Goal: Communication & Community: Share content

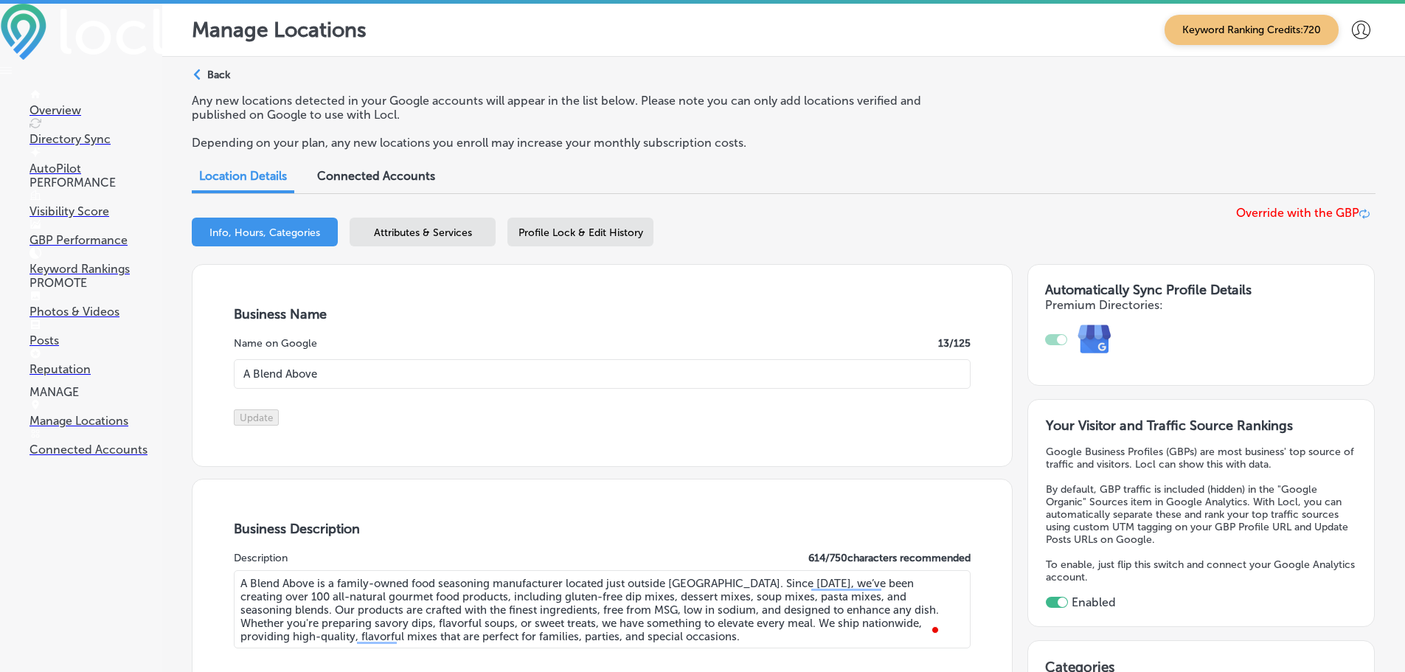
select select "US"
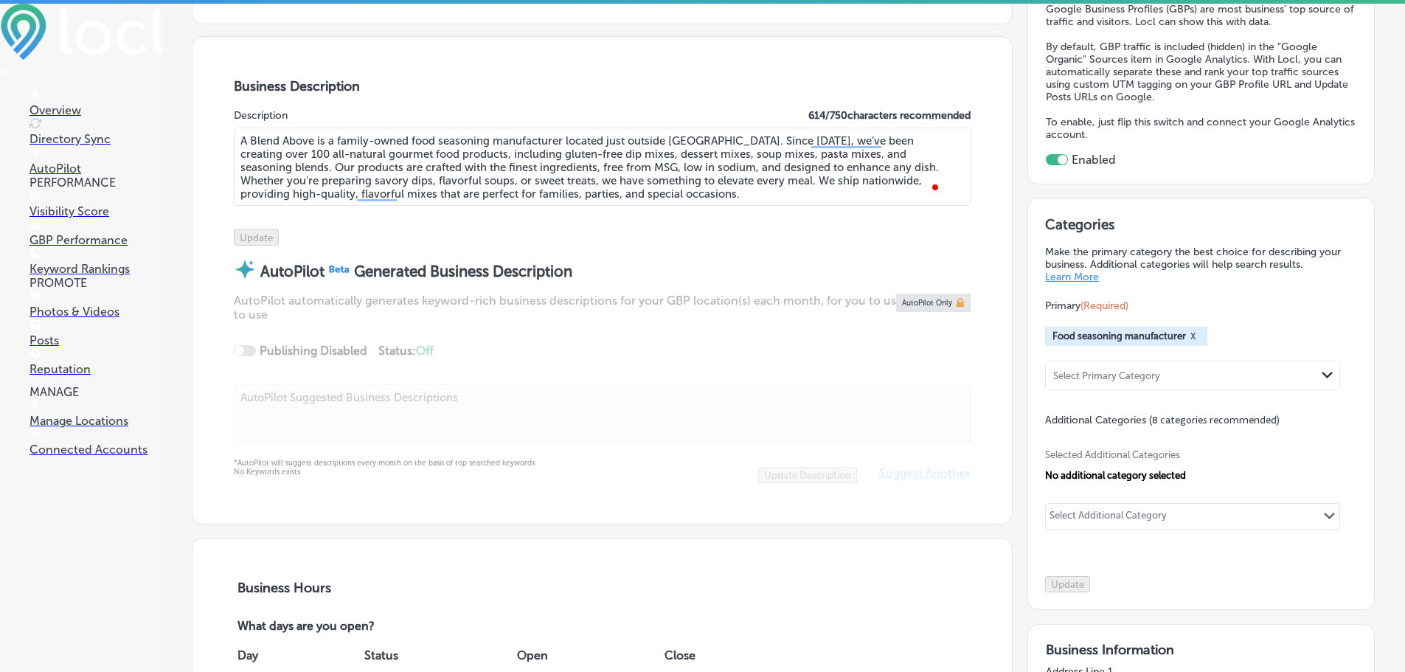
click at [54, 347] on p "Posts" at bounding box center [96, 340] width 133 height 14
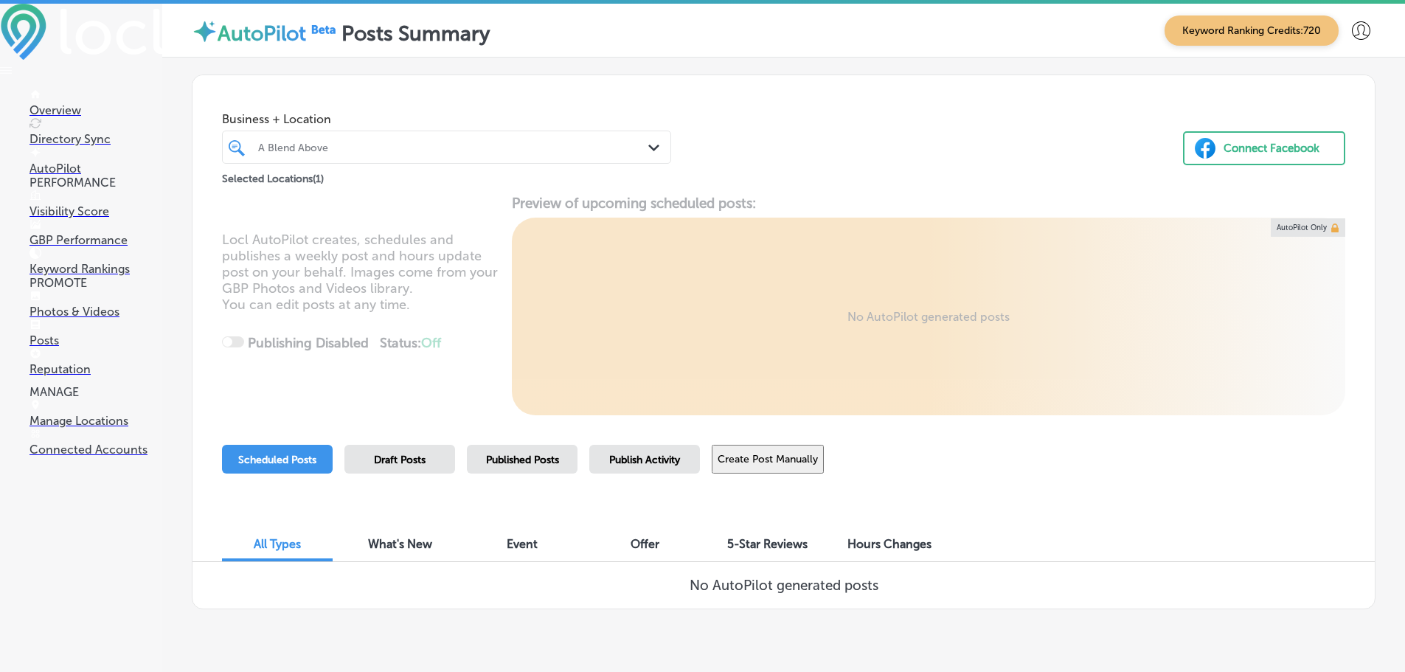
scroll to position [34, 0]
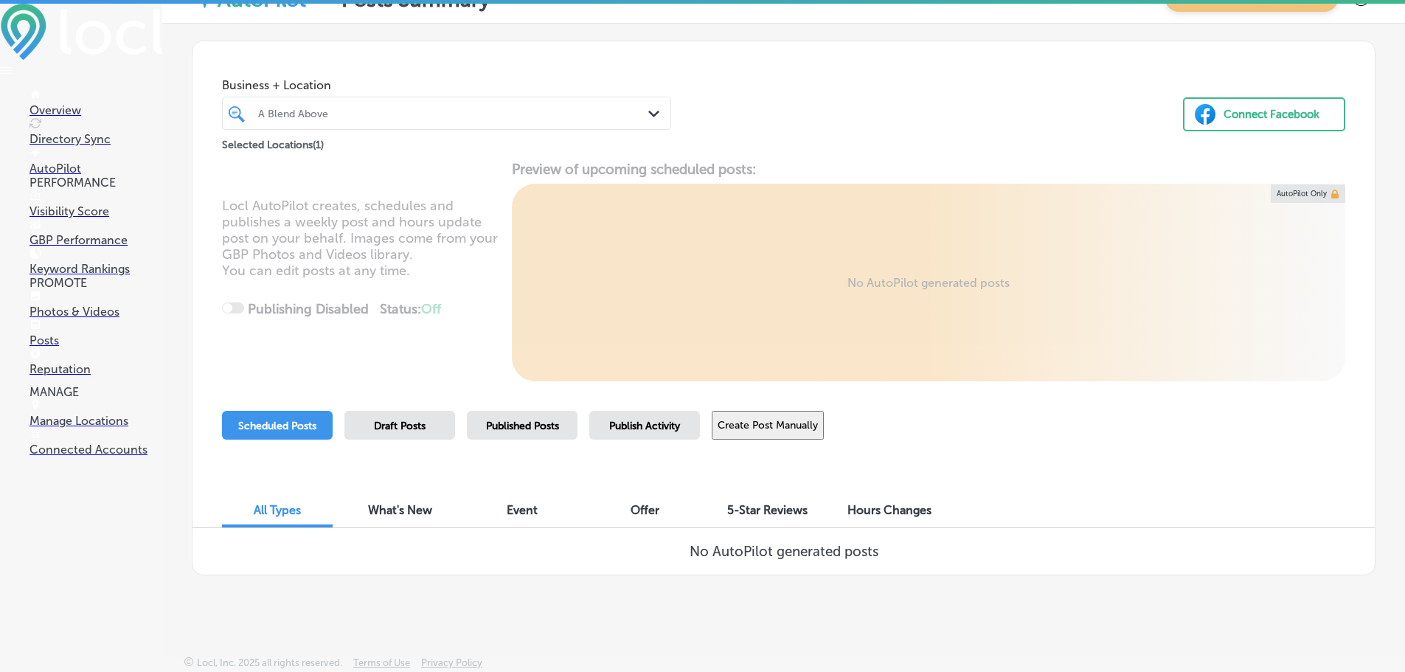
click at [770, 421] on button "Create Post Manually" at bounding box center [768, 425] width 112 height 29
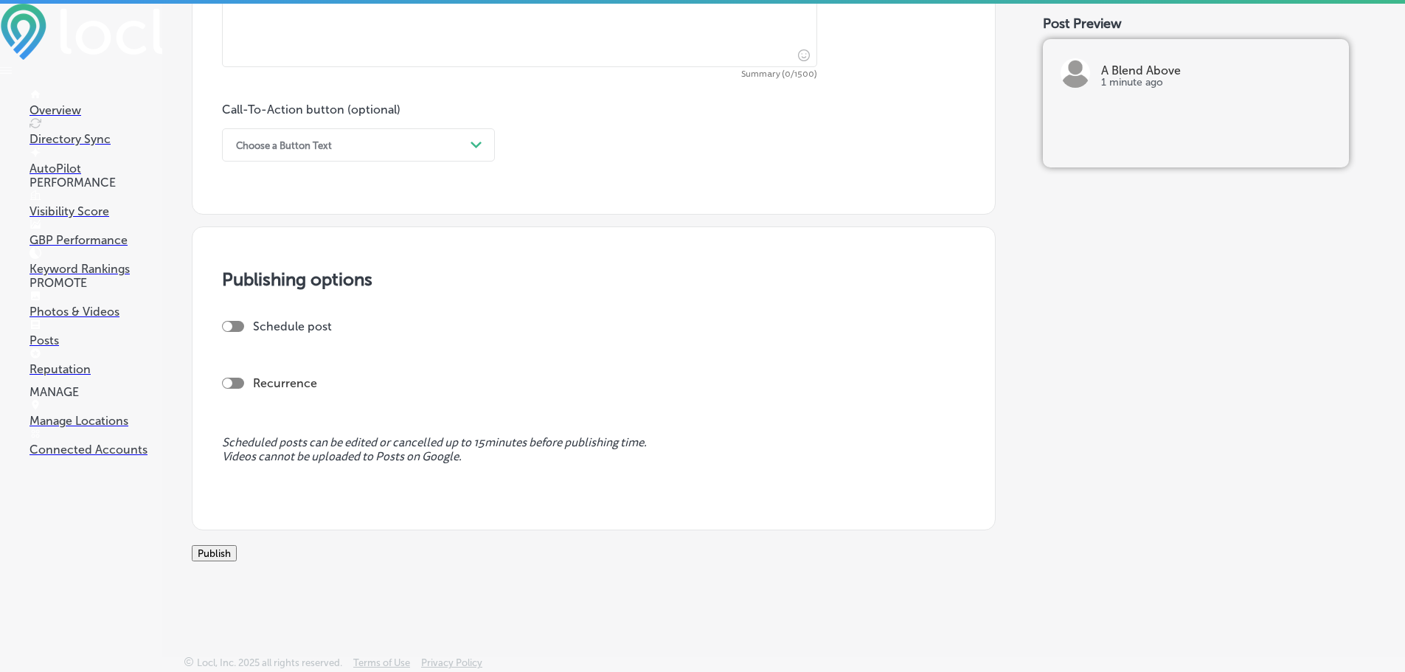
scroll to position [1028, 0]
click at [436, 134] on div "Choose a Button Text" at bounding box center [347, 145] width 236 height 23
click at [690, 133] on div "Call-To-Action button (optional) Choose a Button Text Path Created with Sketch." at bounding box center [594, 132] width 744 height 59
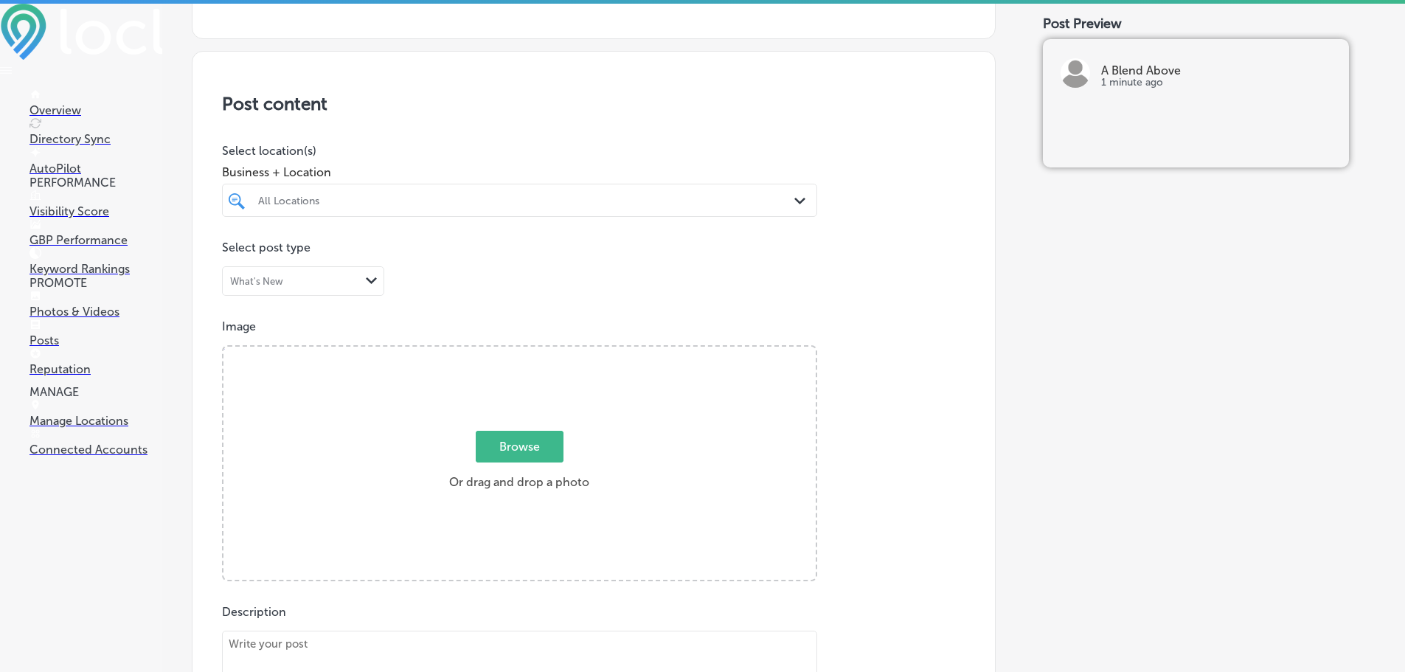
scroll to position [290, 0]
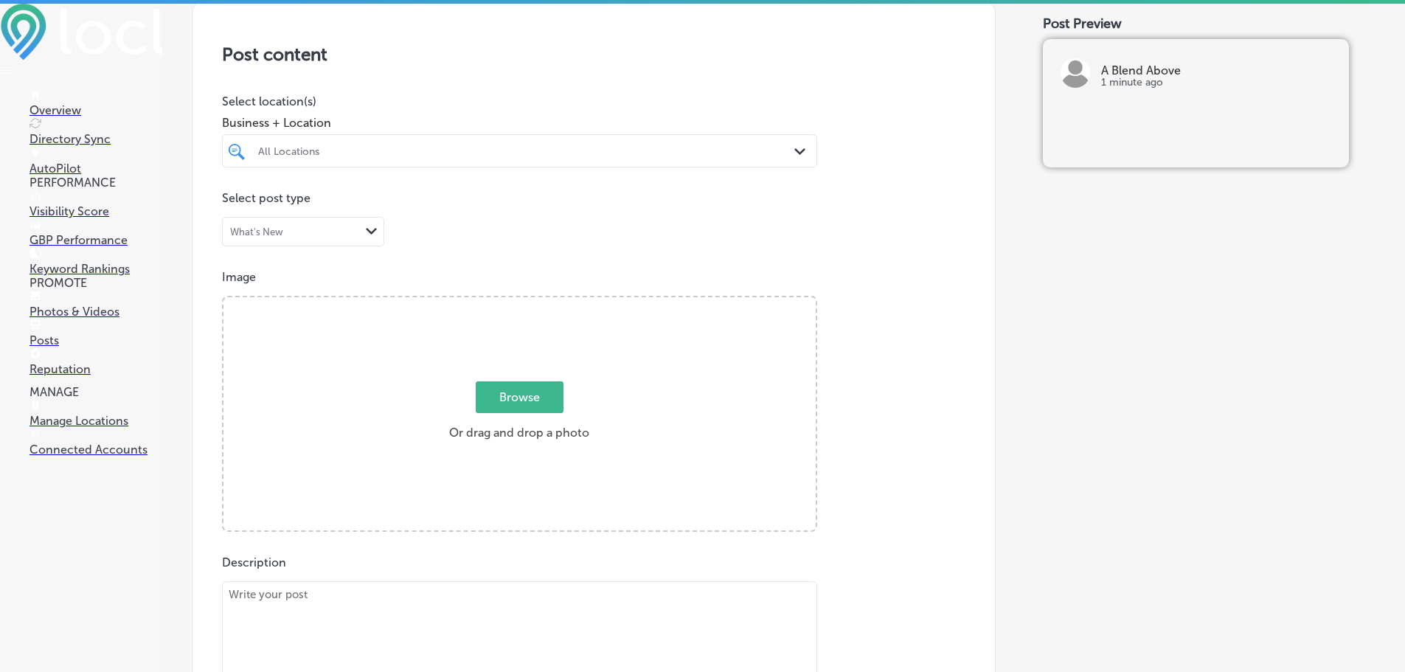
click at [448, 156] on div "All Locations" at bounding box center [527, 151] width 538 height 13
click at [250, 209] on div "A Blend Above [STREET_ADDRESS] [STREET_ADDRESS]" at bounding box center [520, 207] width 584 height 23
type input "a blend"
click at [415, 103] on p "Select location(s)" at bounding box center [519, 101] width 595 height 14
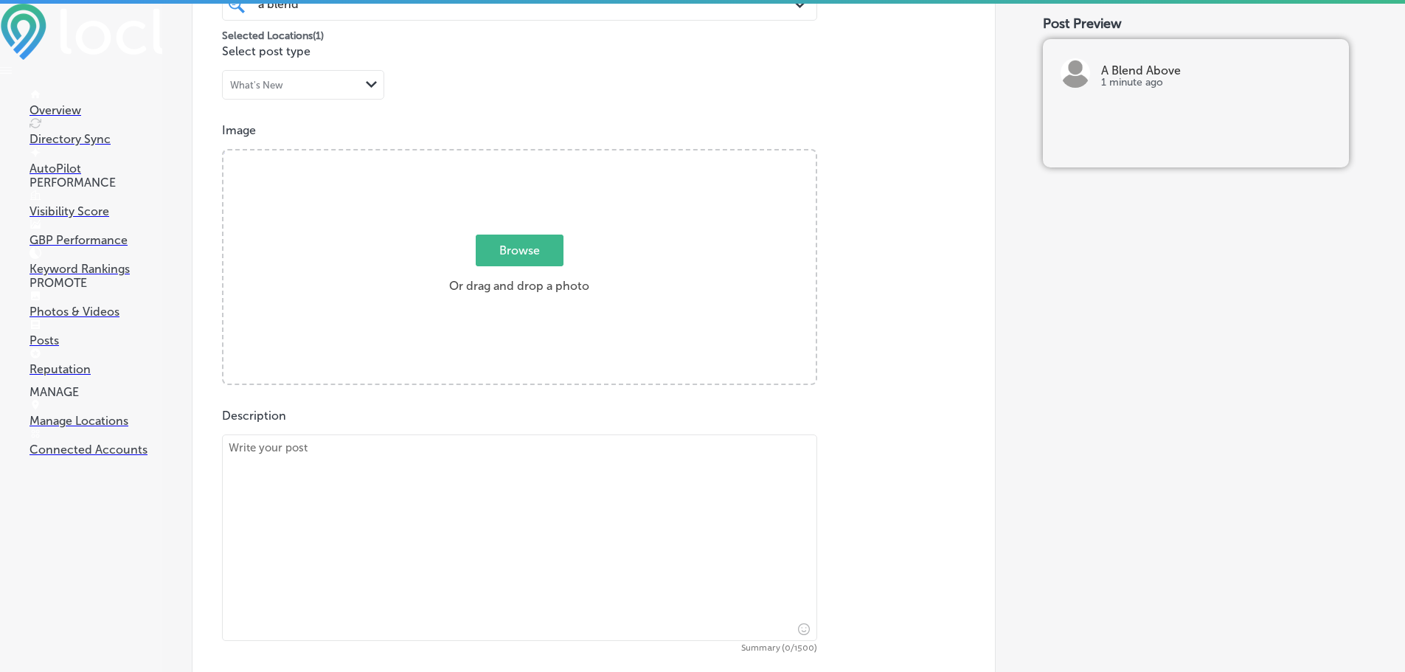
scroll to position [438, 0]
click at [454, 454] on textarea at bounding box center [519, 537] width 595 height 207
paste textarea "A Blend Above is a family-owned food seasoning manufacturer located just outsid…"
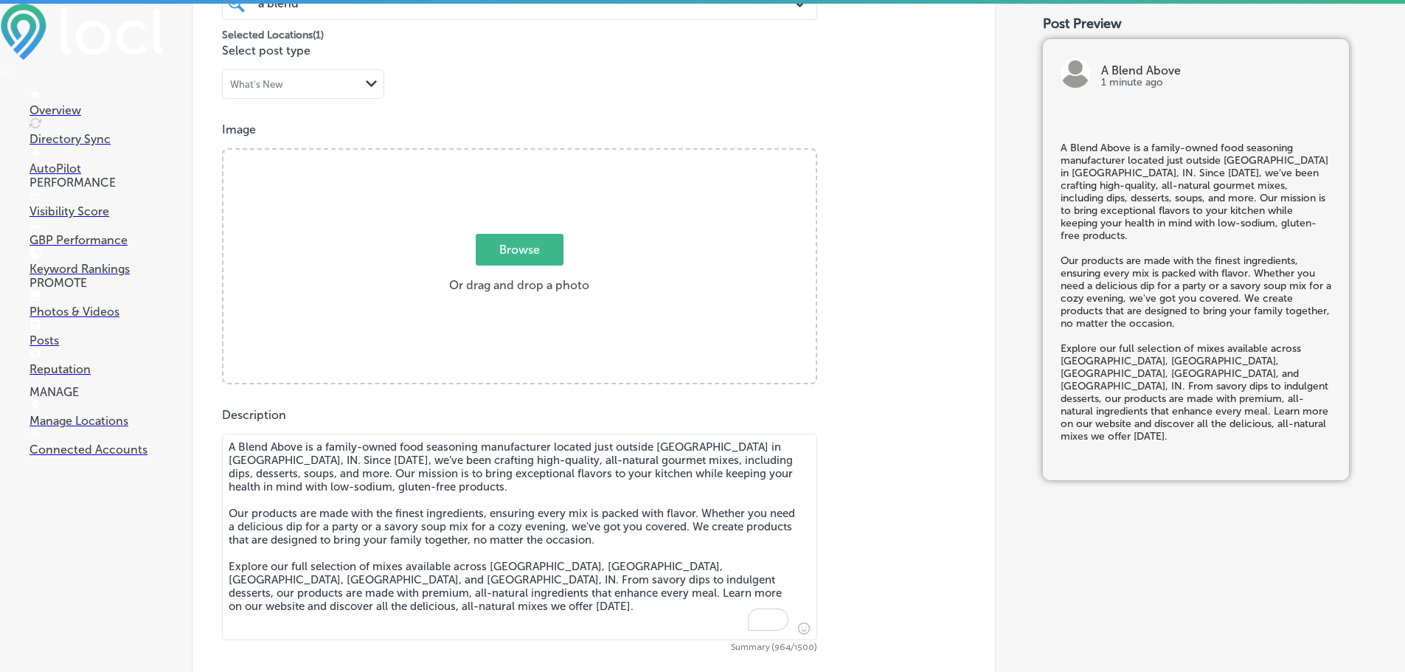
type textarea "A Blend Above is a family-owned food seasoning manufacturer located just outsid…"
click at [519, 255] on span "Browse" at bounding box center [520, 250] width 88 height 32
click at [519, 154] on input "Browse Or drag and drop a photo" at bounding box center [520, 152] width 592 height 4
click at [516, 247] on span "Browse" at bounding box center [520, 250] width 88 height 32
click at [516, 154] on input "Browse Or drag and drop a photo" at bounding box center [520, 152] width 592 height 4
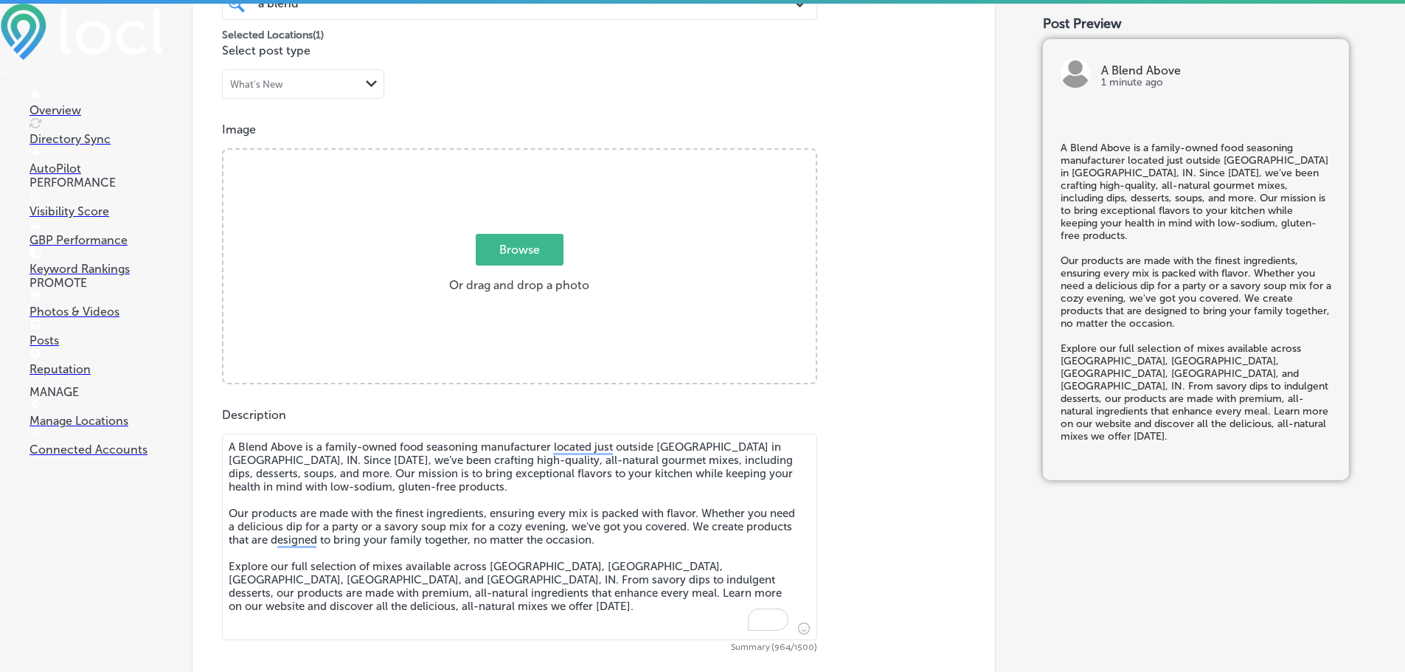
type input "C:\fakepath\ablendabove.jpg"
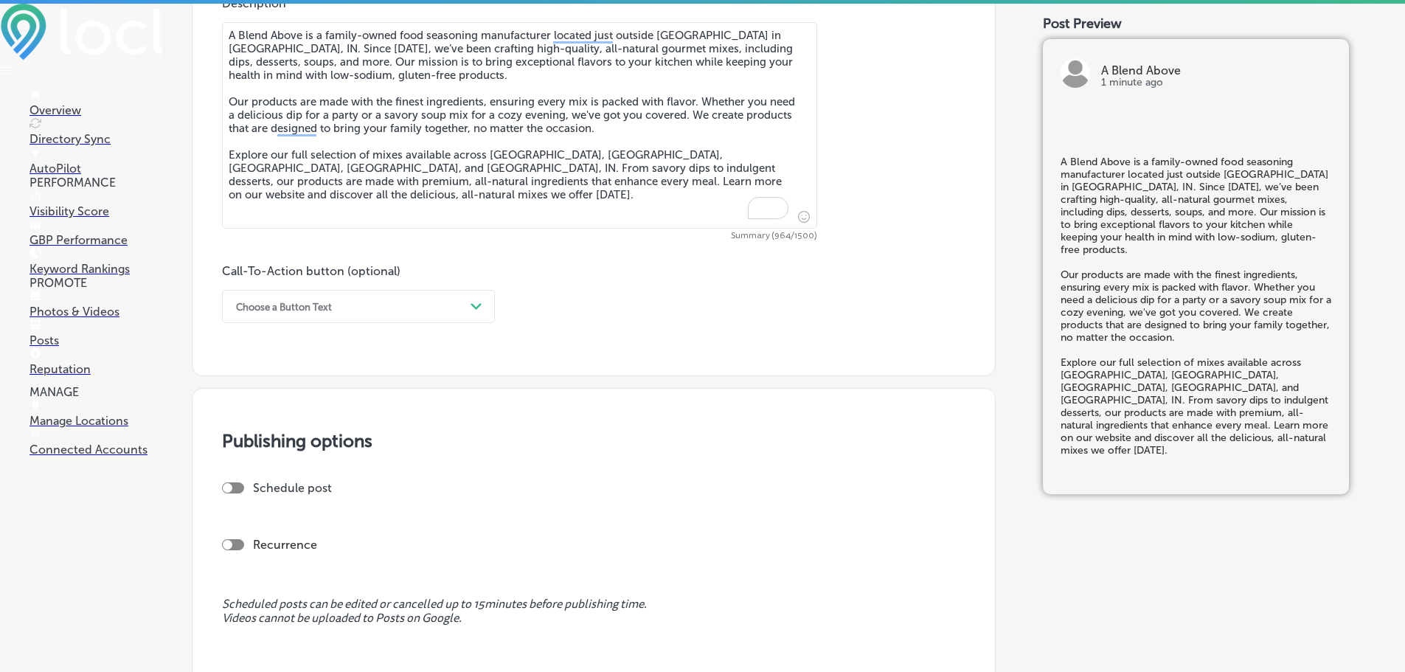
scroll to position [880, 0]
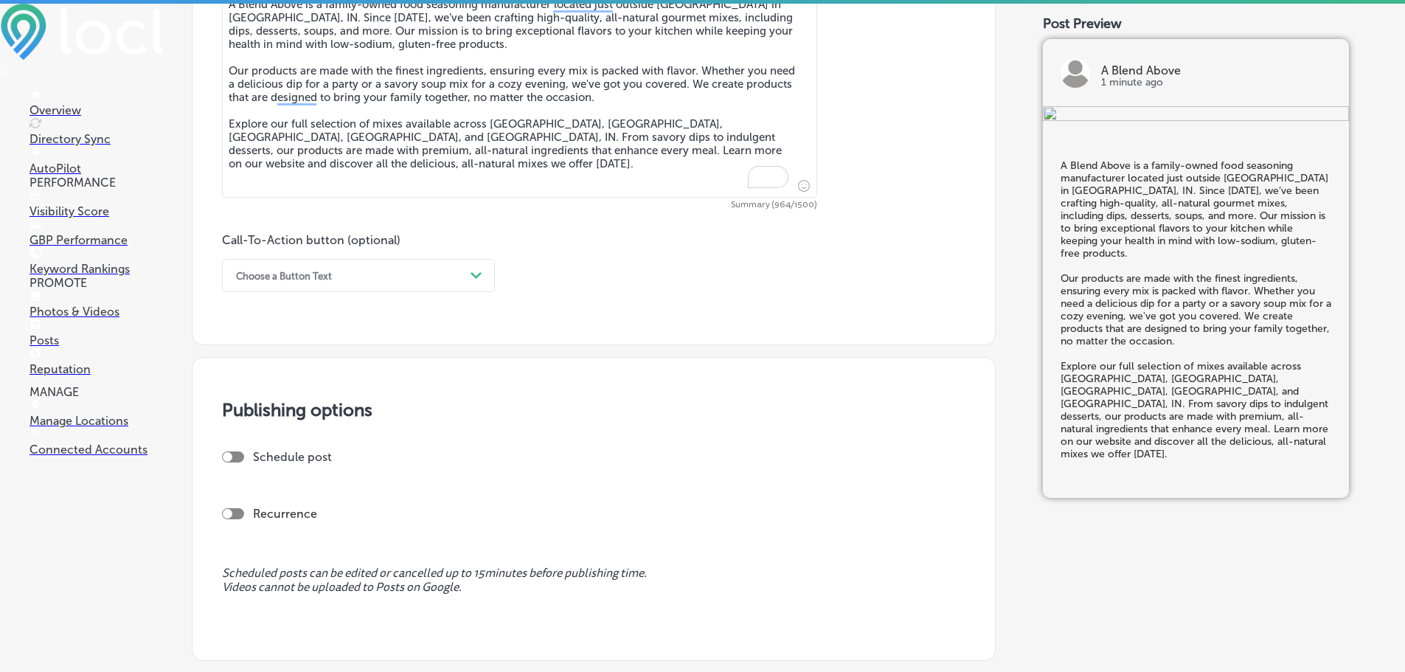
click at [469, 278] on div "Path Created with Sketch." at bounding box center [477, 276] width 24 height 24
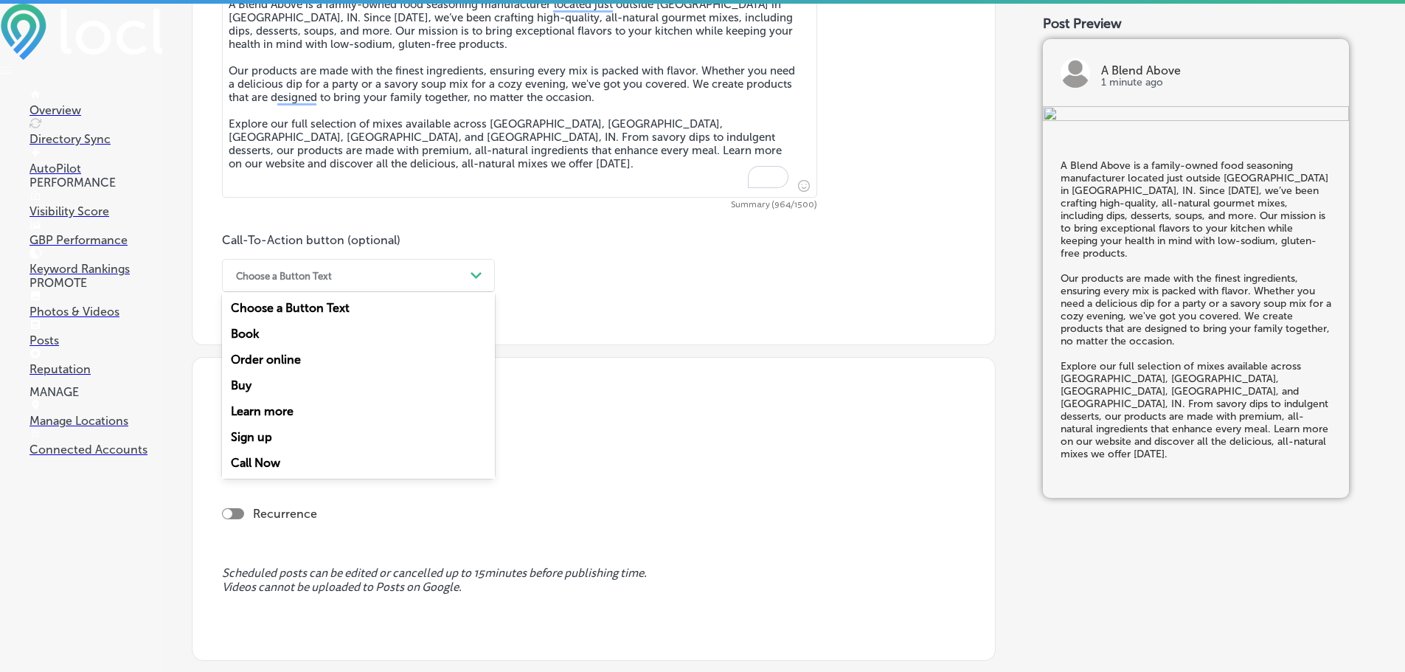
click at [250, 413] on div "Learn more" at bounding box center [358, 411] width 273 height 26
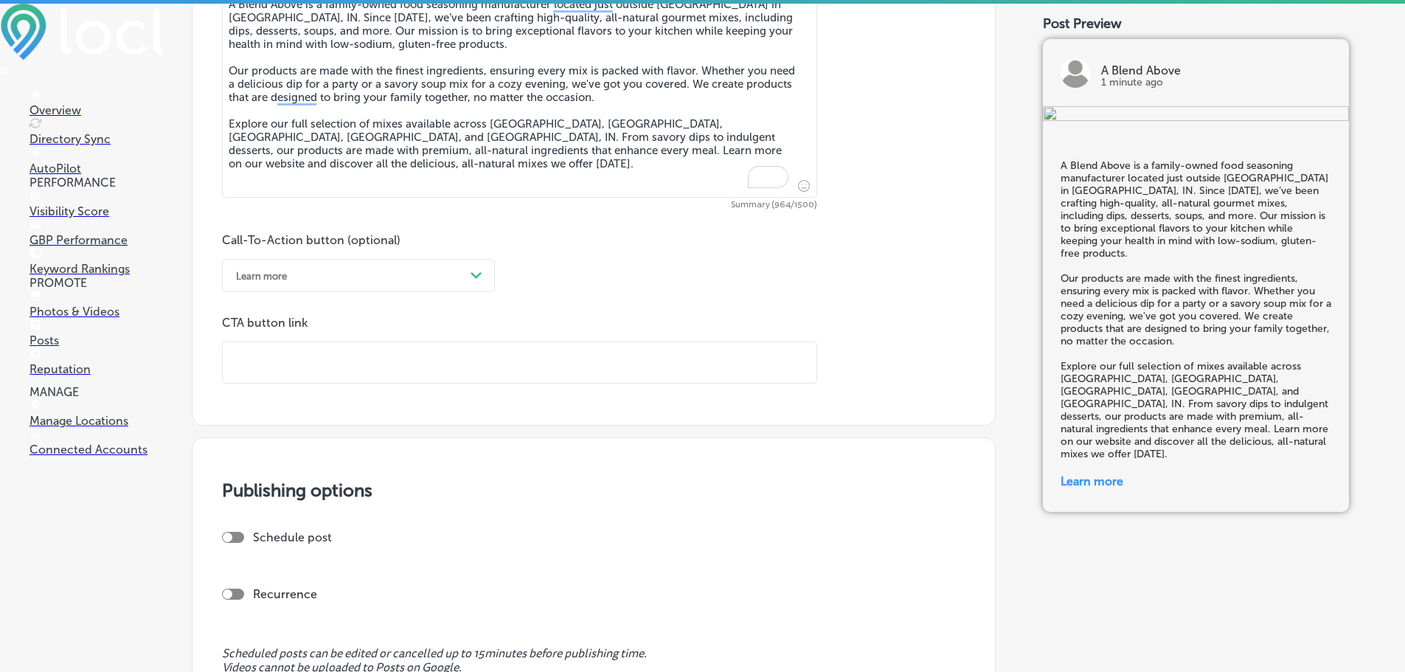
drag, startPoint x: 305, startPoint y: 366, endPoint x: 314, endPoint y: 364, distance: 8.4
click at [305, 366] on input "text" at bounding box center [520, 362] width 594 height 41
paste input "[URL][DOMAIN_NAME]"
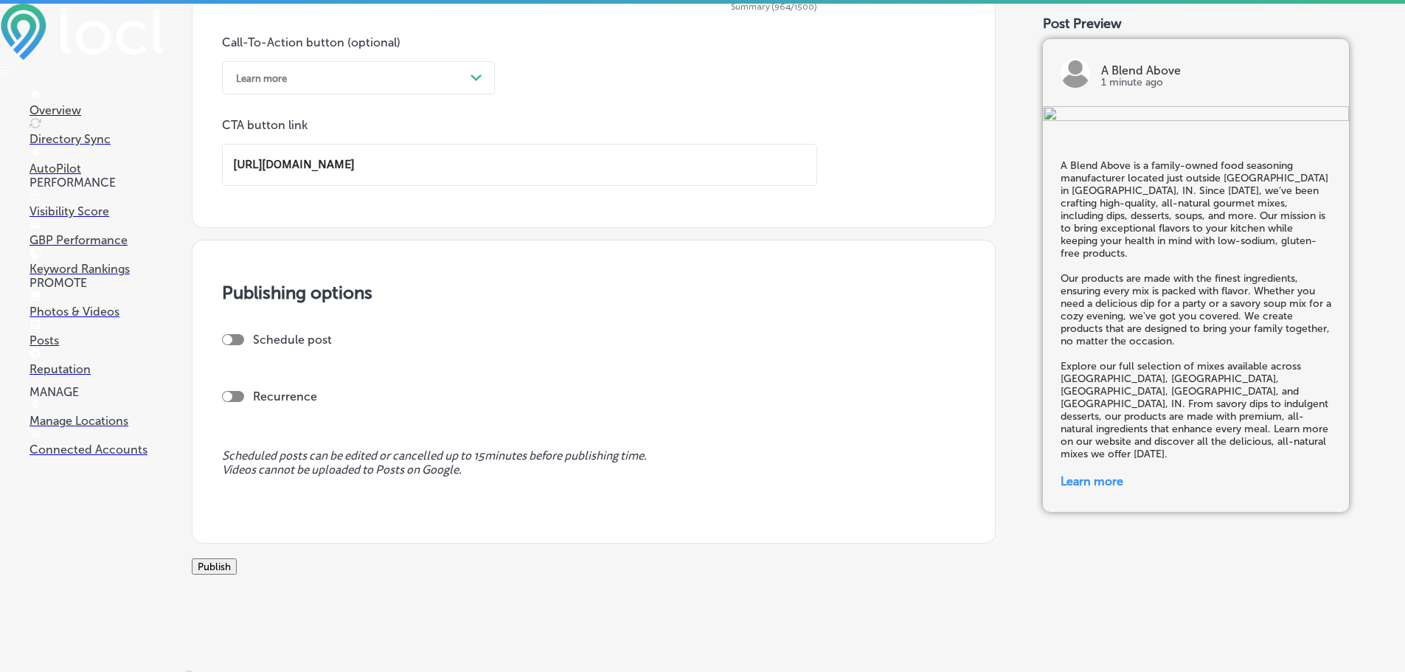
scroll to position [1108, 0]
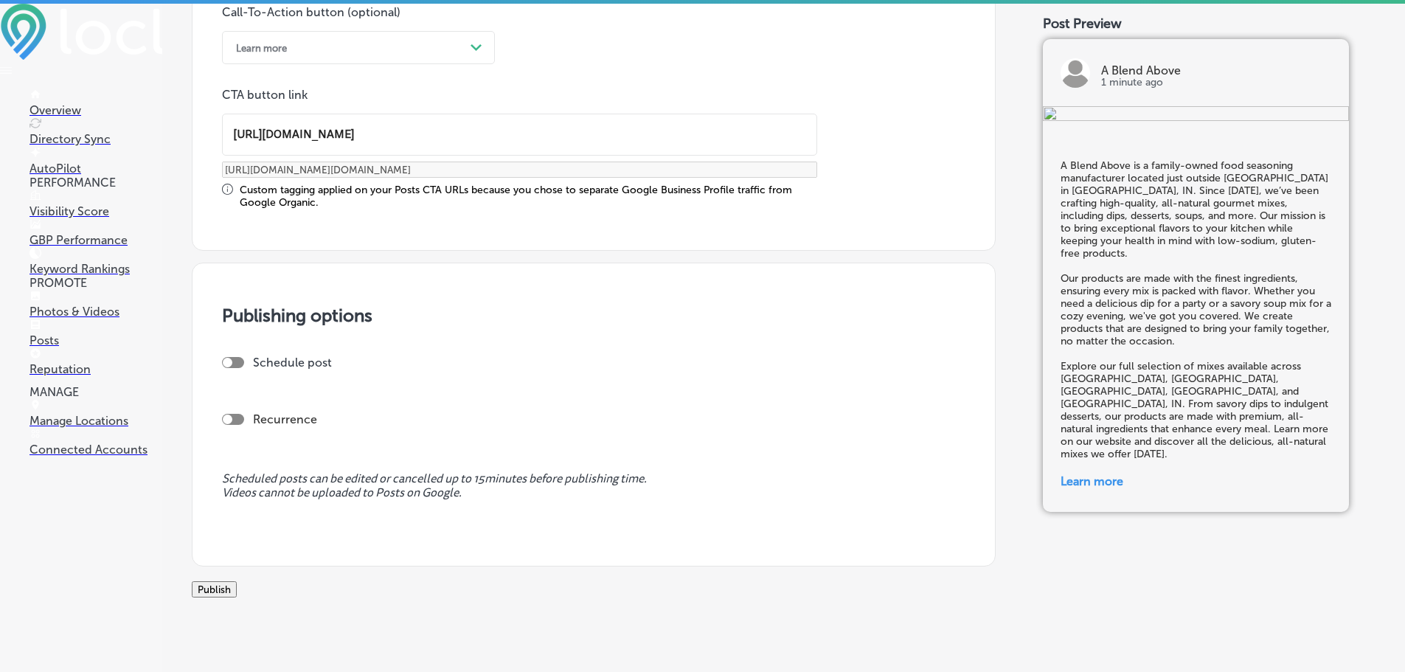
type input "[URL][DOMAIN_NAME]"
click at [228, 359] on div at bounding box center [228, 363] width 10 height 10
checkbox input "true"
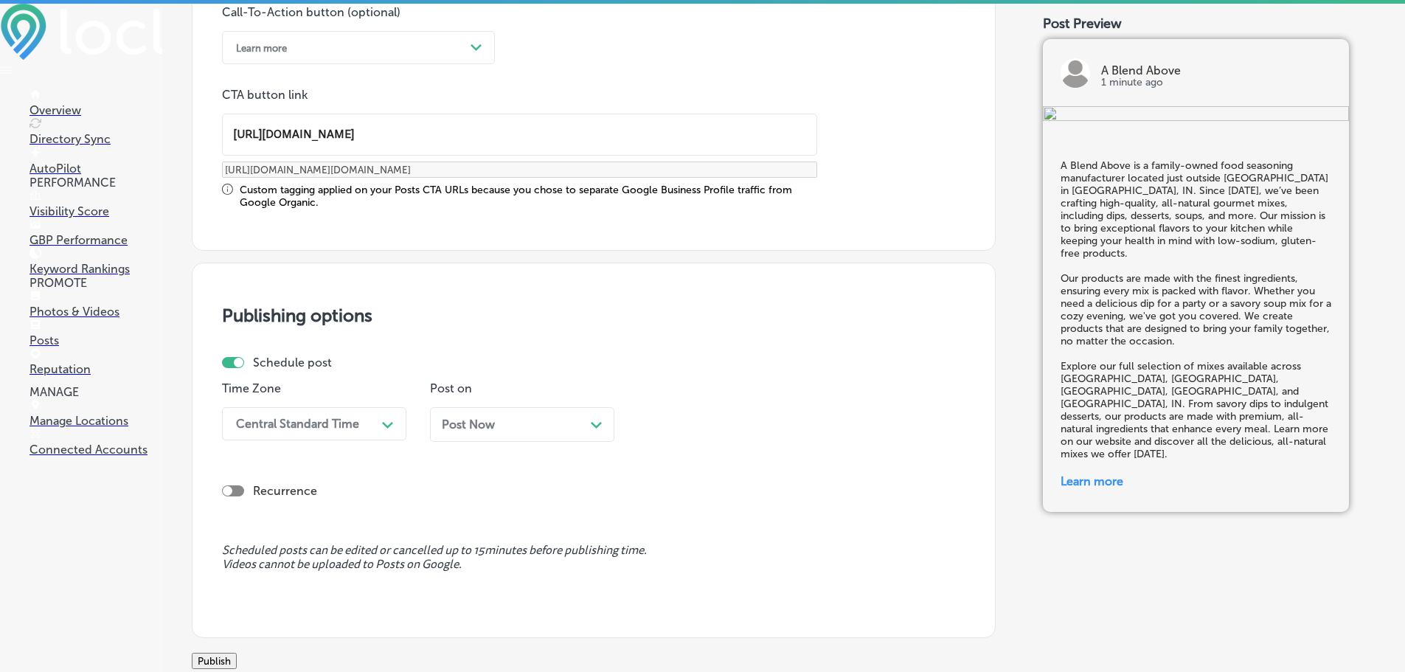
click at [365, 420] on div "Central Standard Time" at bounding box center [303, 424] width 148 height 26
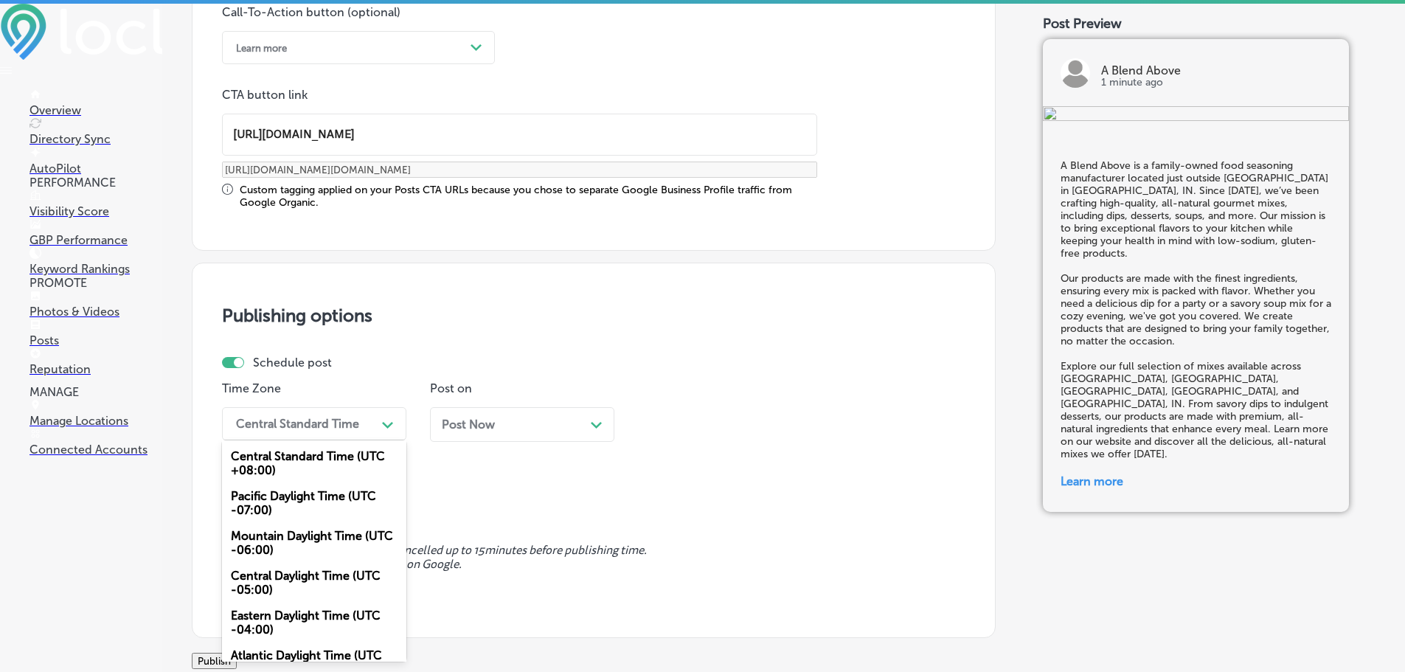
click at [294, 553] on div "Mountain Daylight Time (UTC -06:00)" at bounding box center [314, 543] width 184 height 40
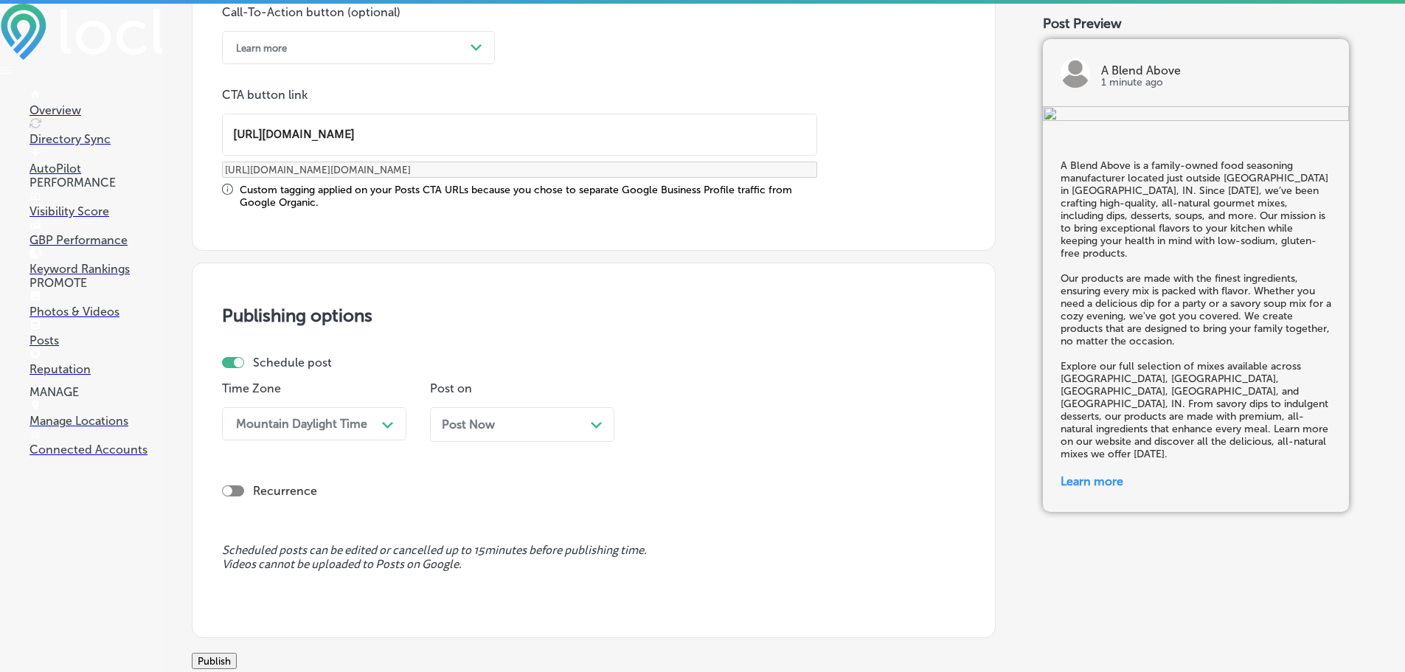
click at [595, 424] on icon "Path Created with Sketch." at bounding box center [596, 425] width 11 height 7
click at [734, 430] on div "06:15 AM" at bounding box center [719, 424] width 148 height 26
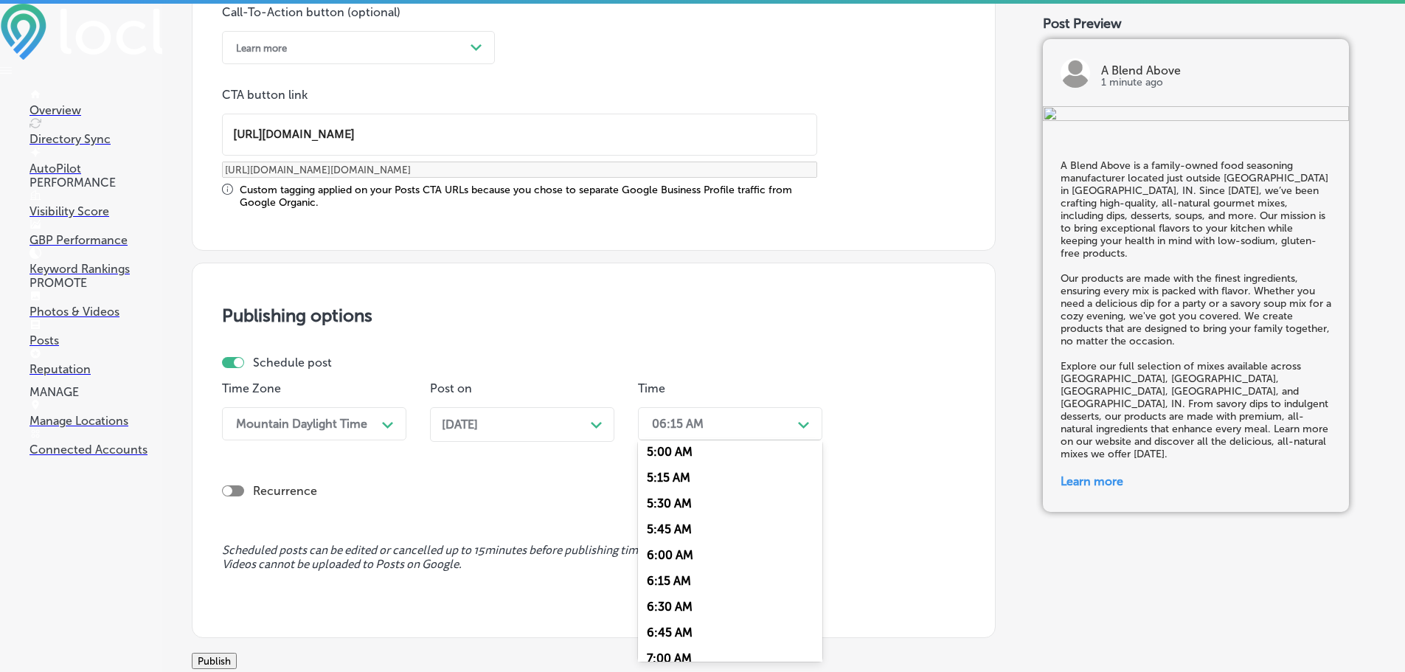
scroll to position [590, 0]
click at [697, 580] on div "7:00 AM" at bounding box center [730, 589] width 184 height 26
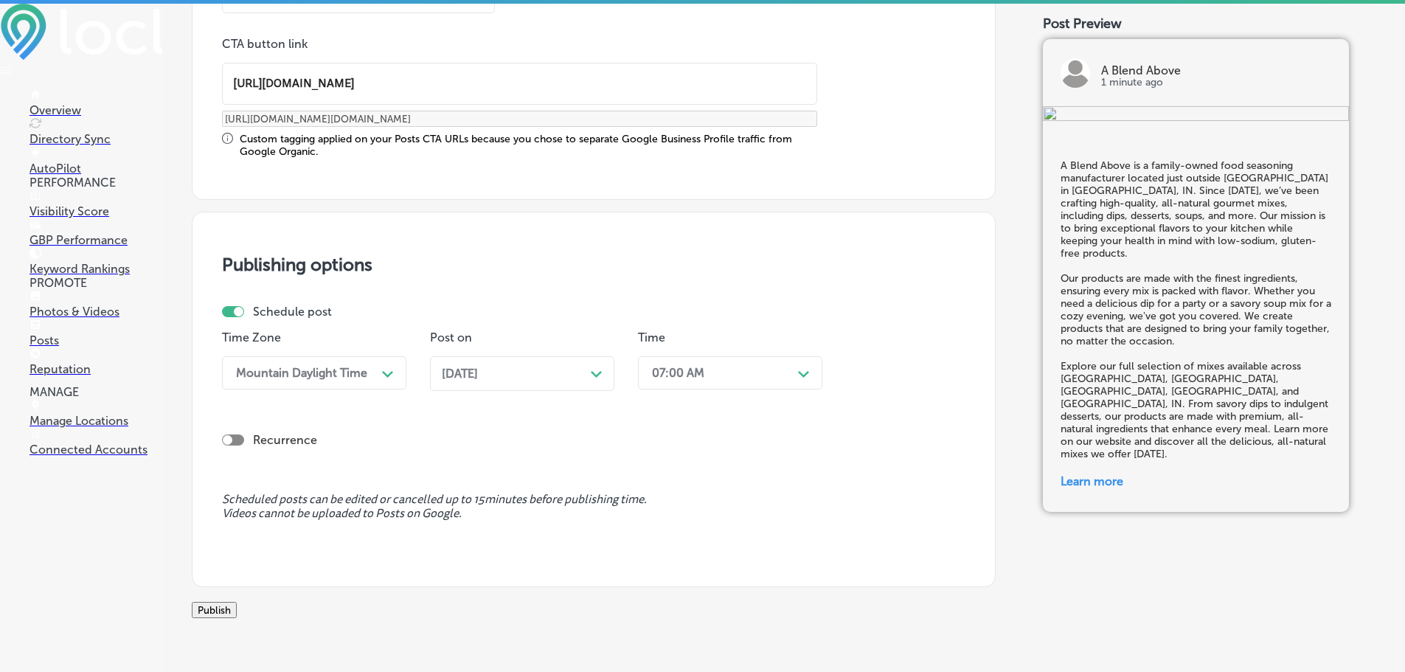
scroll to position [1233, 0]
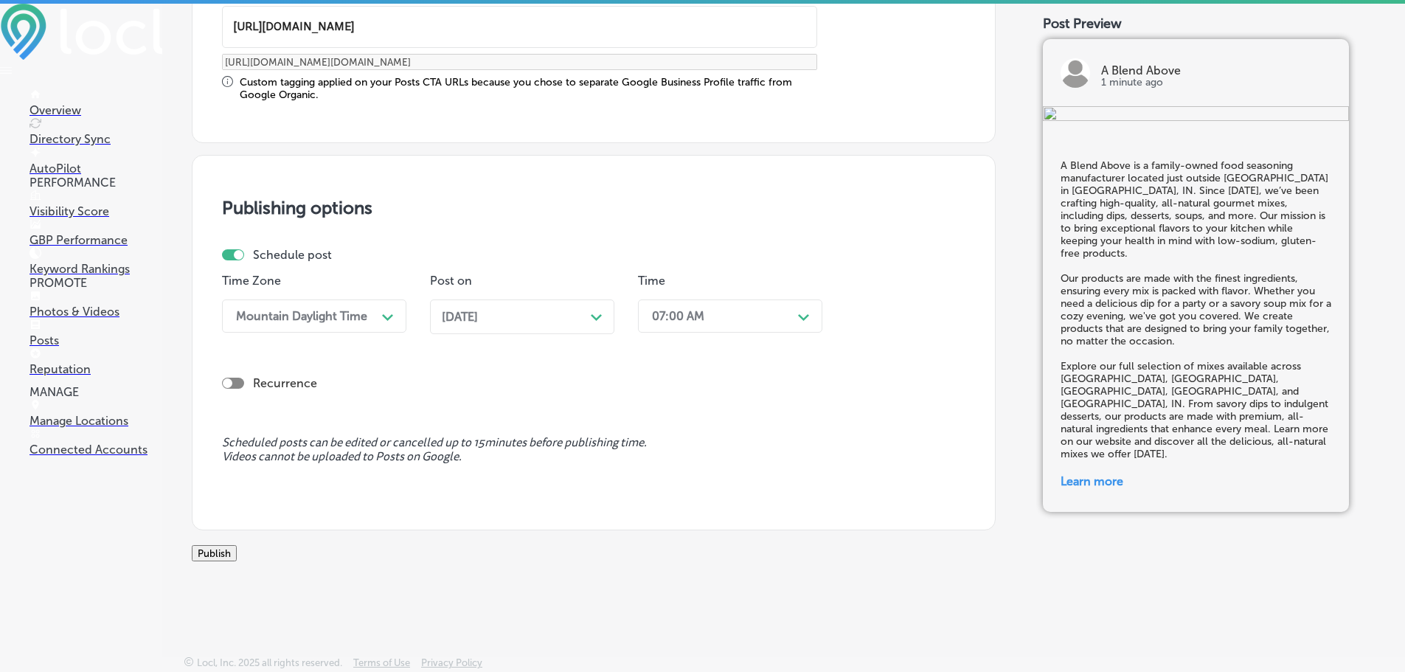
click at [237, 545] on button "Publish" at bounding box center [214, 553] width 45 height 16
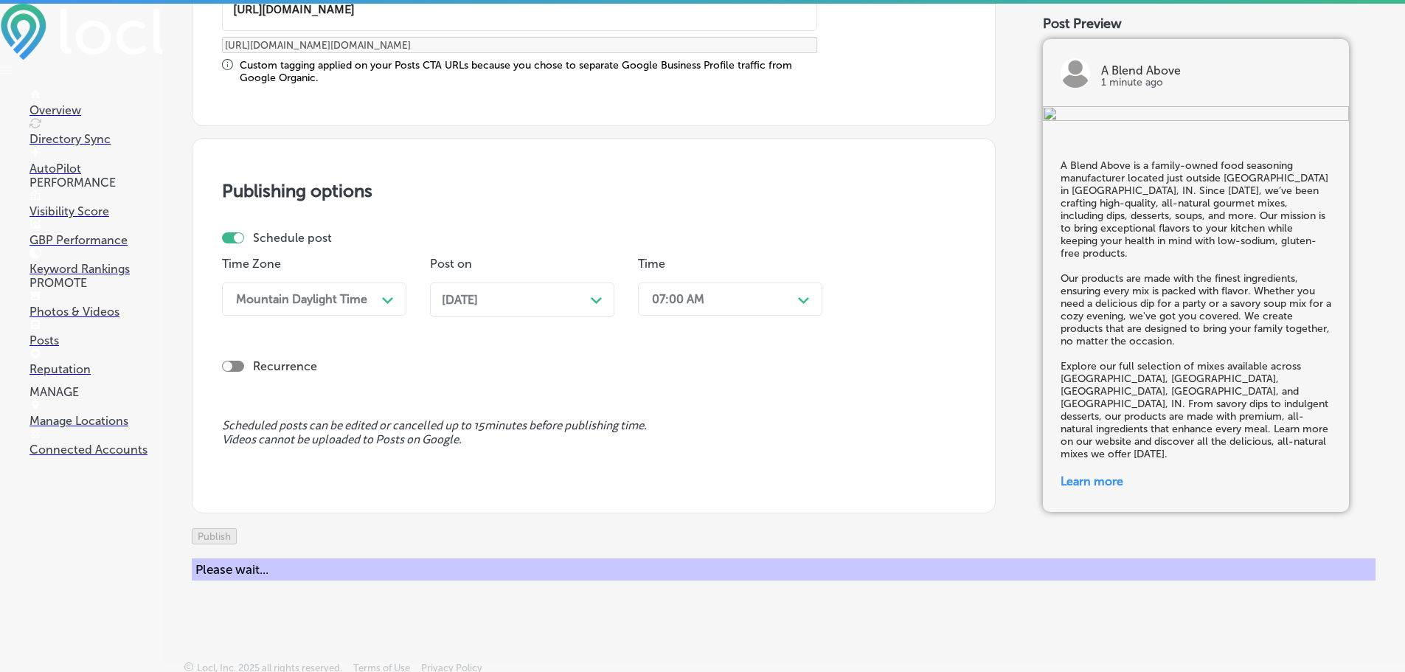
scroll to position [1099, 0]
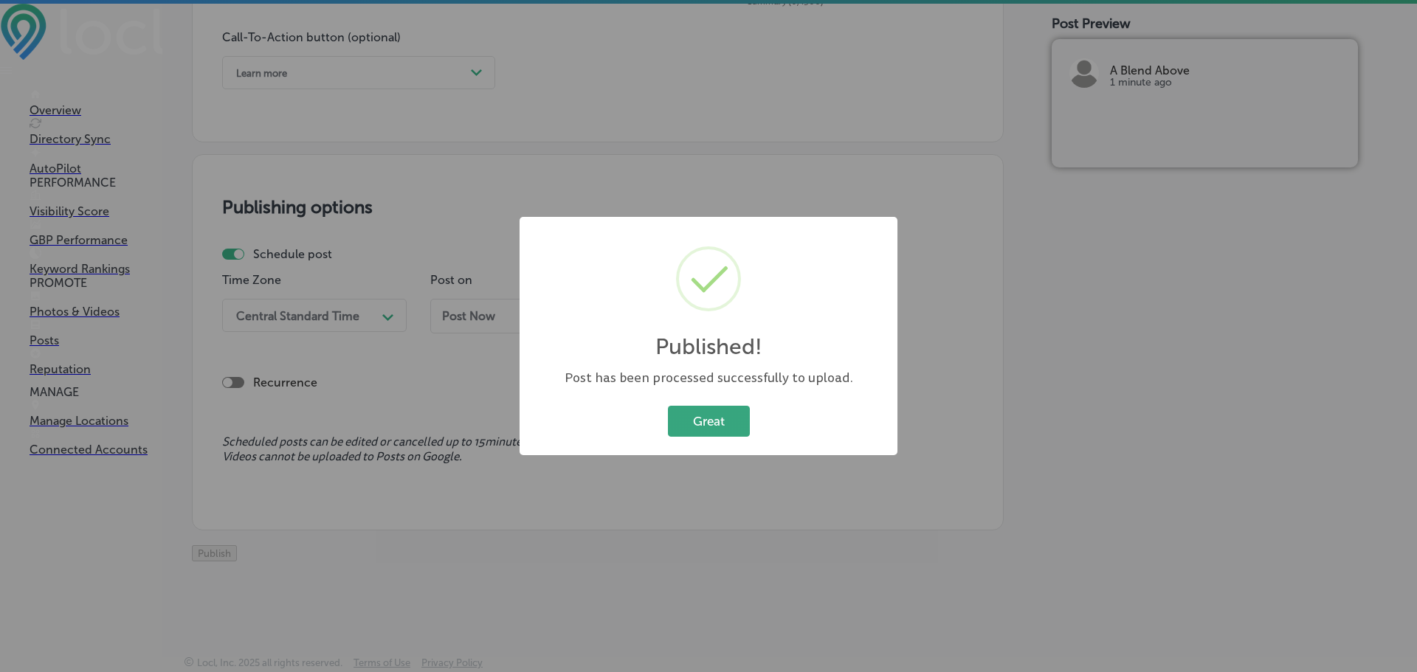
click at [682, 422] on button "Great" at bounding box center [709, 421] width 82 height 30
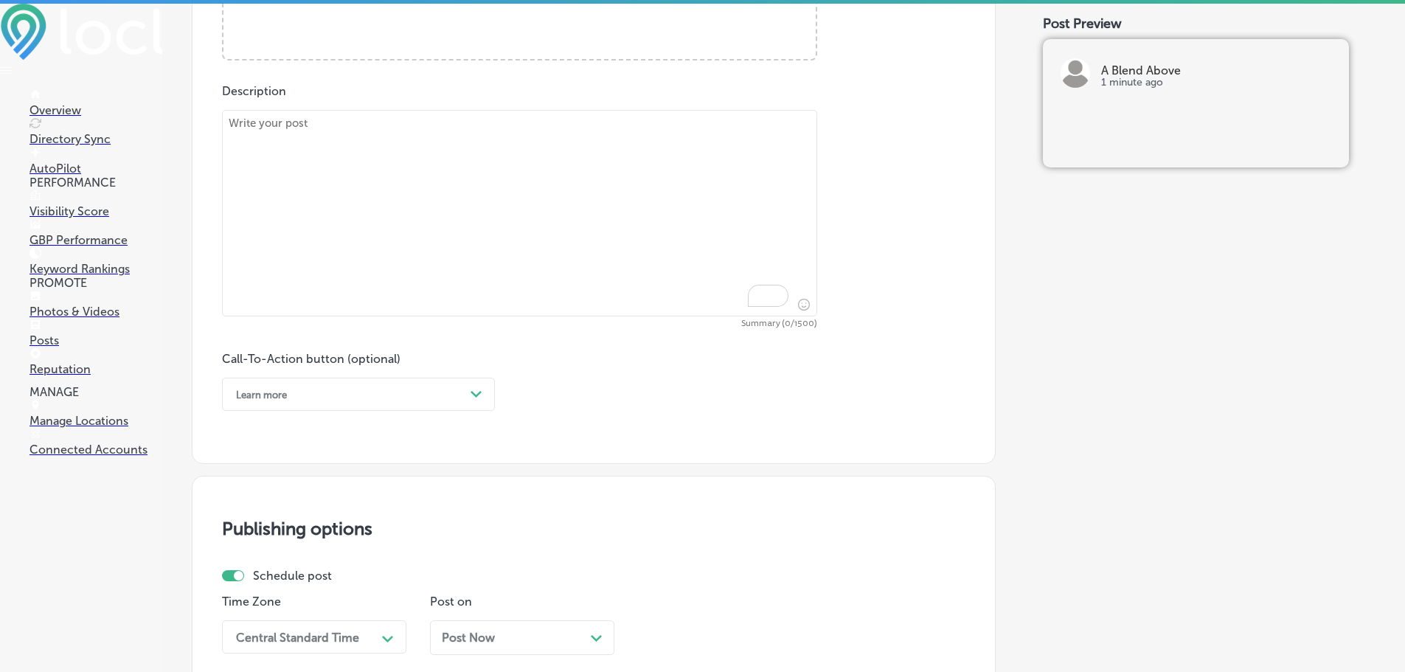
scroll to position [657, 0]
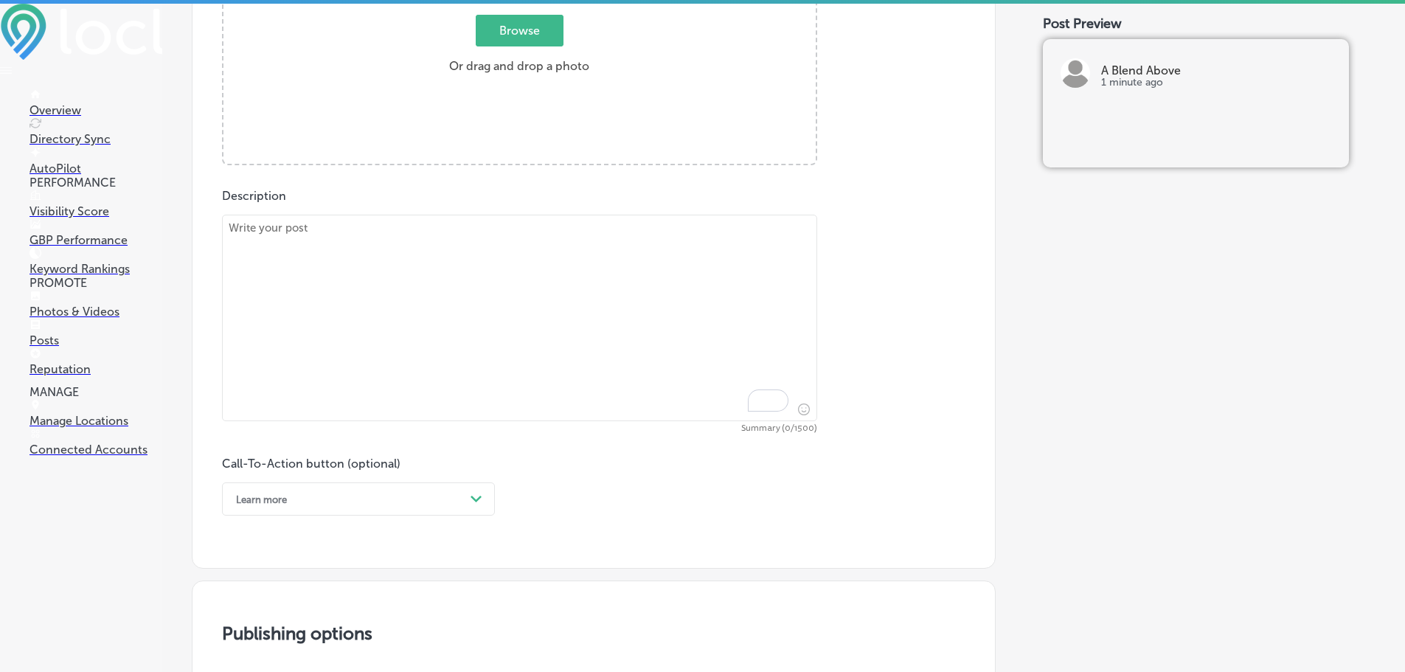
click at [426, 244] on textarea "To enrich screen reader interactions, please activate Accessibility in Grammarl…" at bounding box center [519, 318] width 595 height 207
paste textarea "A Blend Above is your go-to food seasoning manufacturer, offering a wide range …"
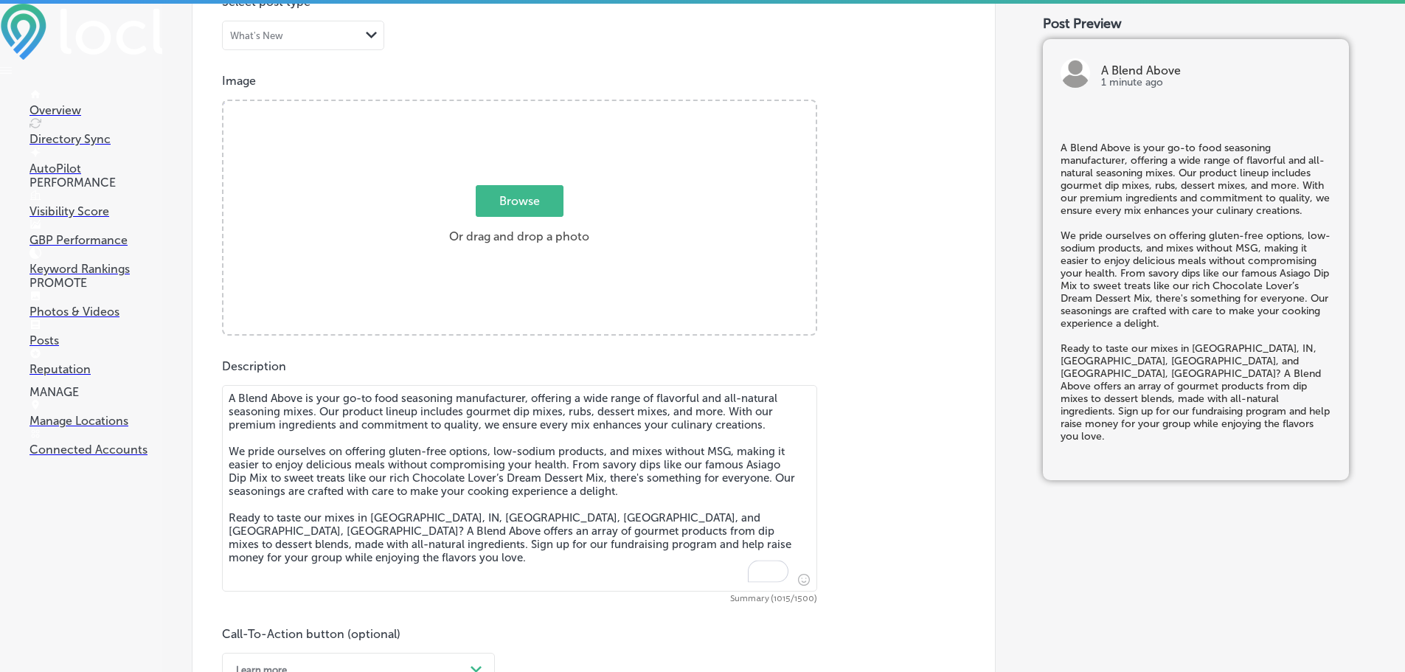
scroll to position [435, 0]
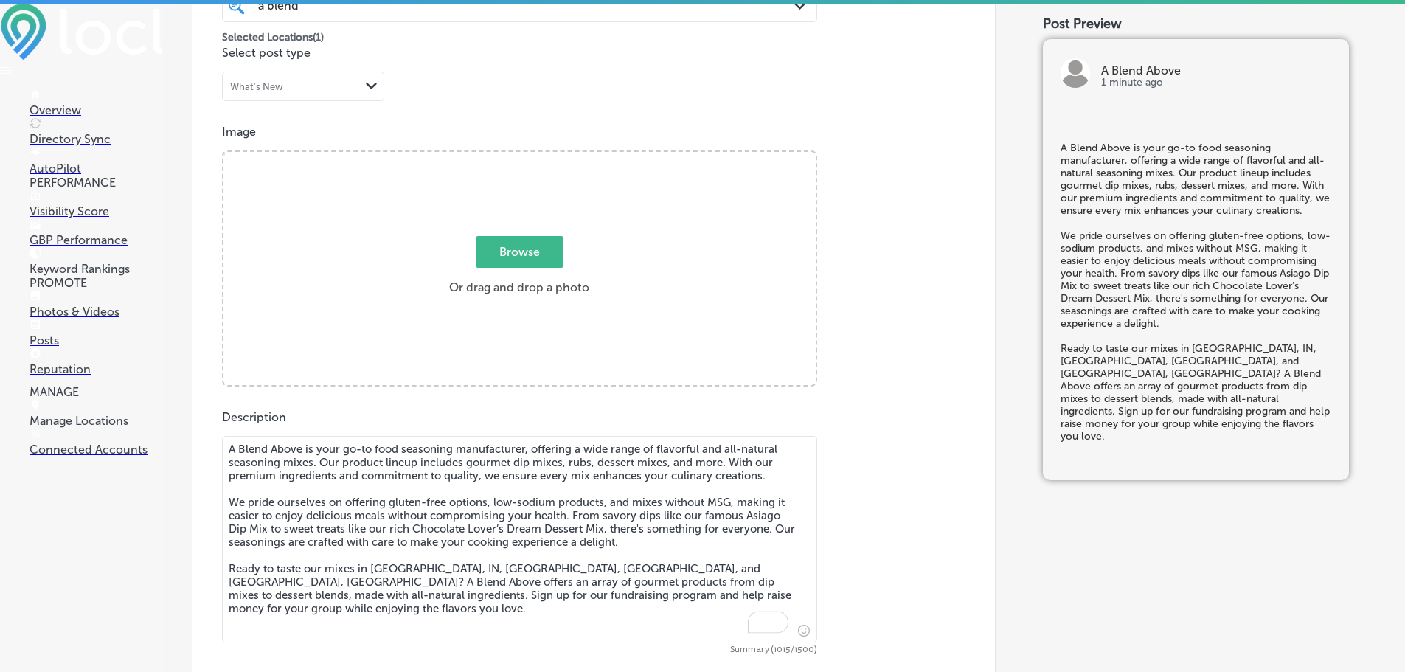
type textarea "A Blend Above is your go-to food seasoning manufacturer, offering a wide range …"
click at [508, 247] on span "Browse" at bounding box center [520, 252] width 88 height 32
click at [508, 156] on input "Browse Or drag and drop a photo" at bounding box center [520, 154] width 592 height 4
type input "C:\fakepath\ablendabove 1.jpg"
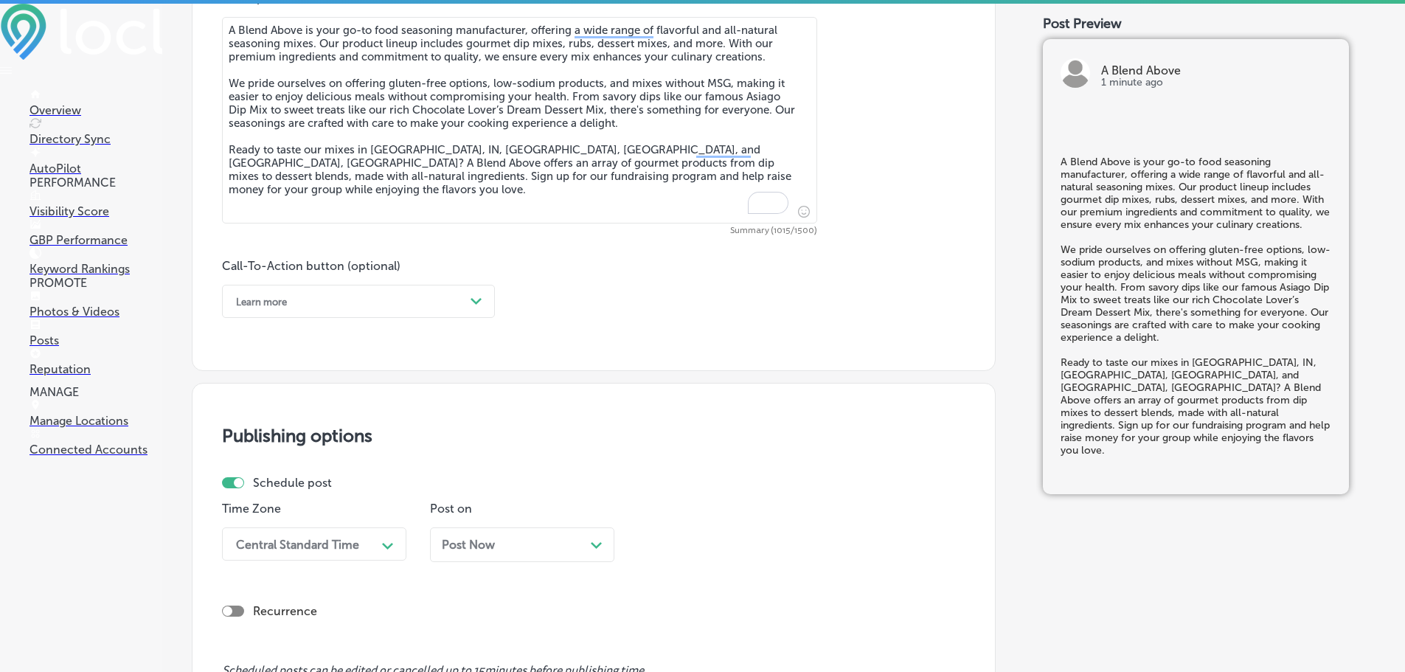
scroll to position [952, 0]
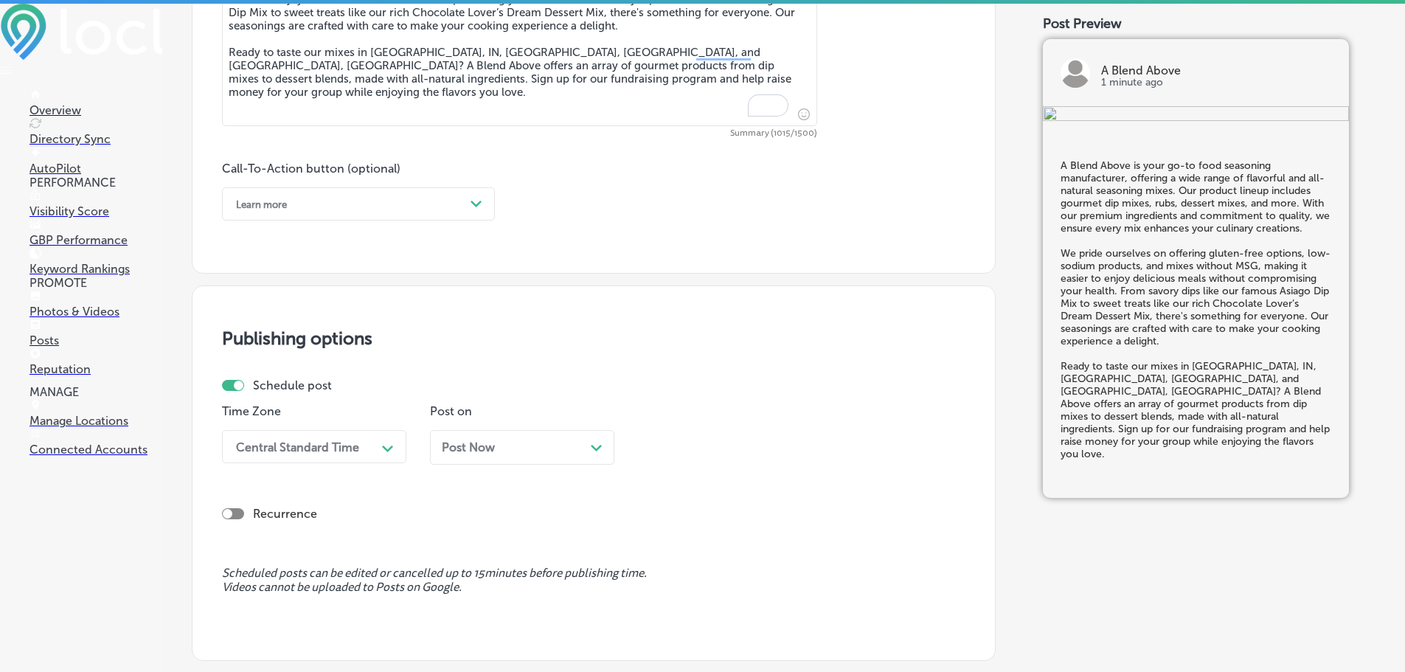
click at [401, 201] on div "Learn more" at bounding box center [347, 204] width 236 height 23
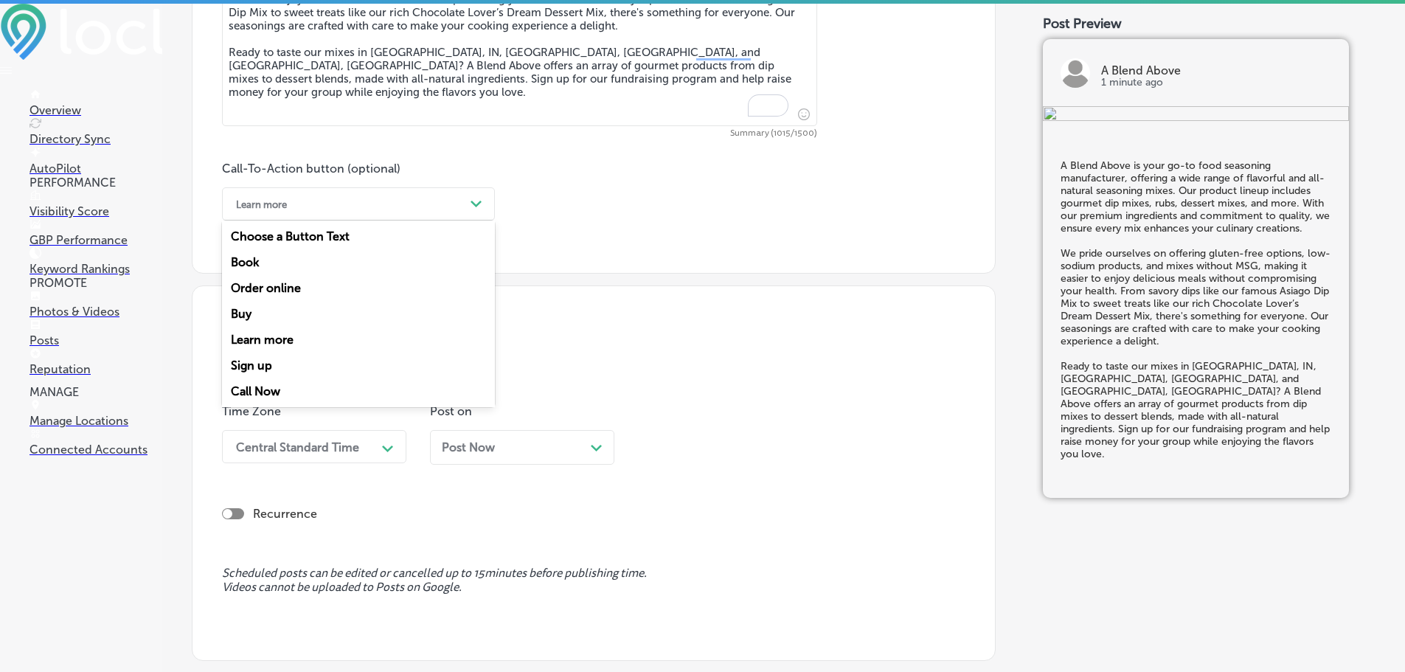
click at [239, 359] on div "Sign up" at bounding box center [358, 366] width 273 height 26
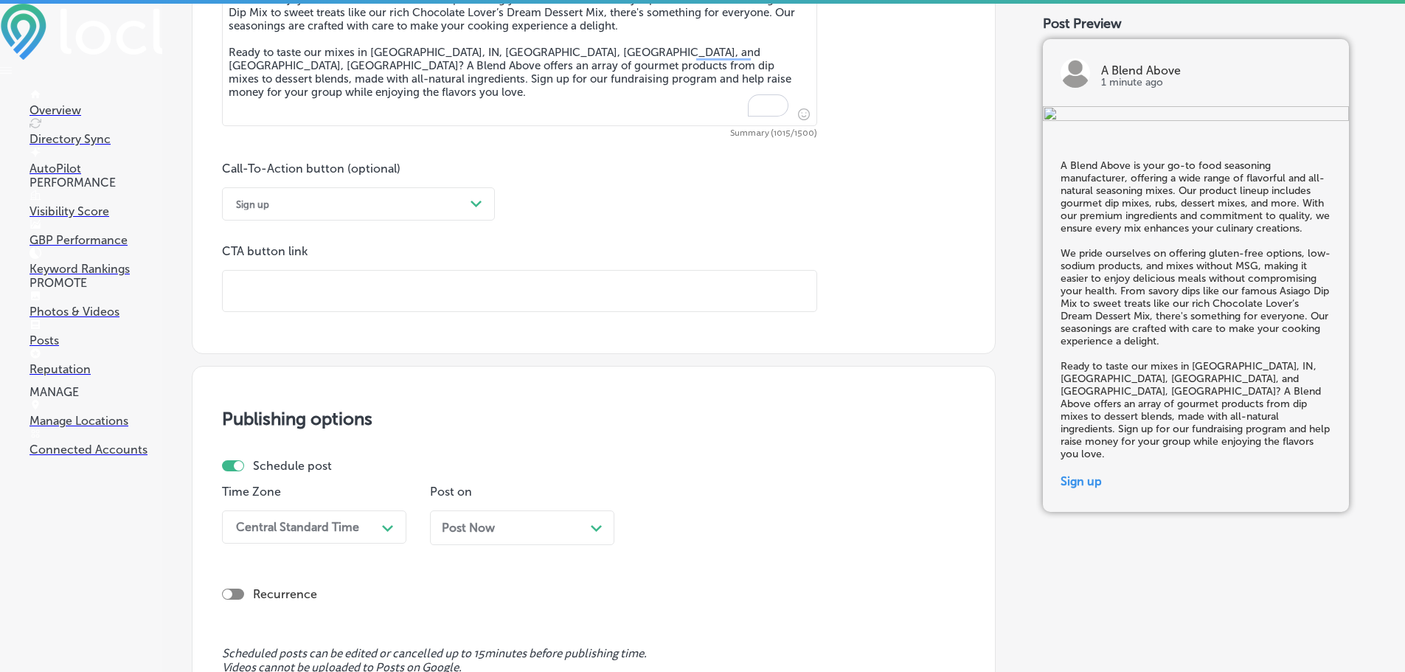
click at [274, 282] on input "text" at bounding box center [520, 291] width 594 height 41
paste input "[URL][DOMAIN_NAME]?"
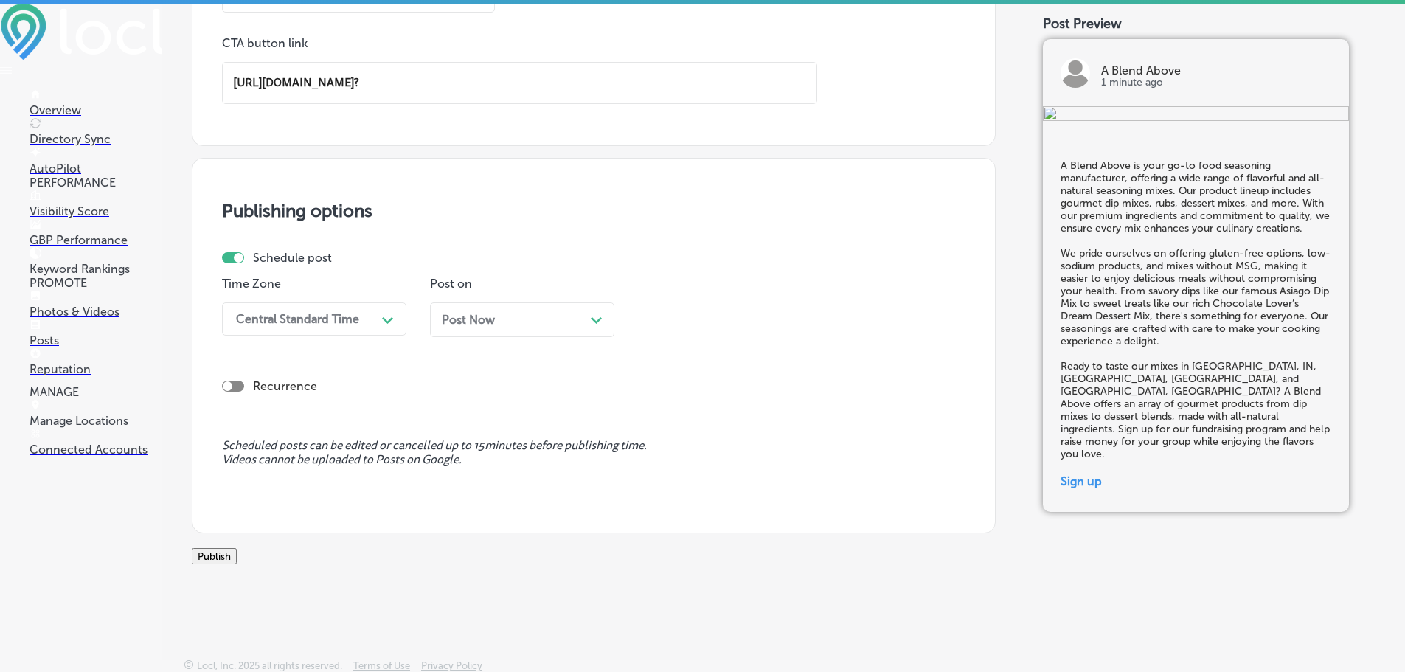
scroll to position [1180, 0]
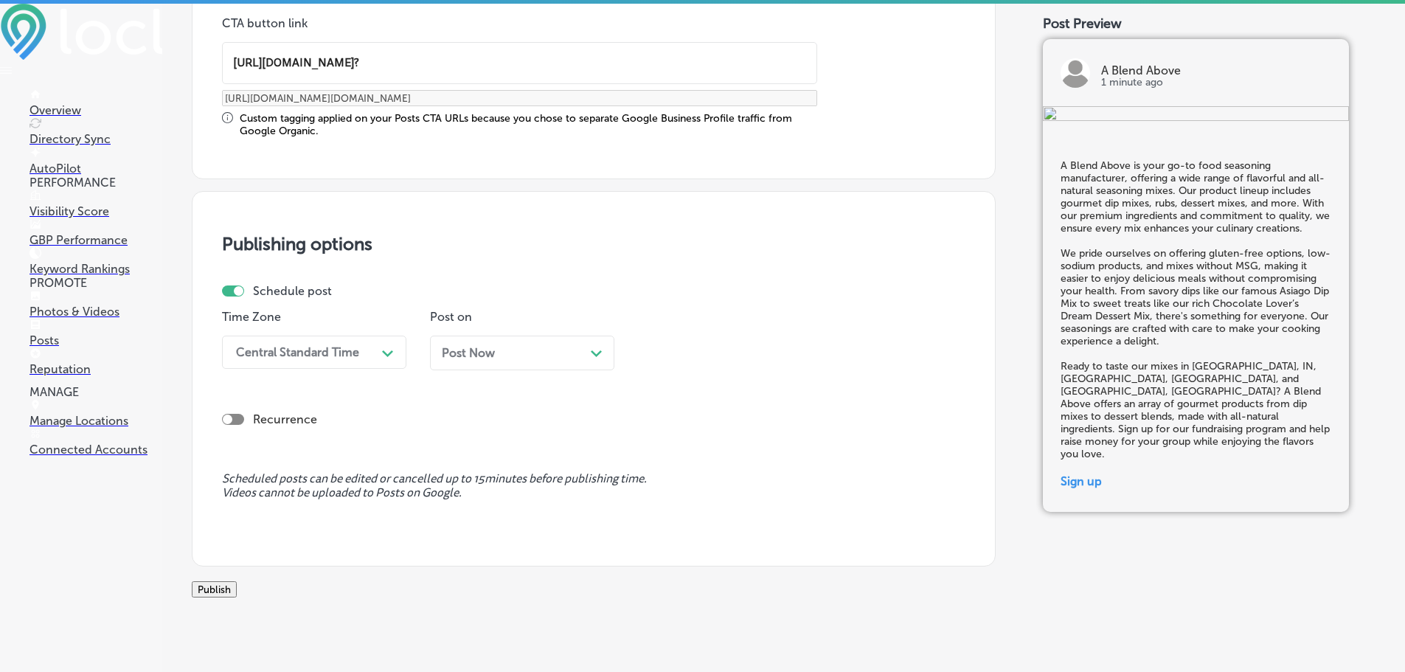
type input "[URL][DOMAIN_NAME]?"
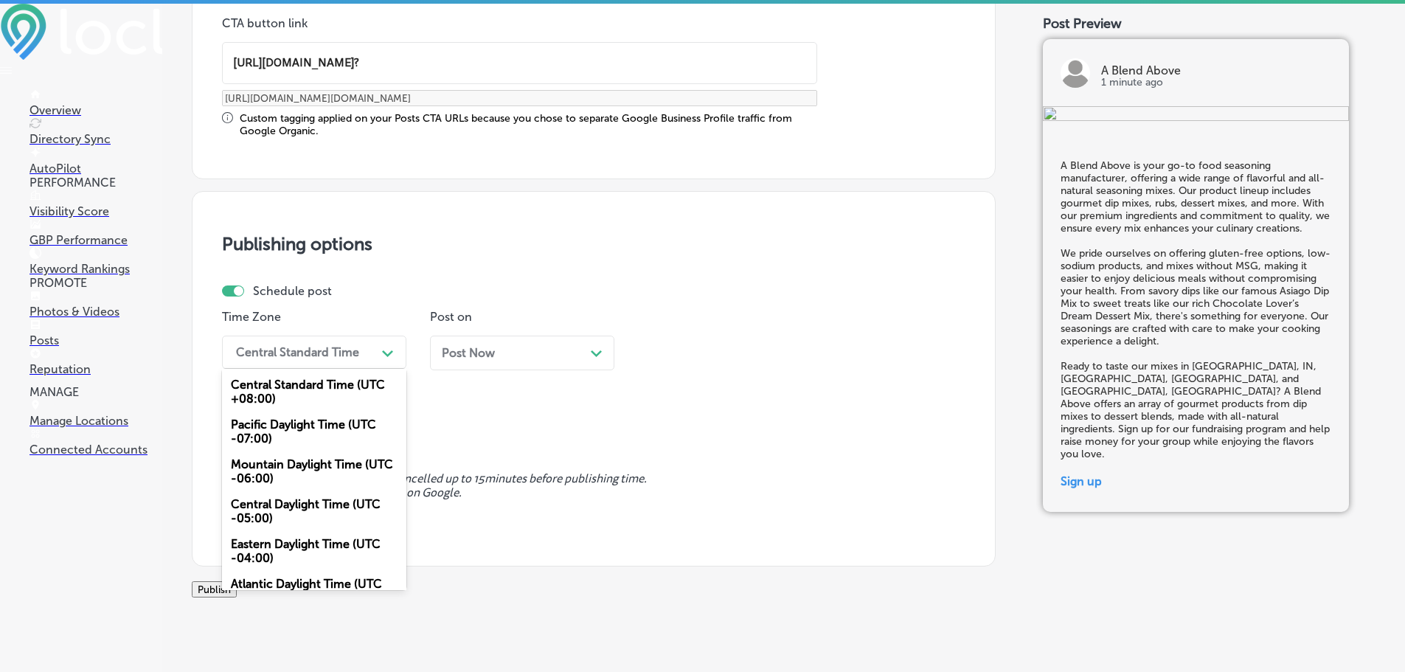
click at [354, 354] on div "Central Standard Time" at bounding box center [297, 352] width 123 height 14
click at [291, 466] on div "Mountain Daylight Time (UTC -06:00)" at bounding box center [314, 472] width 184 height 40
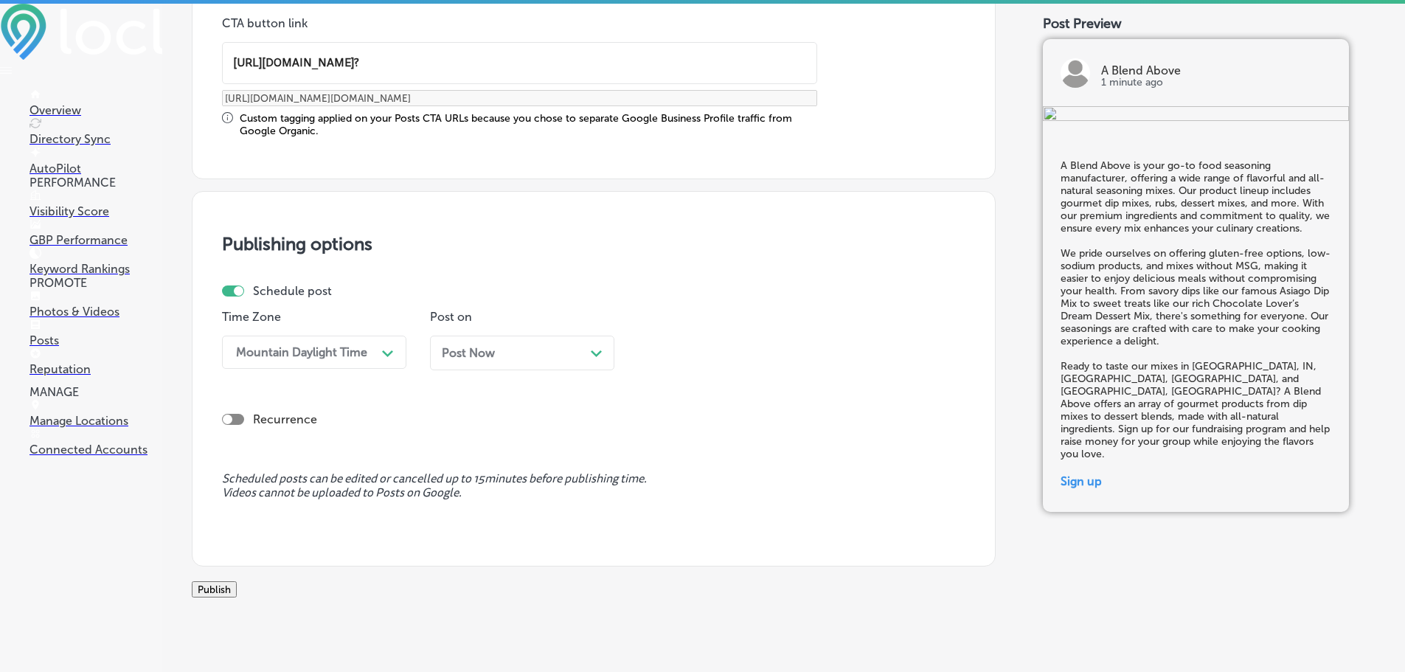
click at [584, 359] on div "Post Now Path Created with Sketch." at bounding box center [522, 353] width 161 height 14
click at [712, 373] on div "Time 06:15 AM Path Created with Sketch." at bounding box center [730, 346] width 184 height 72
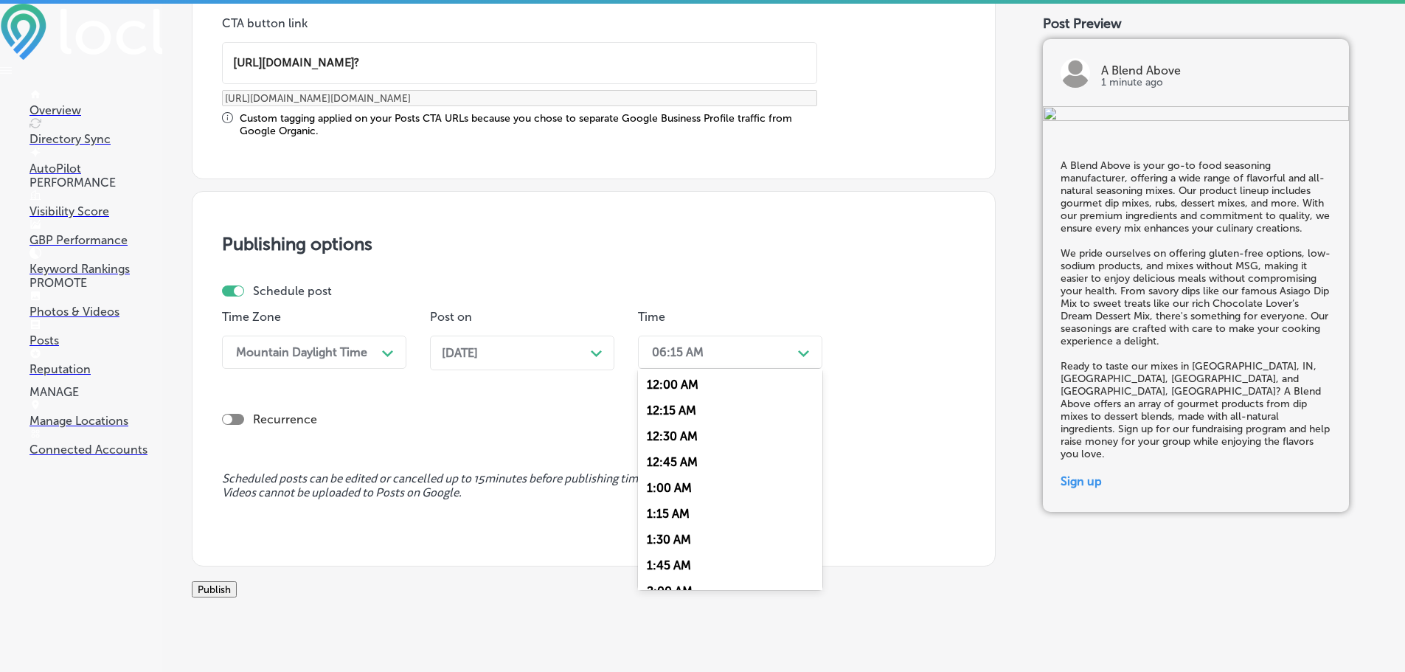
click at [732, 355] on div "06:15 AM" at bounding box center [719, 352] width 148 height 26
click at [701, 508] on div "7:00 AM" at bounding box center [730, 518] width 184 height 26
click at [237, 595] on button "Publish" at bounding box center [214, 589] width 45 height 16
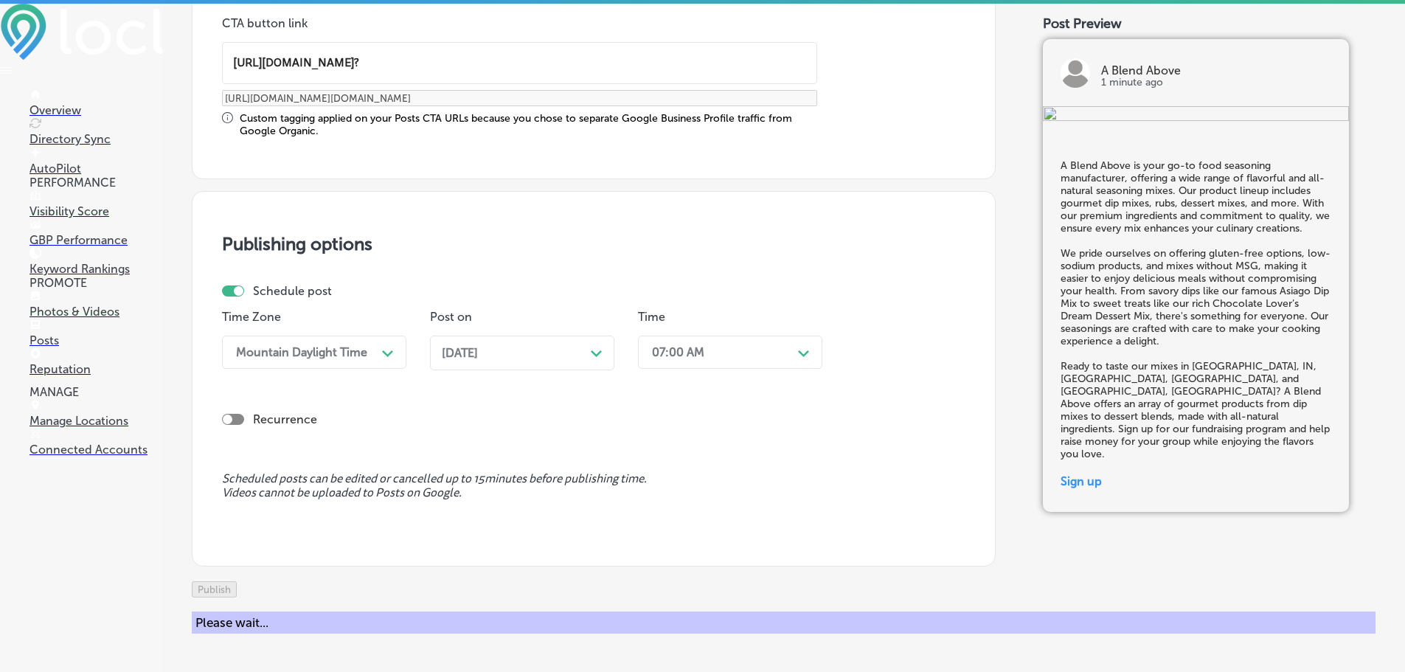
scroll to position [1099, 0]
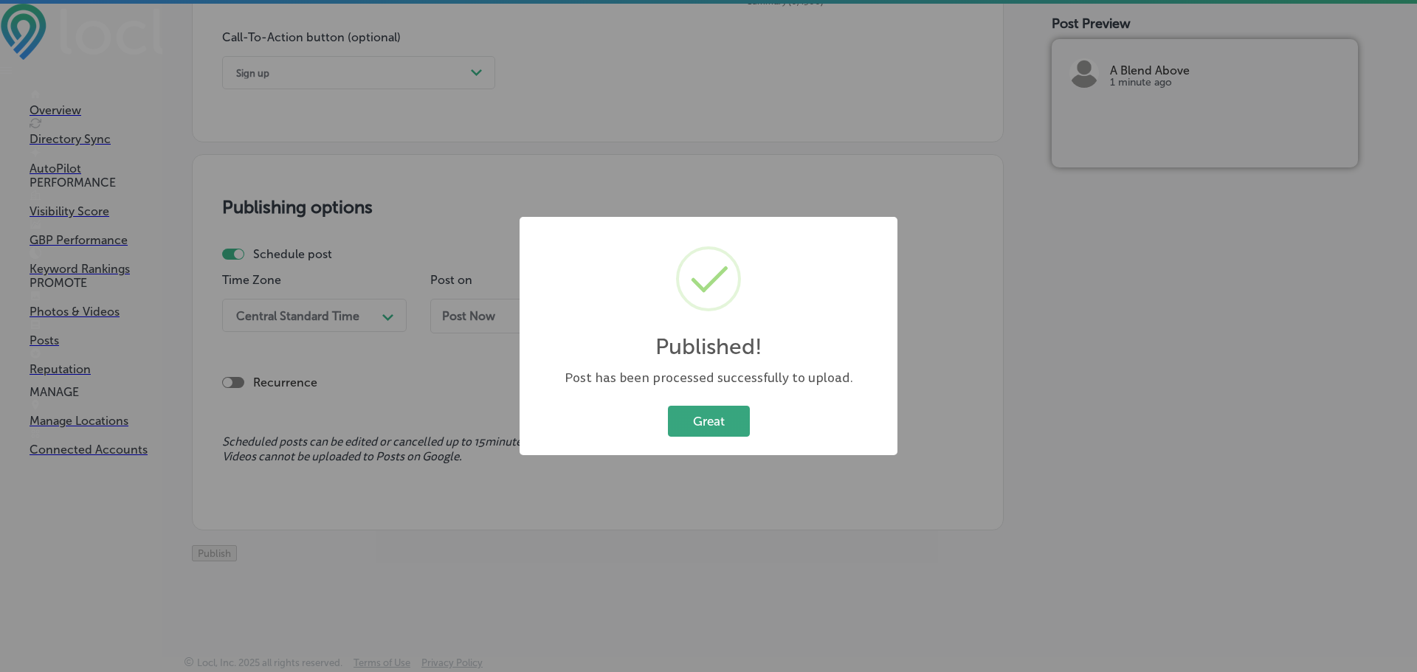
click at [715, 426] on button "Great" at bounding box center [709, 421] width 82 height 30
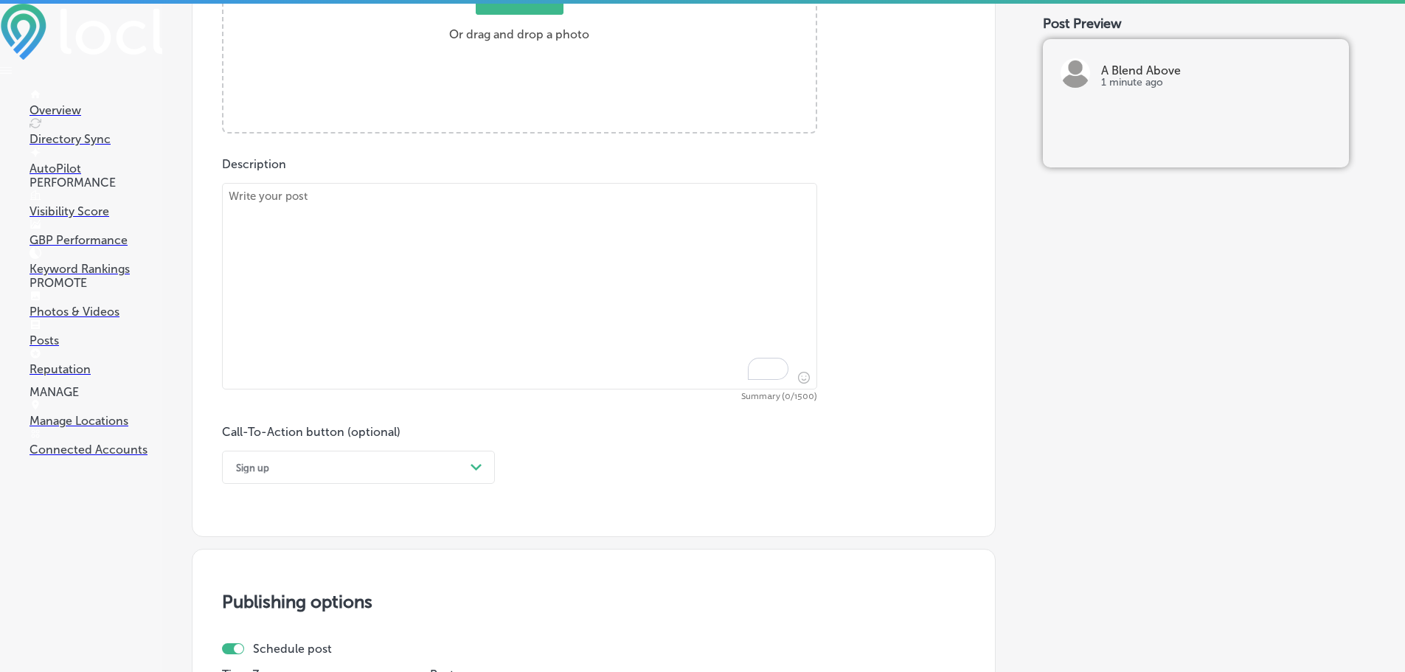
scroll to position [657, 0]
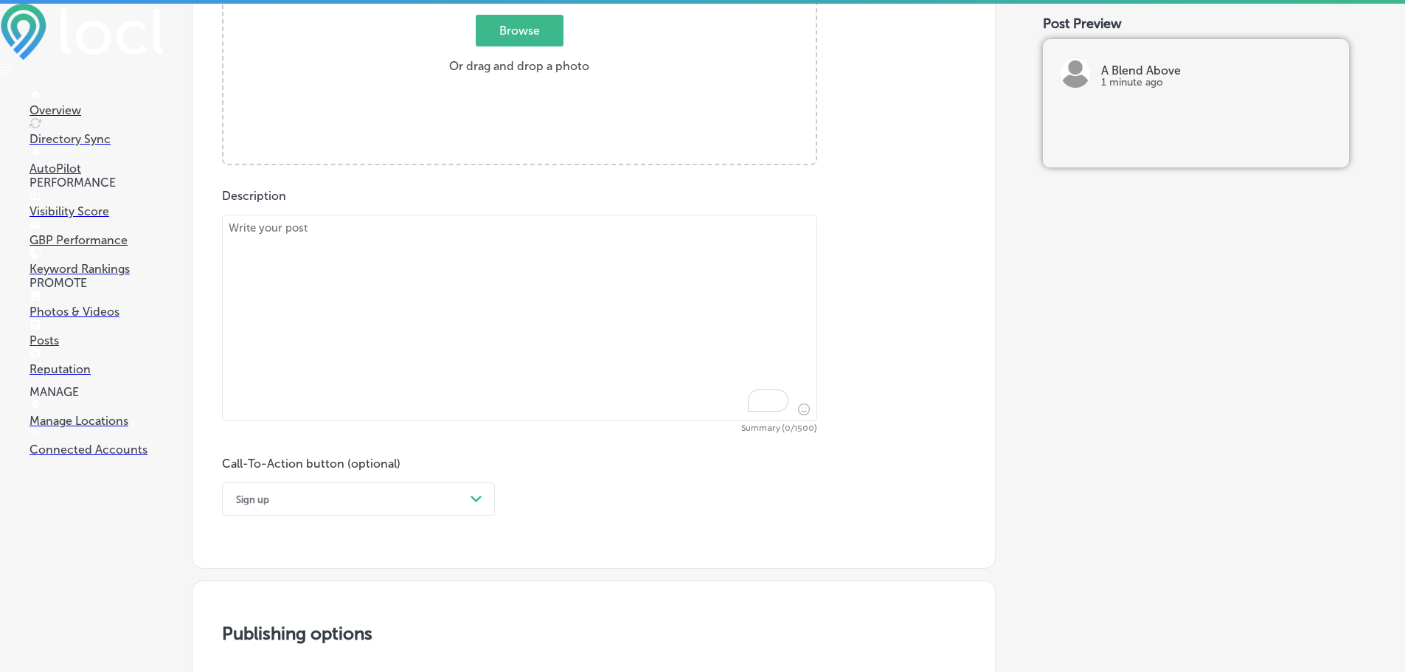
click at [415, 253] on textarea "To enrich screen reader interactions, please activate Accessibility in Grammarl…" at bounding box center [519, 318] width 595 height 207
paste textarea "At A Blend Above, we offer a delightful range of drink mixes that will make any…"
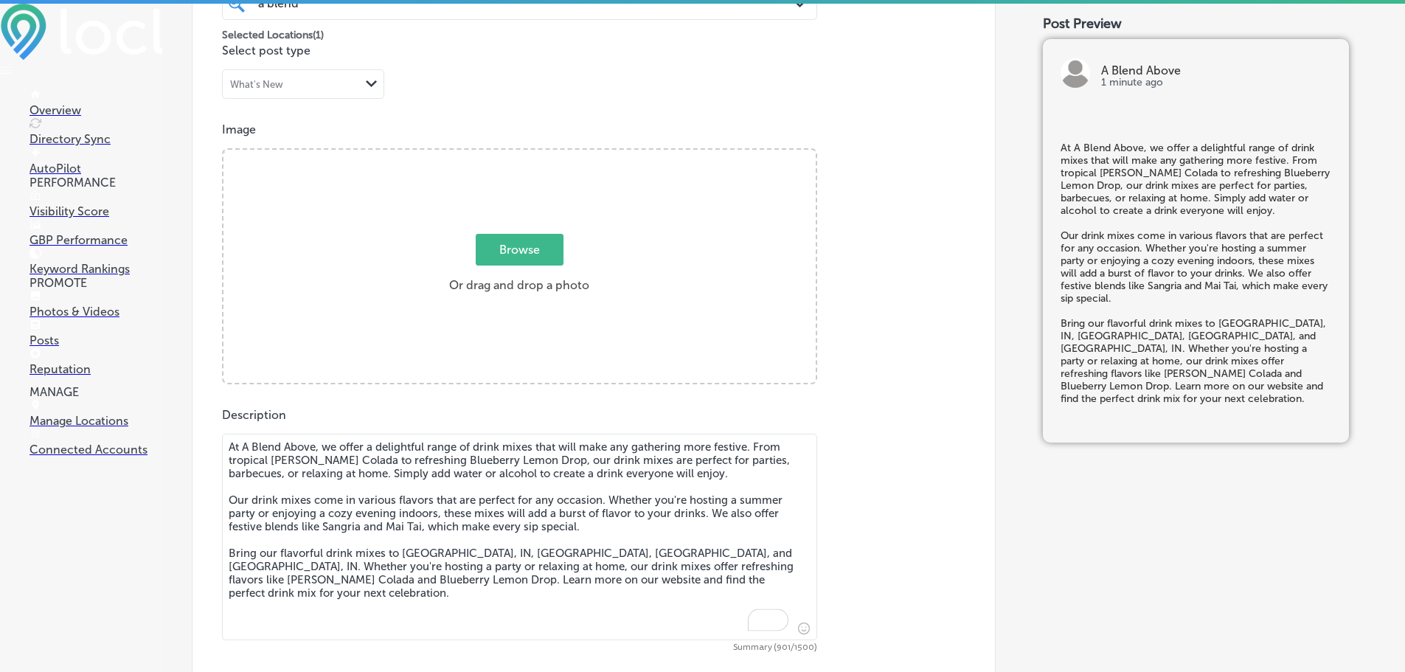
scroll to position [435, 0]
type textarea "At A Blend Above, we offer a delightful range of drink mixes that will make any…"
click at [511, 251] on span "Browse" at bounding box center [520, 252] width 88 height 32
click at [511, 156] on input "Browse Or drag and drop a photo" at bounding box center [520, 154] width 592 height 4
type input "C:\fakepath\ablendabove 2.jpg"
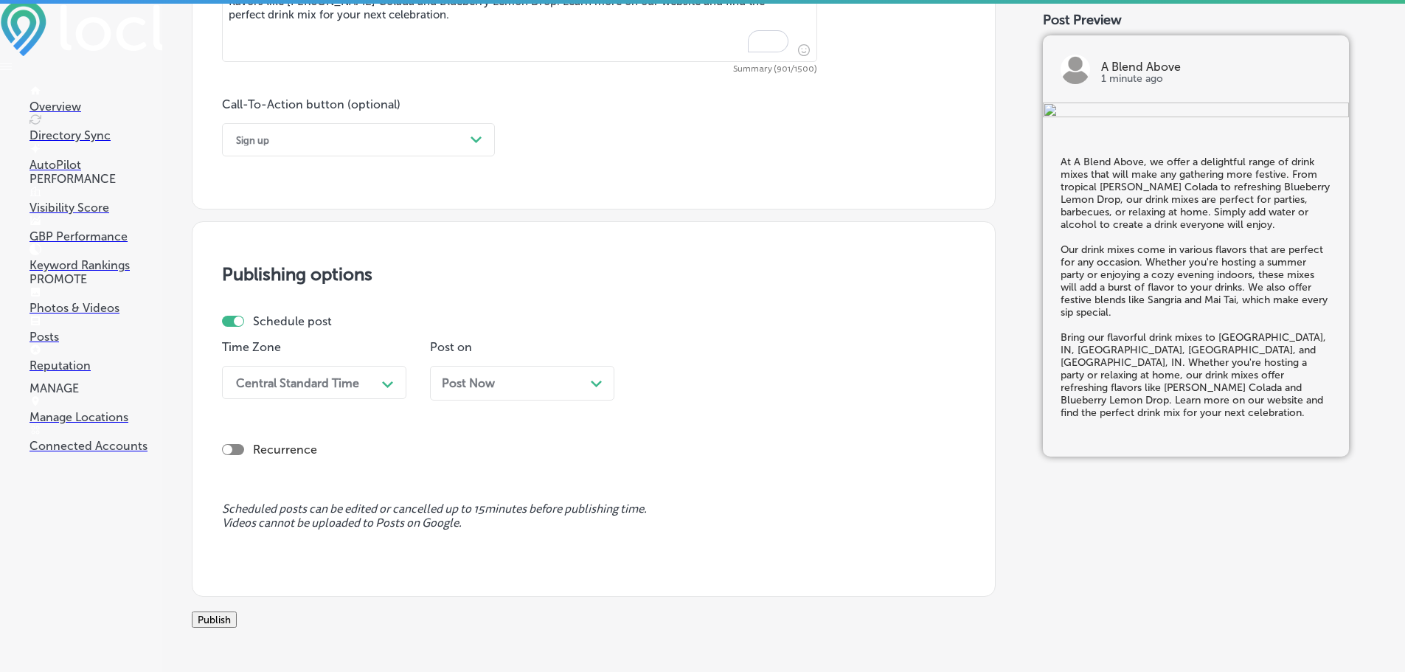
scroll to position [1026, 0]
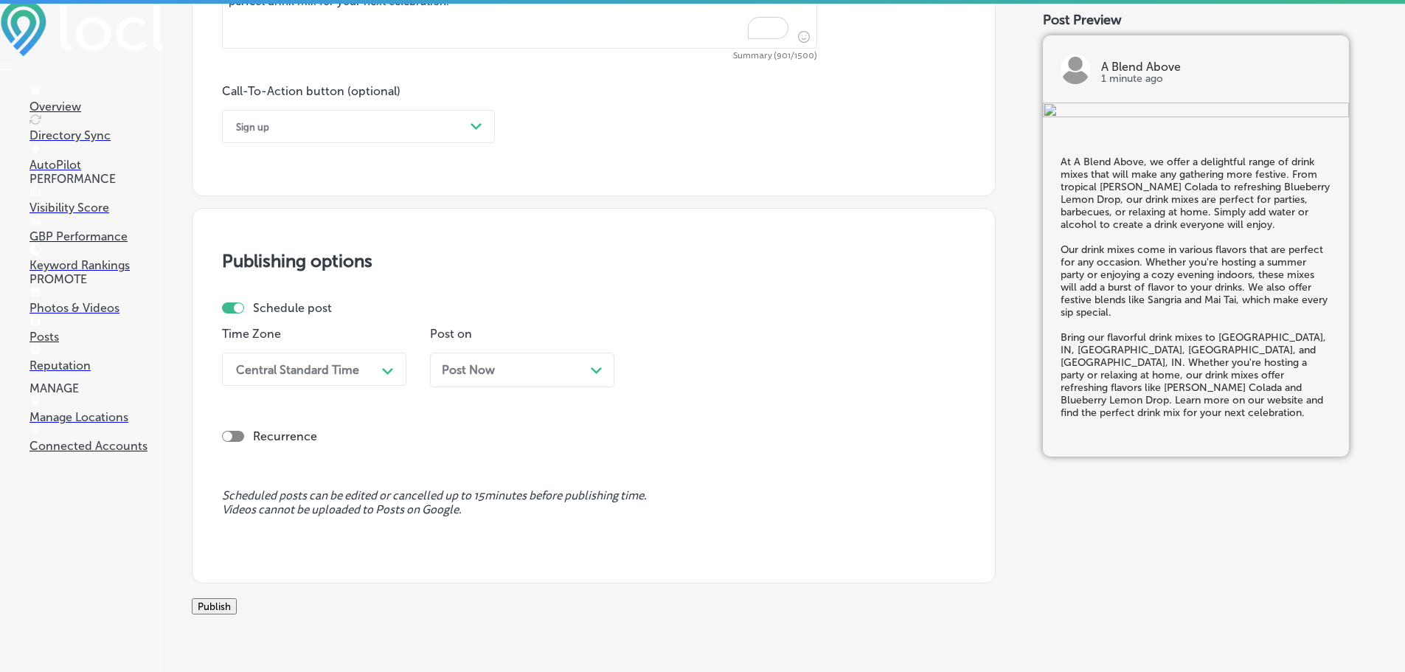
click at [381, 368] on div "Path Created with Sketch." at bounding box center [388, 370] width 24 height 24
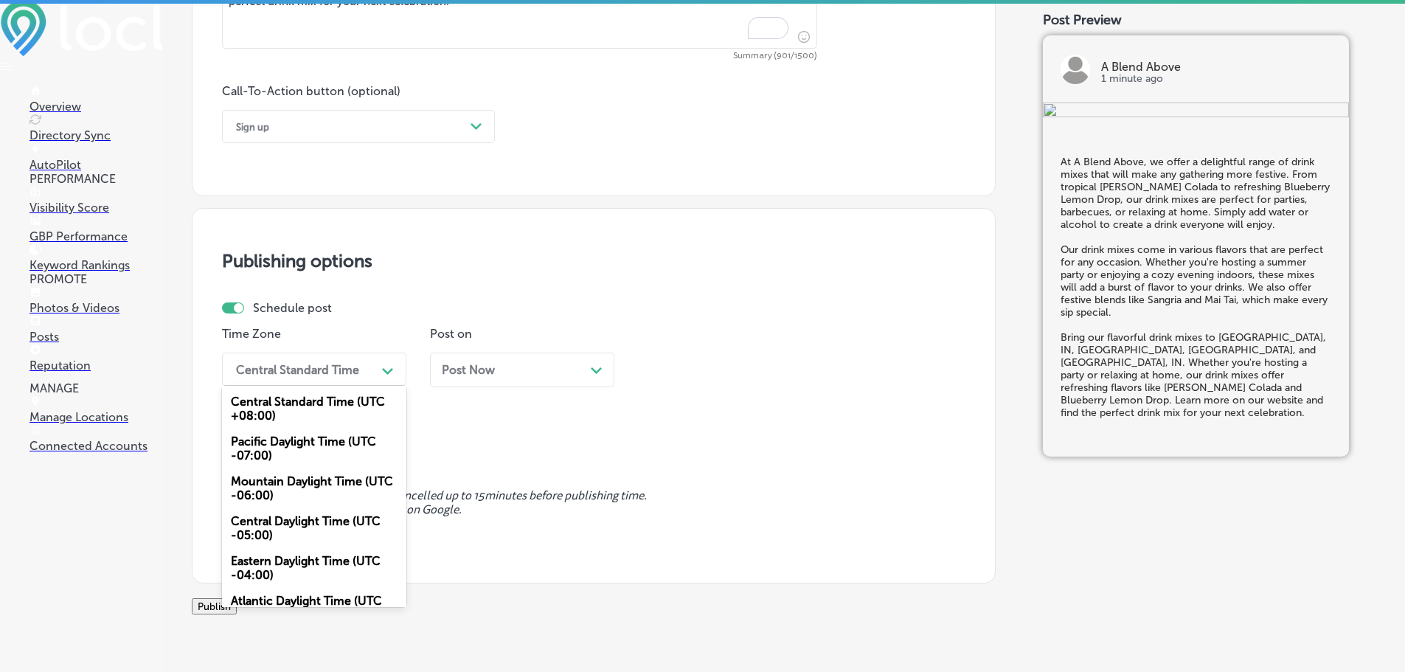
click at [278, 487] on div "Mountain Daylight Time (UTC -06:00)" at bounding box center [314, 488] width 184 height 40
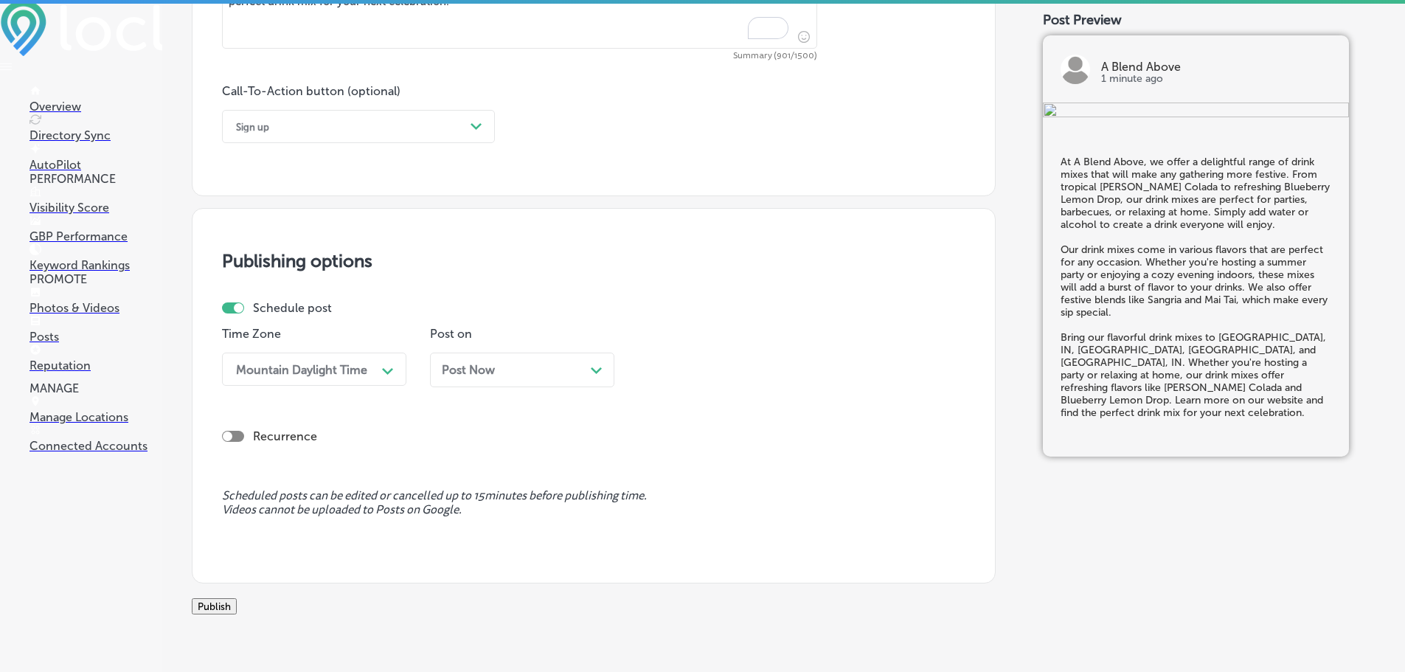
click at [602, 371] on div "Path Created with Sketch." at bounding box center [597, 369] width 12 height 12
click at [721, 378] on div "06:15 AM" at bounding box center [719, 369] width 148 height 26
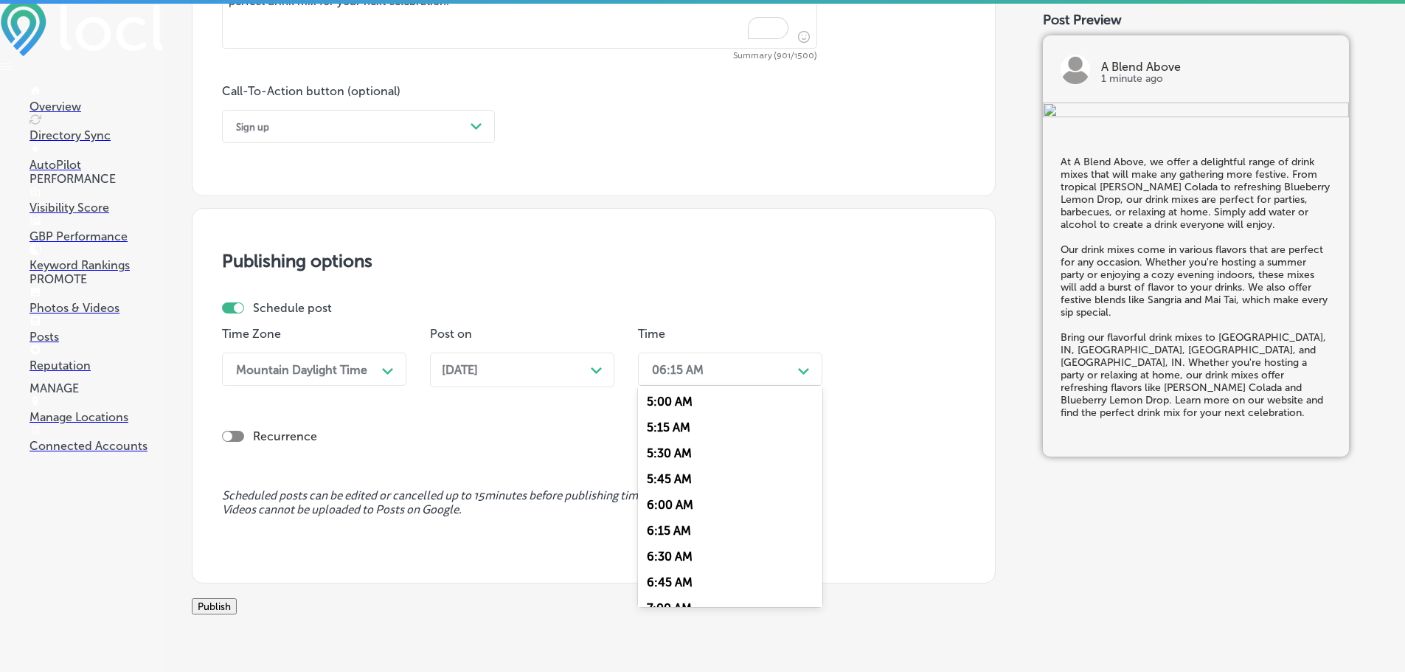
scroll to position [664, 0]
click at [669, 459] on div "7:00 AM" at bounding box center [730, 461] width 184 height 26
click at [237, 615] on button "Publish" at bounding box center [214, 606] width 45 height 16
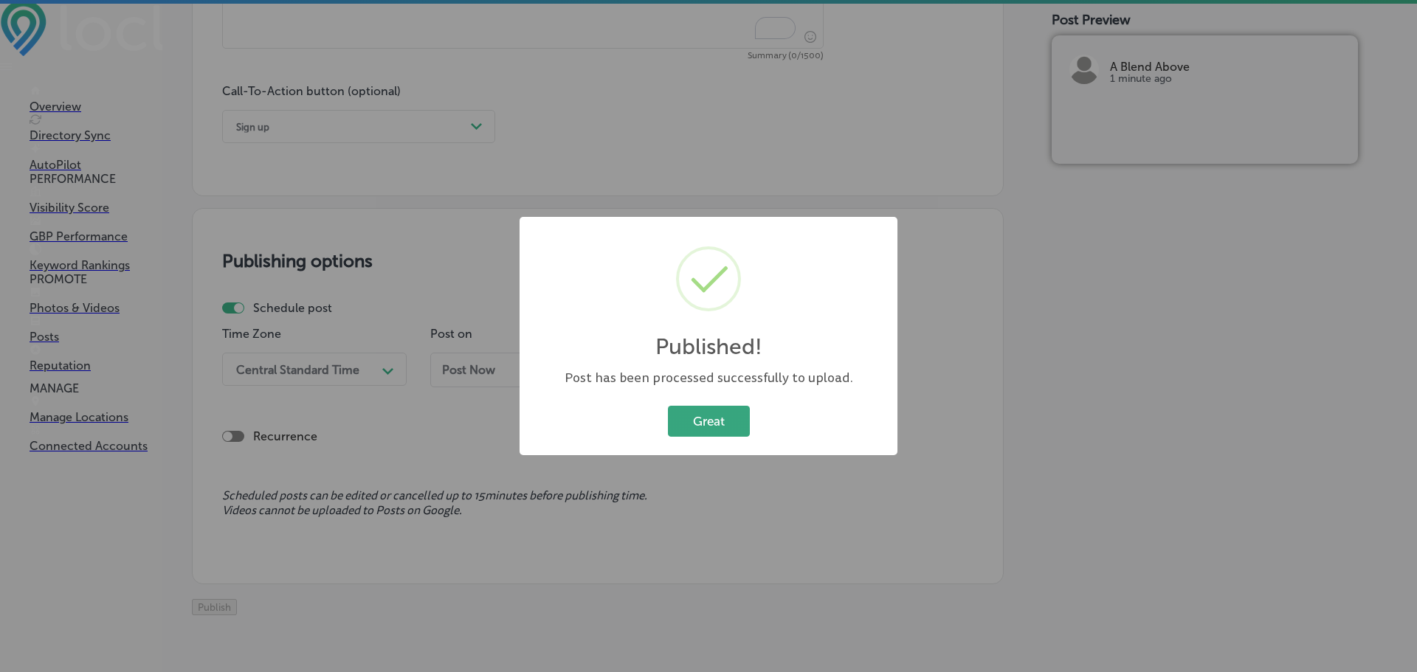
click at [727, 416] on button "Great" at bounding box center [709, 421] width 82 height 30
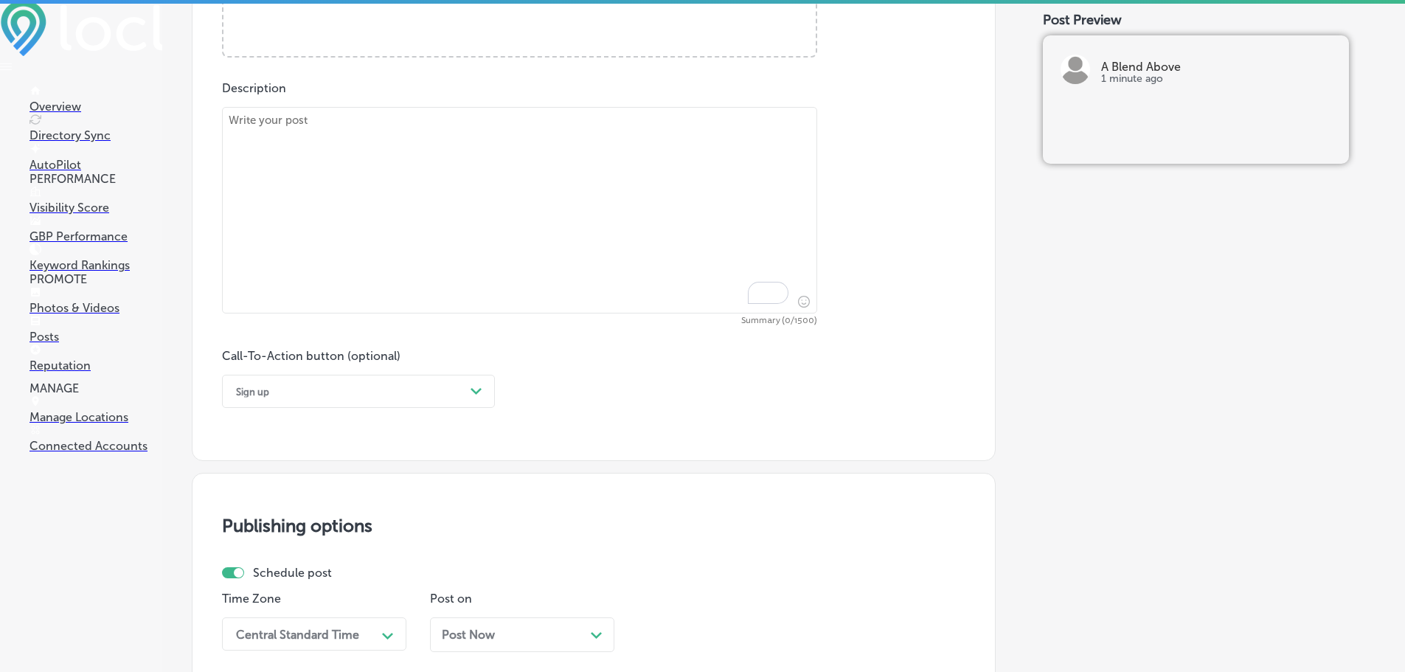
scroll to position [657, 0]
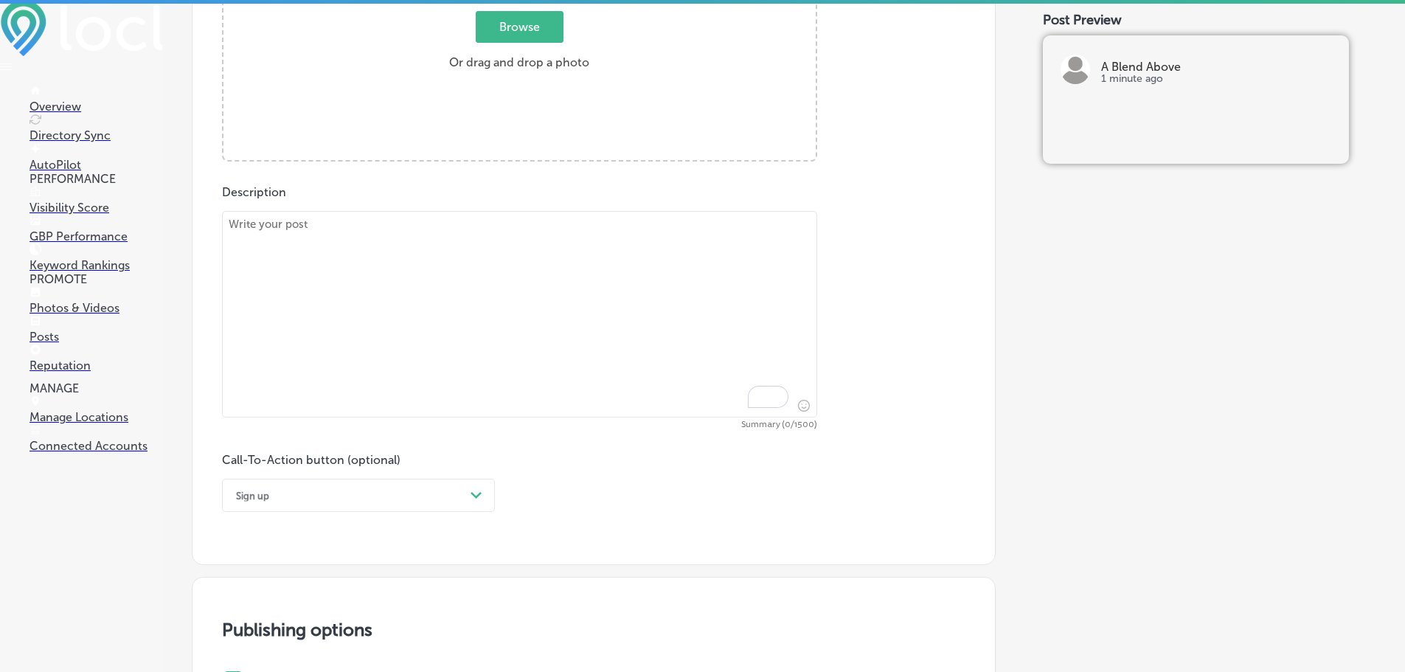
drag, startPoint x: 524, startPoint y: 329, endPoint x: 542, endPoint y: 293, distance: 40.3
click at [525, 327] on textarea "To enrich screen reader interactions, please activate Accessibility in Grammarl…" at bounding box center [519, 314] width 595 height 207
paste textarea "Looking for a creative and easy way to raise funds for your school, [DEMOGRAPHI…"
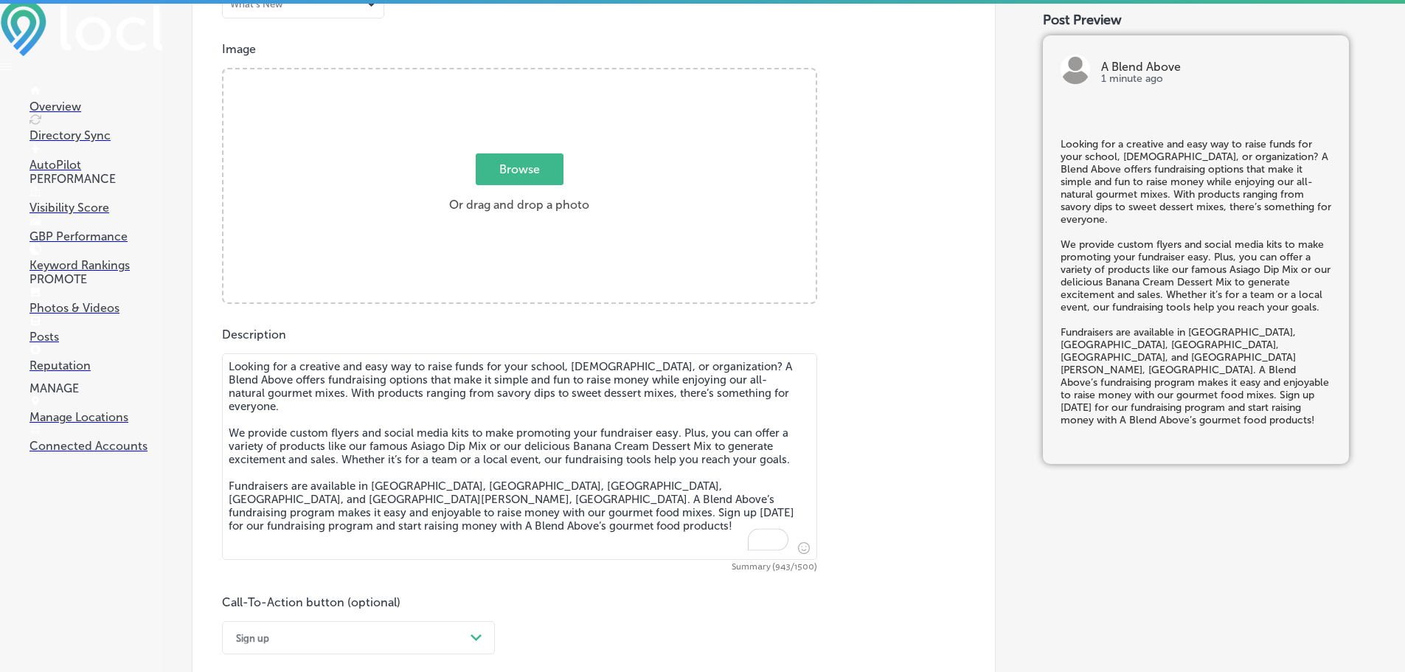
scroll to position [509, 0]
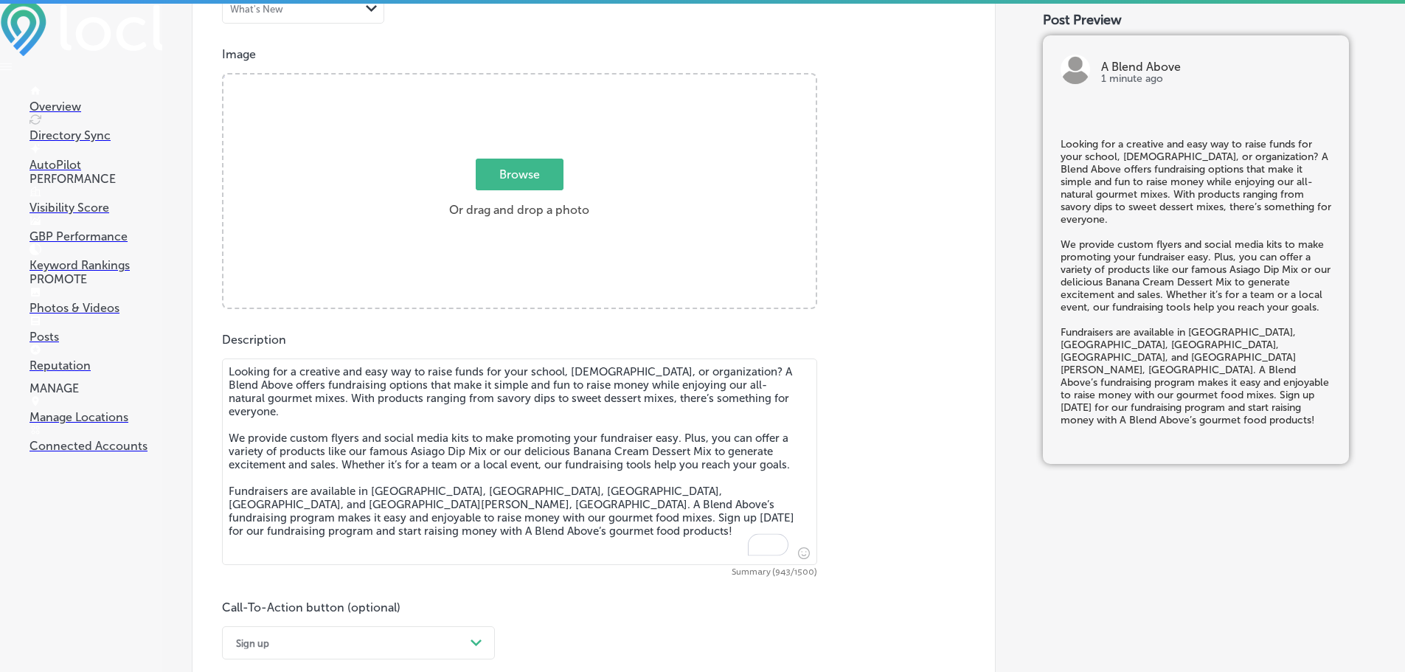
type textarea "Looking for a creative and easy way to raise funds for your school, [DEMOGRAPHI…"
click at [513, 167] on span "Browse" at bounding box center [520, 175] width 88 height 32
click at [513, 79] on input "Browse Or drag and drop a photo" at bounding box center [520, 77] width 592 height 4
type input "C:\fakepath\ablendabove 3.jpg"
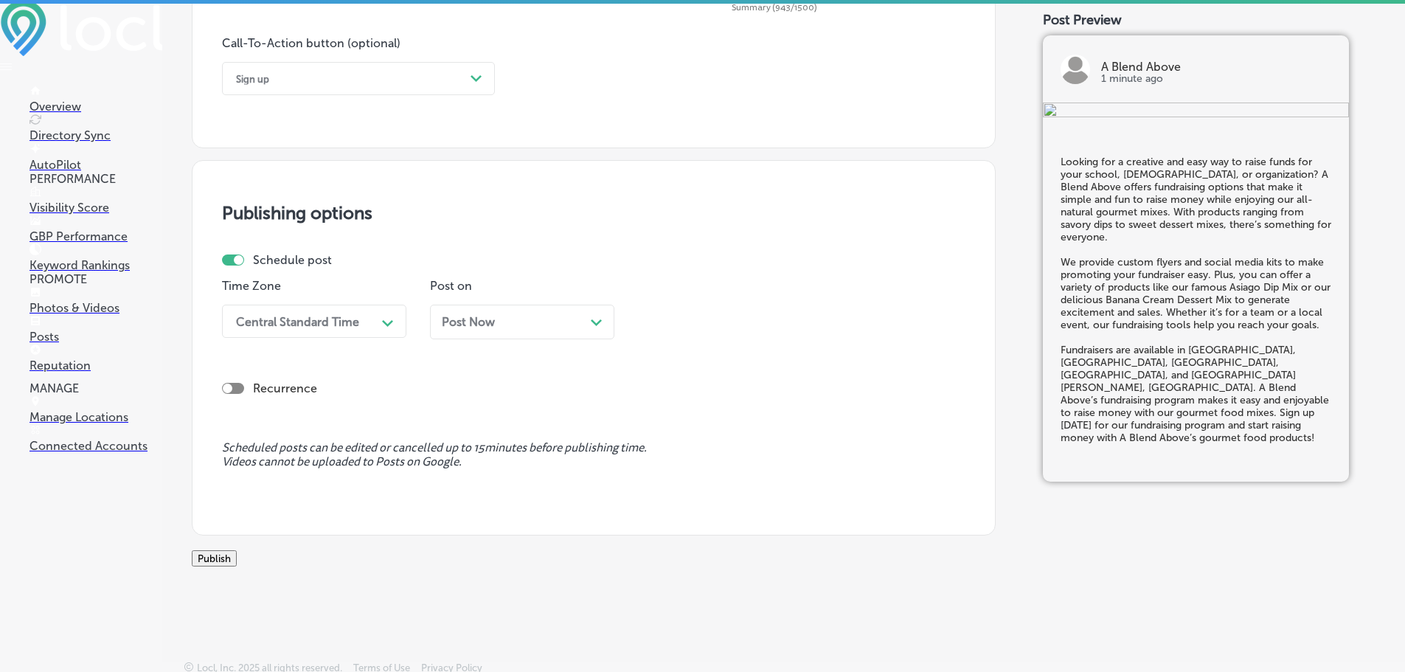
scroll to position [1099, 0]
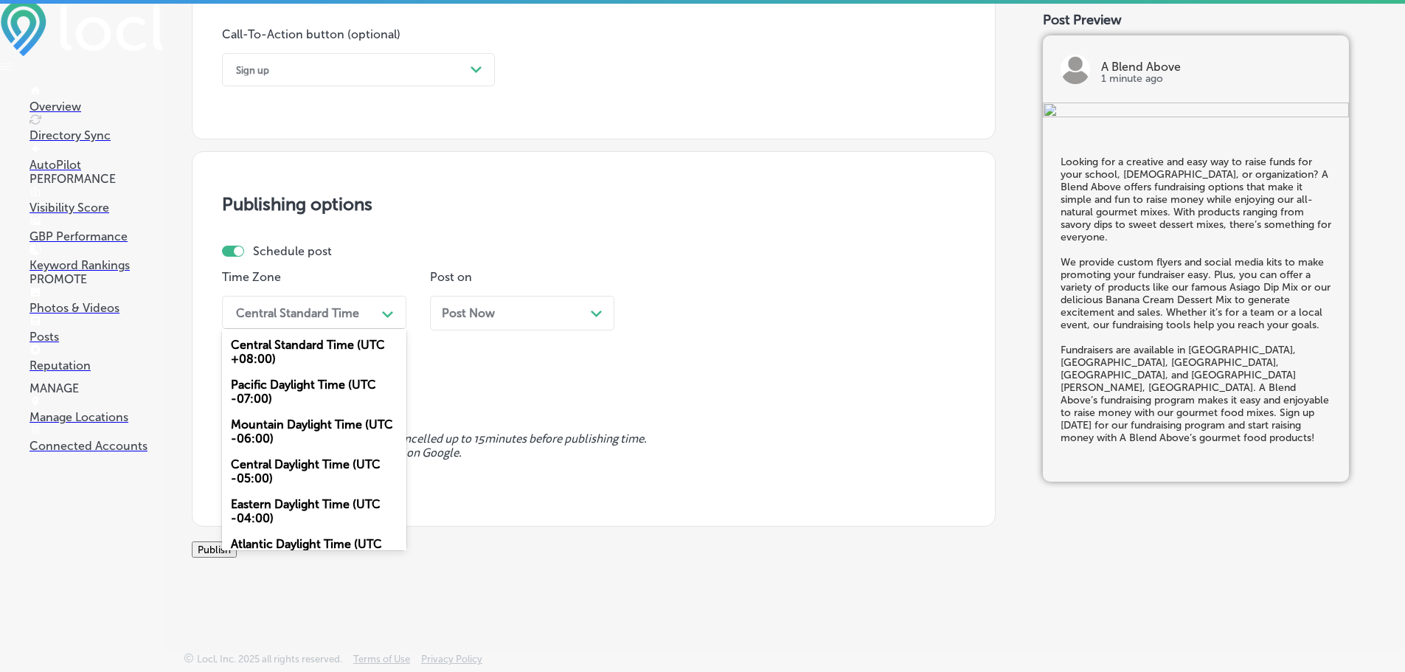
click at [362, 300] on div "Central Standard Time" at bounding box center [303, 313] width 148 height 26
click at [311, 412] on div "Mountain Daylight Time (UTC -06:00)" at bounding box center [314, 432] width 184 height 40
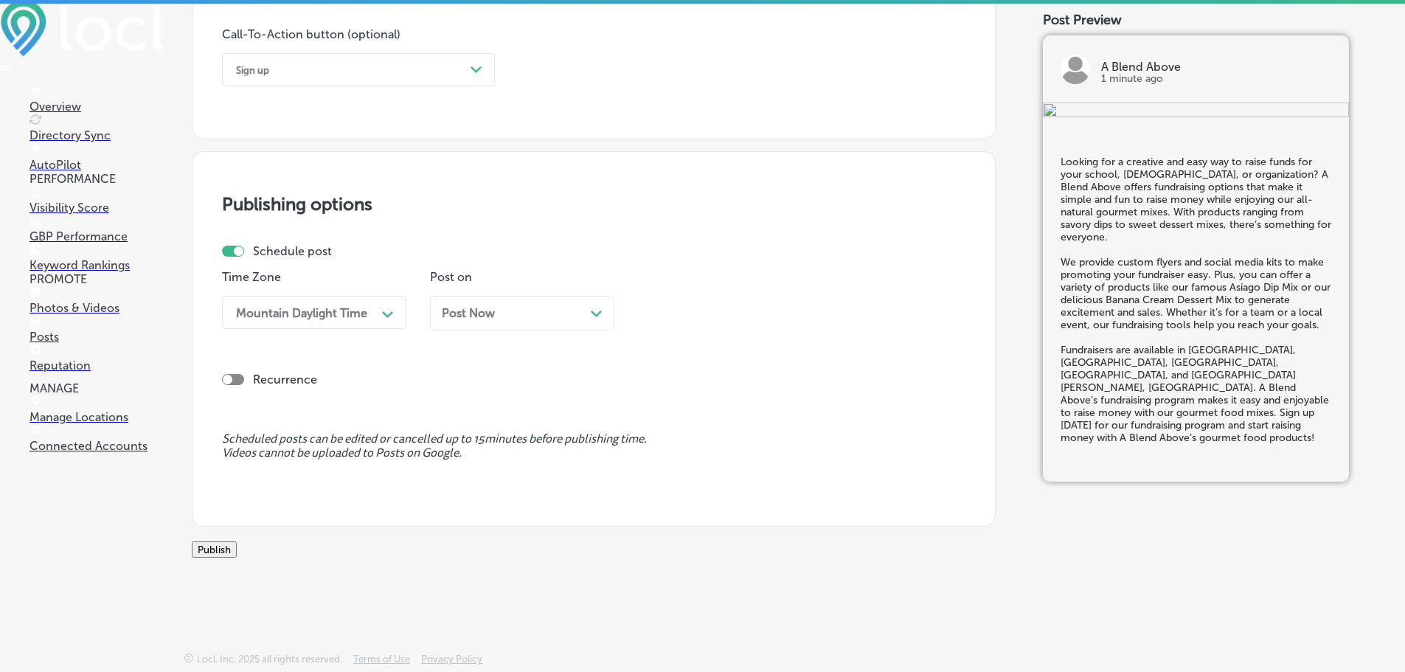
click at [589, 306] on div "Post Now Path Created with Sketch." at bounding box center [522, 313] width 161 height 14
click at [700, 305] on div "06:15 AM" at bounding box center [678, 312] width 52 height 14
click at [694, 465] on div "7:00 AM" at bounding box center [730, 478] width 184 height 26
click at [237, 550] on button "Publish" at bounding box center [214, 550] width 45 height 16
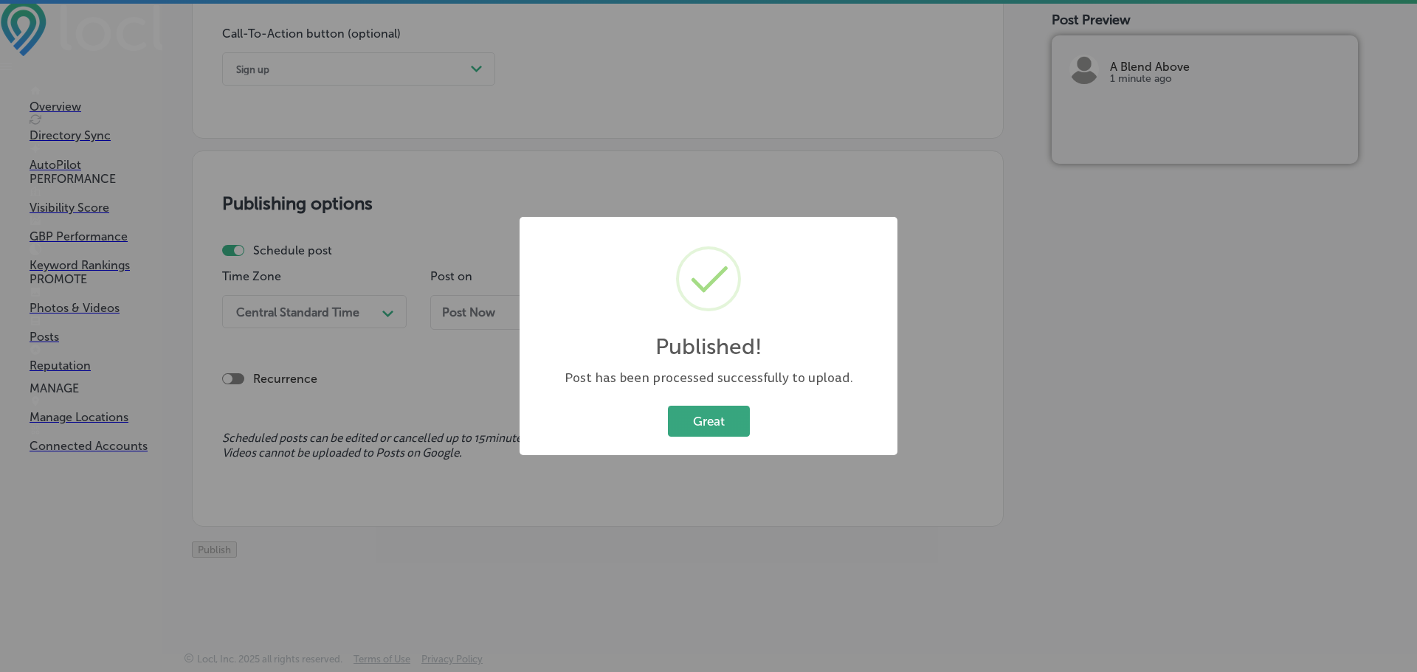
click at [722, 409] on button "Great" at bounding box center [709, 421] width 82 height 30
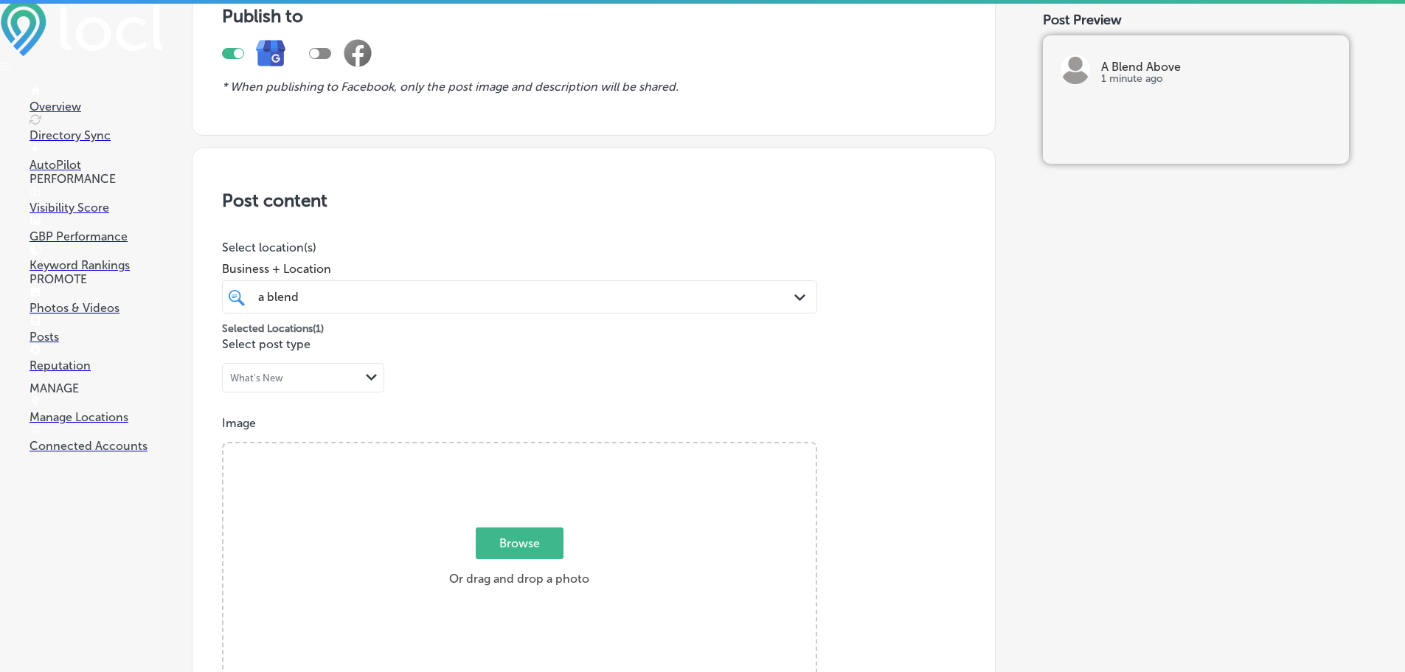
scroll to position [0, 0]
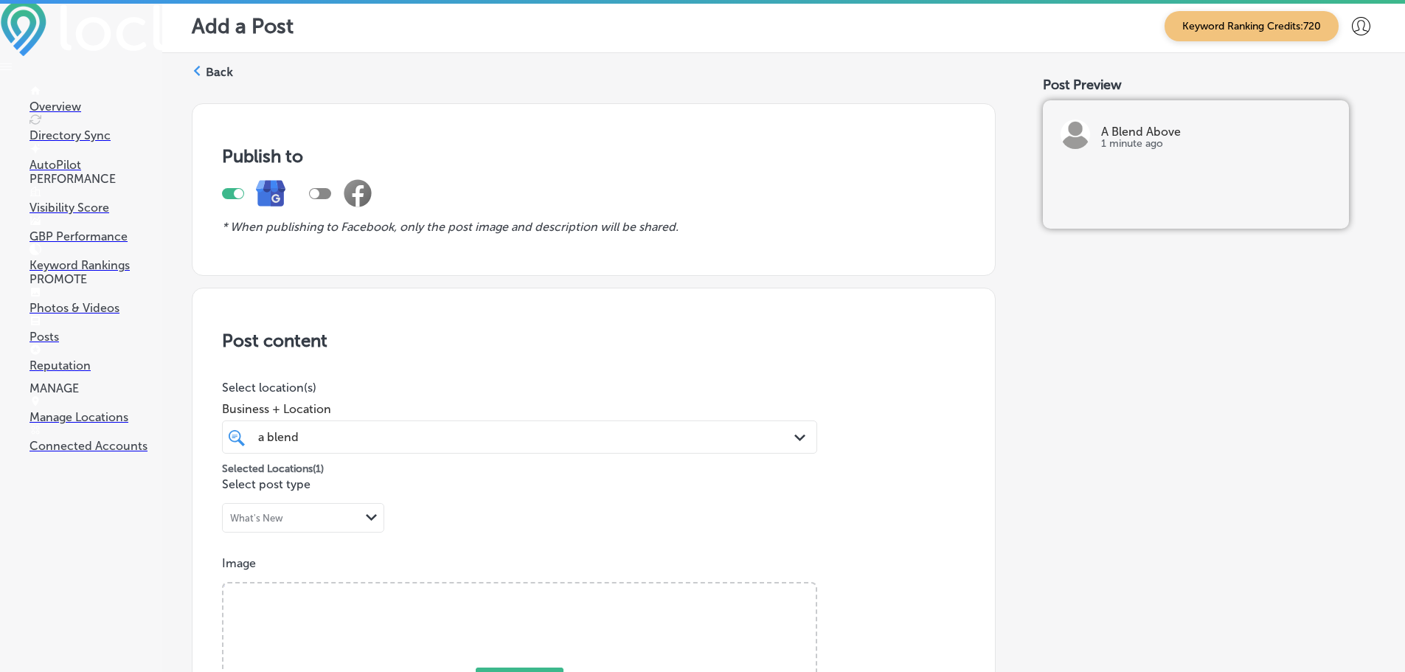
click at [208, 69] on label "Back" at bounding box center [219, 72] width 27 height 16
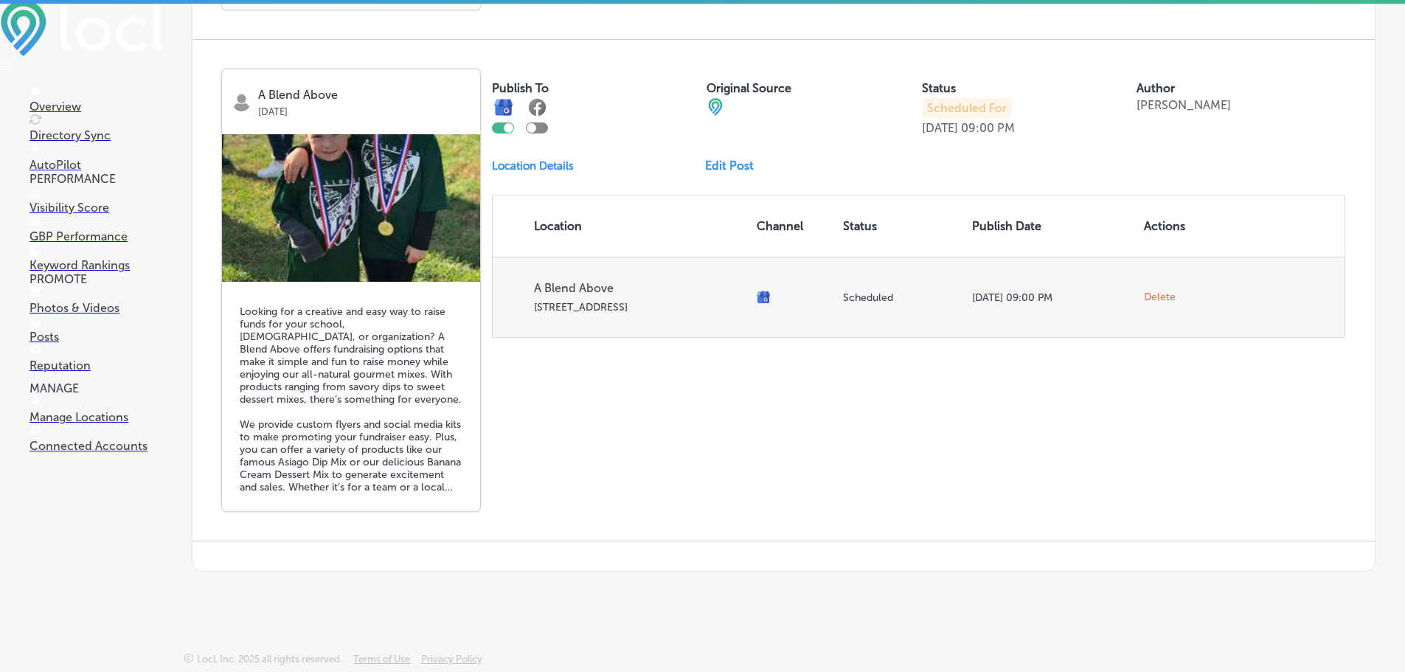
scroll to position [2081, 0]
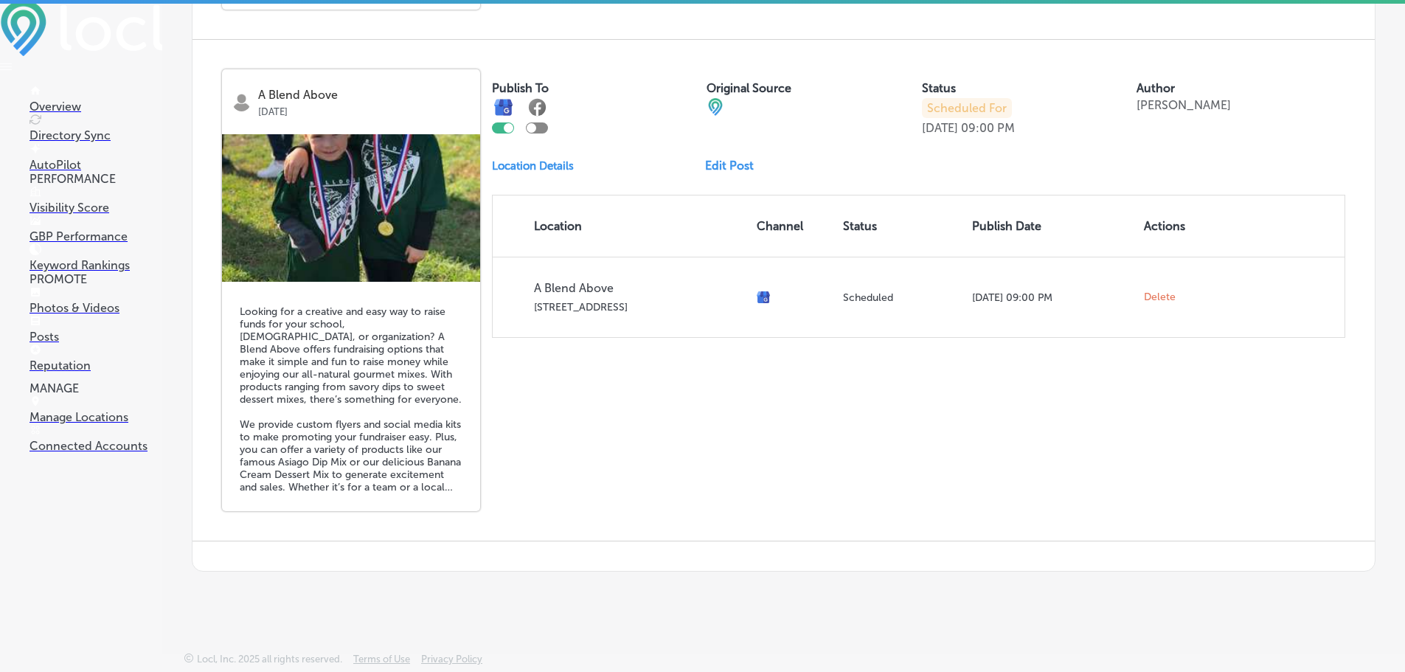
click at [731, 155] on div "Publish To Original Source Status Scheduled For [DATE] 09:00 PM Author [PERSON_…" at bounding box center [919, 203] width 854 height 269
click at [732, 166] on link "Edit Post" at bounding box center [735, 166] width 60 height 14
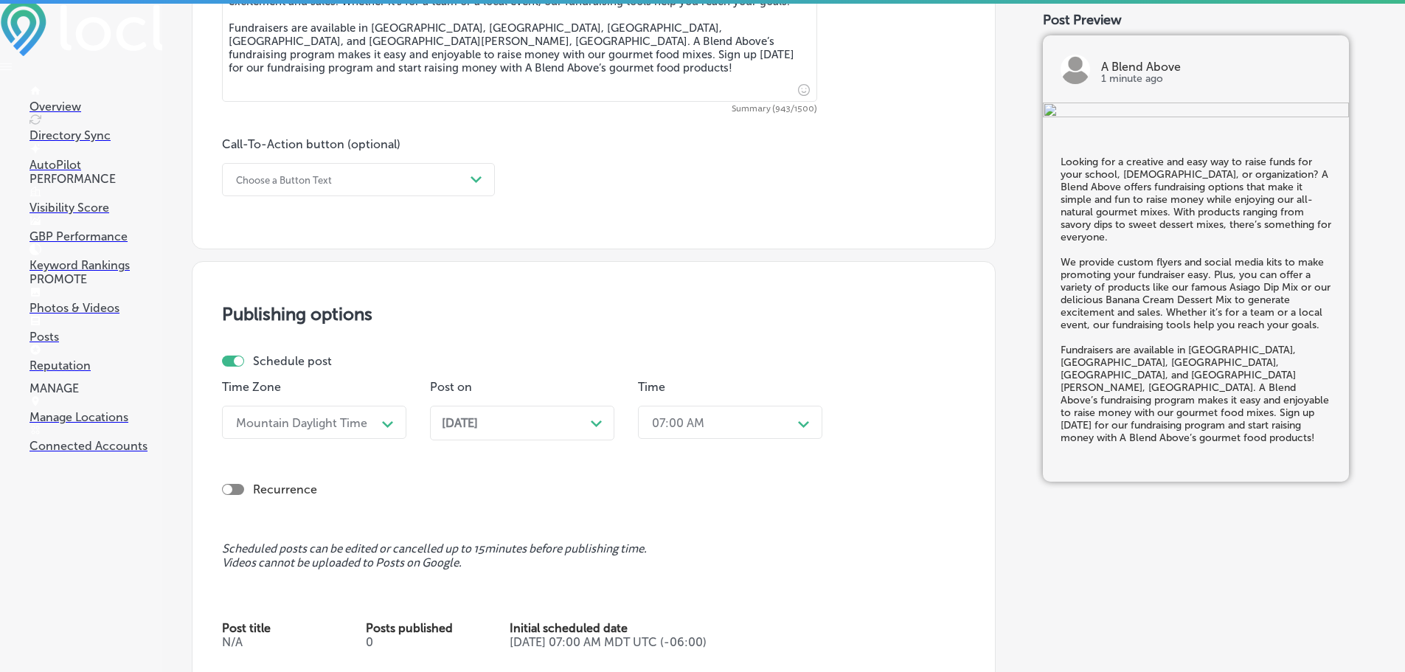
scroll to position [959, 0]
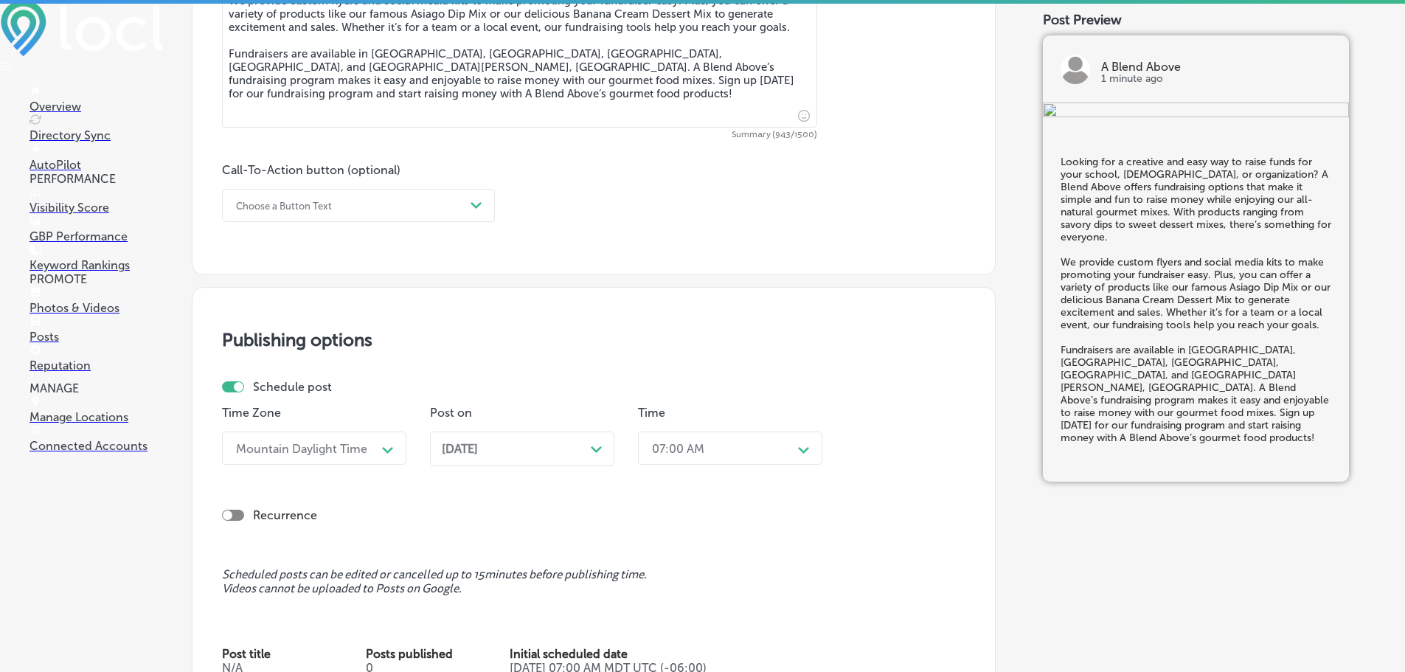
click at [454, 210] on div "Choose a Button Text" at bounding box center [347, 205] width 236 height 23
click at [241, 364] on div "Sign up" at bounding box center [358, 367] width 273 height 26
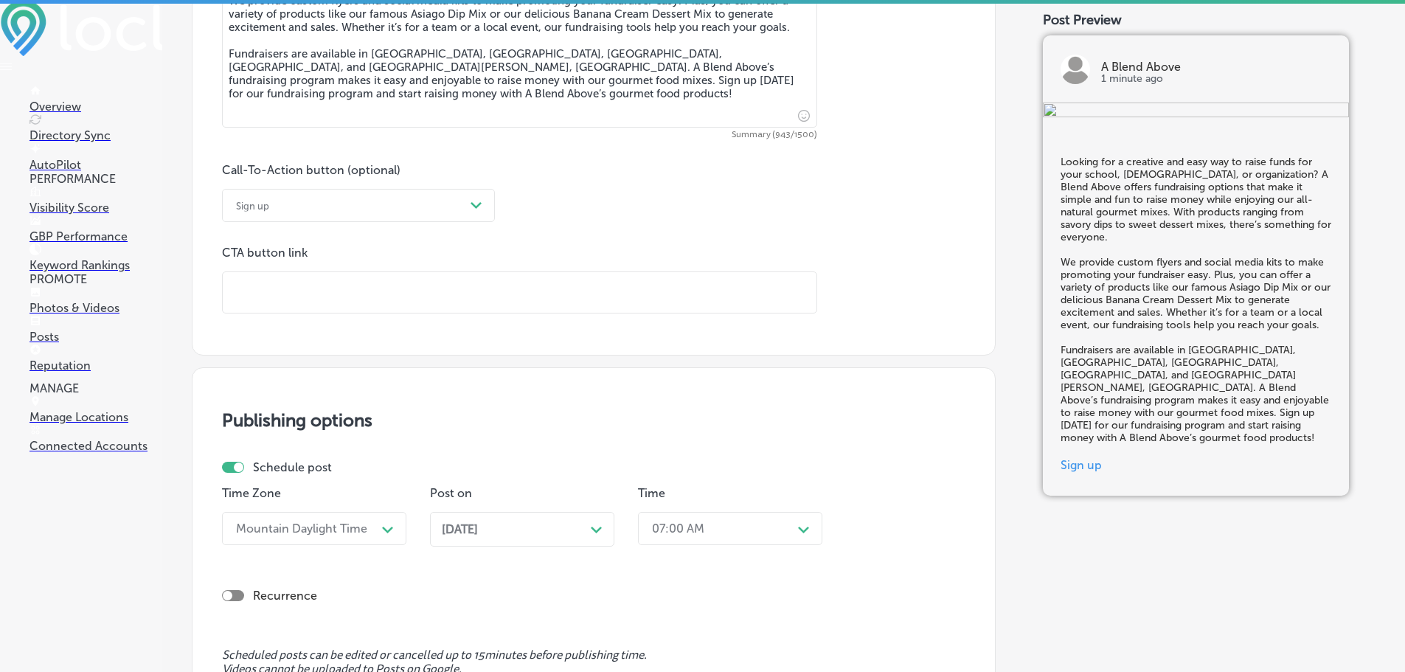
click at [288, 297] on input "text" at bounding box center [520, 292] width 594 height 41
paste input "[URL][DOMAIN_NAME]?"
checkbox input "true"
type input "[URL][DOMAIN_NAME]?"
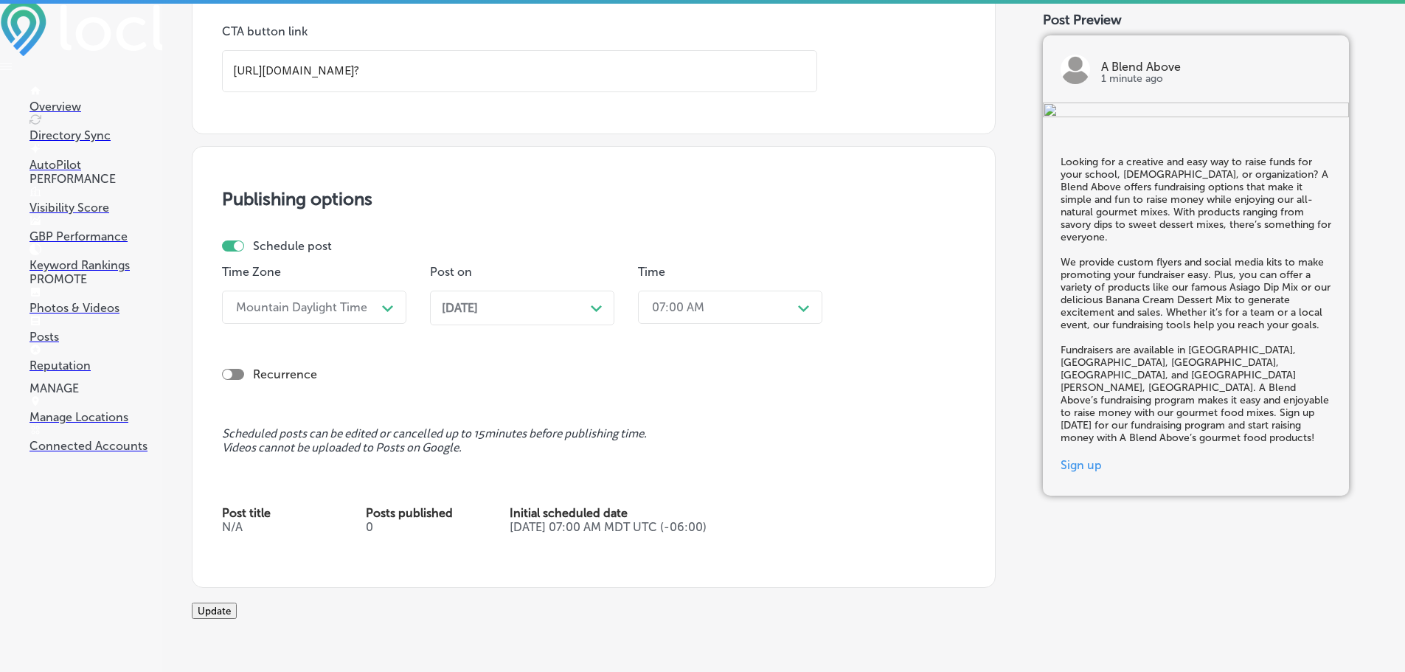
checkbox input "true"
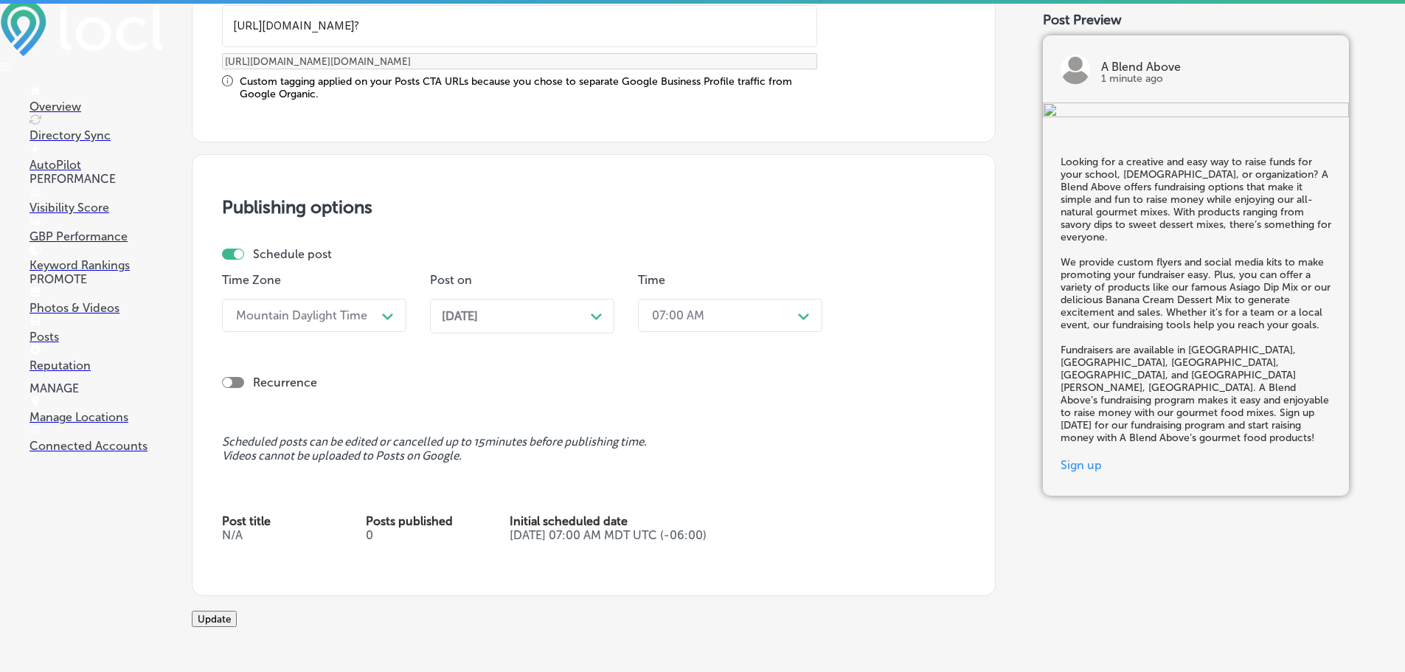
scroll to position [1327, 0]
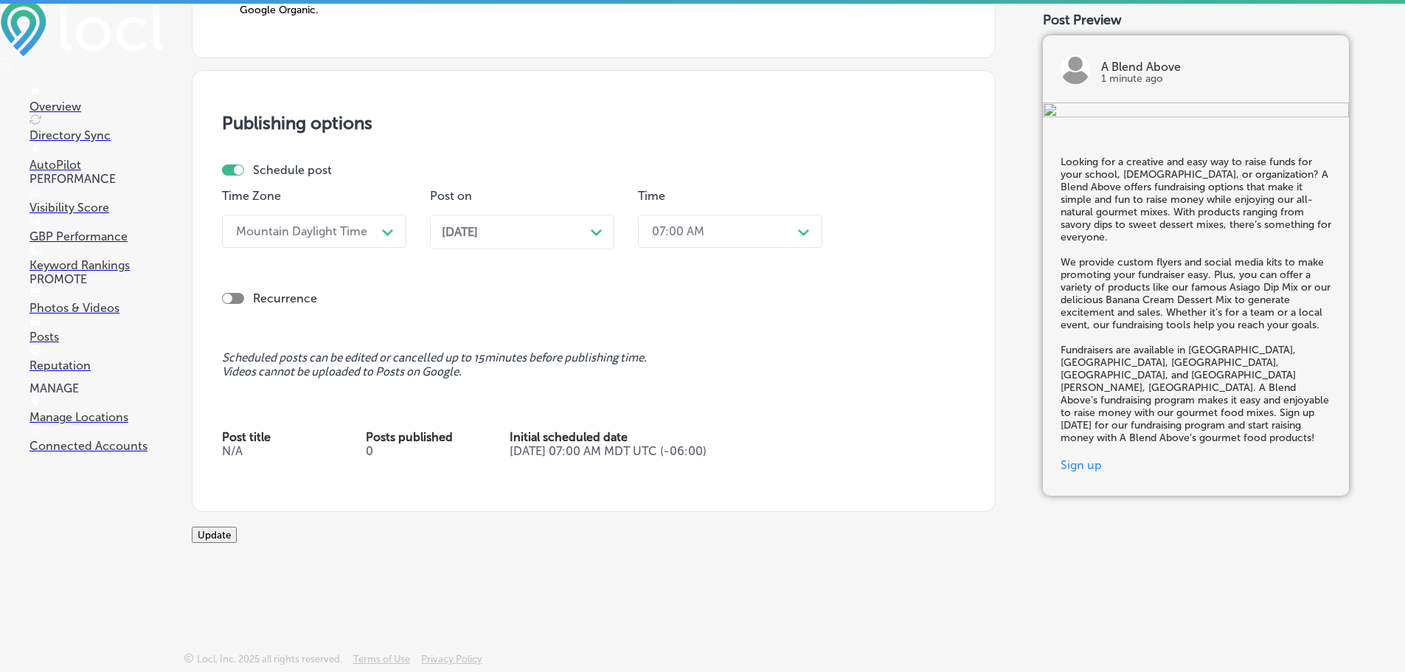
type input "[URL][DOMAIN_NAME]?"
click at [237, 535] on button "Update" at bounding box center [214, 535] width 45 height 16
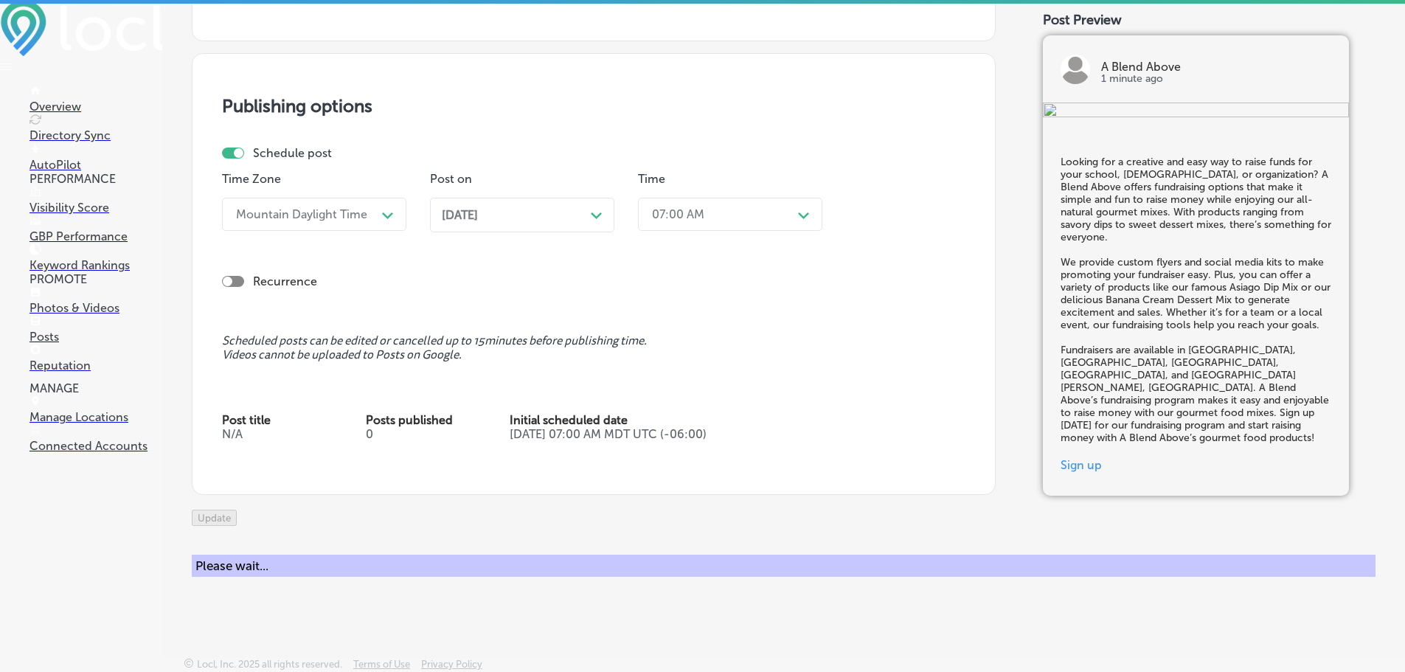
checkbox input "true"
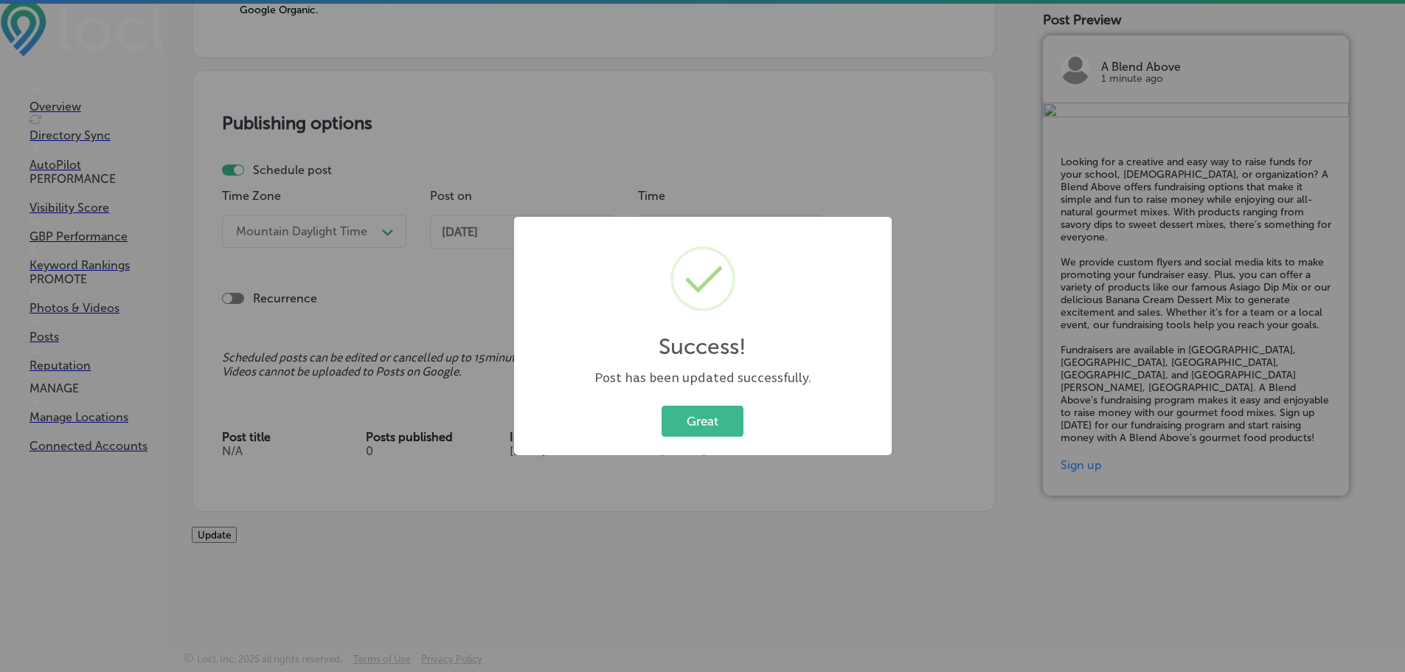
drag, startPoint x: 691, startPoint y: 418, endPoint x: 741, endPoint y: 445, distance: 56.1
click at [693, 421] on button "Great" at bounding box center [703, 421] width 82 height 30
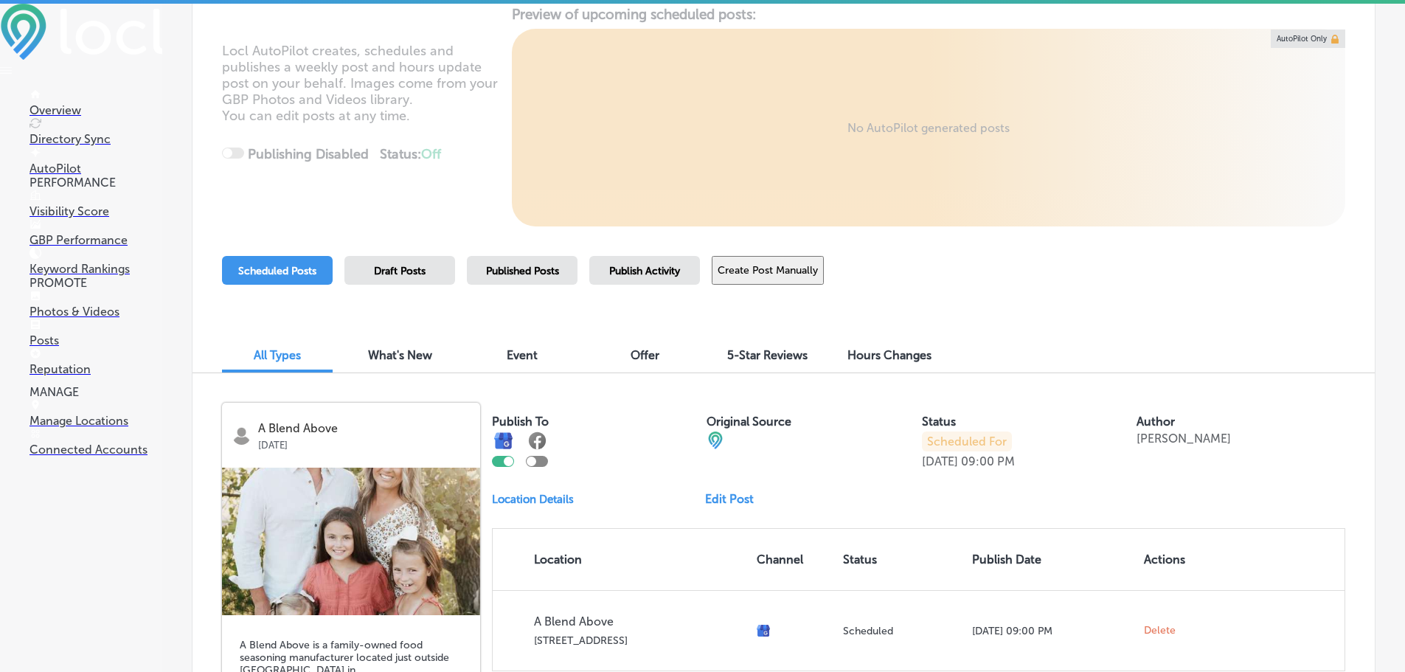
scroll to position [148, 0]
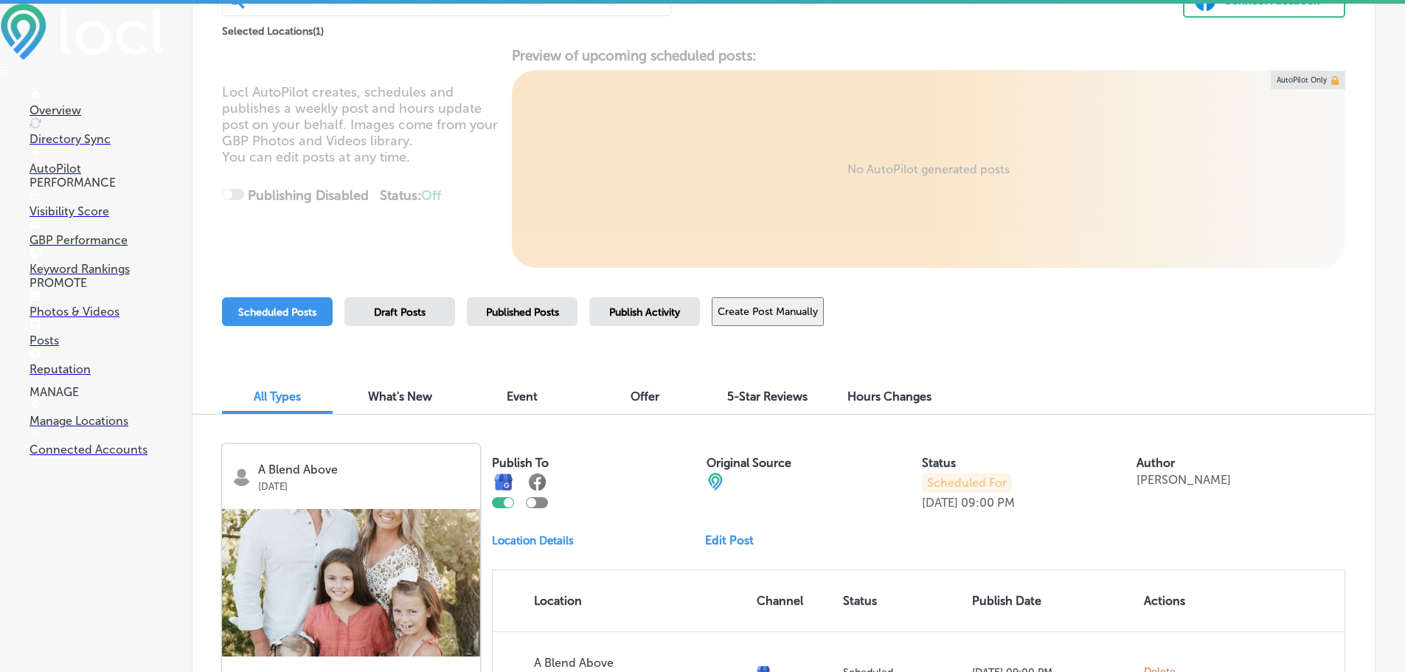
click at [761, 314] on button "Create Post Manually" at bounding box center [768, 311] width 112 height 29
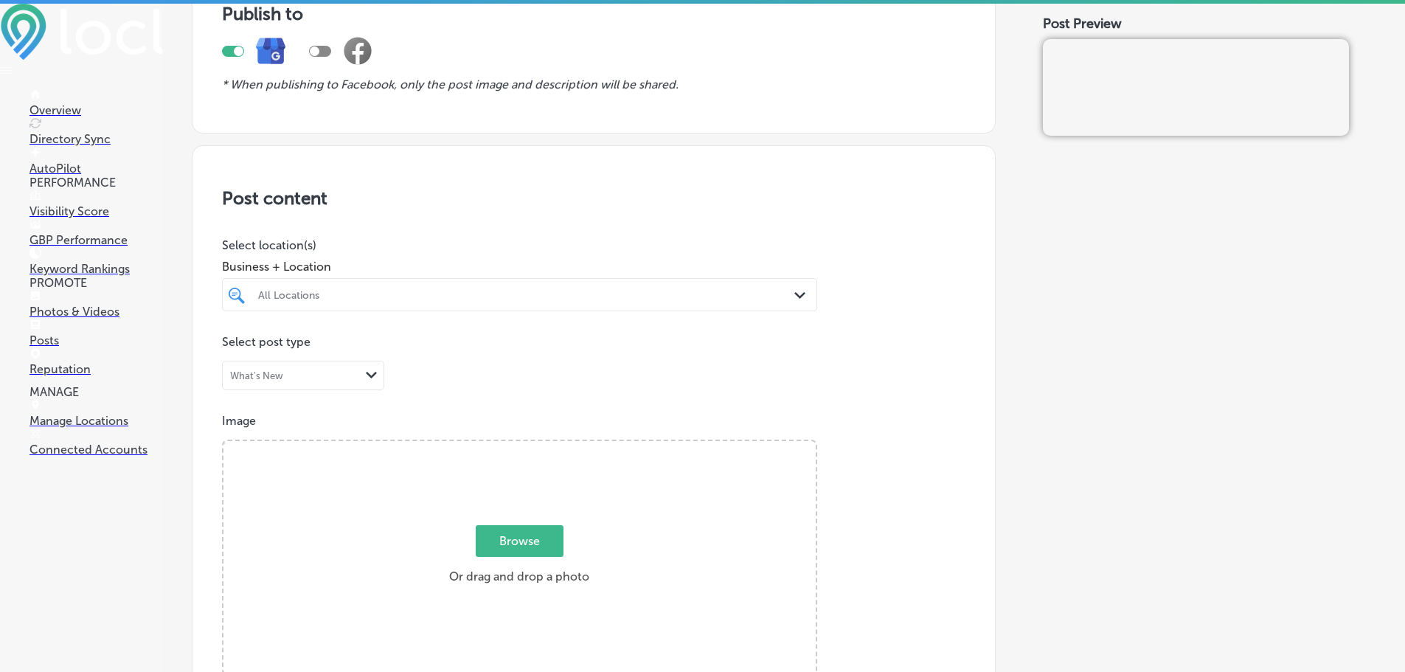
scroll to position [148, 0]
click at [795, 300] on div "Path Created with Sketch." at bounding box center [803, 294] width 16 height 16
click at [534, 342] on div "A Blend Above [STREET_ADDRESS] [STREET_ADDRESS]" at bounding box center [473, 347] width 435 height 13
type input "a blend"
click at [576, 224] on div "Post content Select location(s) Business + Location option [STREET_ADDRESS]. op…" at bounding box center [594, 611] width 804 height 934
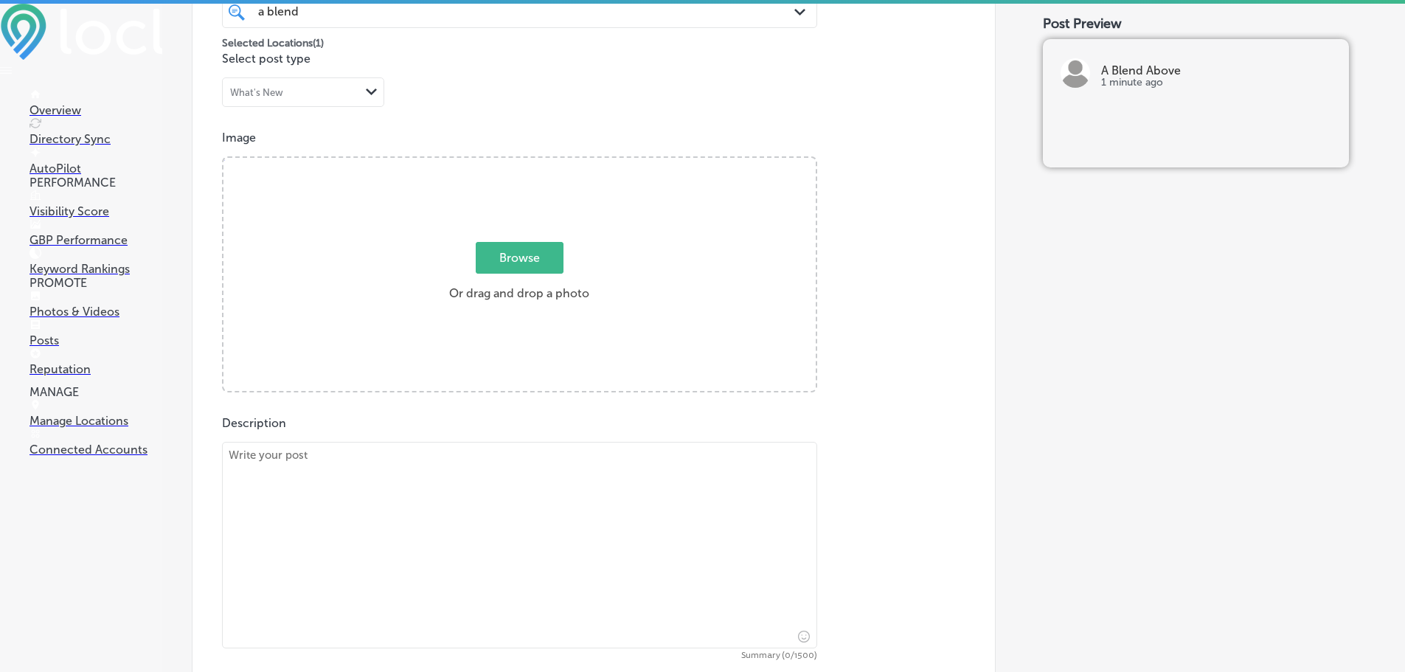
scroll to position [516, 0]
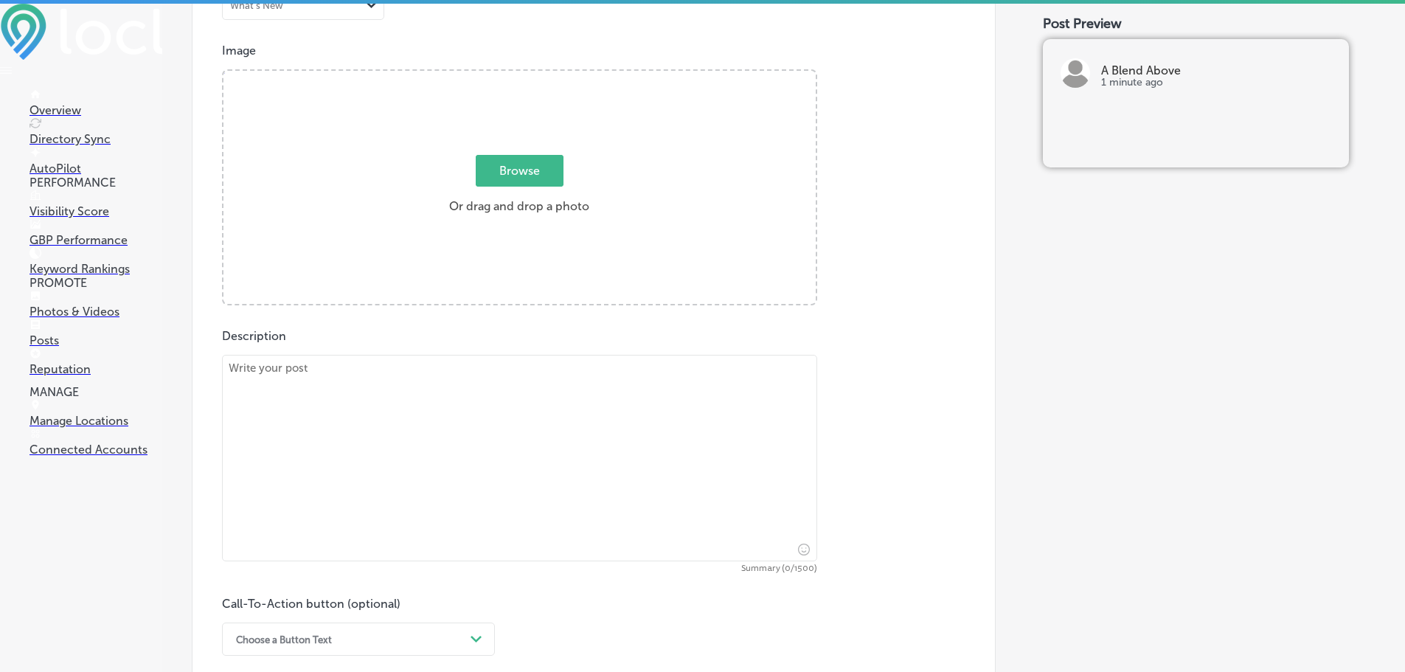
click at [599, 370] on textarea at bounding box center [519, 458] width 595 height 207
paste textarea "At A Blend Above, we believe in creating all-natural seasonings that enhance th…"
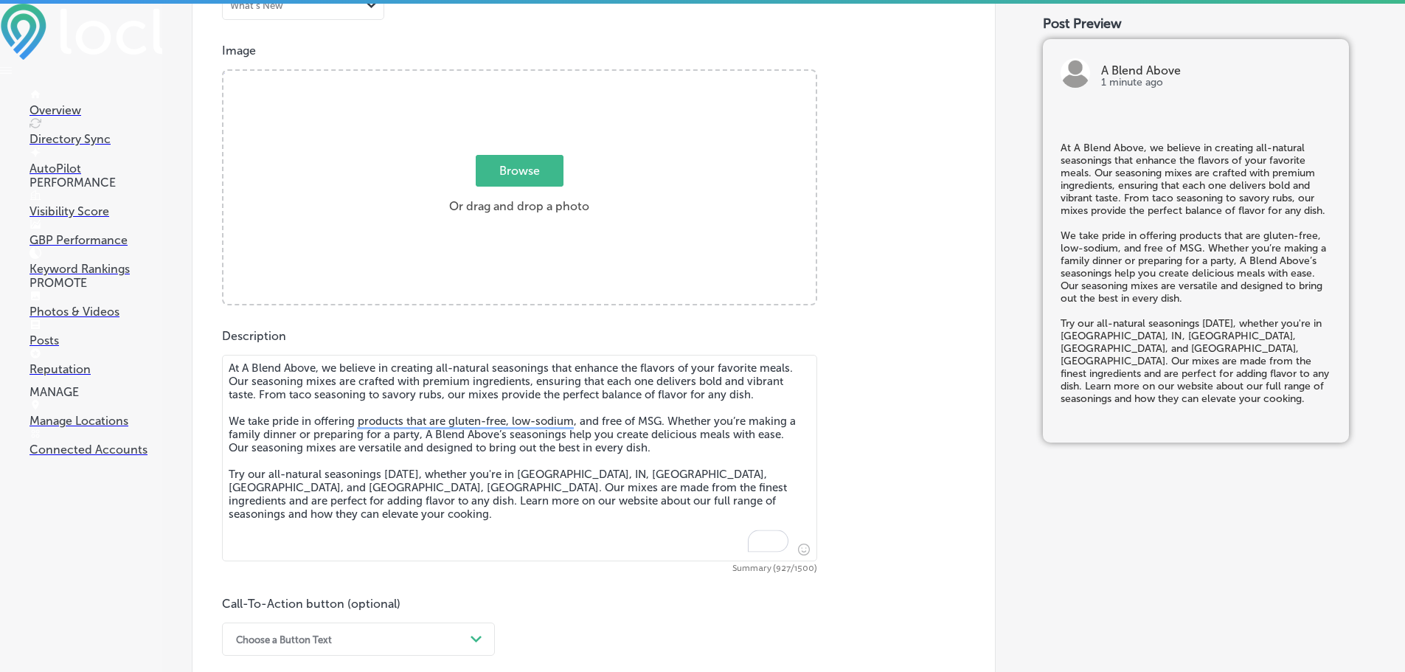
type textarea "At A Blend Above, we believe in creating all-natural seasonings that enhance th…"
click at [545, 171] on span "Browse" at bounding box center [520, 171] width 88 height 32
click at [545, 75] on input "Browse Or drag and drop a photo" at bounding box center [520, 73] width 592 height 4
type input "C:\fakepath\470668490_1135417218323737_5189364056298081423_n (1).jpg"
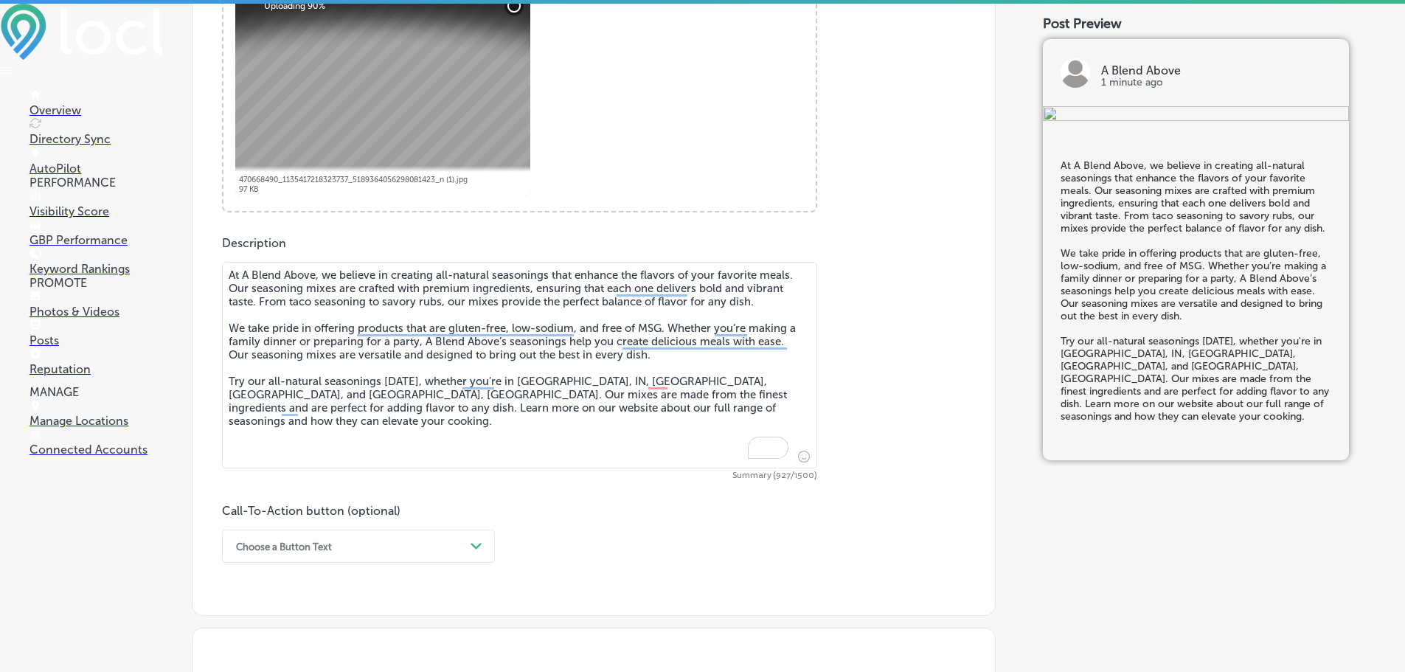
scroll to position [885, 0]
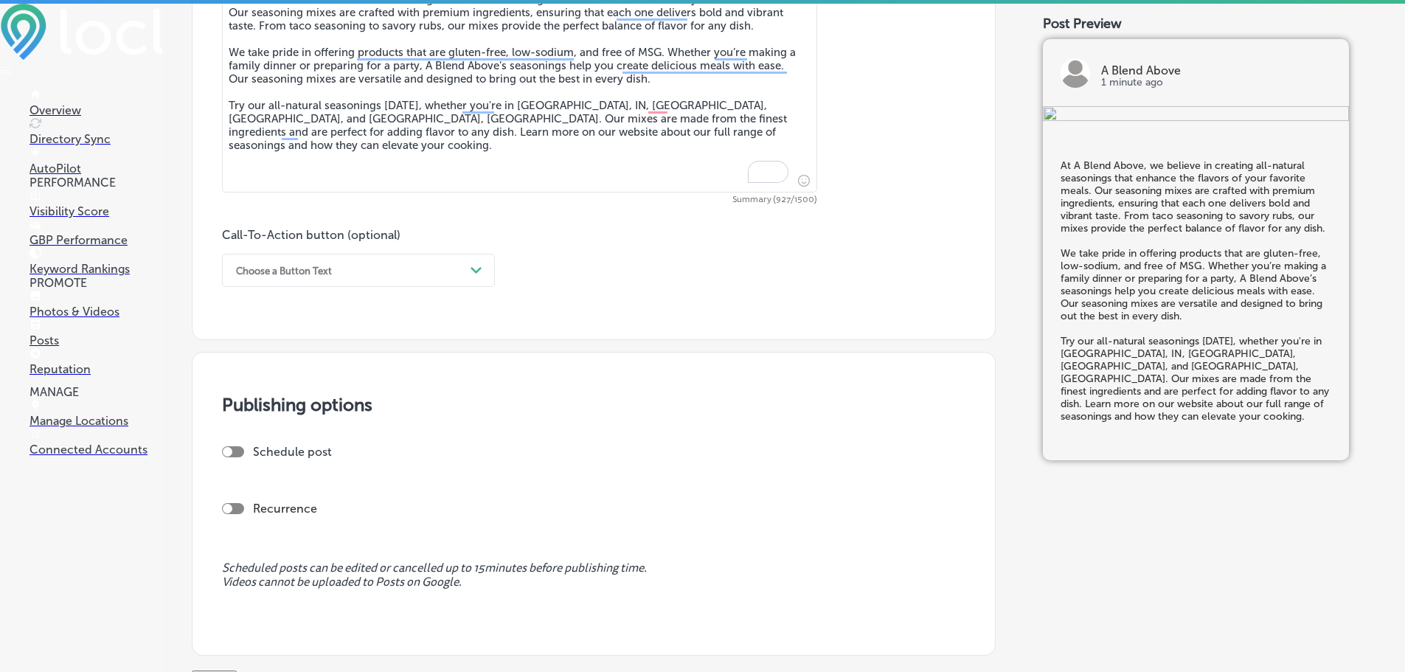
click at [464, 265] on div "Choose a Button Text" at bounding box center [347, 270] width 236 height 23
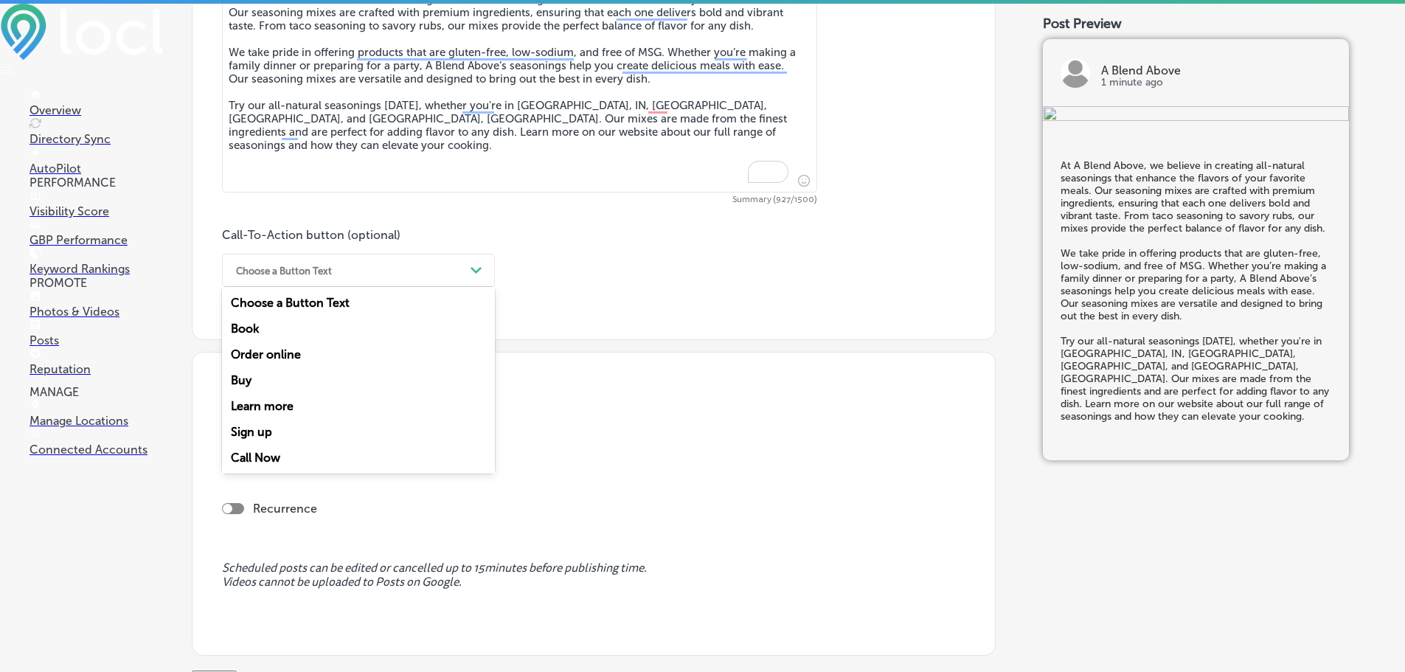
click at [252, 401] on div "Learn more" at bounding box center [358, 406] width 273 height 26
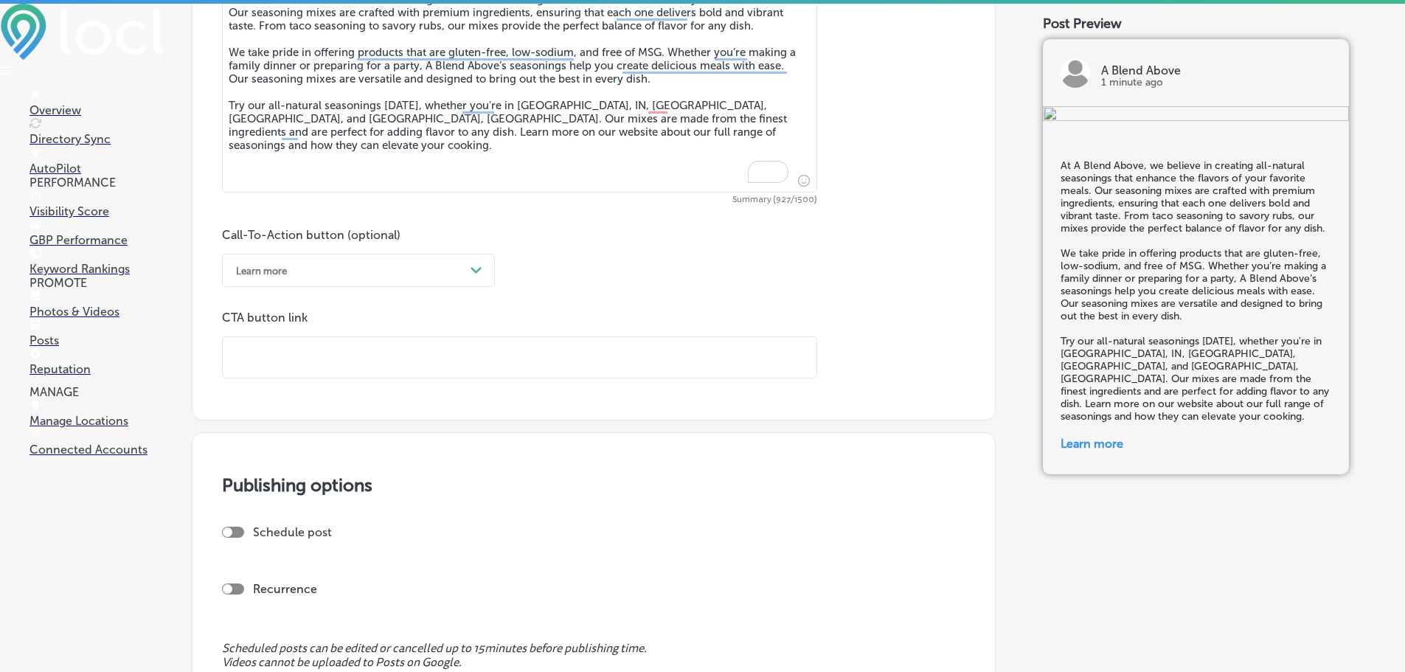
click at [319, 355] on input "text" at bounding box center [520, 357] width 594 height 41
paste input "[URL][DOMAIN_NAME]"
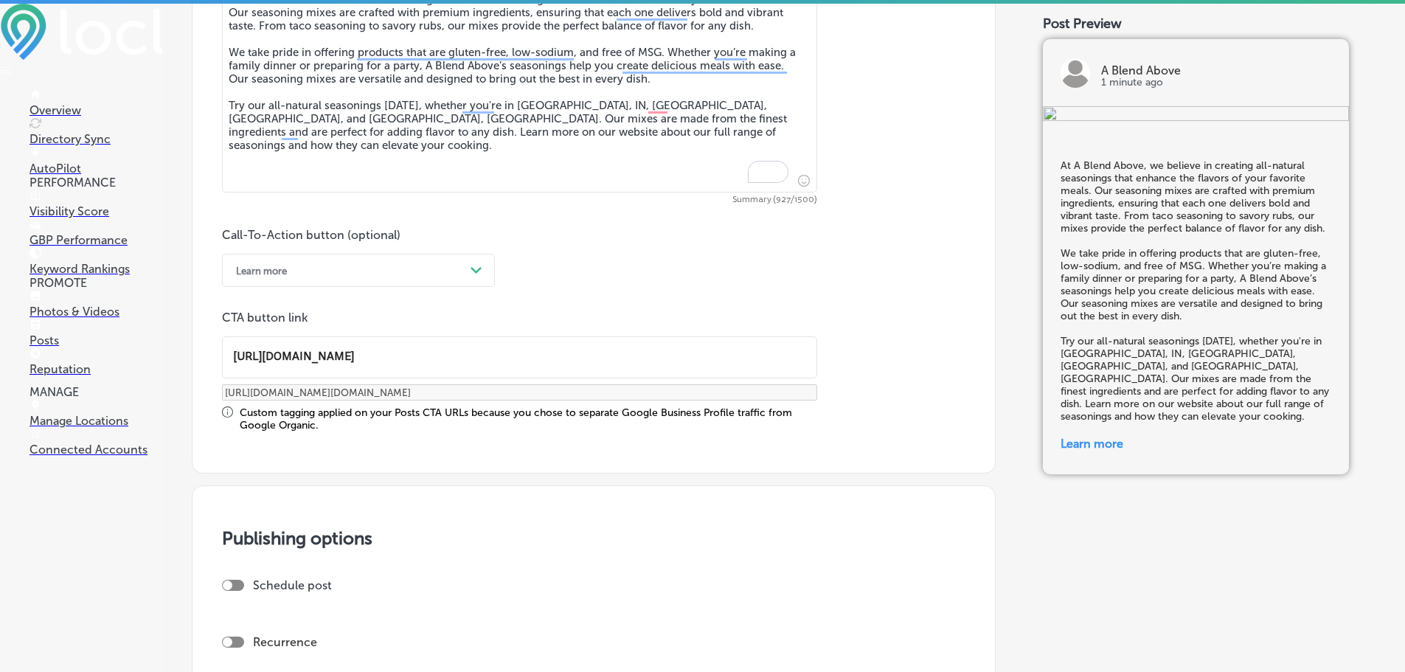
click at [237, 582] on div at bounding box center [233, 585] width 22 height 11
type input "[URL][DOMAIN_NAME]"
checkbox input "true"
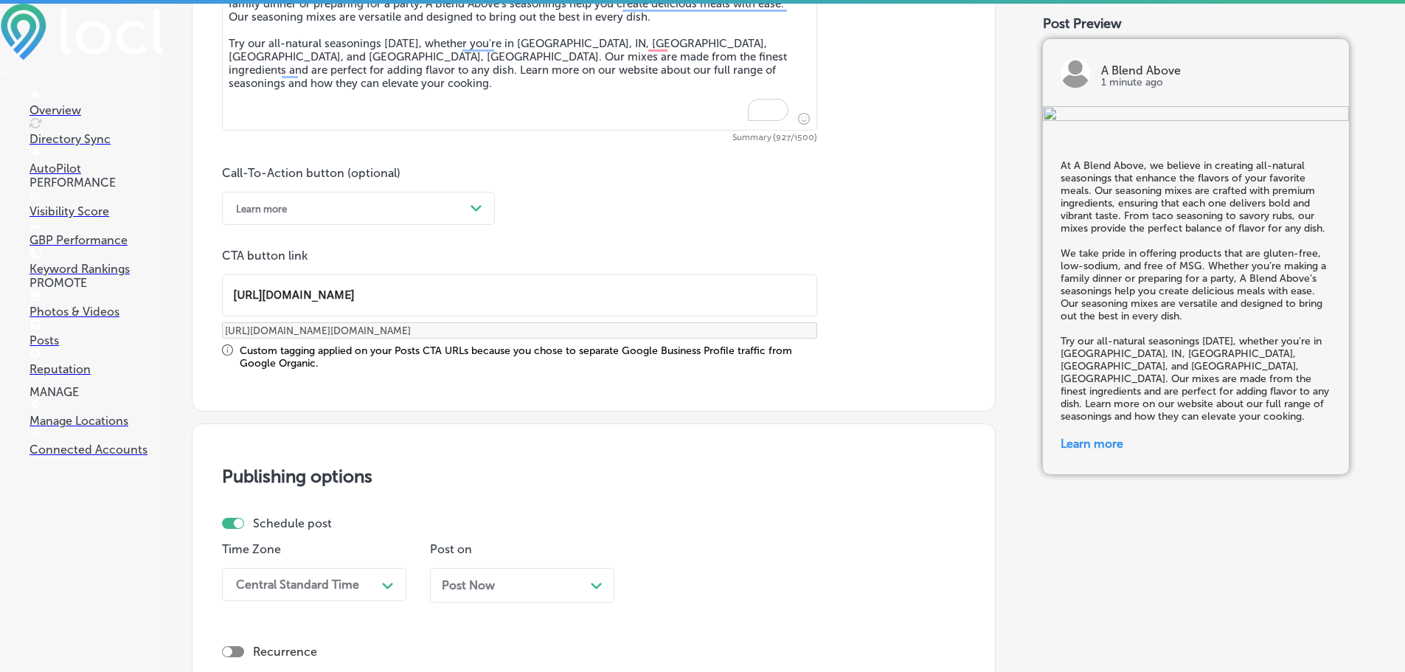
scroll to position [1107, 0]
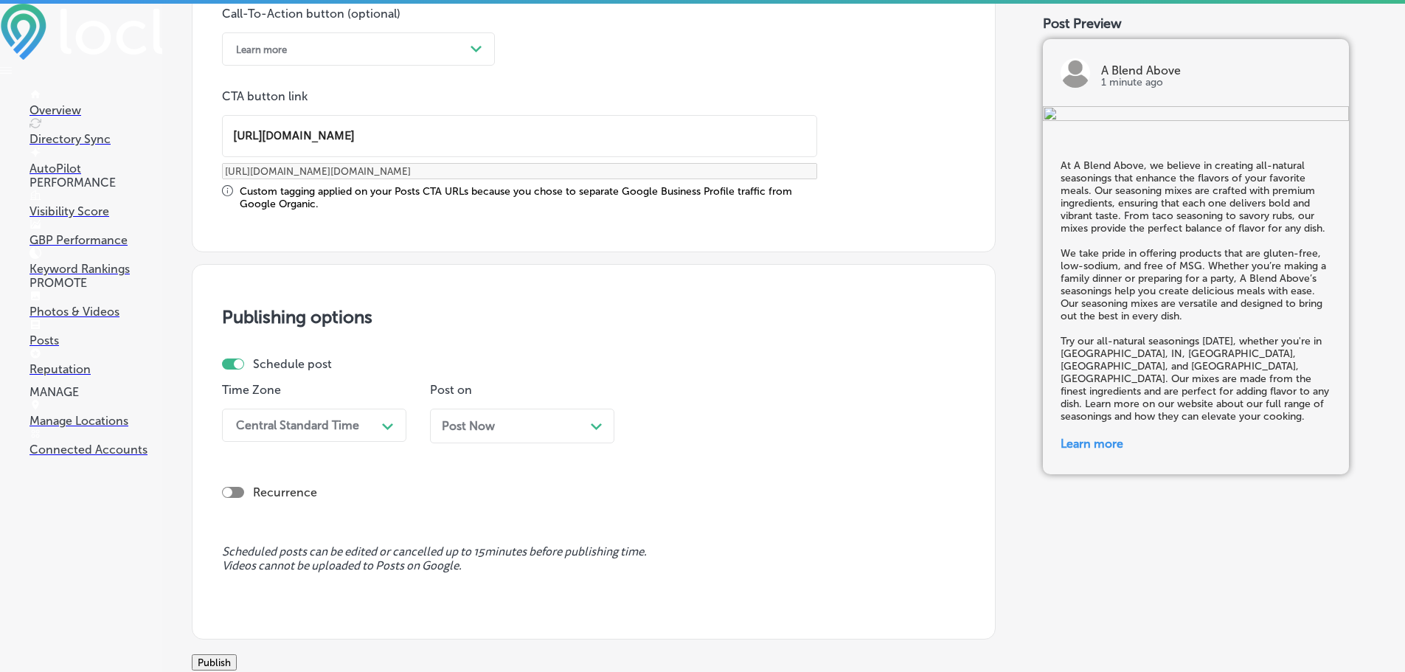
click at [367, 422] on div "Central Standard Time" at bounding box center [303, 425] width 148 height 26
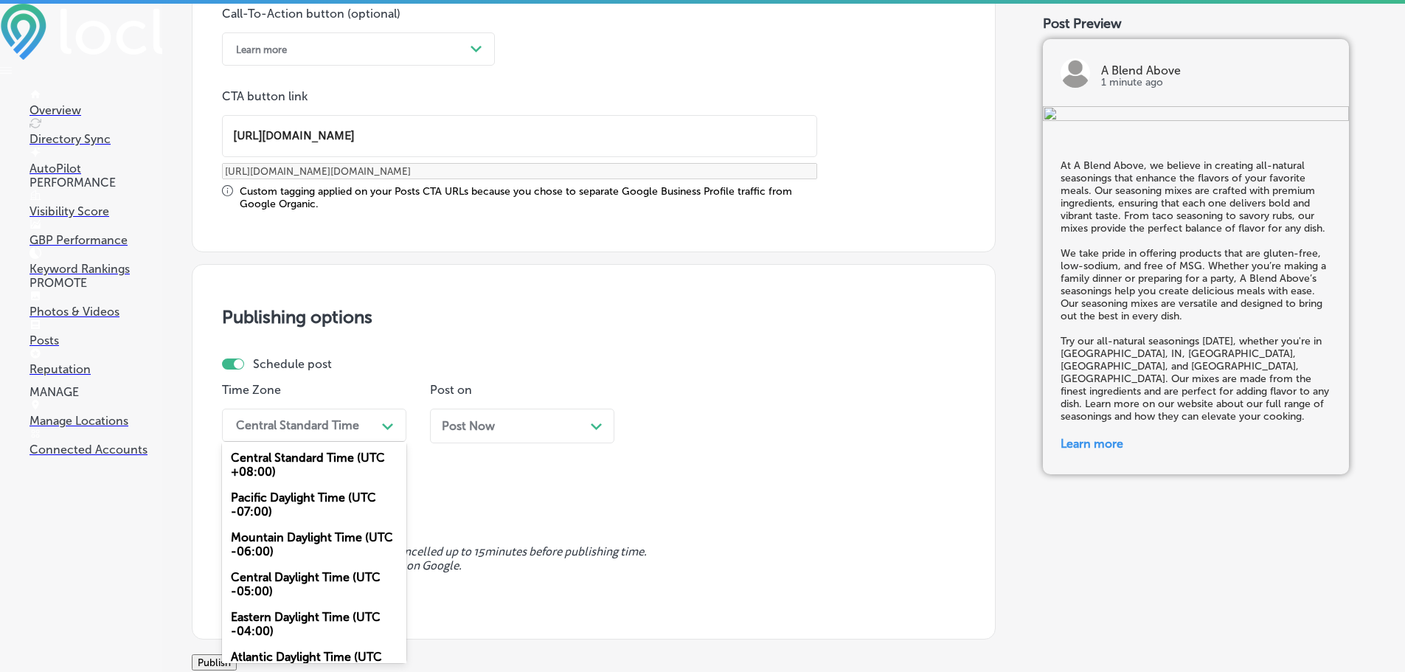
click at [291, 538] on div "Mountain Daylight Time (UTC -06:00)" at bounding box center [314, 545] width 184 height 40
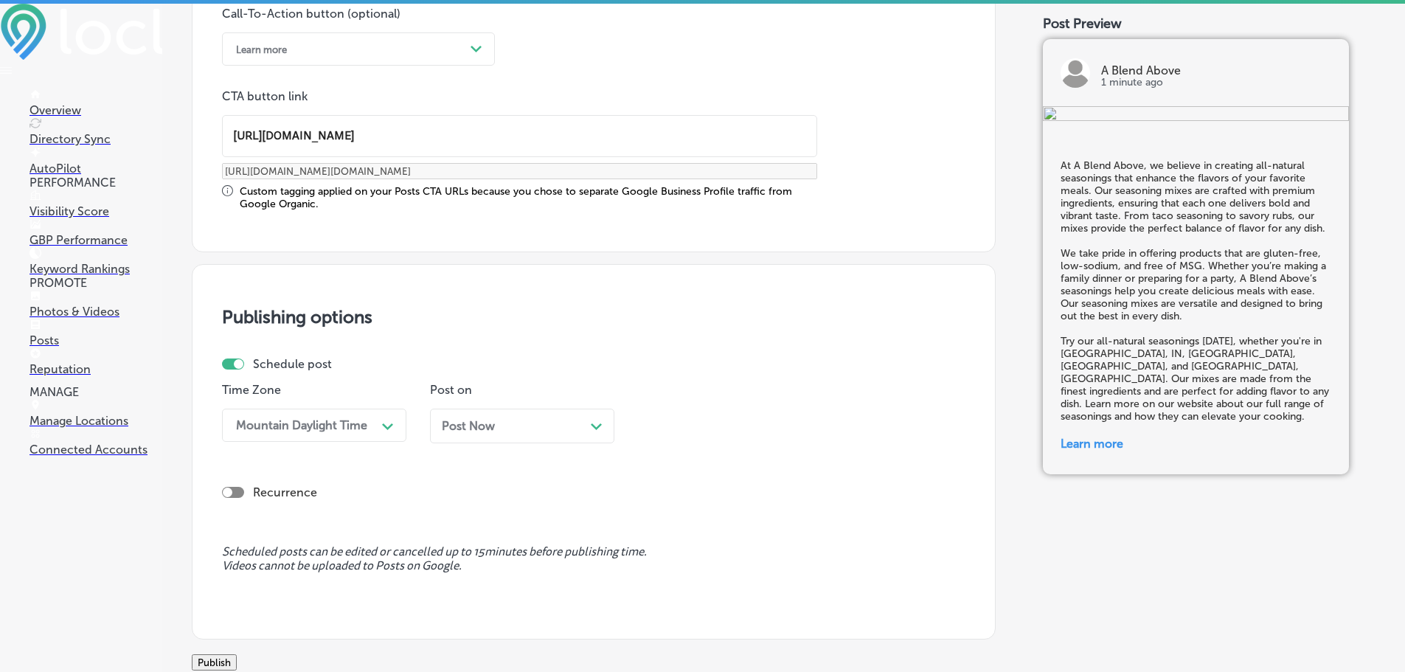
click at [592, 426] on icon "Path Created with Sketch." at bounding box center [596, 426] width 11 height 7
click at [520, 435] on div "[DATE] Path Created with Sketch." at bounding box center [522, 426] width 184 height 35
click at [728, 426] on div "06:15 AM" at bounding box center [719, 425] width 148 height 26
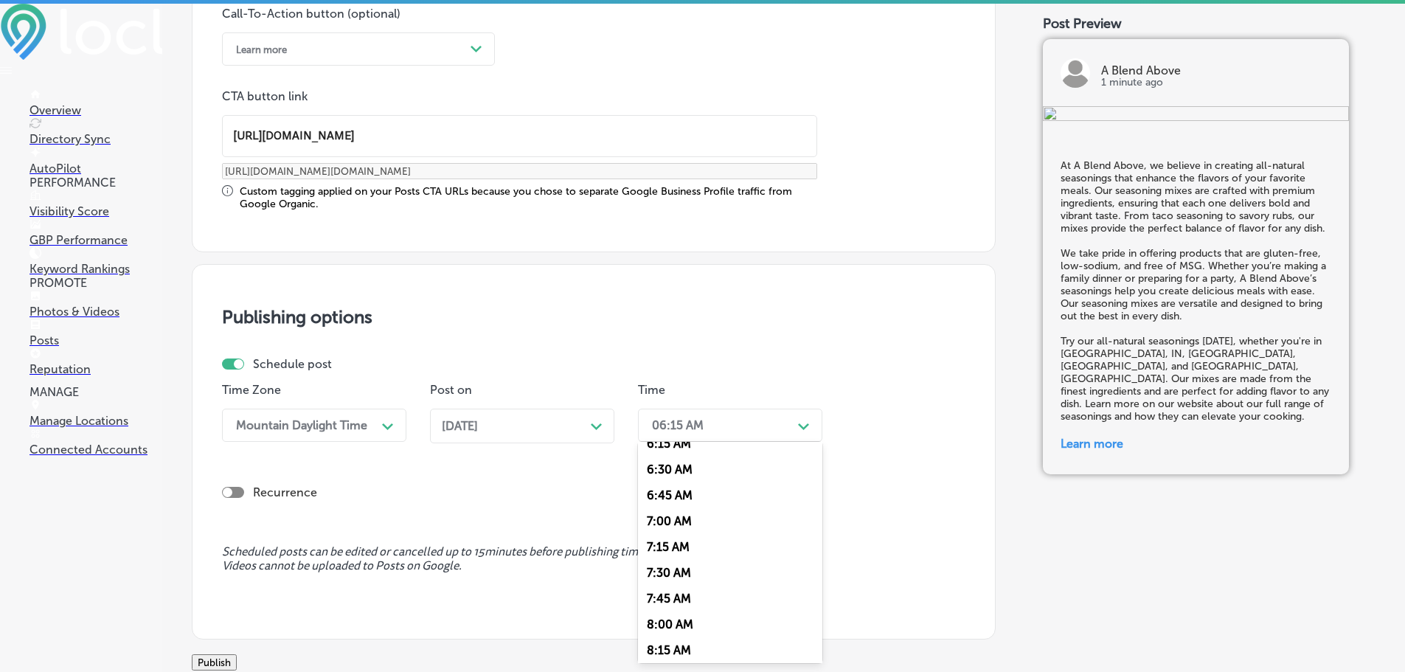
scroll to position [664, 0]
click at [661, 513] on div "7:00 AM" at bounding box center [730, 517] width 184 height 26
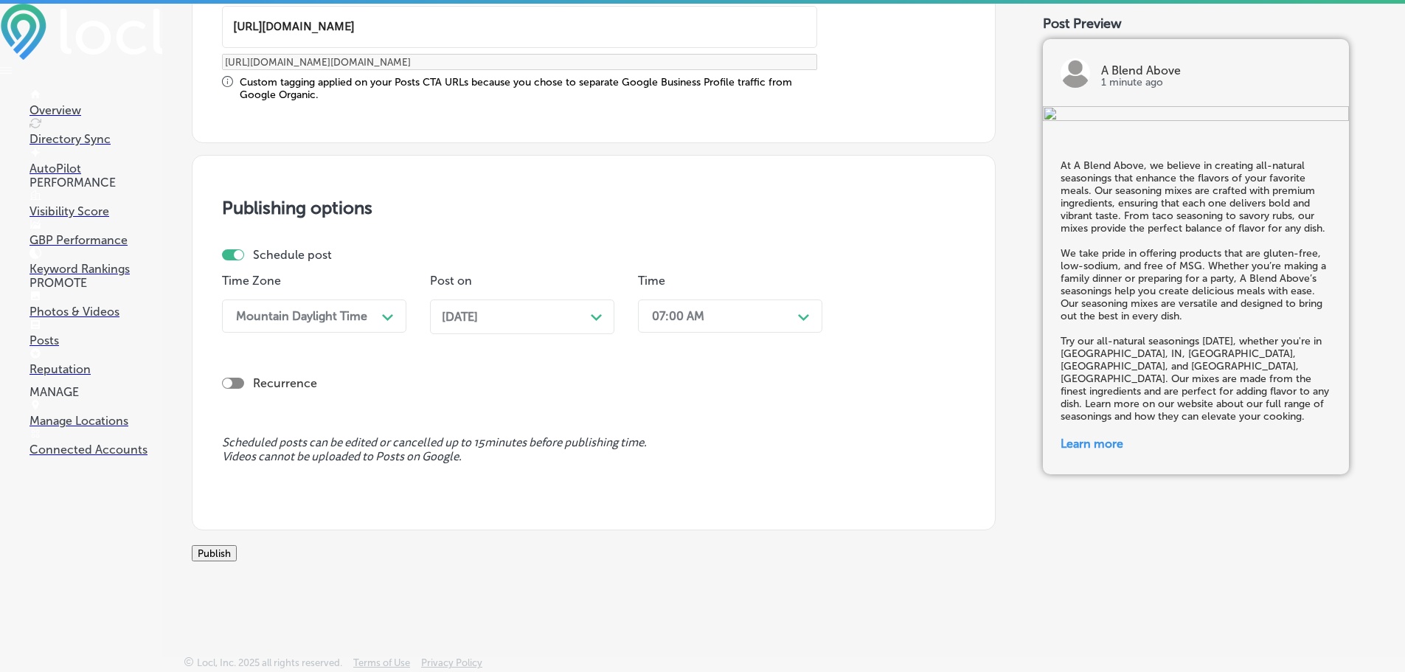
scroll to position [1233, 0]
click at [237, 550] on button "Publish" at bounding box center [214, 553] width 45 height 16
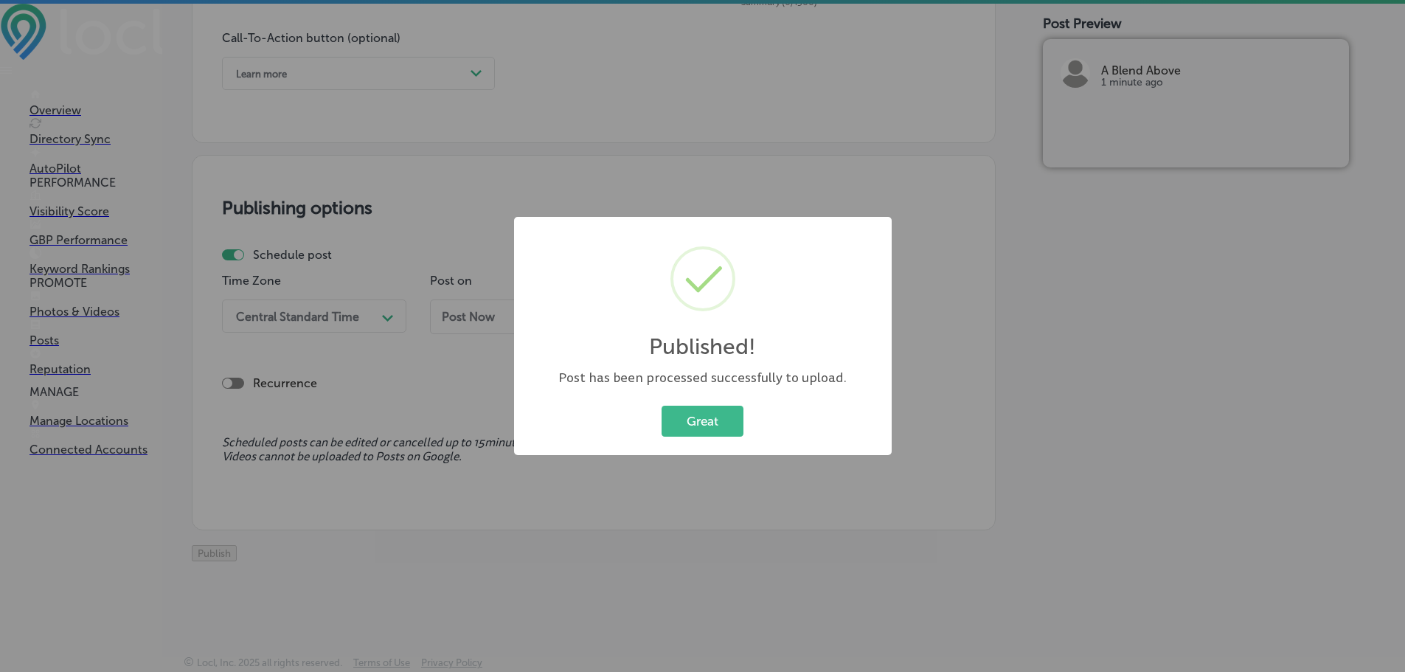
scroll to position [1099, 0]
click at [719, 419] on button "Great" at bounding box center [703, 421] width 82 height 30
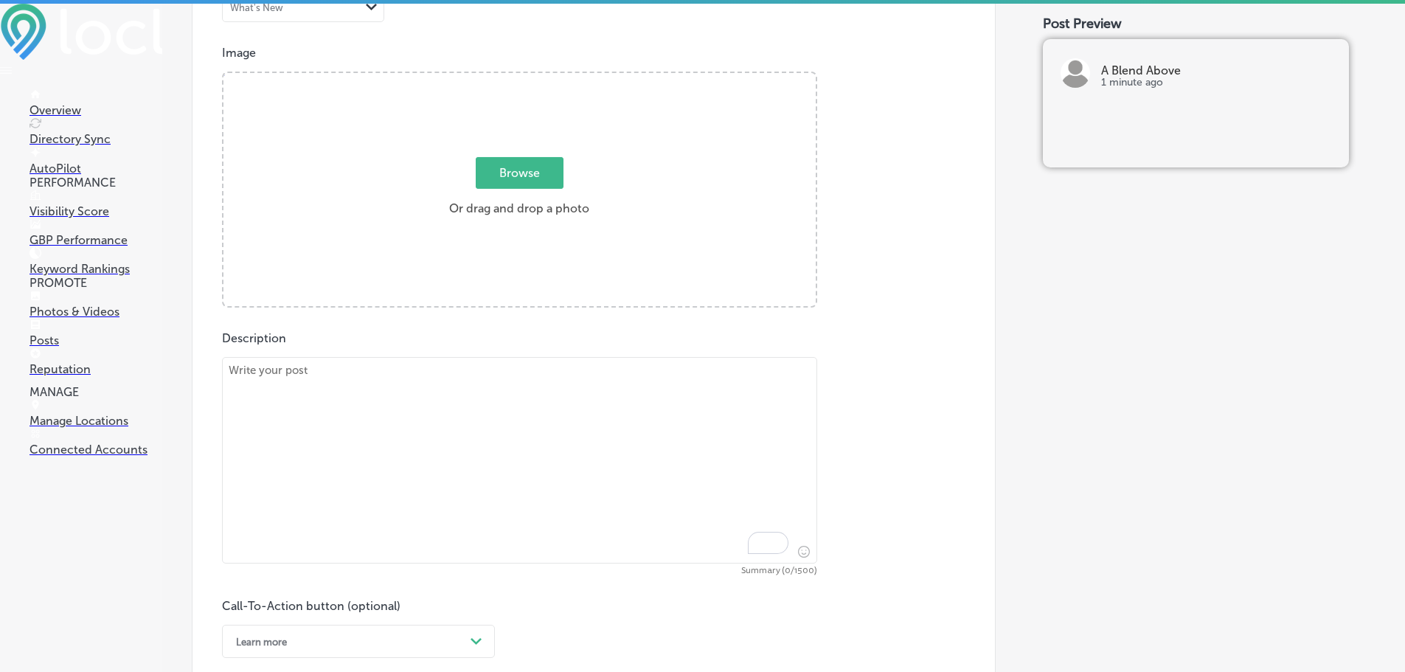
scroll to position [509, 0]
click at [400, 364] on textarea "To enrich screen reader interactions, please activate Accessibility in Grammarl…" at bounding box center [519, 465] width 595 height 207
paste textarea "Taco night just got better with A Blend Above’s all-natural taco seasoning. Our…"
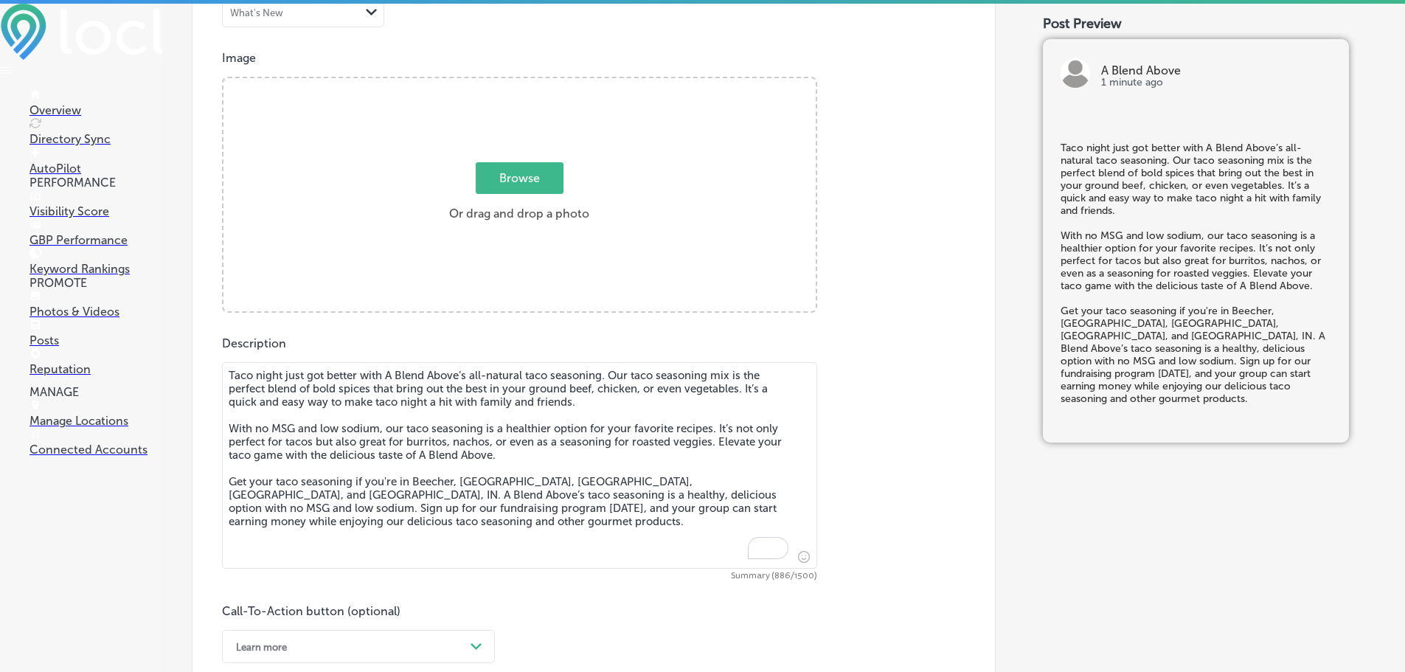
type textarea "Taco night just got better with A Blend Above’s all-natural taco seasoning. Our…"
click at [510, 196] on label "Browse Or drag and drop a photo" at bounding box center [519, 196] width 152 height 65
click at [510, 83] on input "Browse Or drag and drop a photo" at bounding box center [520, 80] width 592 height 4
type input "C:\fakepath\470237104_1135426388322820_7411123000841862840_n (1).jpg"
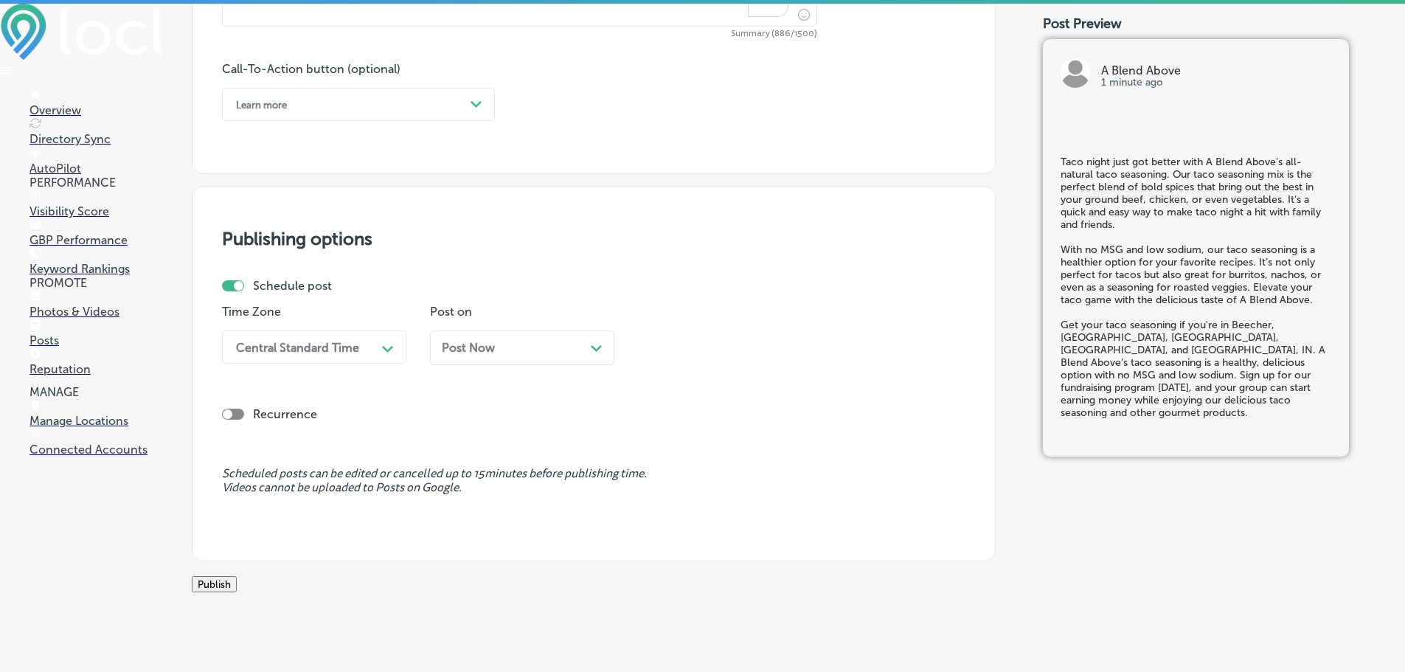
scroll to position [1026, 0]
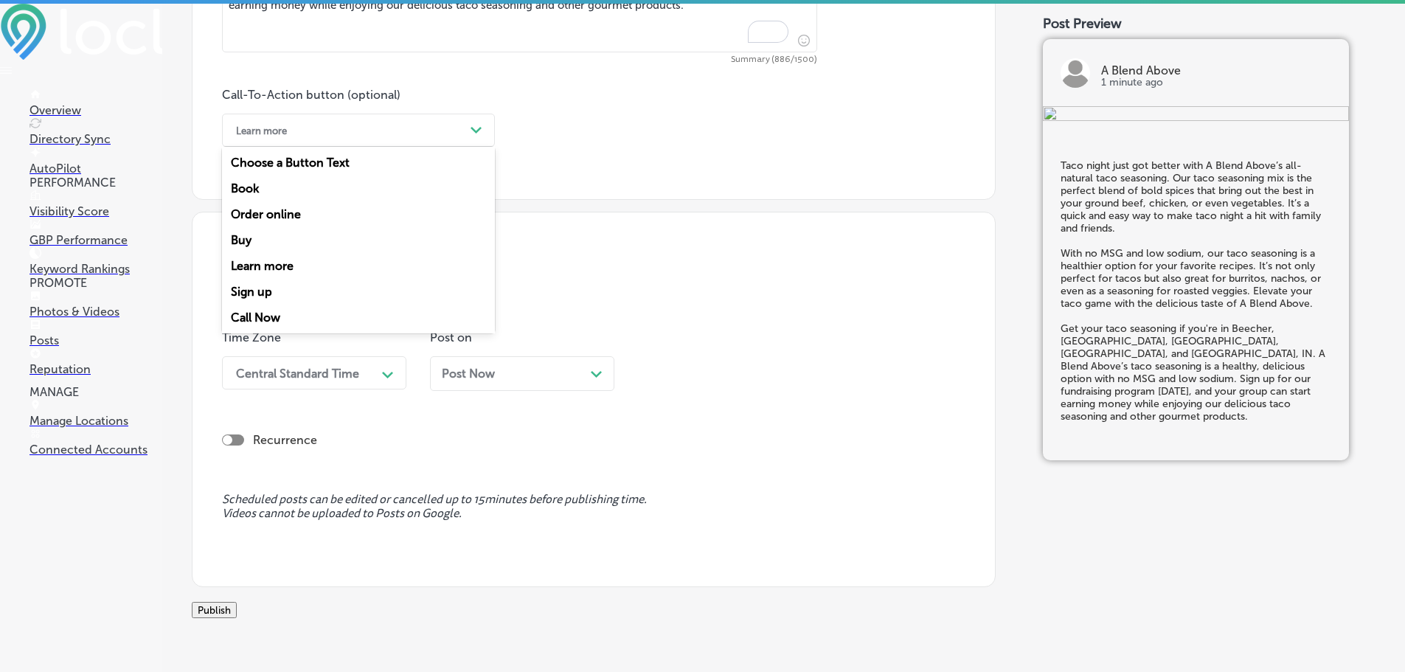
click at [477, 132] on polygon at bounding box center [476, 130] width 11 height 7
click at [252, 286] on div "Sign up" at bounding box center [358, 292] width 273 height 26
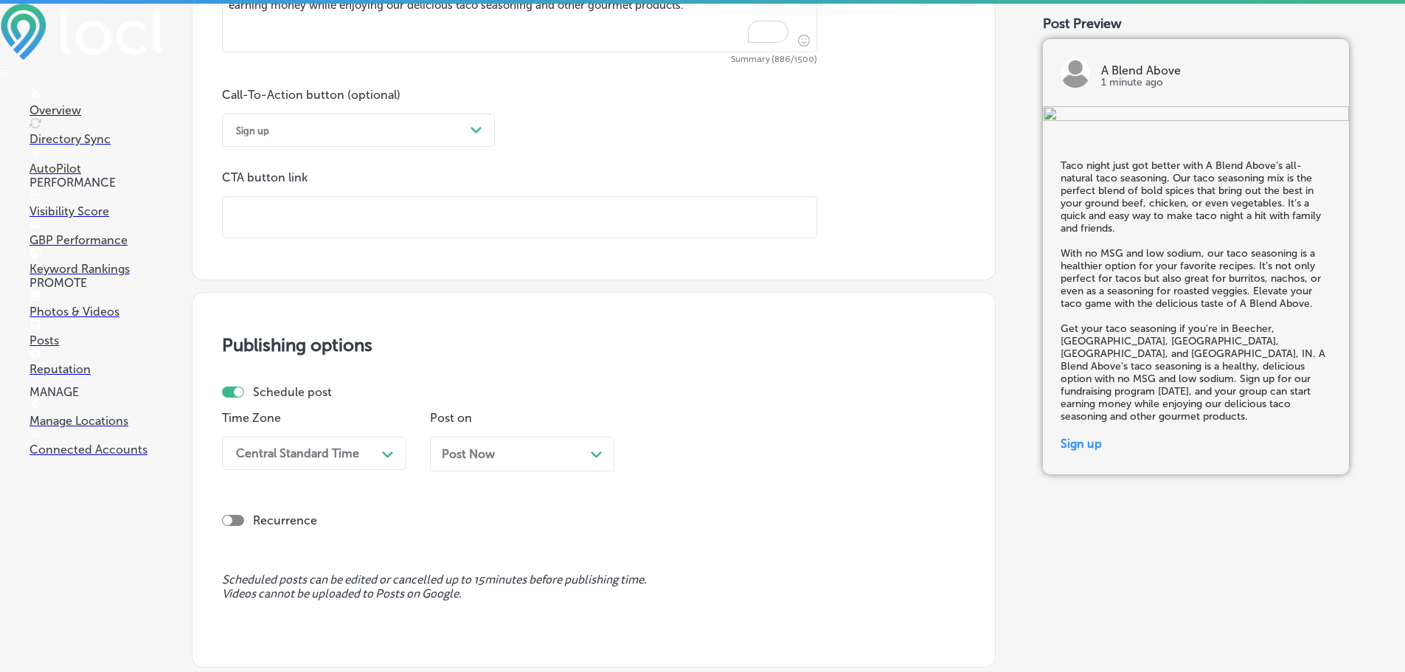
click at [305, 227] on input "text" at bounding box center [520, 217] width 594 height 41
paste input "[URL][DOMAIN_NAME]?"
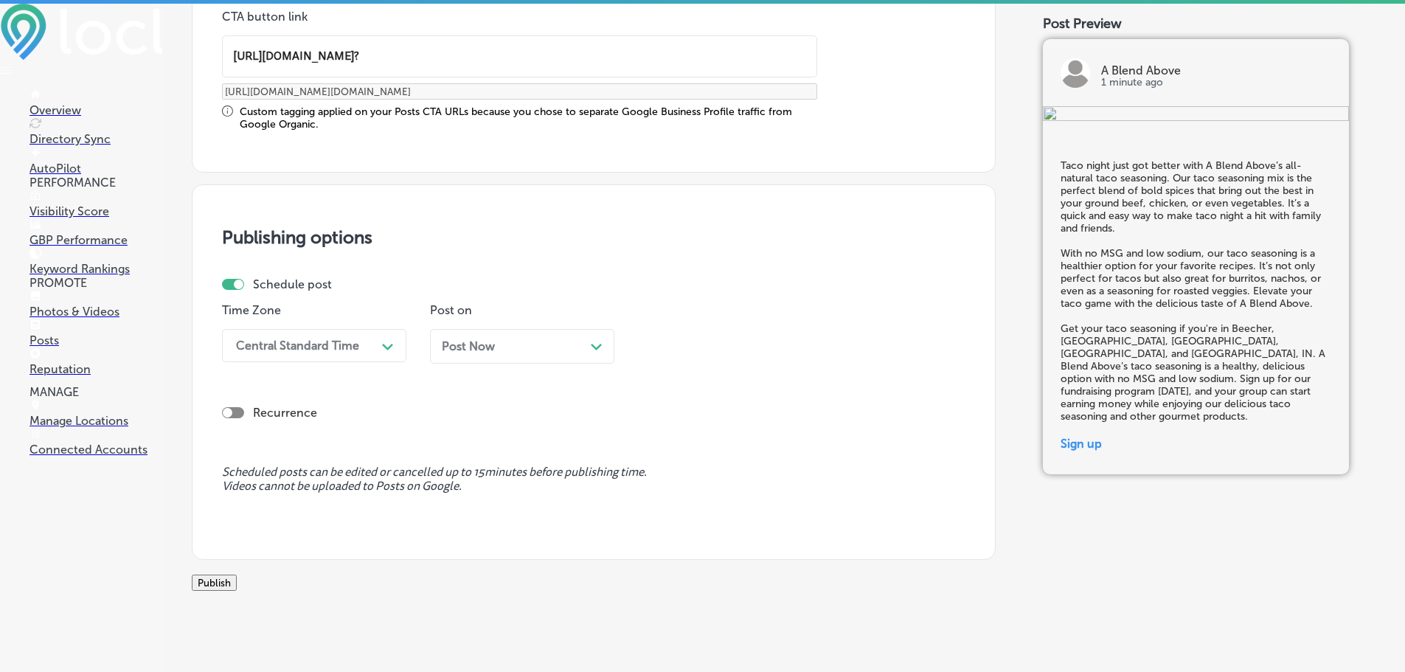
scroll to position [1233, 0]
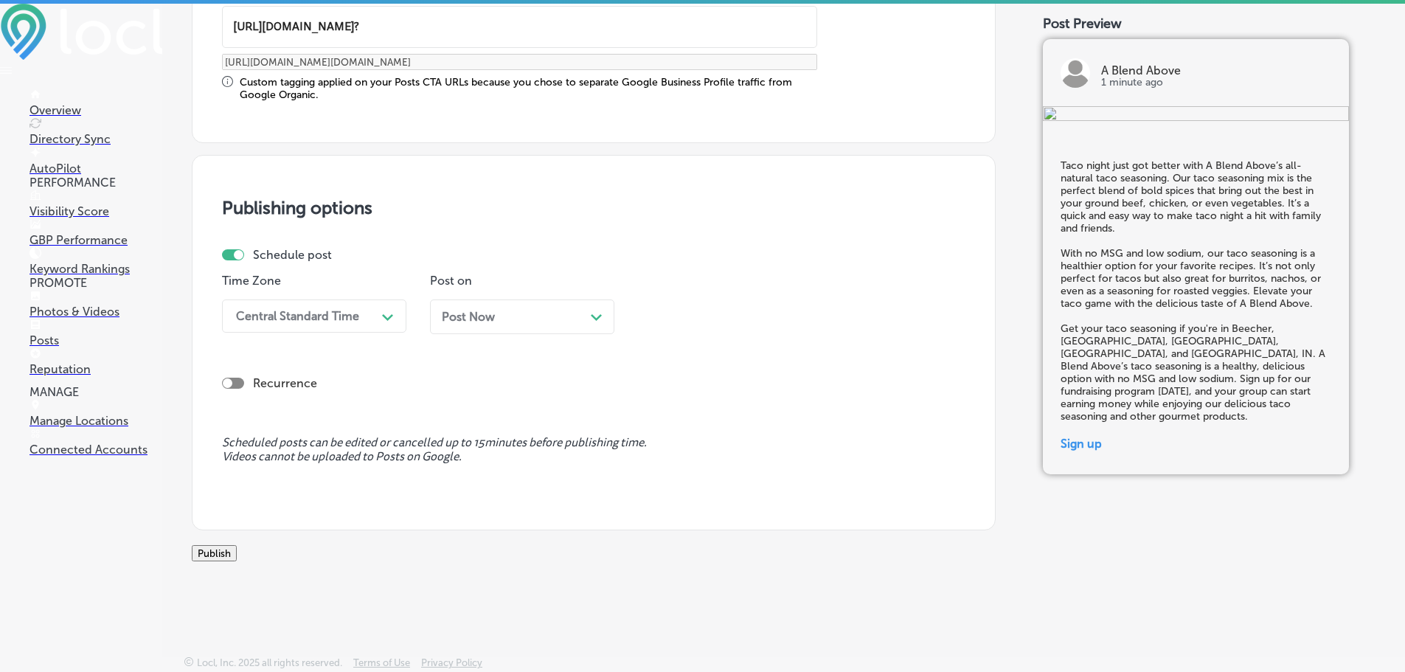
type input "[URL][DOMAIN_NAME]?"
click at [441, 19] on input "[URL][DOMAIN_NAME]?" at bounding box center [520, 27] width 594 height 41
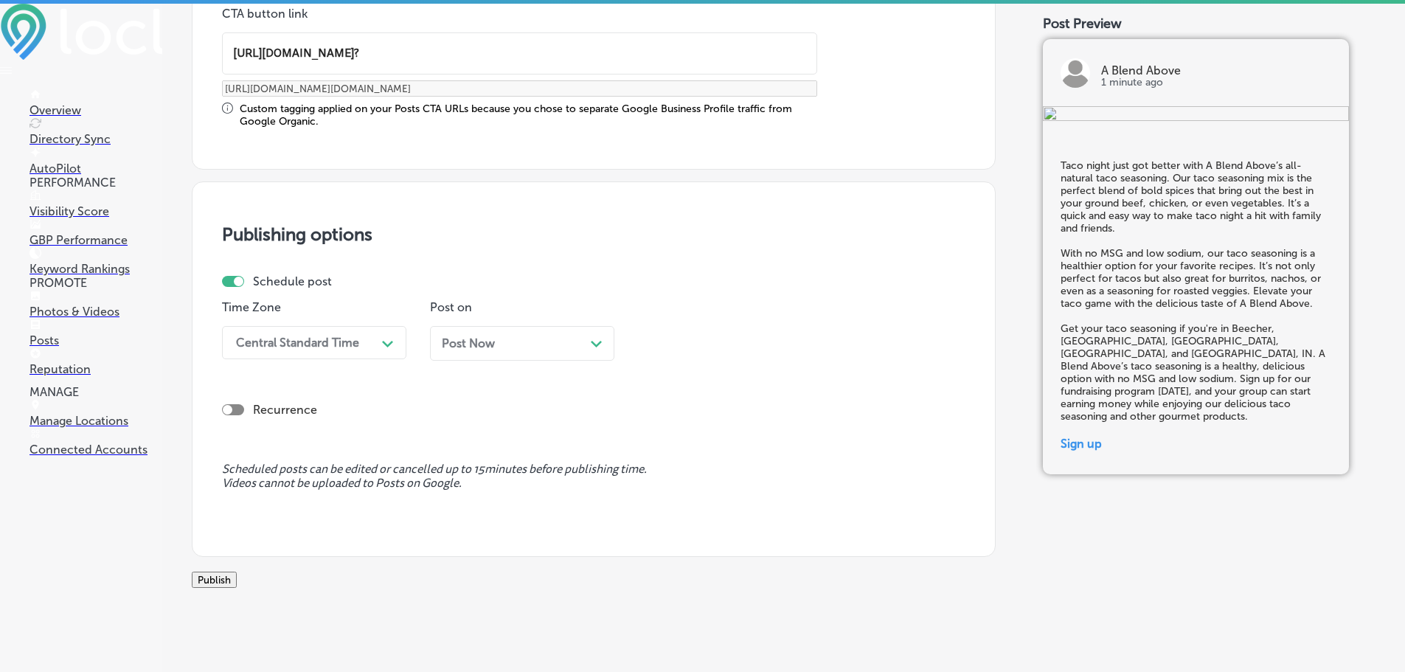
scroll to position [1157, 0]
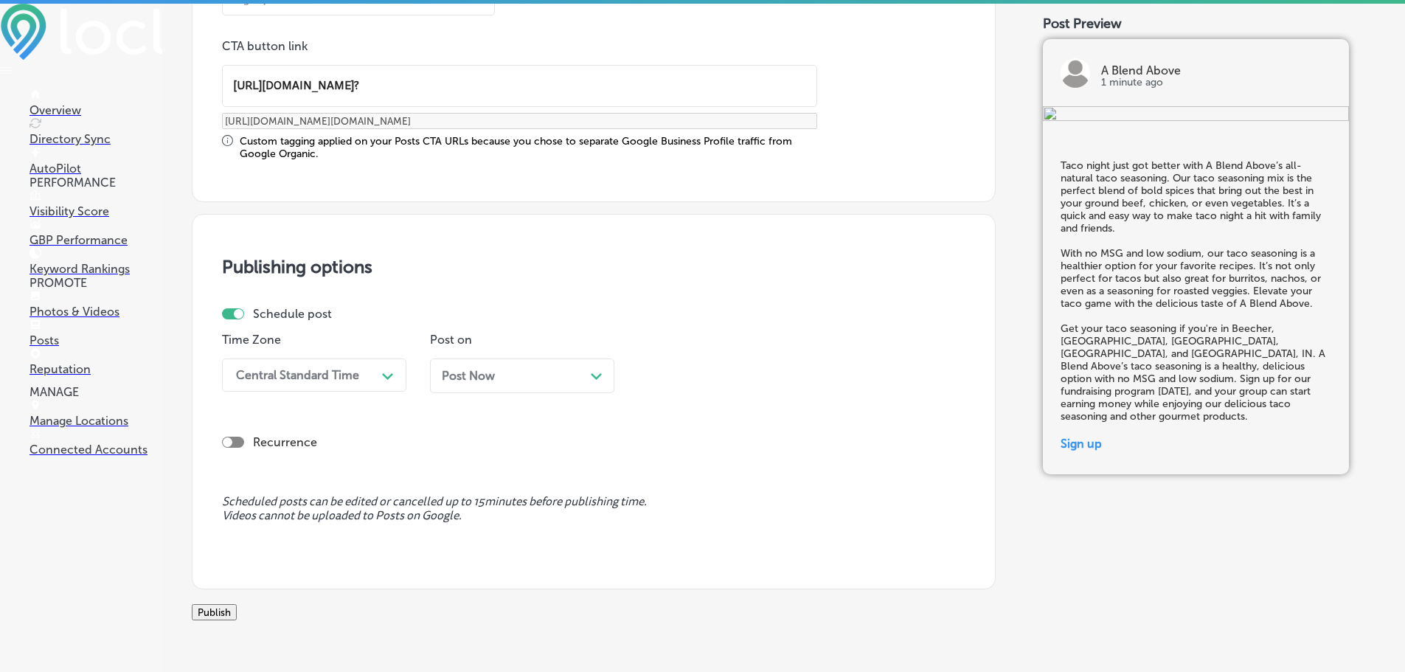
drag, startPoint x: 444, startPoint y: 17, endPoint x: 193, endPoint y: 56, distance: 254.6
drag, startPoint x: 273, startPoint y: 83, endPoint x: 690, endPoint y: 186, distance: 429.3
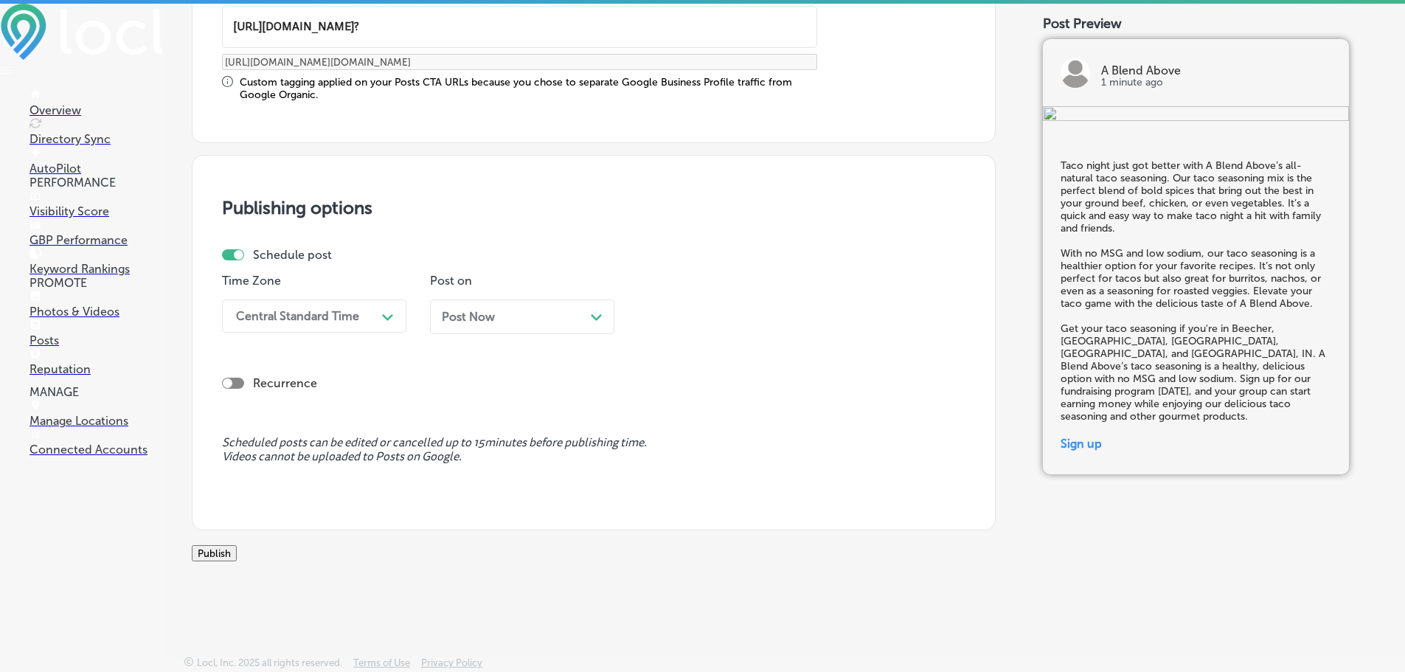
scroll to position [1233, 0]
click at [331, 309] on div "Central Standard Time" at bounding box center [297, 316] width 123 height 14
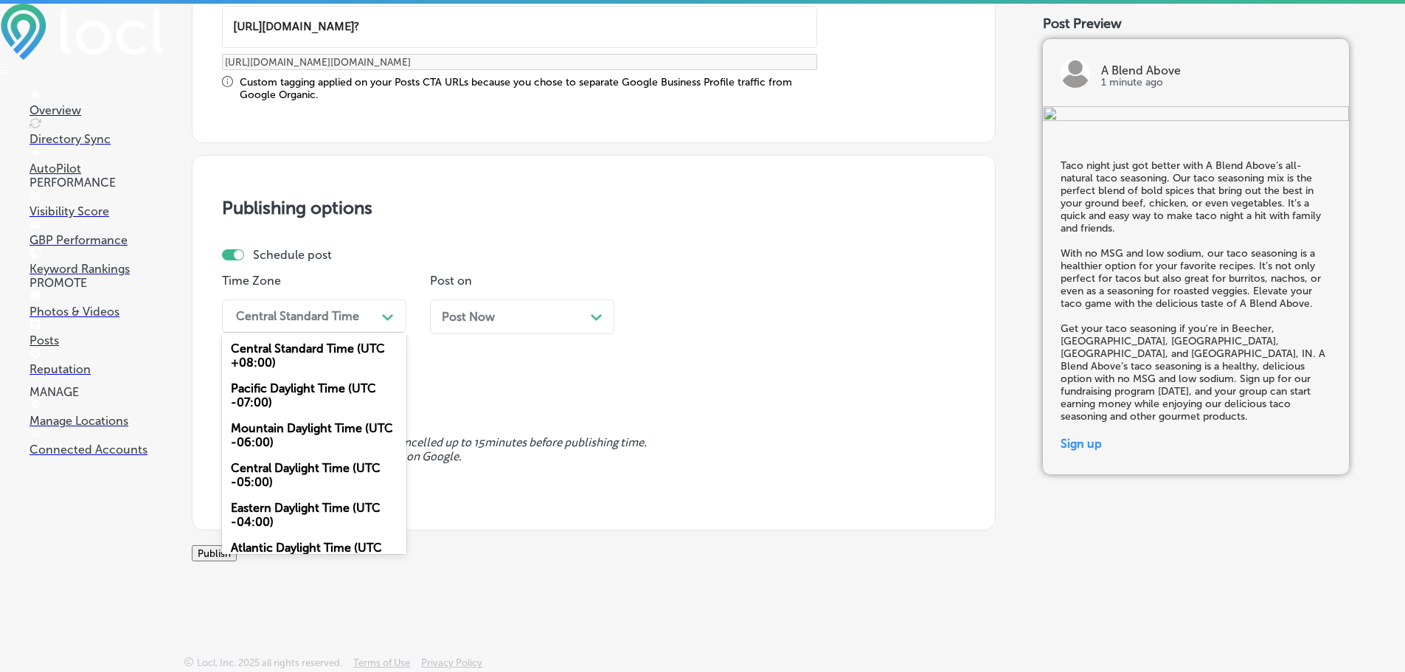
drag, startPoint x: 284, startPoint y: 423, endPoint x: 292, endPoint y: 416, distance: 10.5
click at [285, 422] on div "Mountain Daylight Time (UTC -06:00)" at bounding box center [314, 435] width 184 height 40
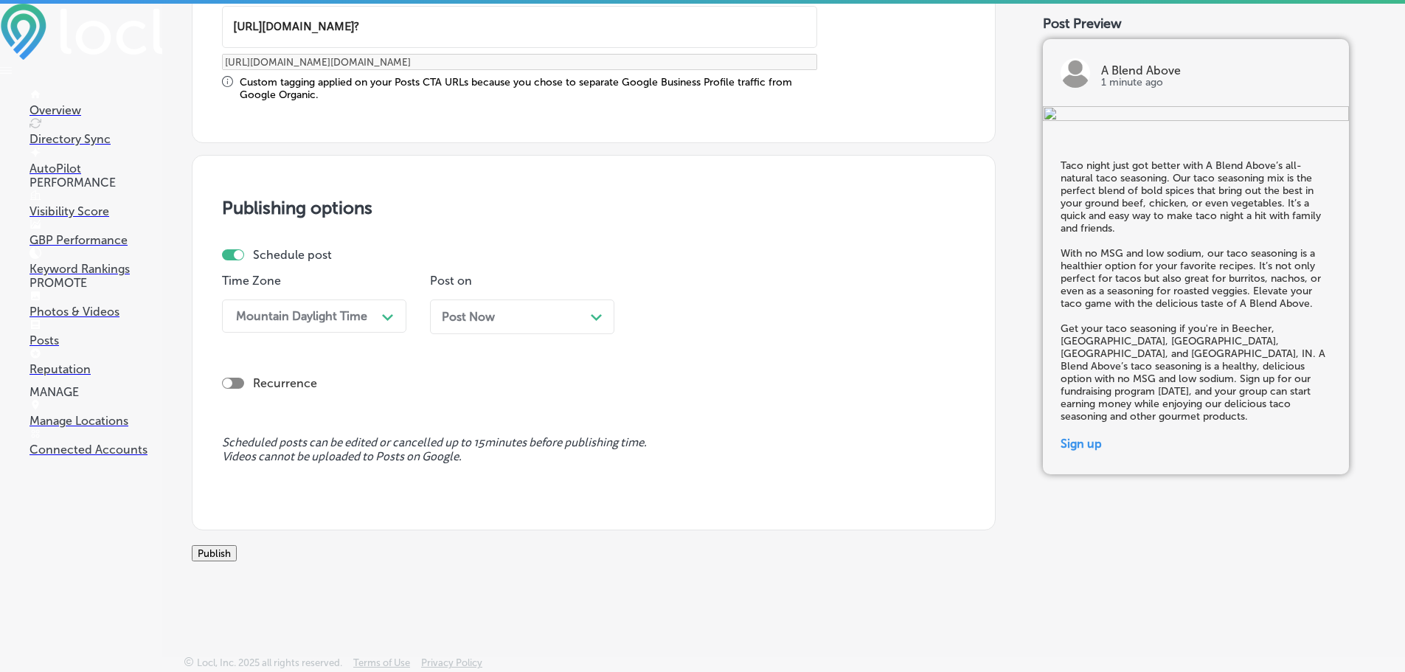
click at [602, 310] on div "Path Created with Sketch." at bounding box center [597, 316] width 12 height 12
click at [715, 303] on div "06:15 AM" at bounding box center [719, 316] width 148 height 26
click at [689, 395] on div "7:00 AM" at bounding box center [730, 408] width 184 height 26
click at [237, 545] on button "Publish" at bounding box center [214, 553] width 45 height 16
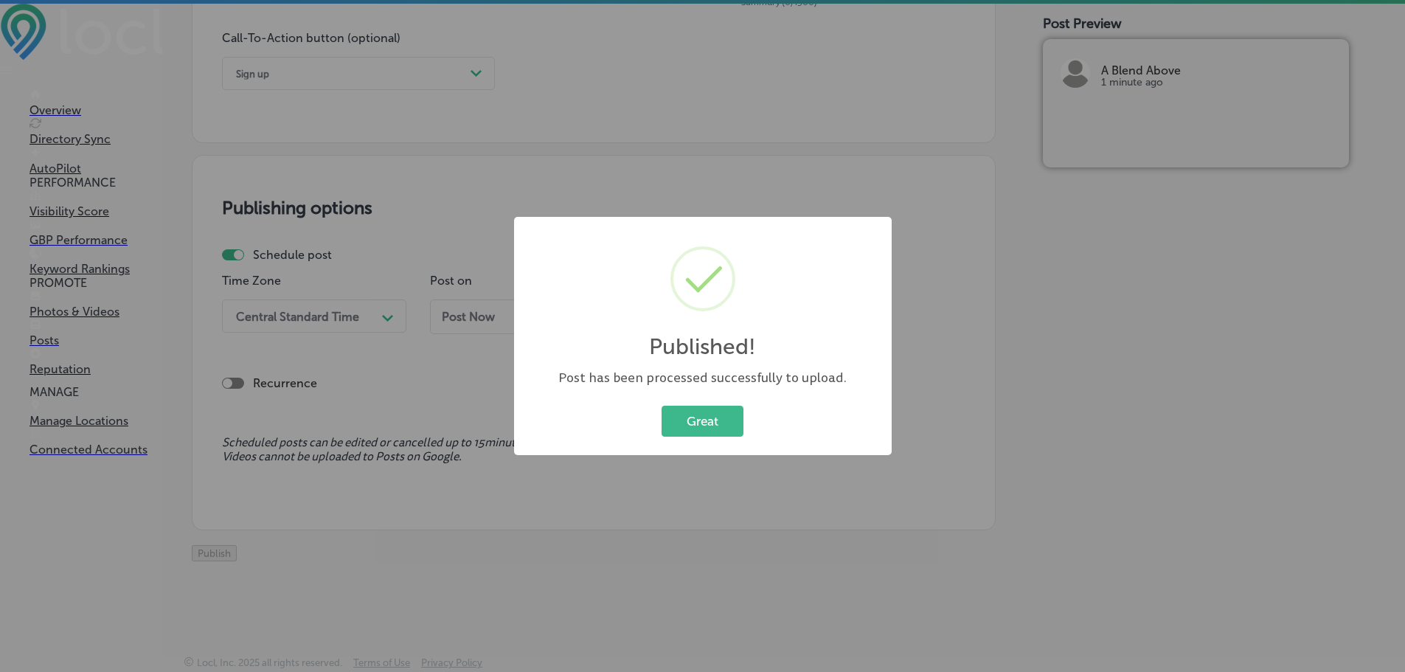
scroll to position [1099, 0]
click at [691, 416] on button "Great" at bounding box center [703, 421] width 82 height 30
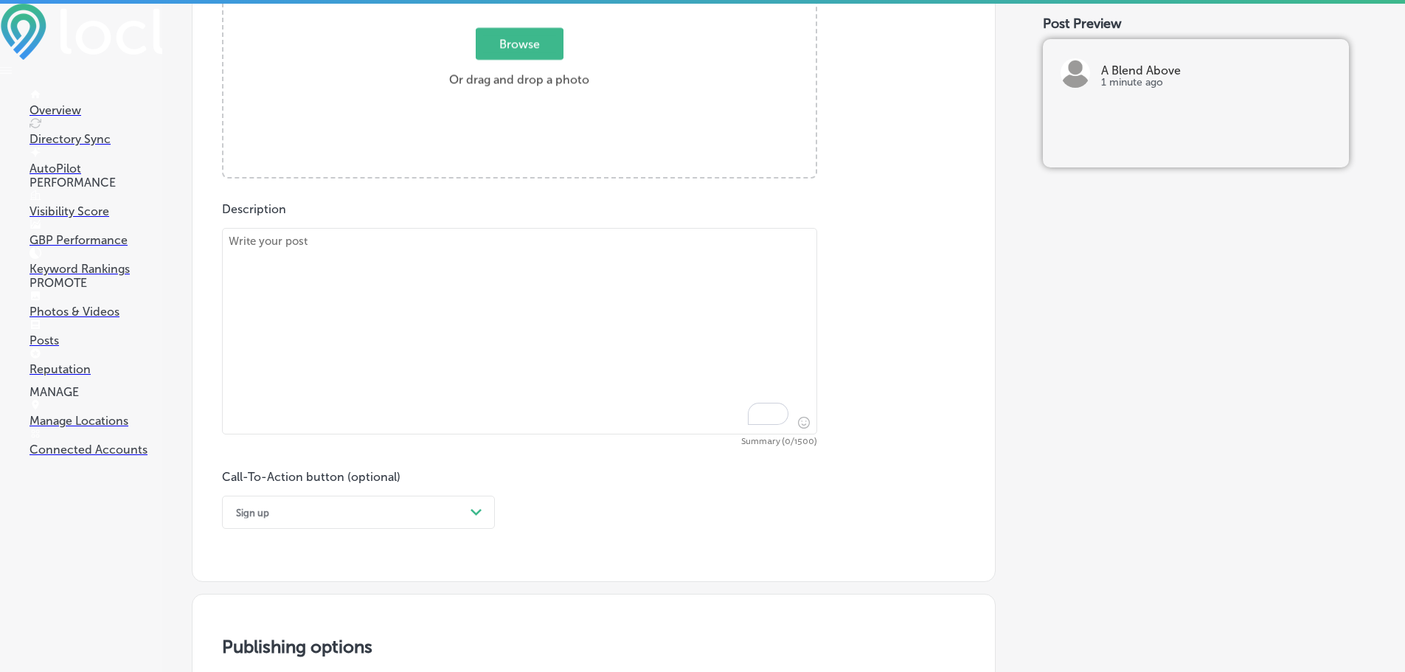
scroll to position [583, 0]
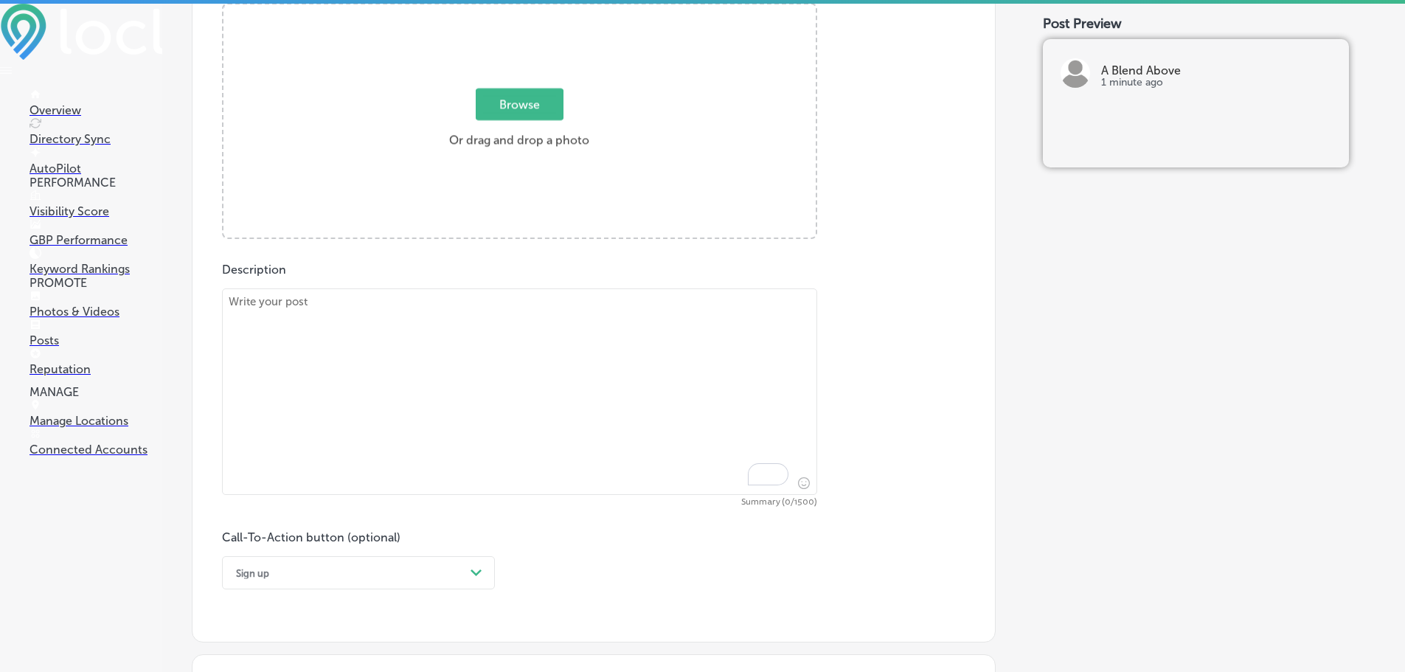
click at [370, 353] on textarea "To enrich screen reader interactions, please activate Accessibility in Grammarl…" at bounding box center [519, 391] width 595 height 207
paste textarea "Looking to make dinner a breeze? A Blend Above’s pasta mixes are the perfect so…"
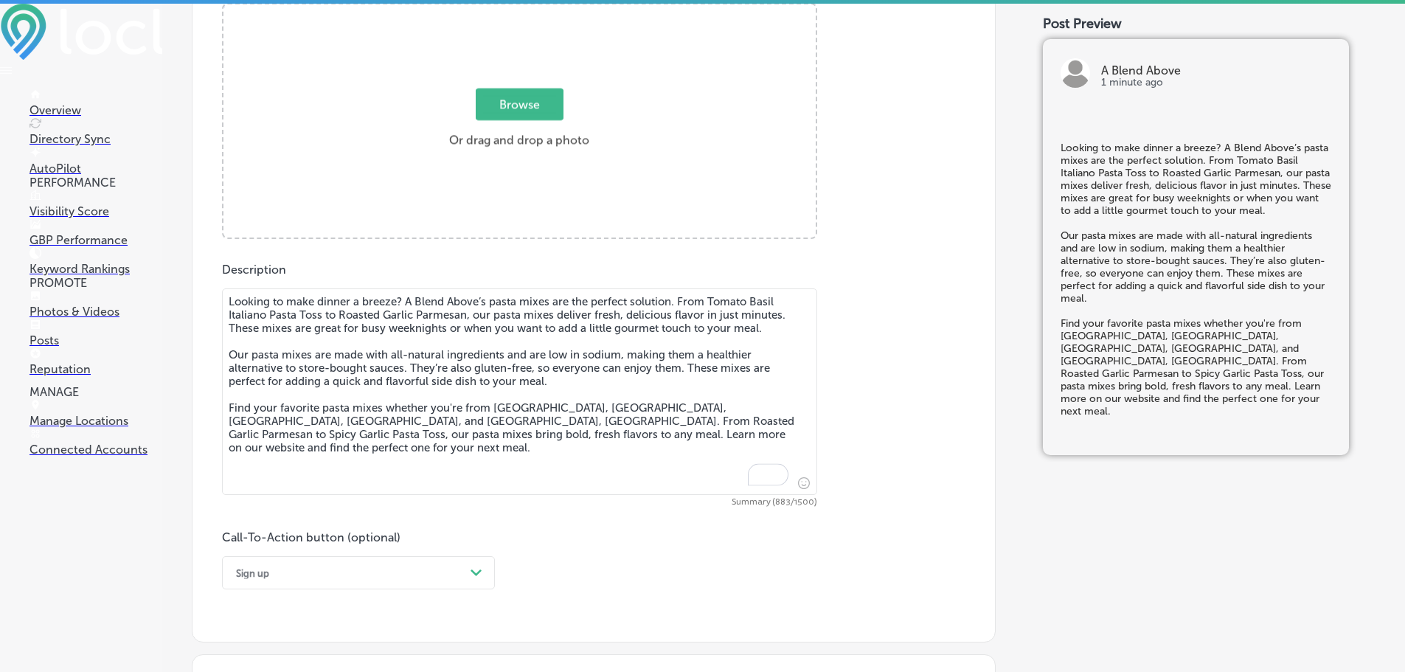
type textarea "Looking to make dinner a breeze? A Blend Above’s pasta mixes are the perfect so…"
click at [502, 94] on span "Browse" at bounding box center [520, 105] width 88 height 32
click at [502, 9] on input "Browse Or drag and drop a photo" at bounding box center [520, 6] width 592 height 4
type input "C:\fakepath\122490300_145595450639257_578033753398010675_n (1).jpg"
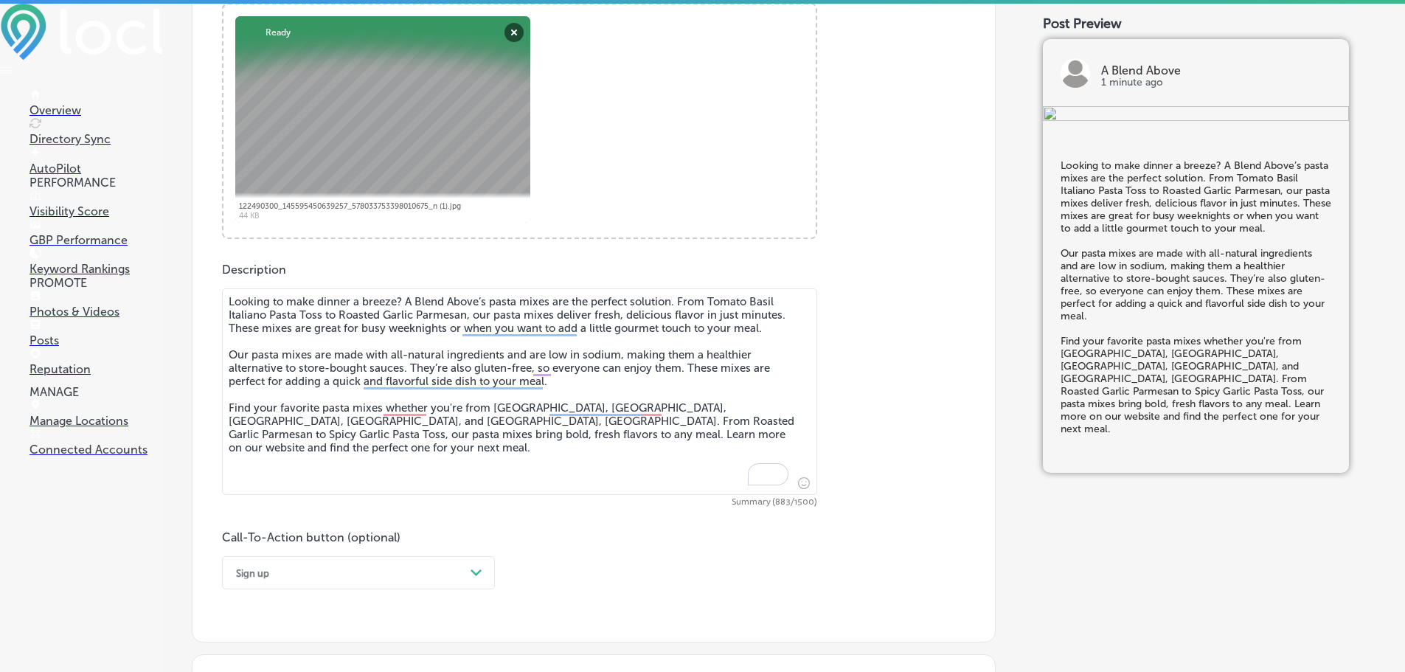
click at [286, 570] on div "Sign up Path Created with Sketch." at bounding box center [358, 572] width 273 height 33
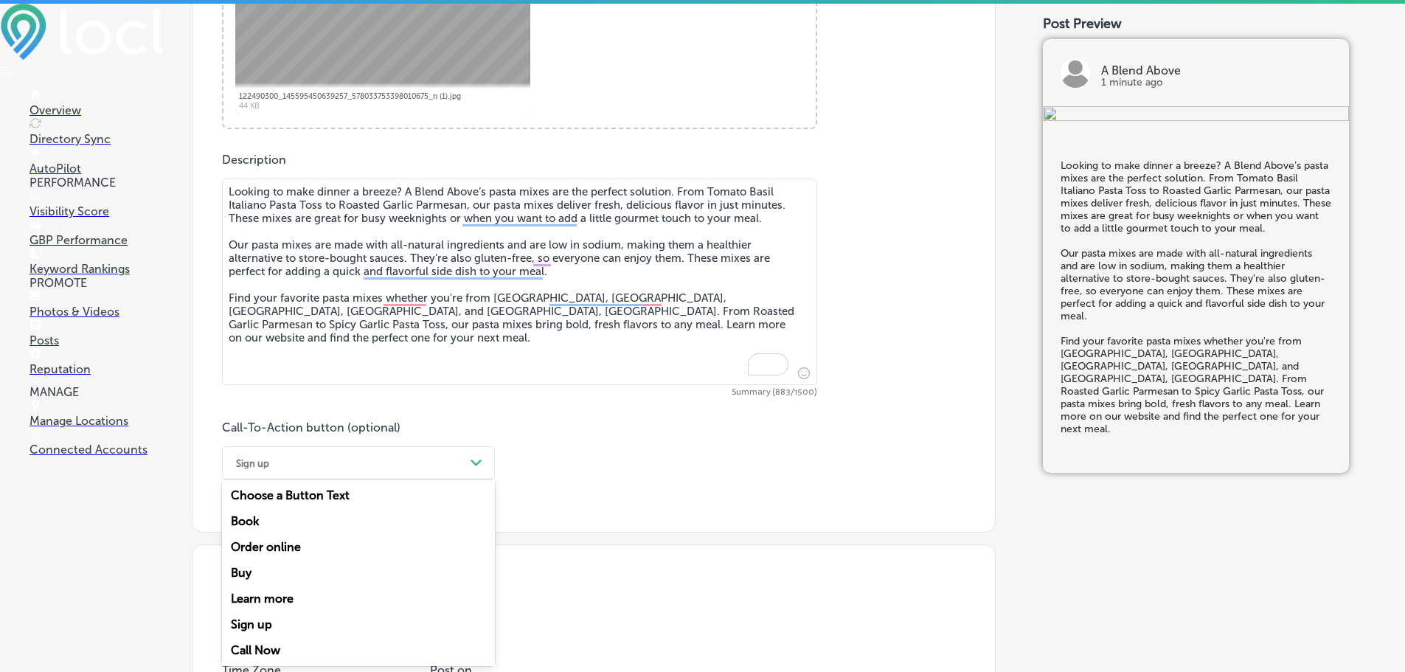
click at [277, 592] on div "Learn more" at bounding box center [358, 599] width 273 height 26
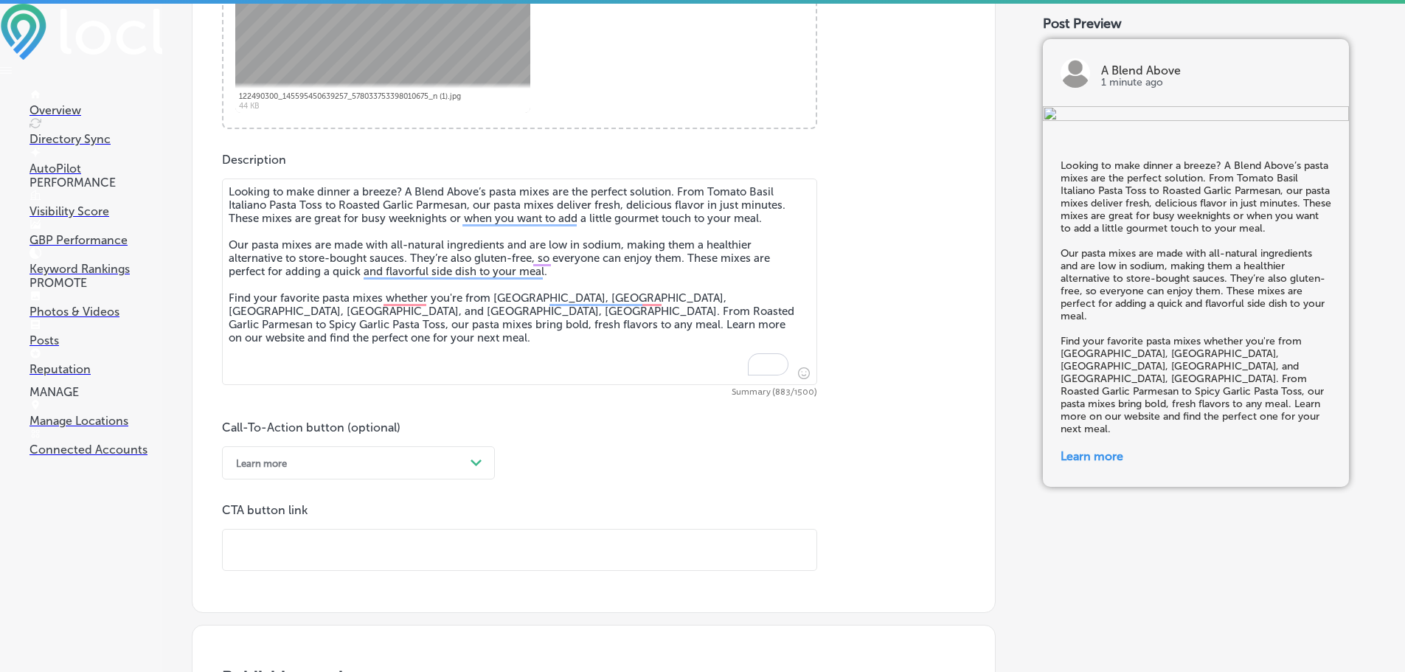
click at [308, 558] on input "text" at bounding box center [520, 550] width 594 height 41
paste input "[URL][DOMAIN_NAME]"
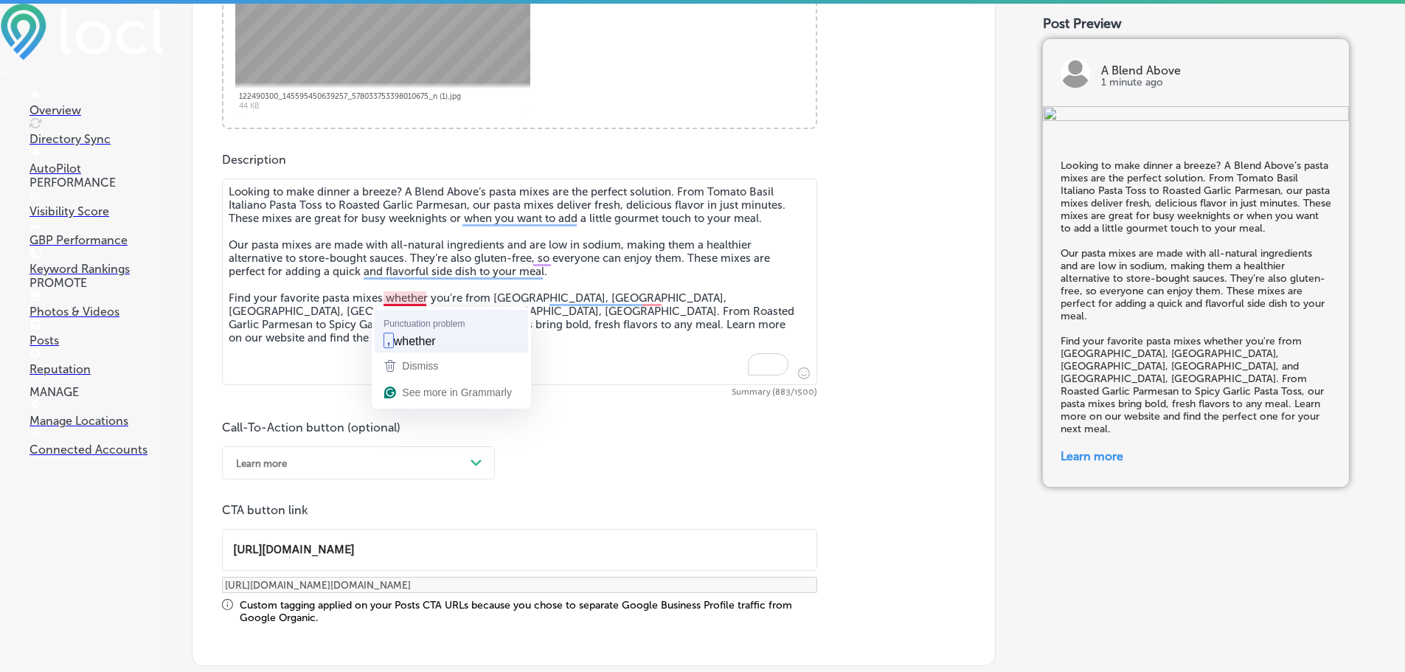
type input "[URL][DOMAIN_NAME]"
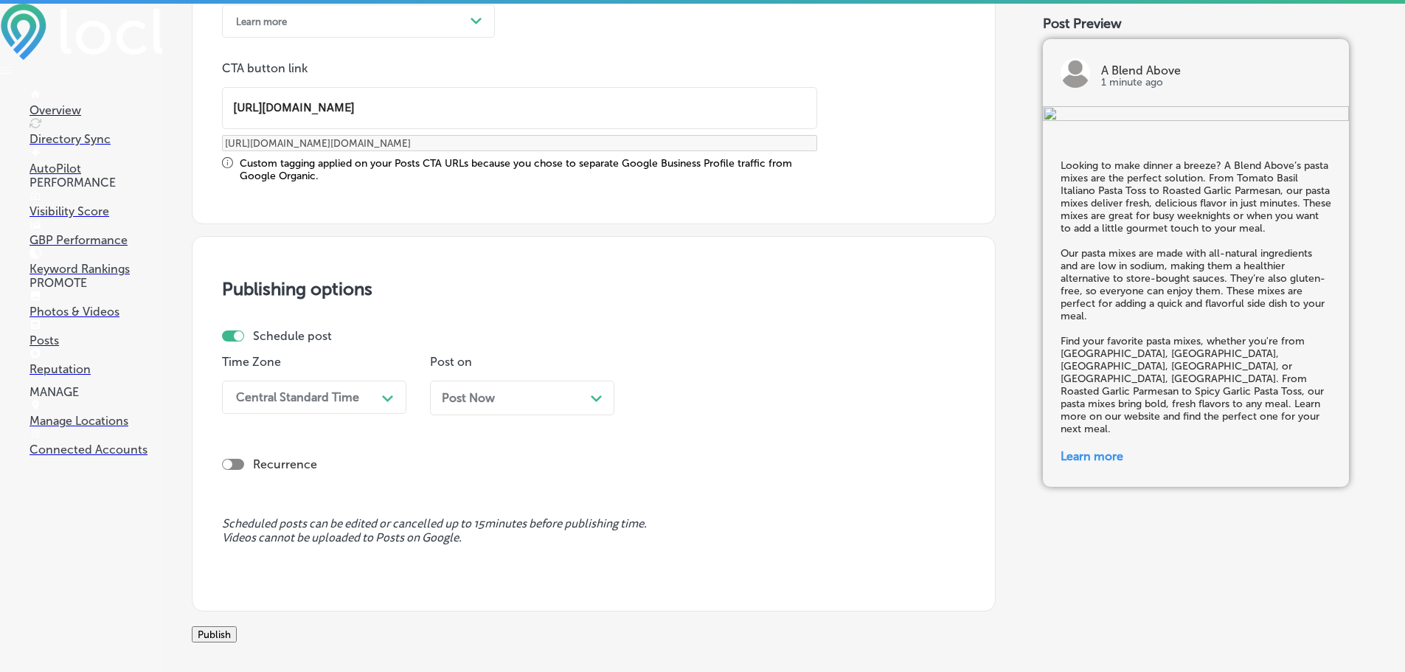
scroll to position [1135, 0]
type textarea "Looking to make dinner a breeze? A Blend Above’s pasta mixes are the perfect so…"
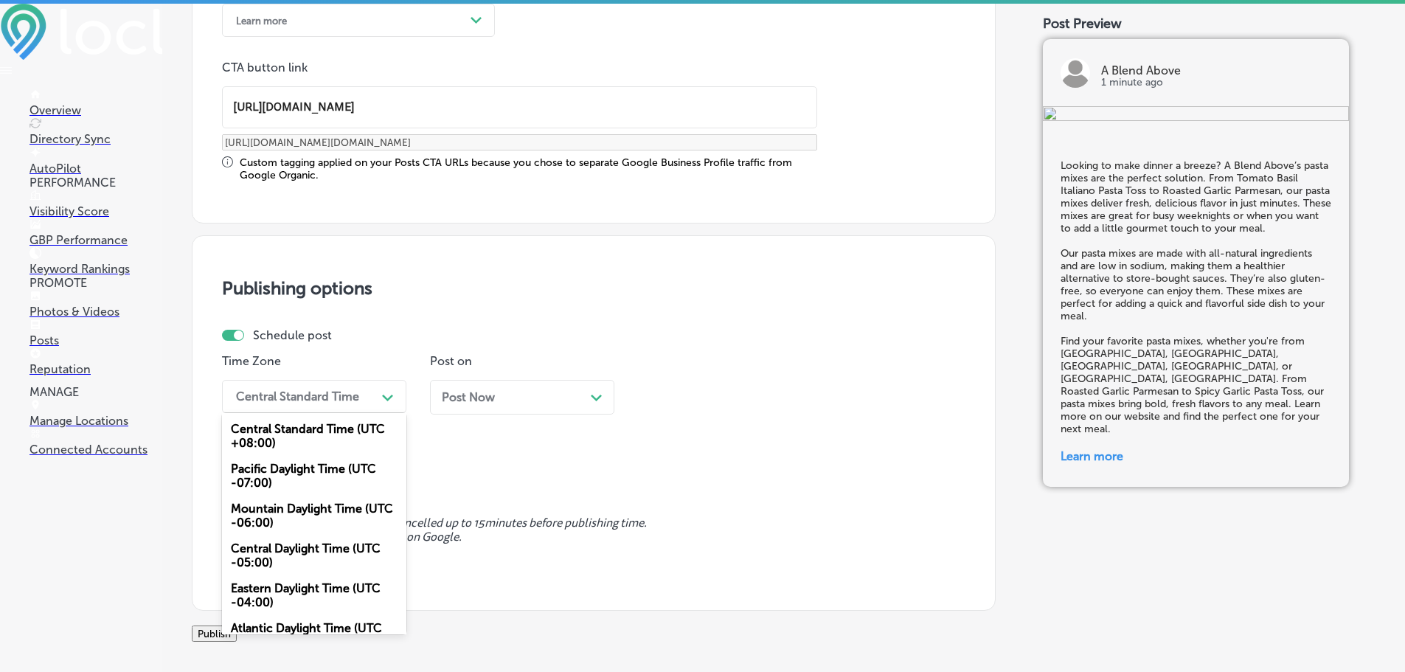
click at [354, 384] on div "Central Standard Time" at bounding box center [303, 397] width 148 height 26
click at [303, 510] on div "Mountain Daylight Time (UTC -06:00)" at bounding box center [314, 516] width 184 height 40
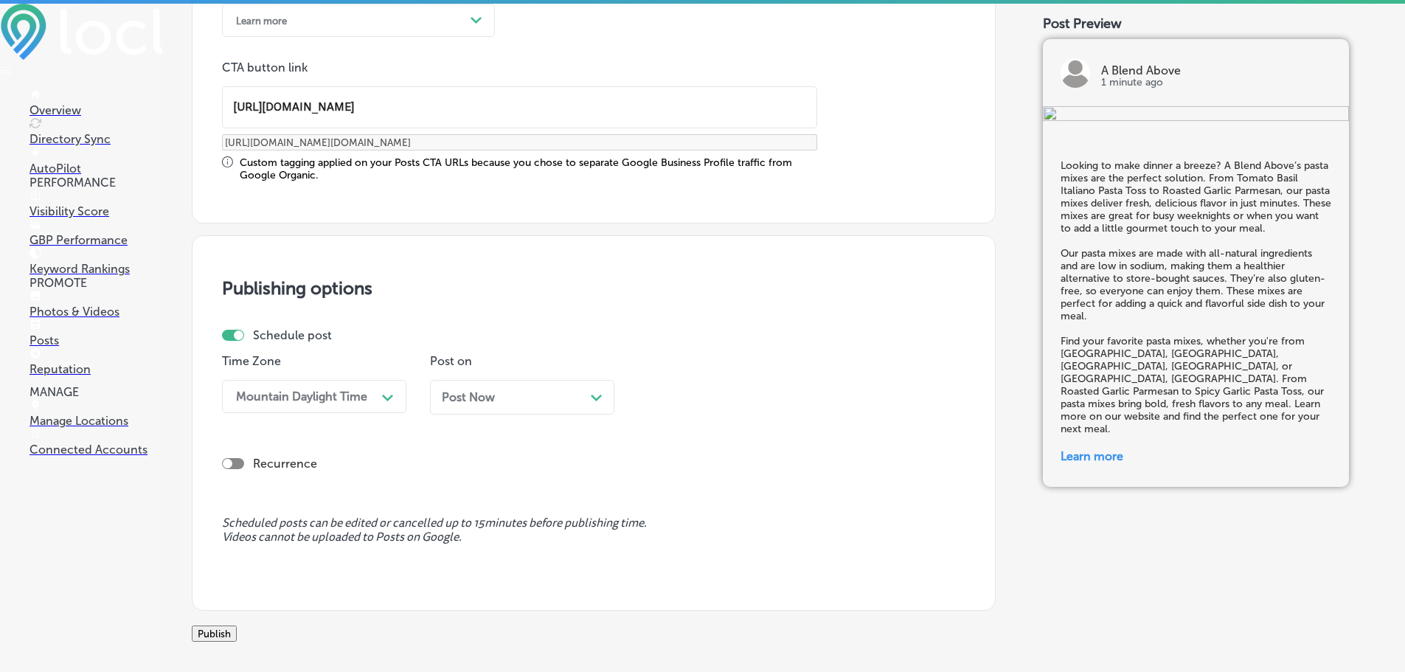
click at [573, 398] on div "Post Now Path Created with Sketch." at bounding box center [522, 397] width 161 height 14
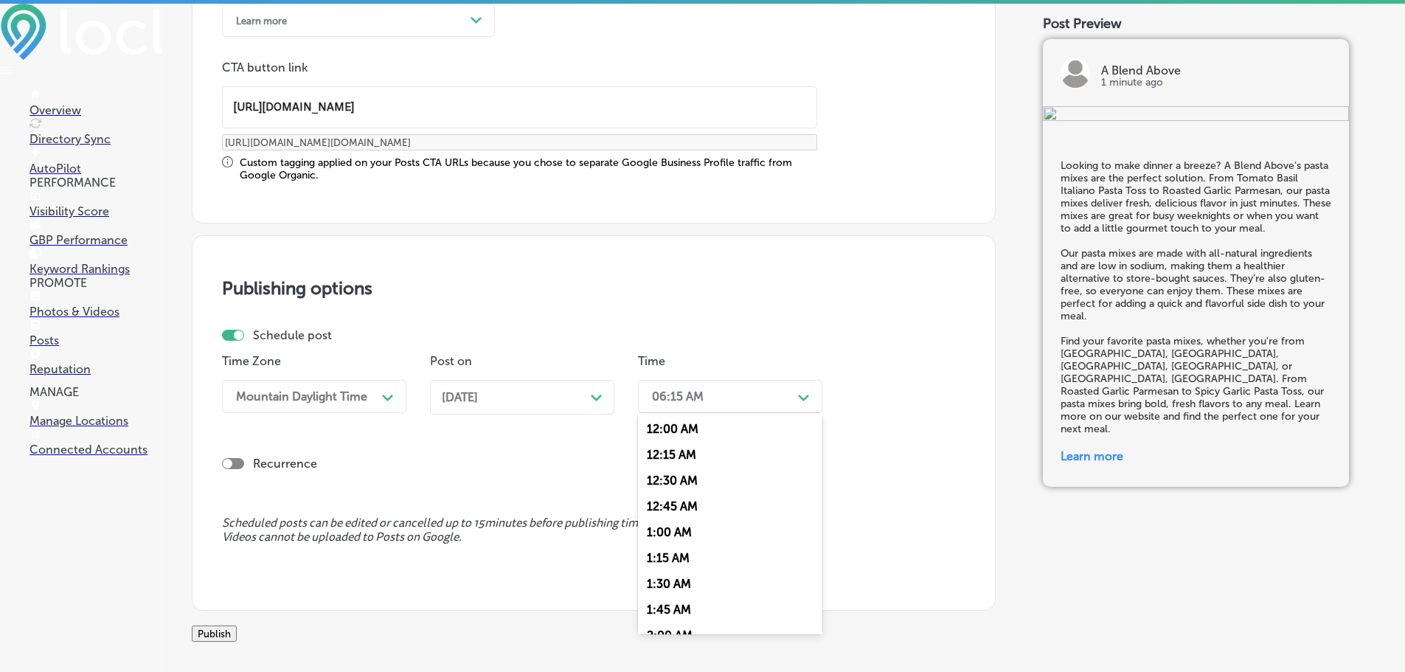
click at [754, 399] on div "06:15 AM" at bounding box center [719, 397] width 148 height 26
click at [672, 562] on div "7:00 AM" at bounding box center [730, 562] width 184 height 26
click at [237, 640] on button "Publish" at bounding box center [214, 634] width 45 height 16
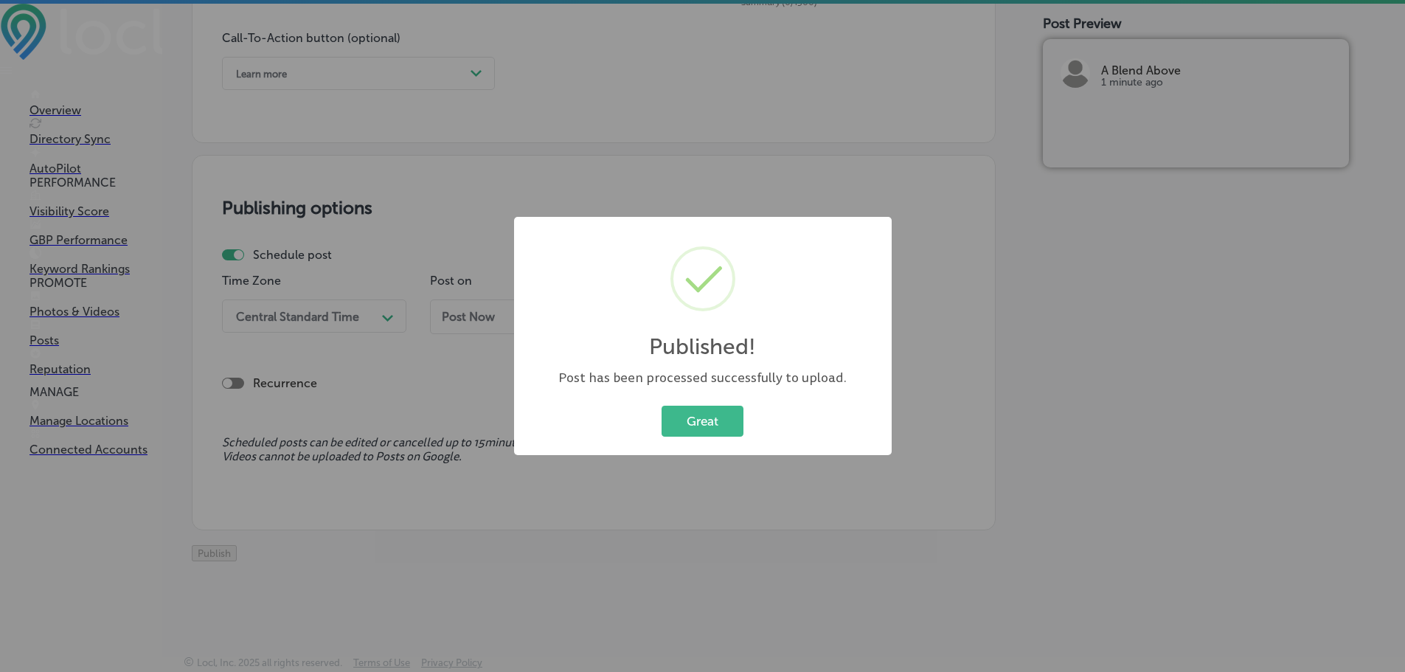
scroll to position [1099, 0]
click at [727, 426] on button "Great" at bounding box center [703, 421] width 82 height 30
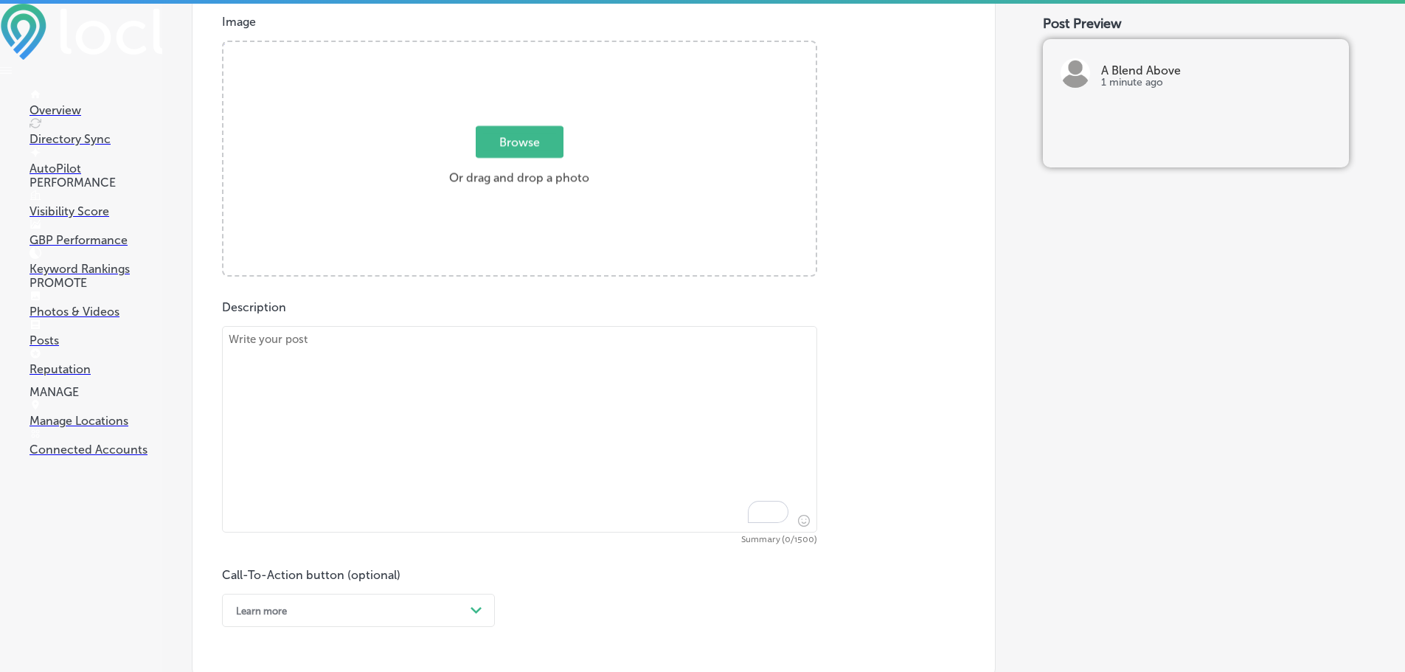
scroll to position [509, 0]
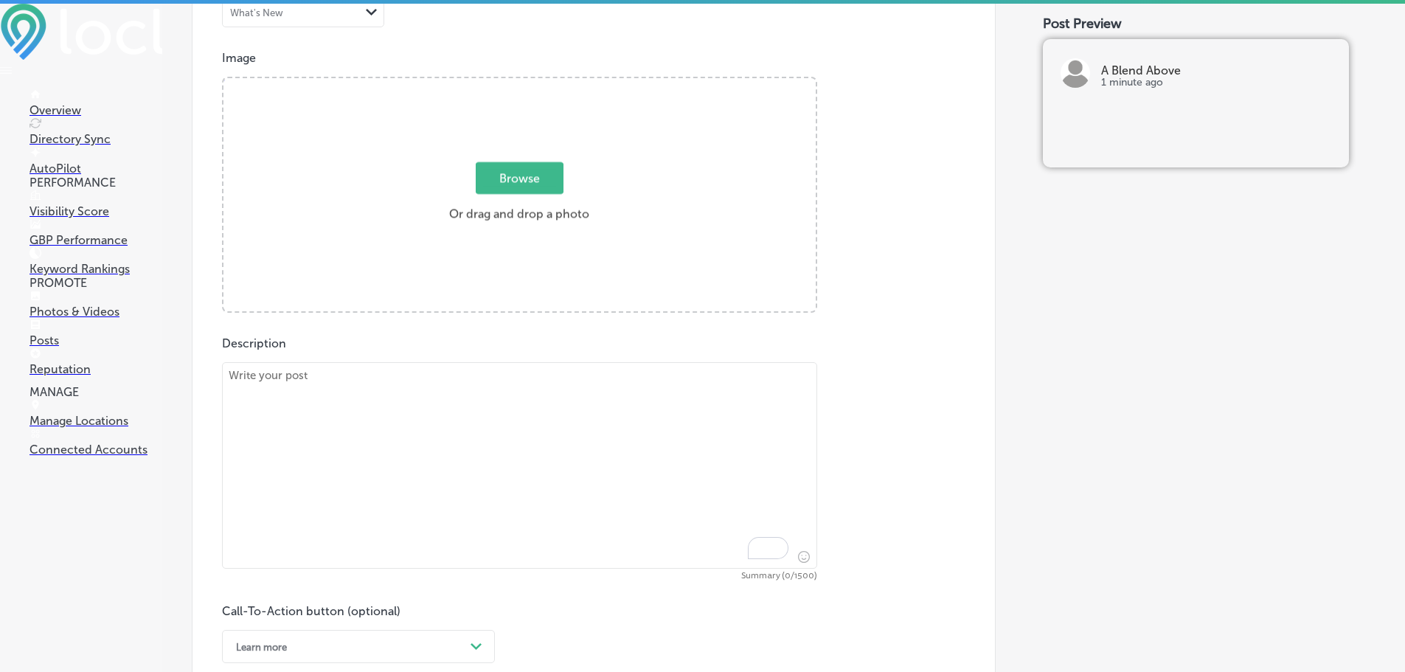
click at [518, 453] on textarea "To enrich screen reader interactions, please activate Accessibility in Grammarl…" at bounding box center [519, 465] width 595 height 207
paste textarea "A Blend Above offers a wide range of gourmet food products designed to elevate …"
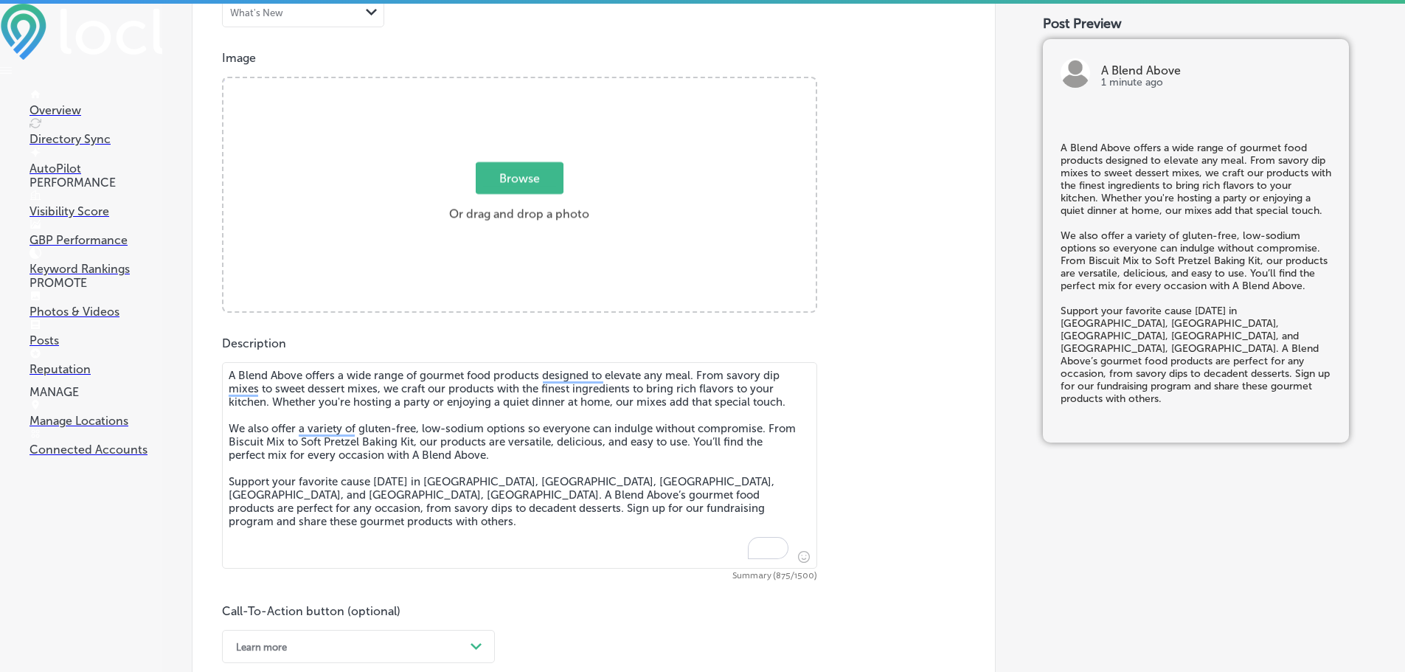
type textarea "A Blend Above offers a wide range of gourmet food products designed to elevate …"
click at [476, 176] on span "Browse" at bounding box center [520, 178] width 88 height 32
click at [474, 83] on input "Browse Or drag and drop a photo" at bounding box center [520, 80] width 592 height 4
type input "C:\fakepath\191415383_320723256459808_8847565509701867776_n (1).jpg"
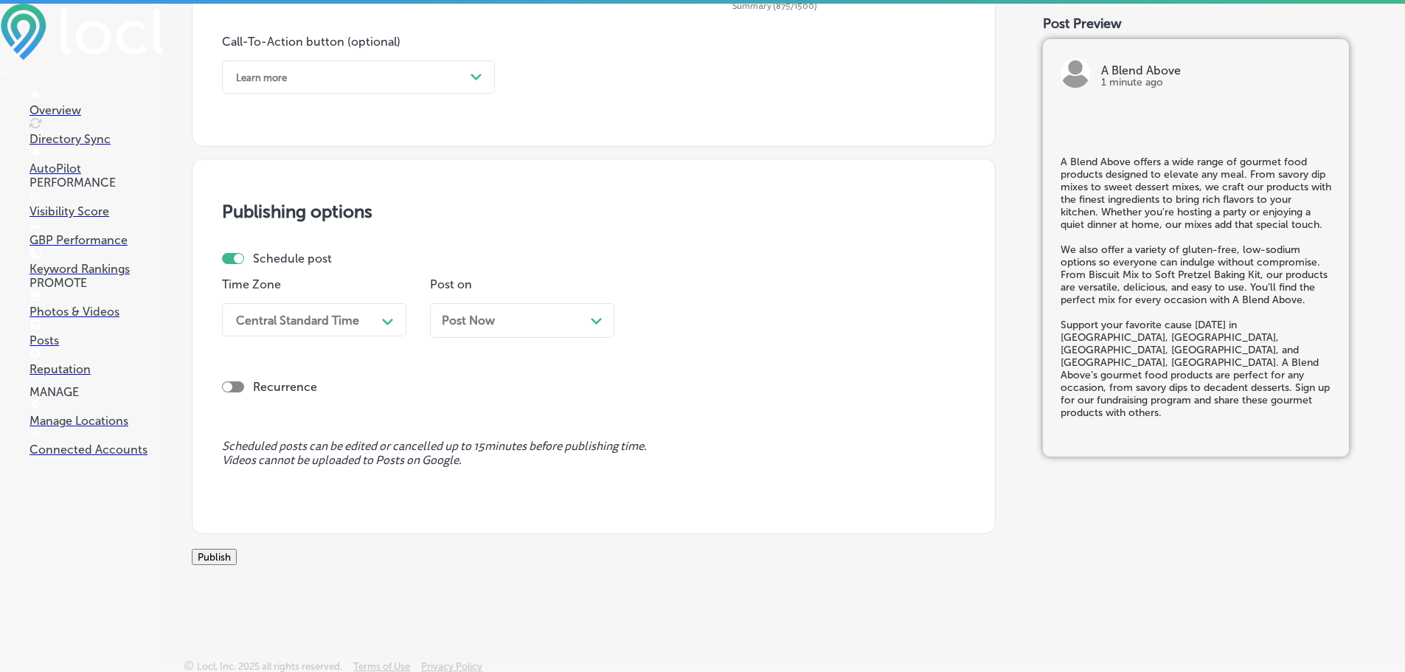
scroll to position [1099, 0]
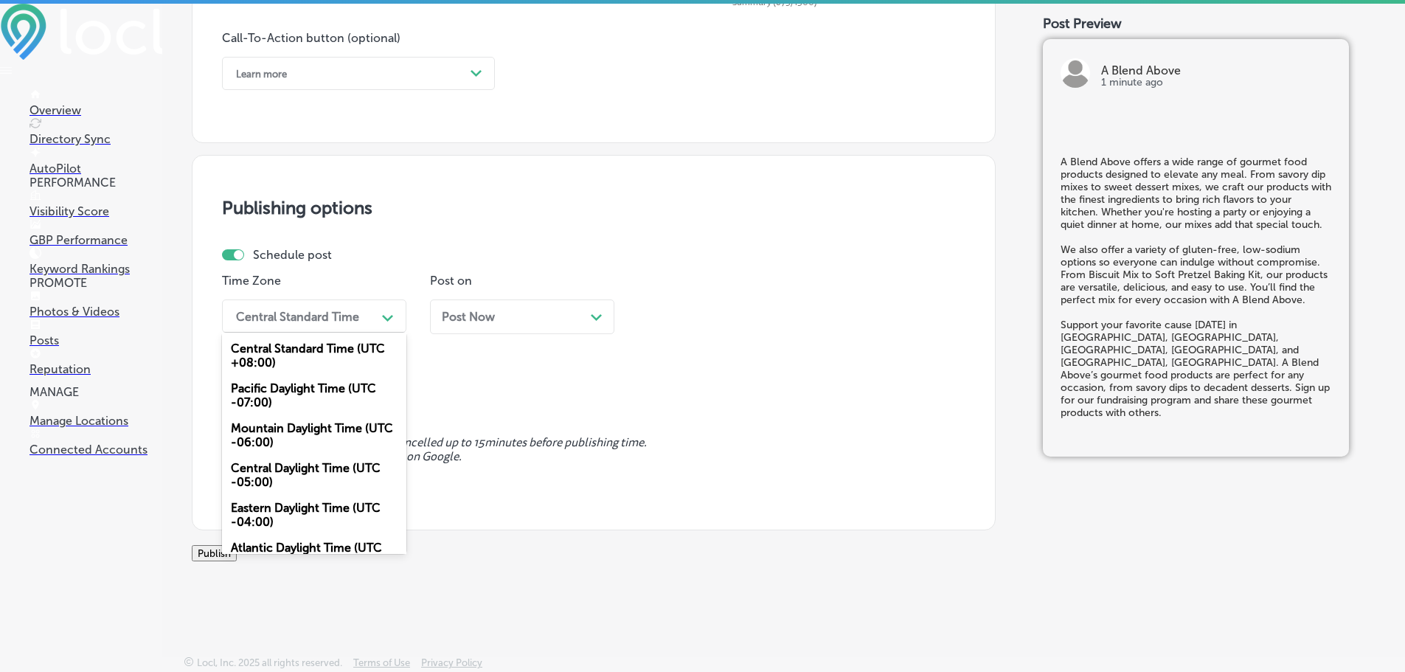
click at [353, 309] on div "Central Standard Time" at bounding box center [297, 316] width 123 height 14
click at [281, 415] on div "Mountain Daylight Time (UTC -06:00)" at bounding box center [314, 435] width 184 height 40
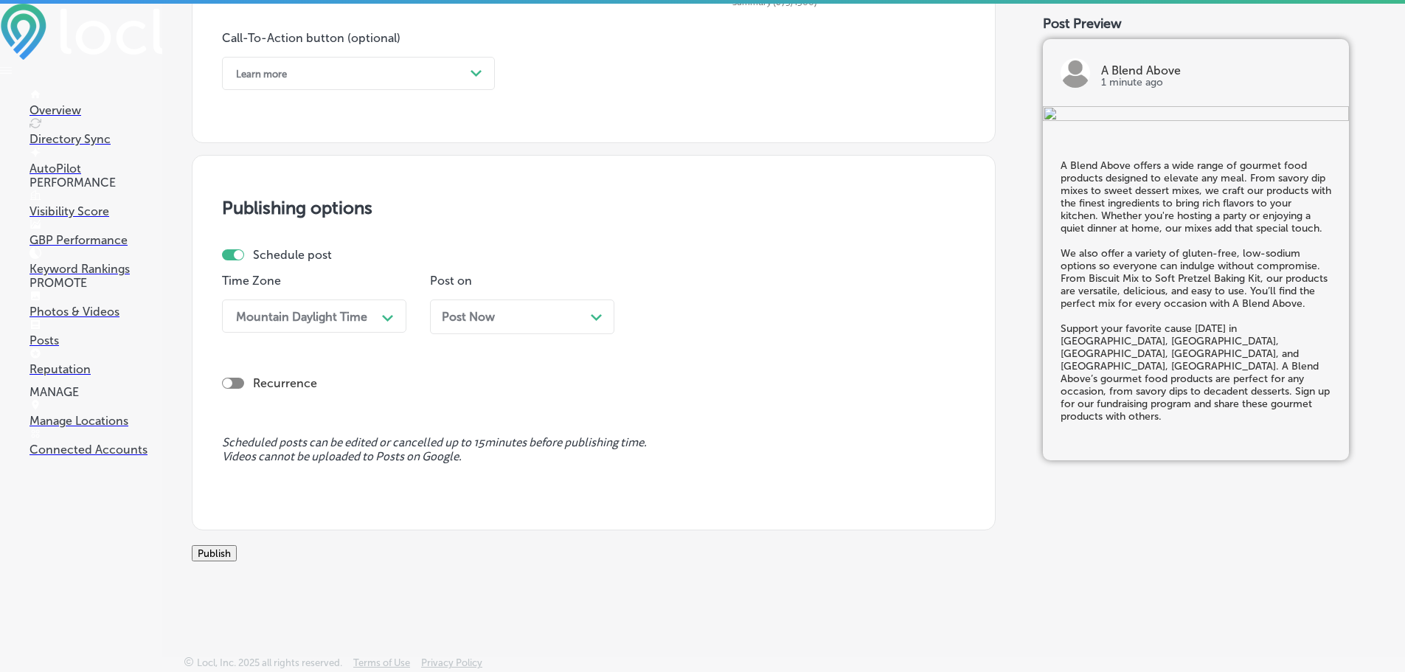
click at [606, 300] on div "Post Now Path Created with Sketch." at bounding box center [522, 317] width 184 height 35
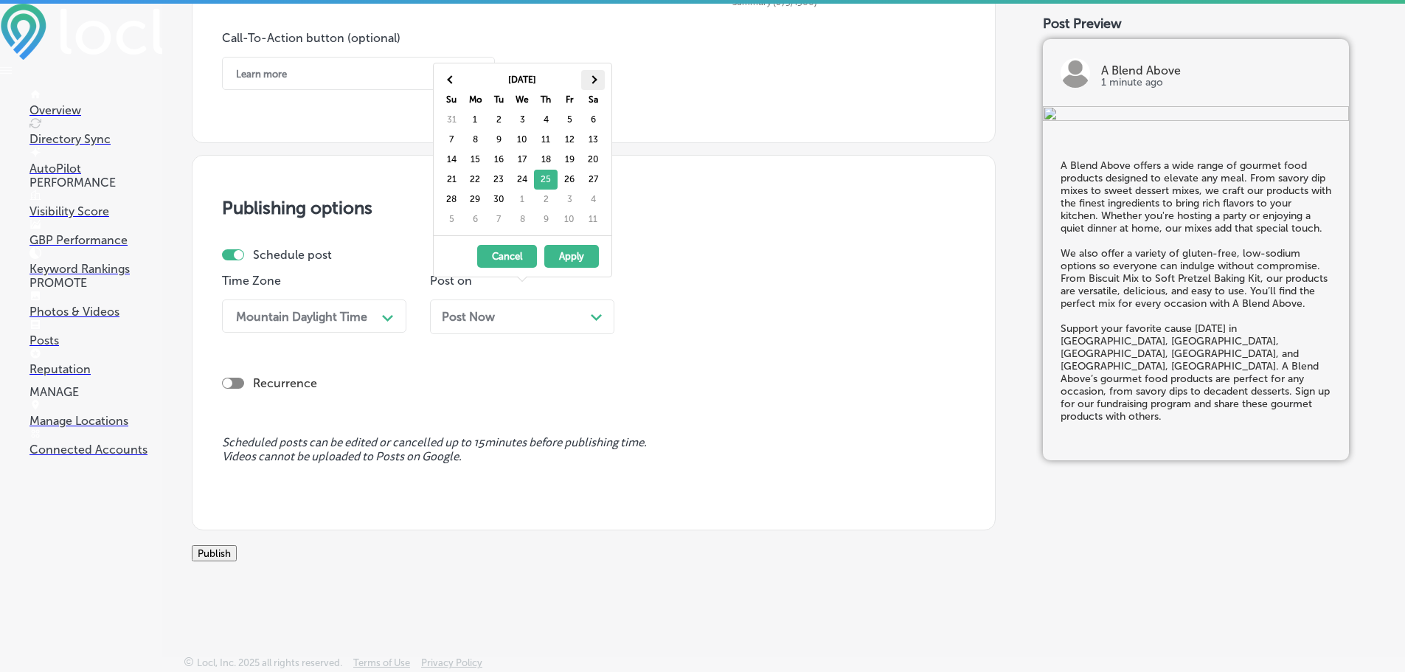
click at [586, 80] on th at bounding box center [593, 80] width 24 height 20
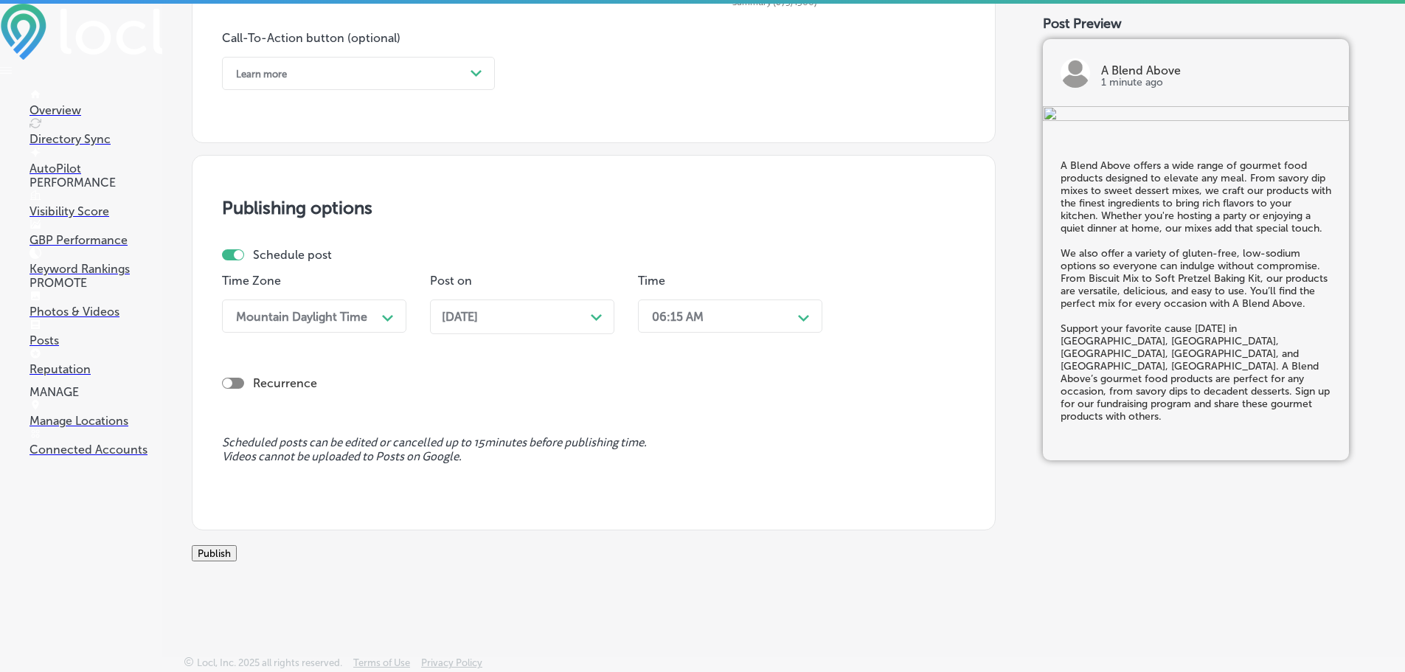
click at [709, 307] on div "06:15 AM" at bounding box center [719, 316] width 148 height 26
click at [691, 468] on div "7:00 AM" at bounding box center [730, 481] width 184 height 26
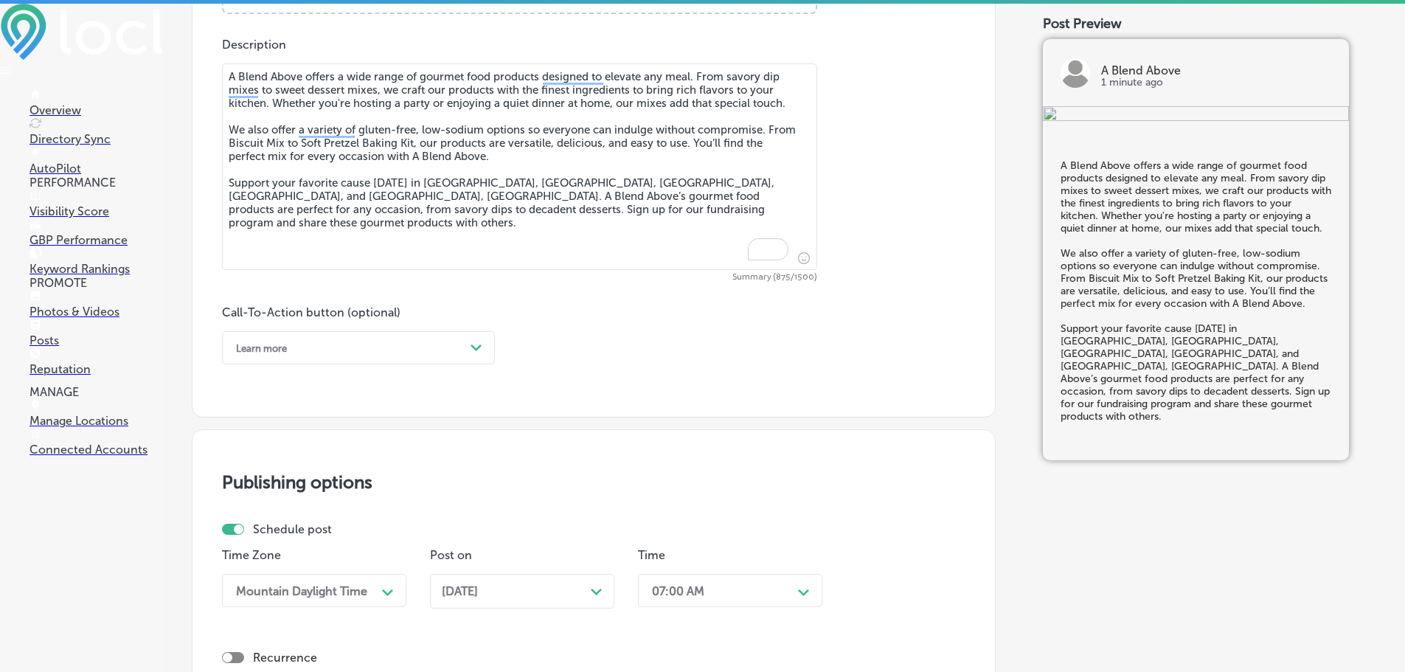
scroll to position [804, 0]
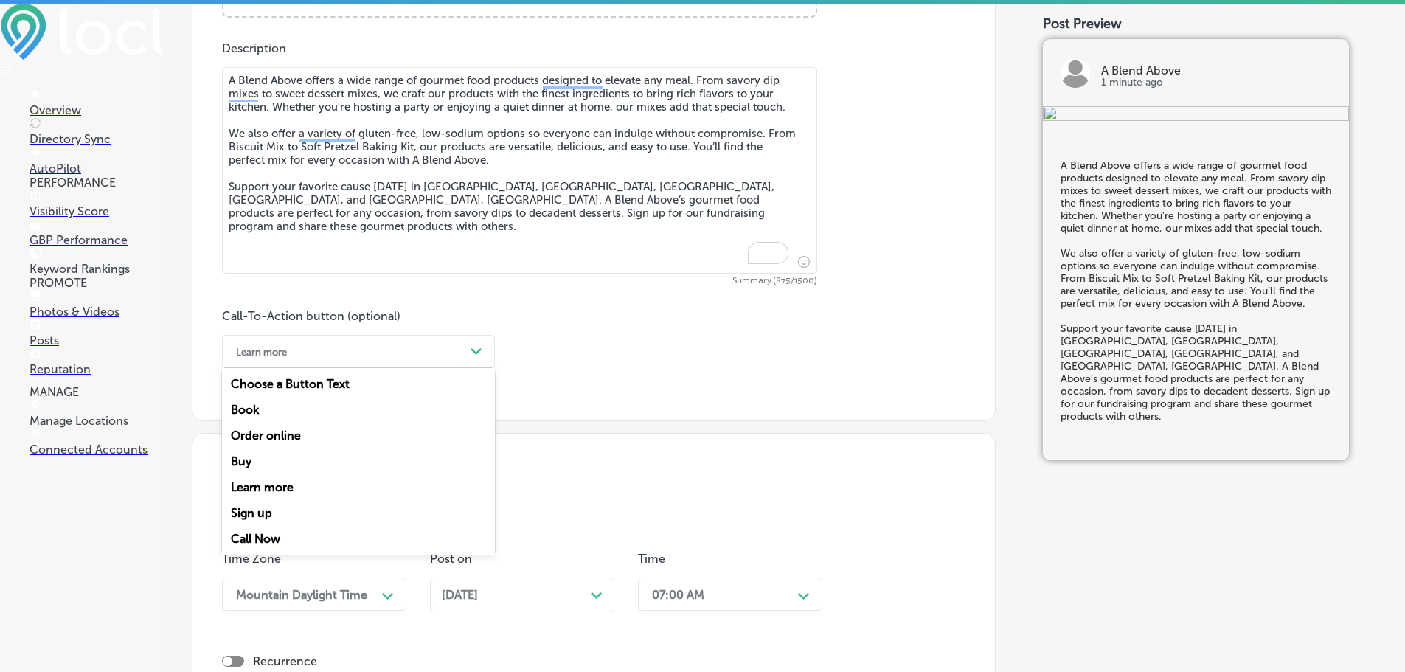
click at [475, 342] on div "Path Created with Sketch." at bounding box center [477, 352] width 24 height 24
click at [241, 513] on div "Sign up" at bounding box center [358, 513] width 273 height 26
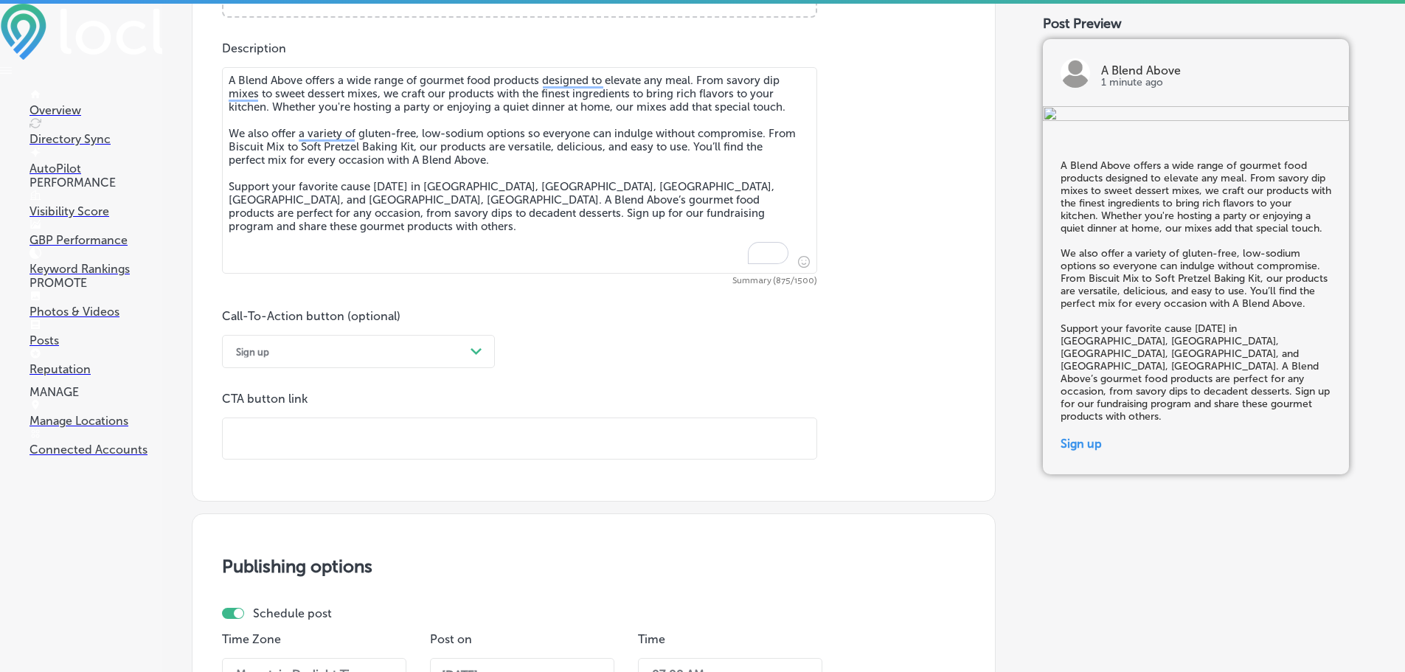
click at [379, 430] on input "text" at bounding box center [520, 438] width 594 height 41
paste input "[URL][DOMAIN_NAME]?"
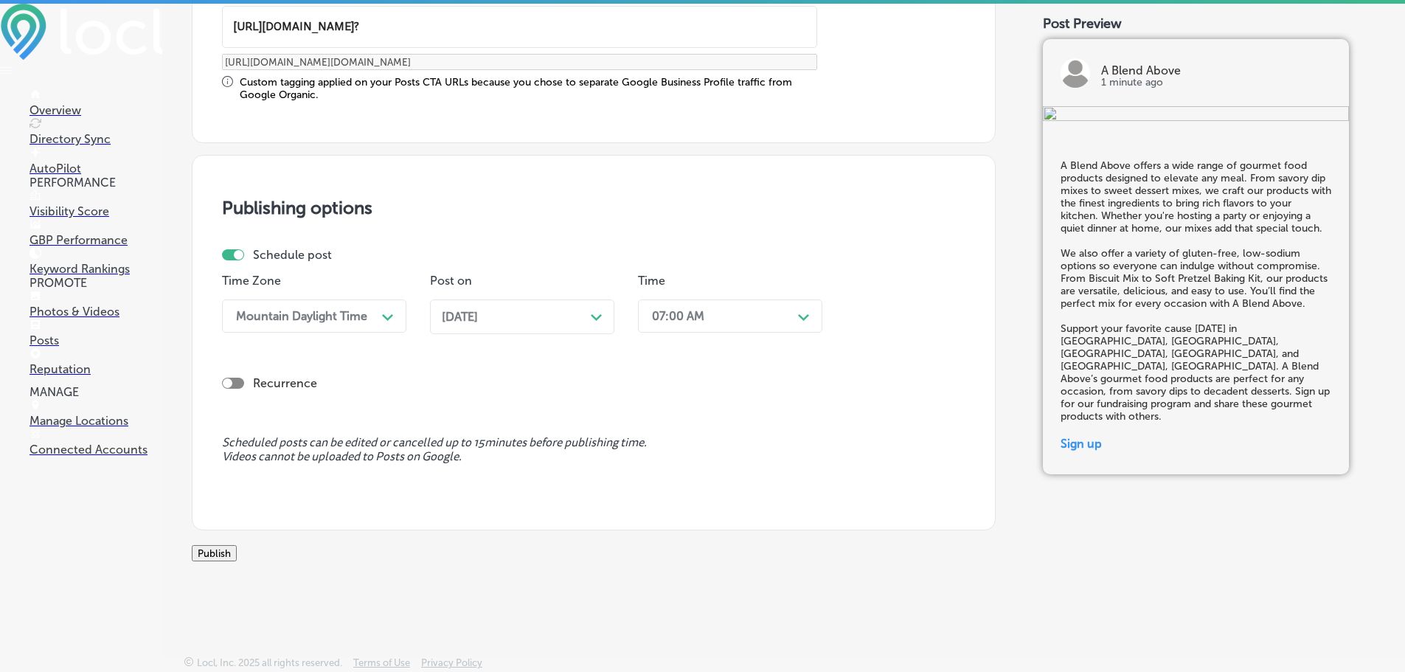
scroll to position [1233, 0]
type input "[URL][DOMAIN_NAME]?"
click at [237, 546] on button "Publish" at bounding box center [214, 553] width 45 height 16
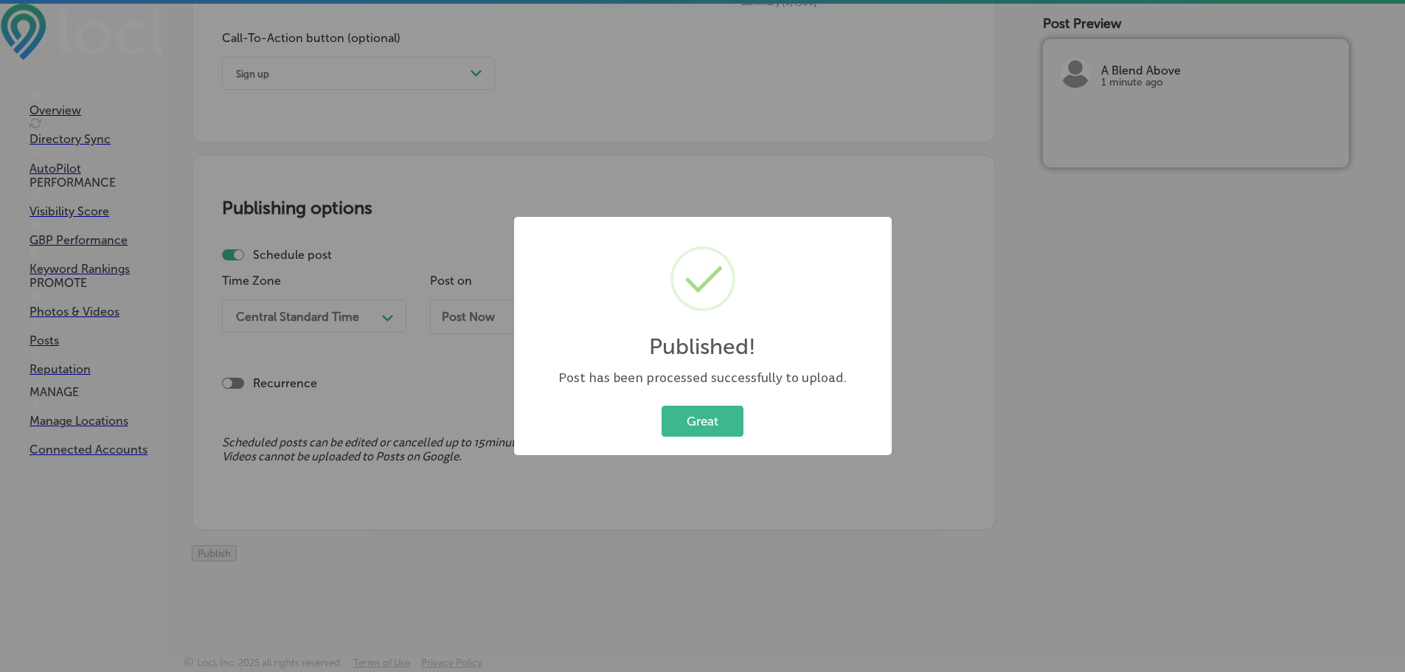
scroll to position [1099, 0]
click at [720, 420] on button "Great" at bounding box center [703, 421] width 82 height 30
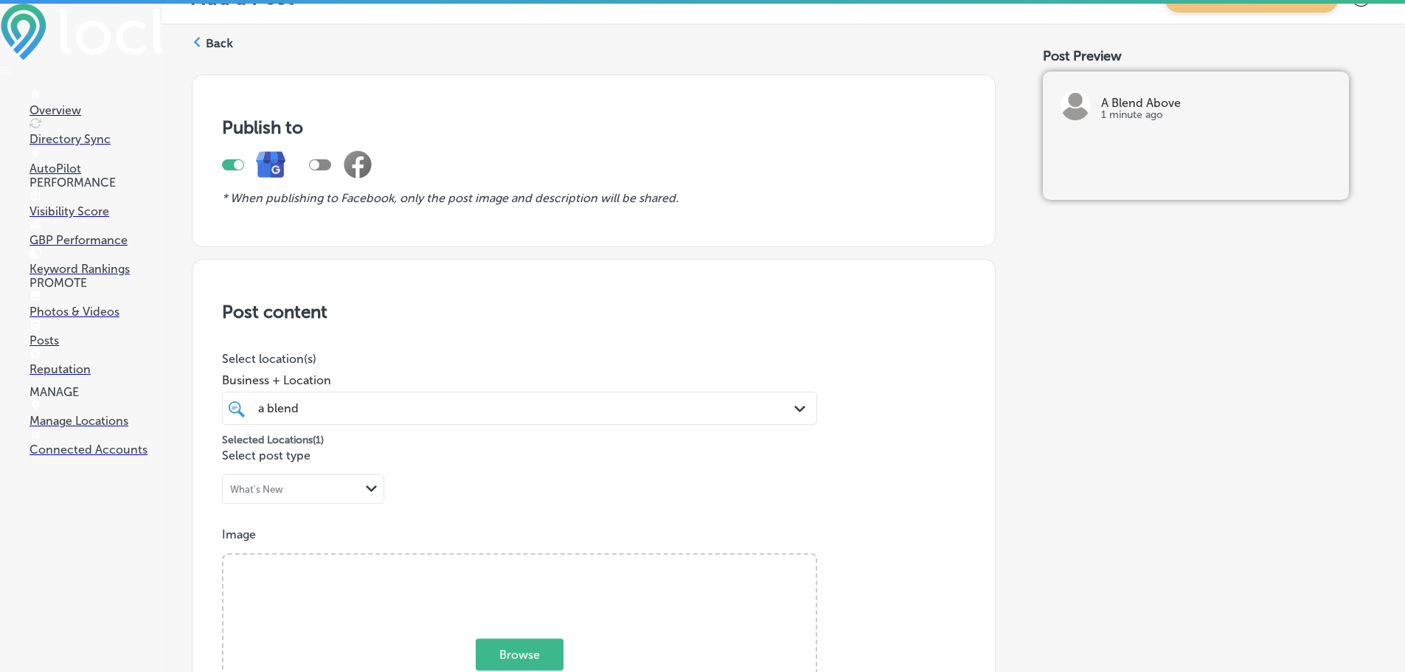
scroll to position [0, 0]
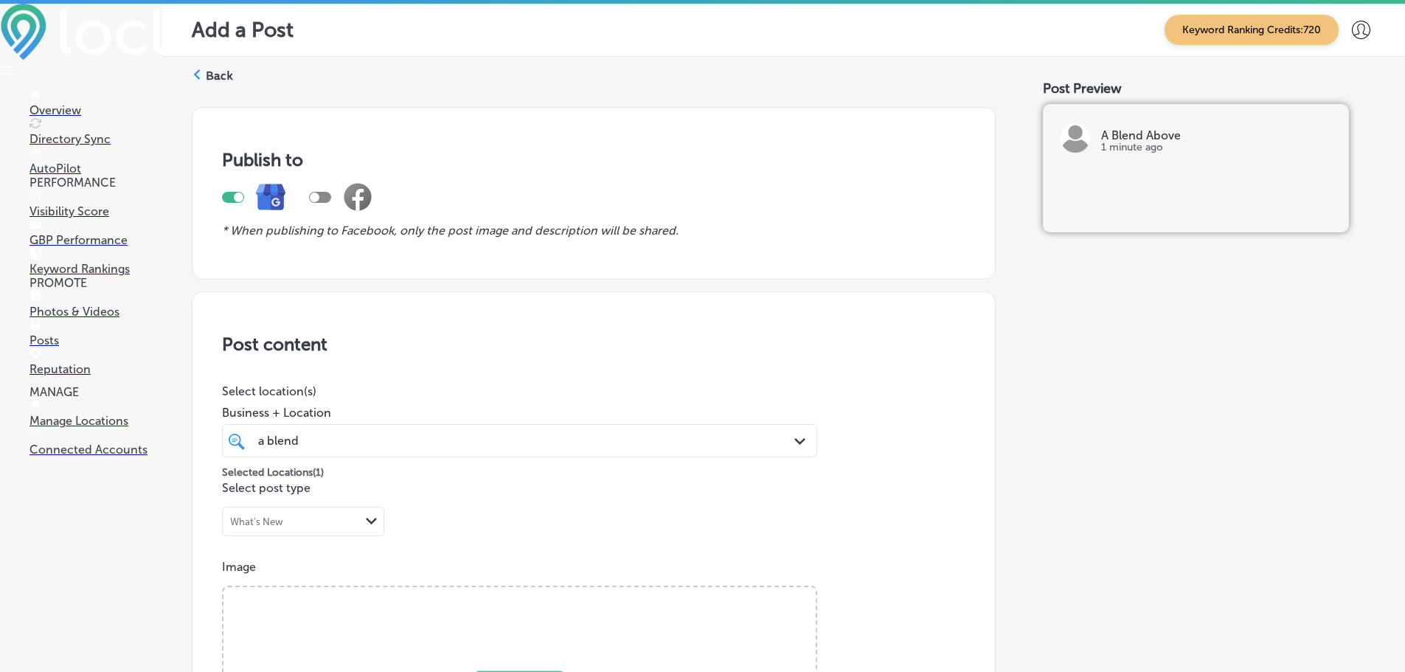
click at [198, 82] on div at bounding box center [197, 76] width 10 height 14
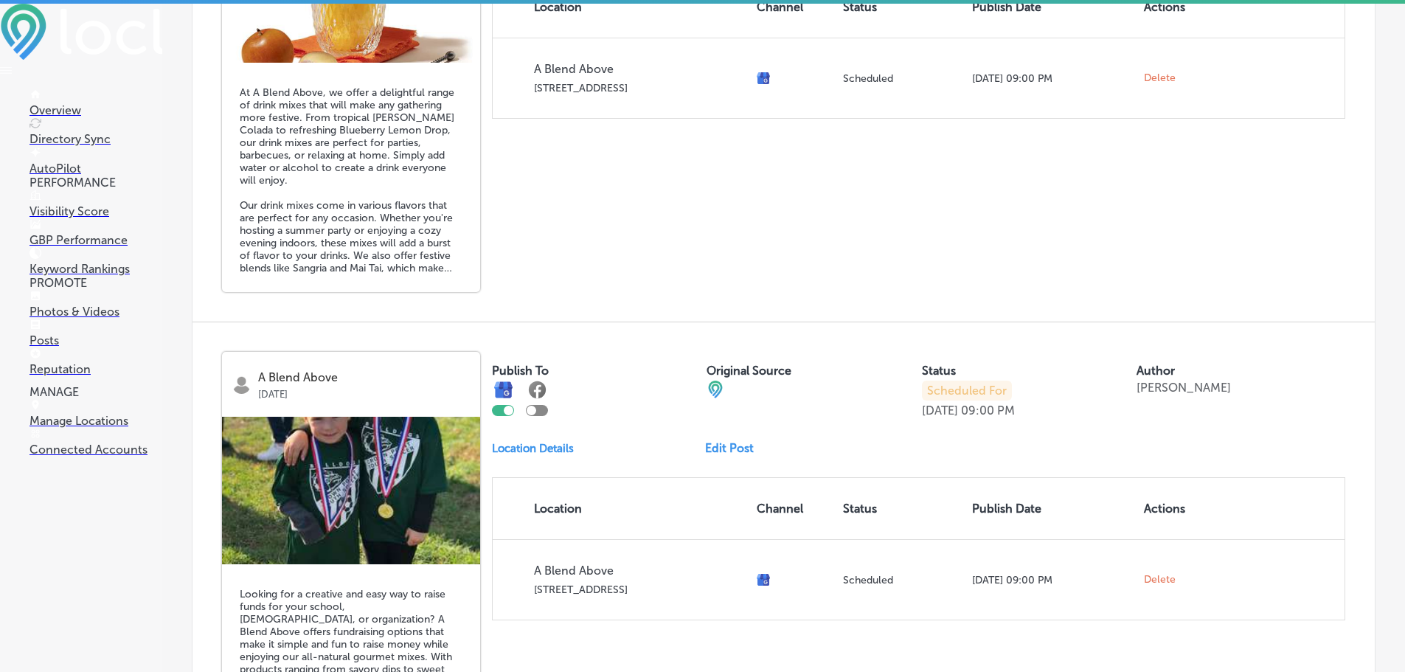
scroll to position [1588, 0]
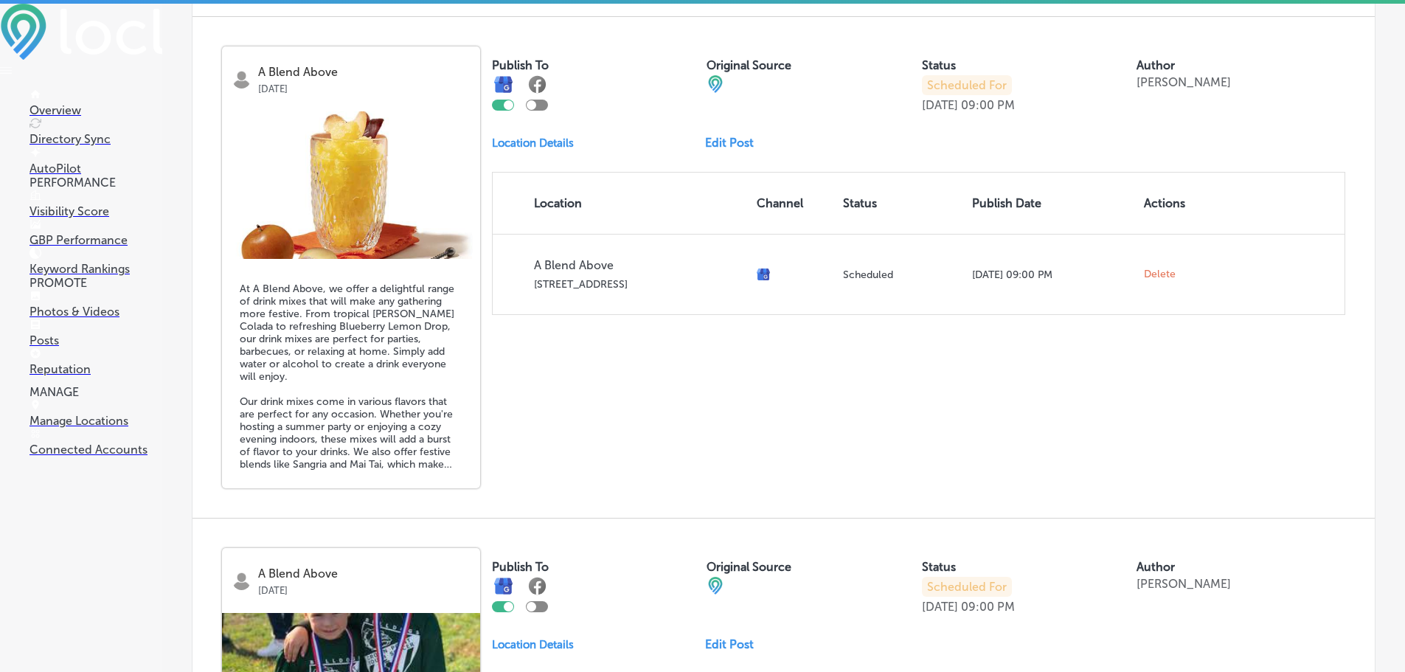
click at [720, 150] on link "Edit Post" at bounding box center [735, 143] width 60 height 14
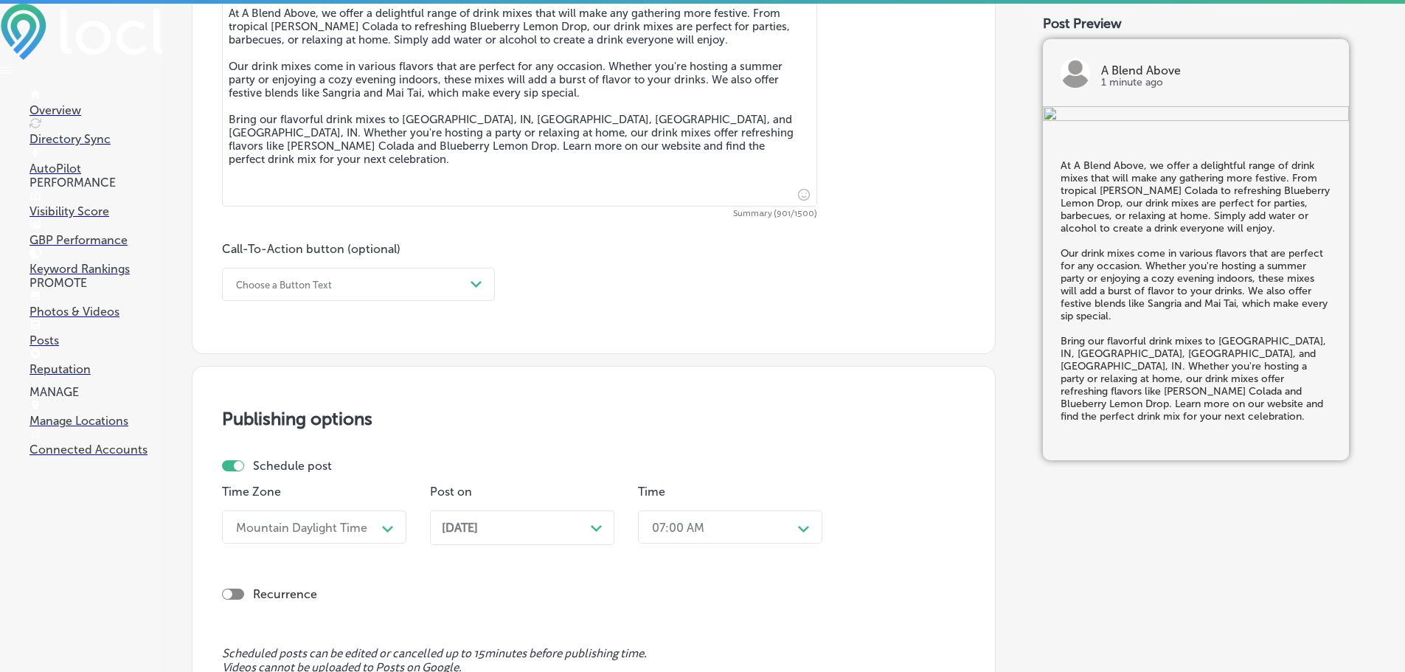
scroll to position [885, 0]
drag, startPoint x: 444, startPoint y: 298, endPoint x: 449, endPoint y: 289, distance: 10.2
click at [445, 297] on div "Choose a Button Text Path Created with Sketch." at bounding box center [358, 282] width 273 height 33
click at [249, 412] on div "Learn more" at bounding box center [358, 419] width 273 height 26
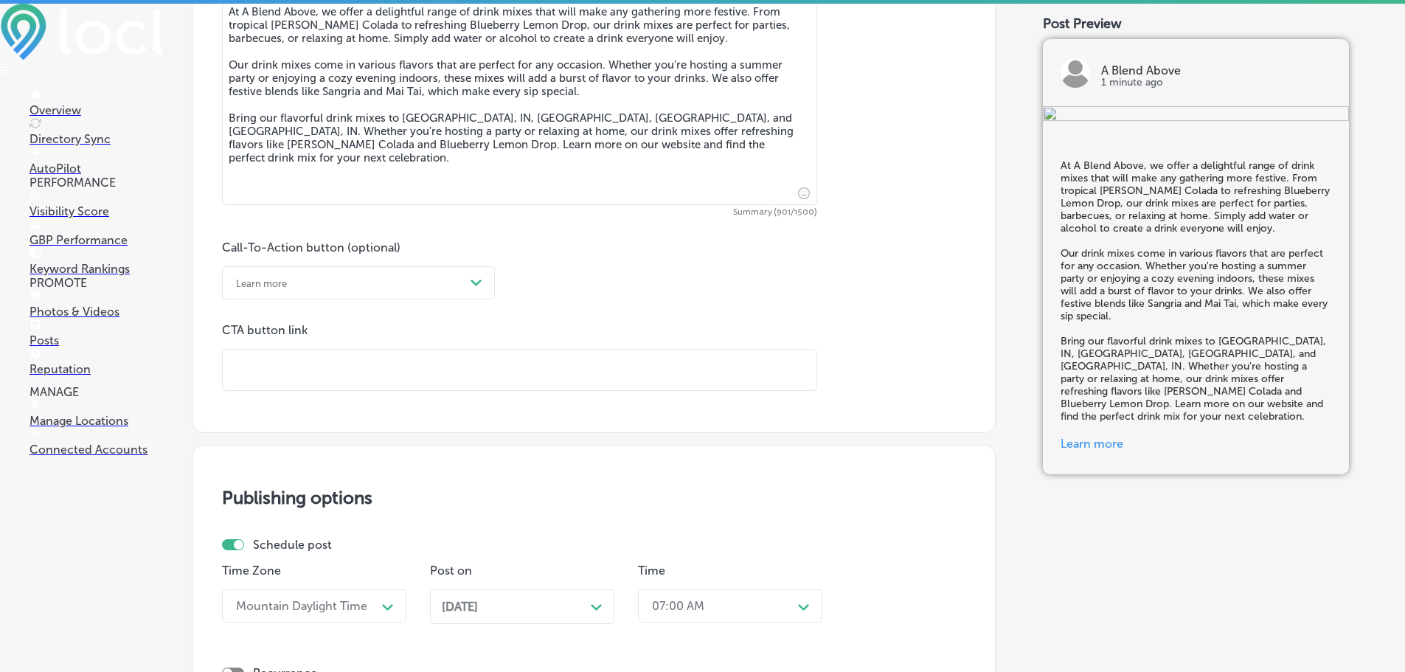
click at [322, 371] on input "text" at bounding box center [520, 370] width 594 height 41
paste input "[URL][DOMAIN_NAME]"
checkbox input "true"
type input "[URL][DOMAIN_NAME]"
checkbox input "true"
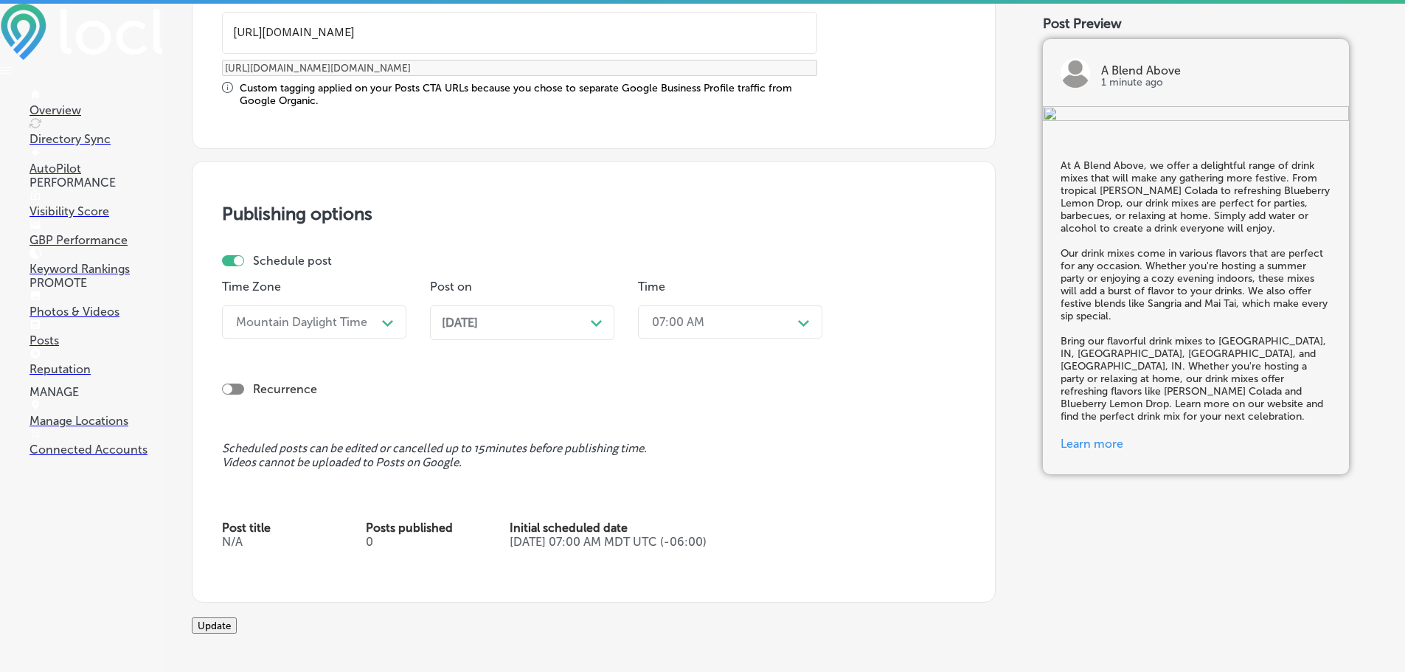
scroll to position [1254, 0]
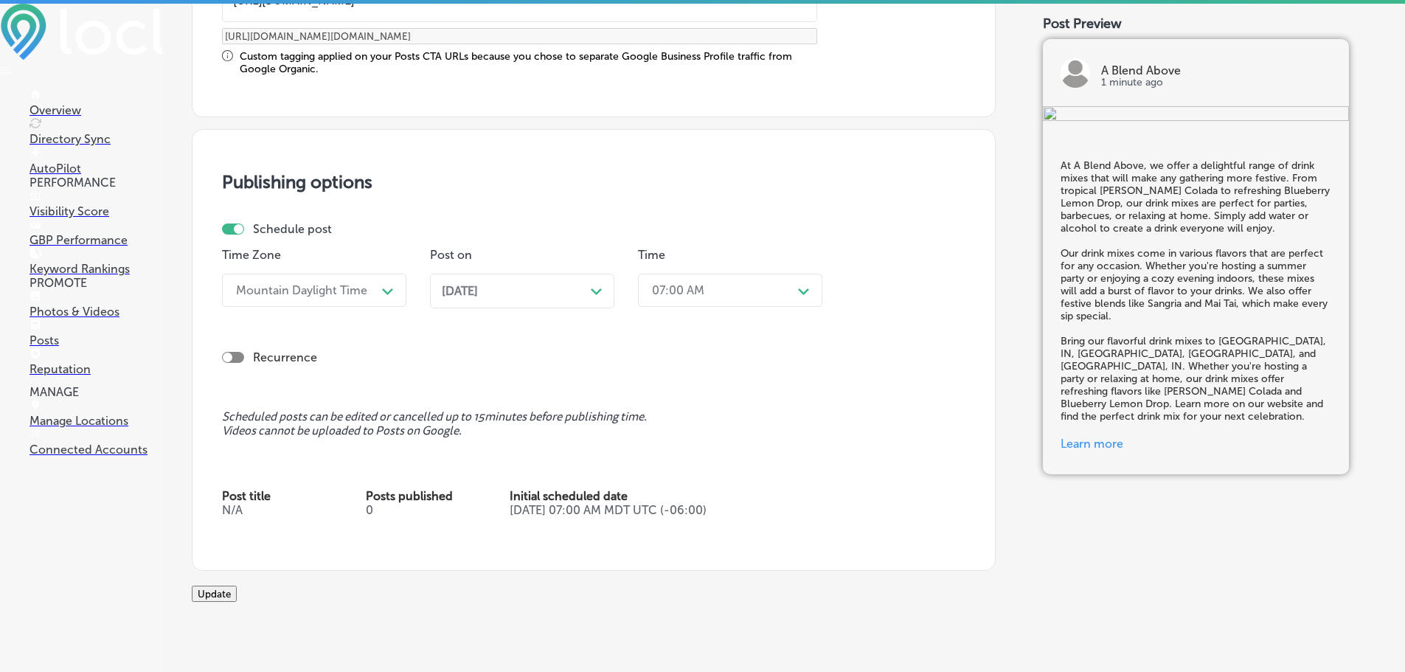
type input "[URL][DOMAIN_NAME]"
click at [237, 602] on button "Update" at bounding box center [214, 594] width 45 height 16
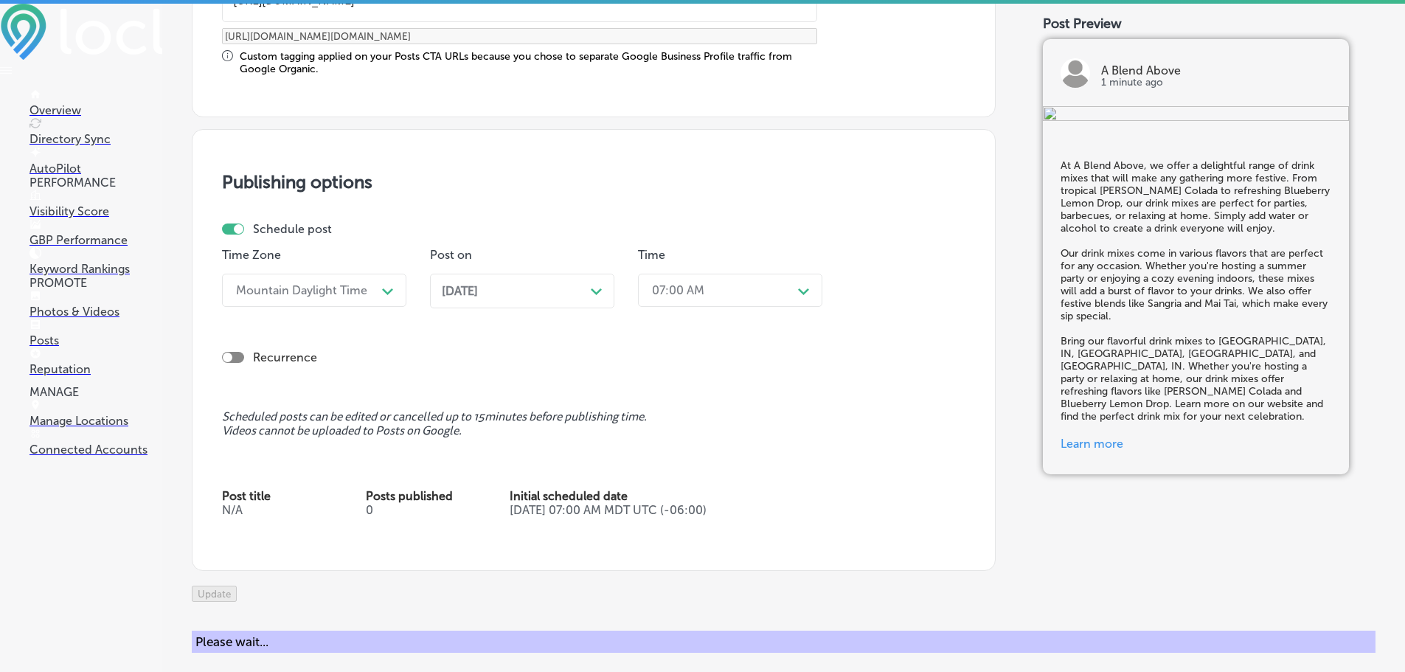
checkbox input "true"
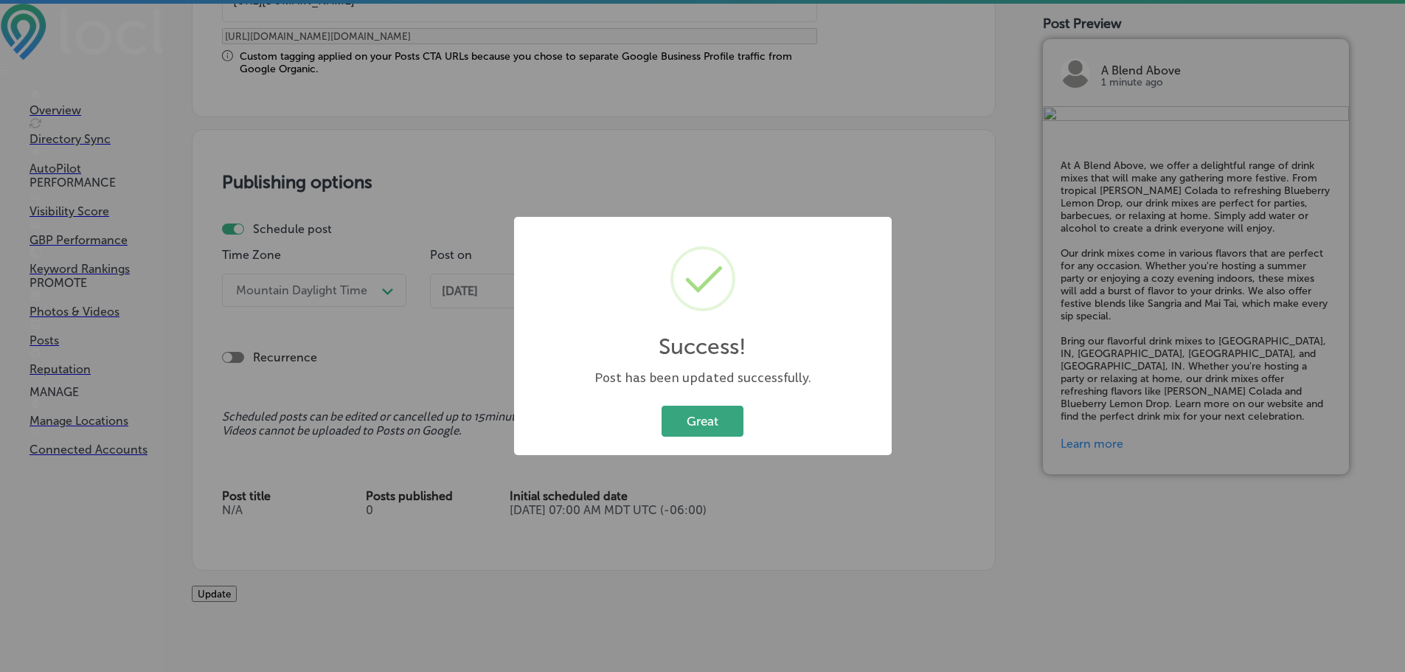
click at [690, 426] on button "Great" at bounding box center [703, 421] width 82 height 30
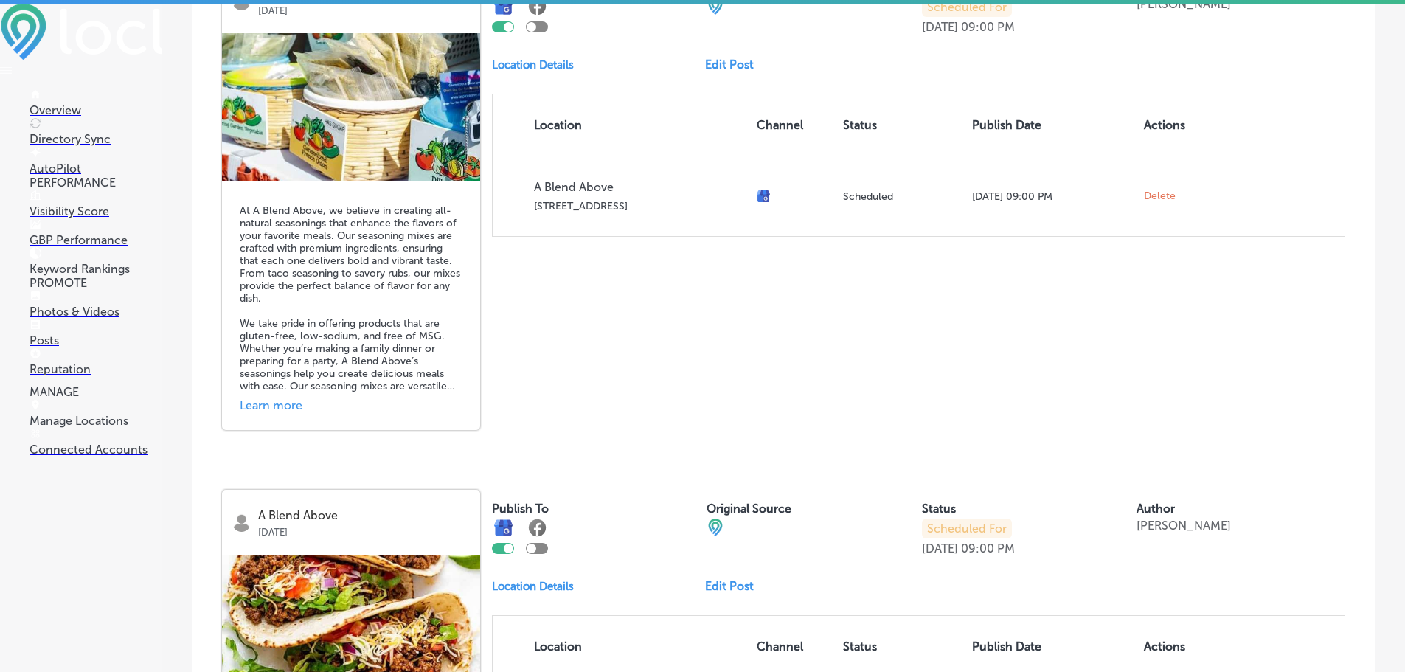
scroll to position [2621, 0]
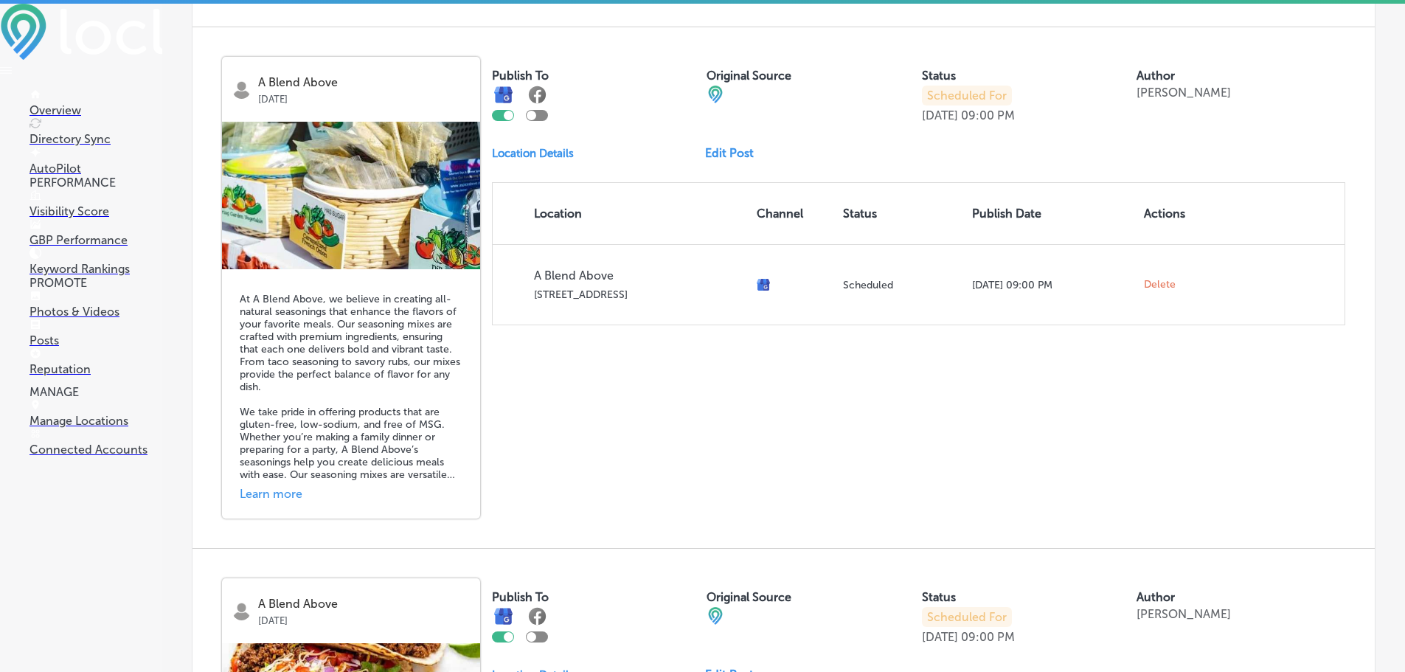
click at [733, 160] on link "Edit Post" at bounding box center [735, 153] width 60 height 14
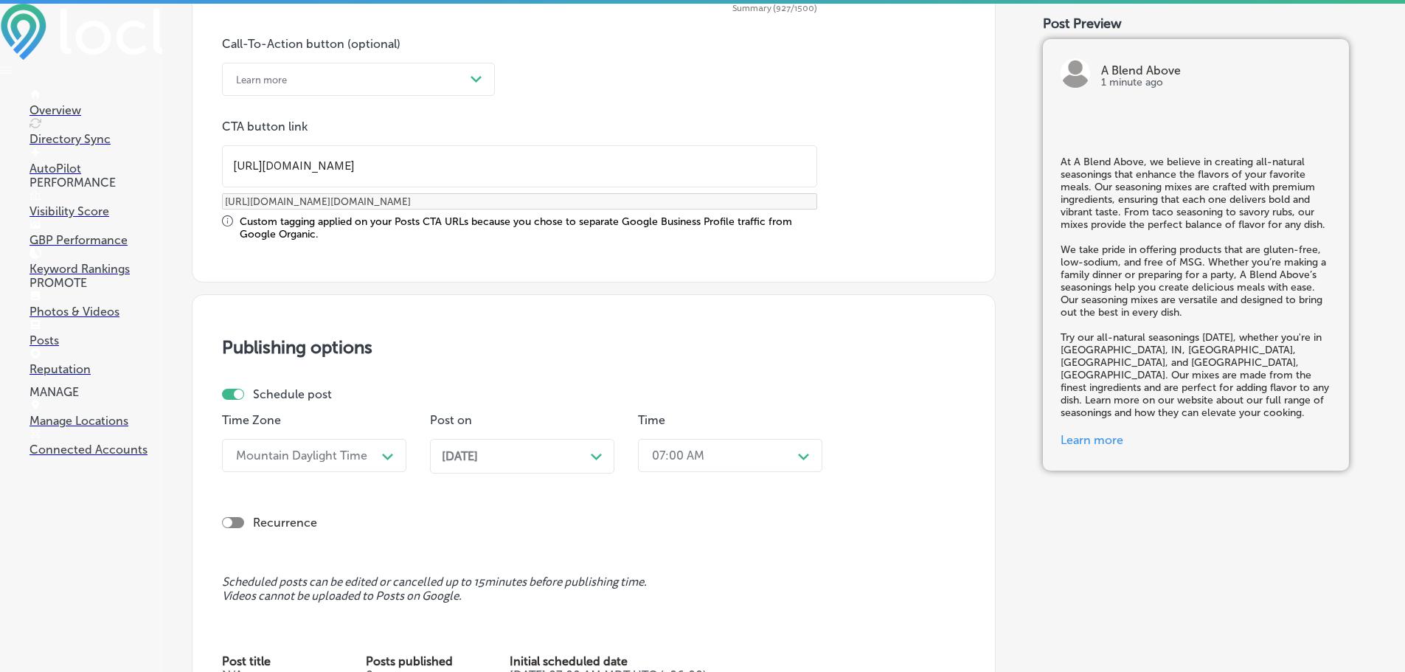
scroll to position [1180, 0]
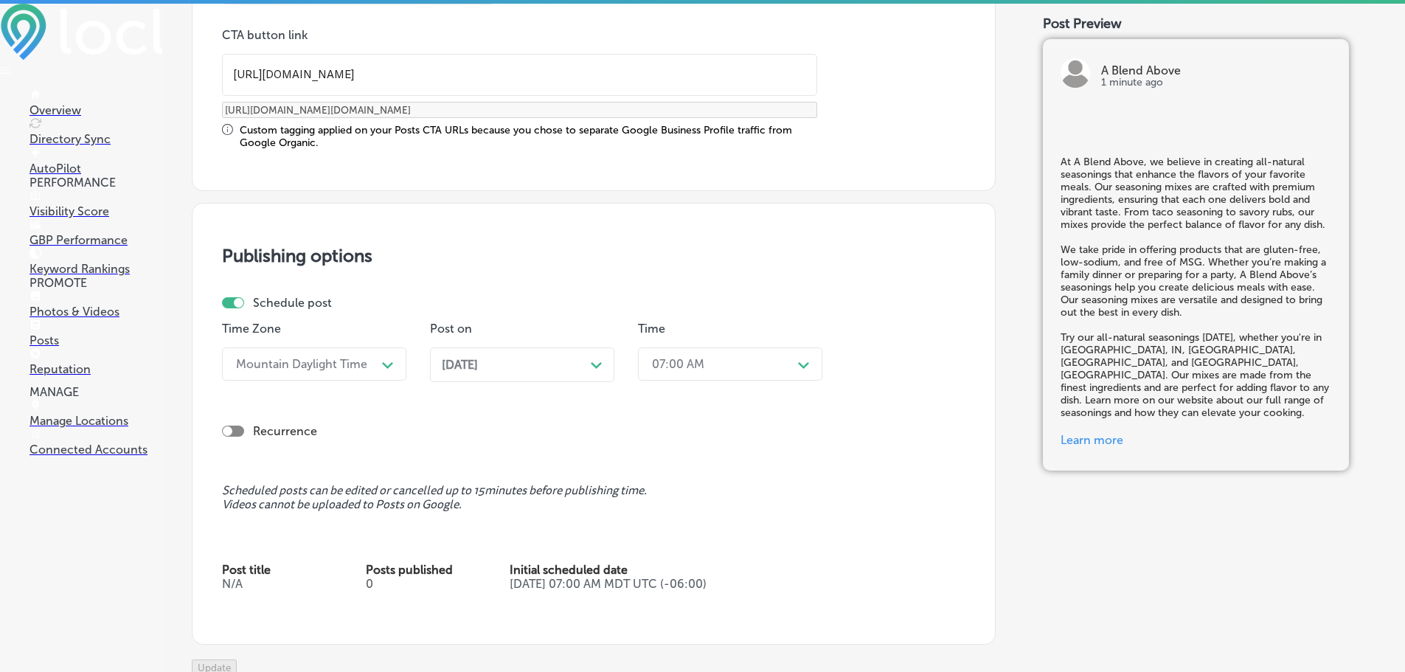
click at [569, 365] on div "[DATE] Path Created with Sketch." at bounding box center [522, 365] width 161 height 14
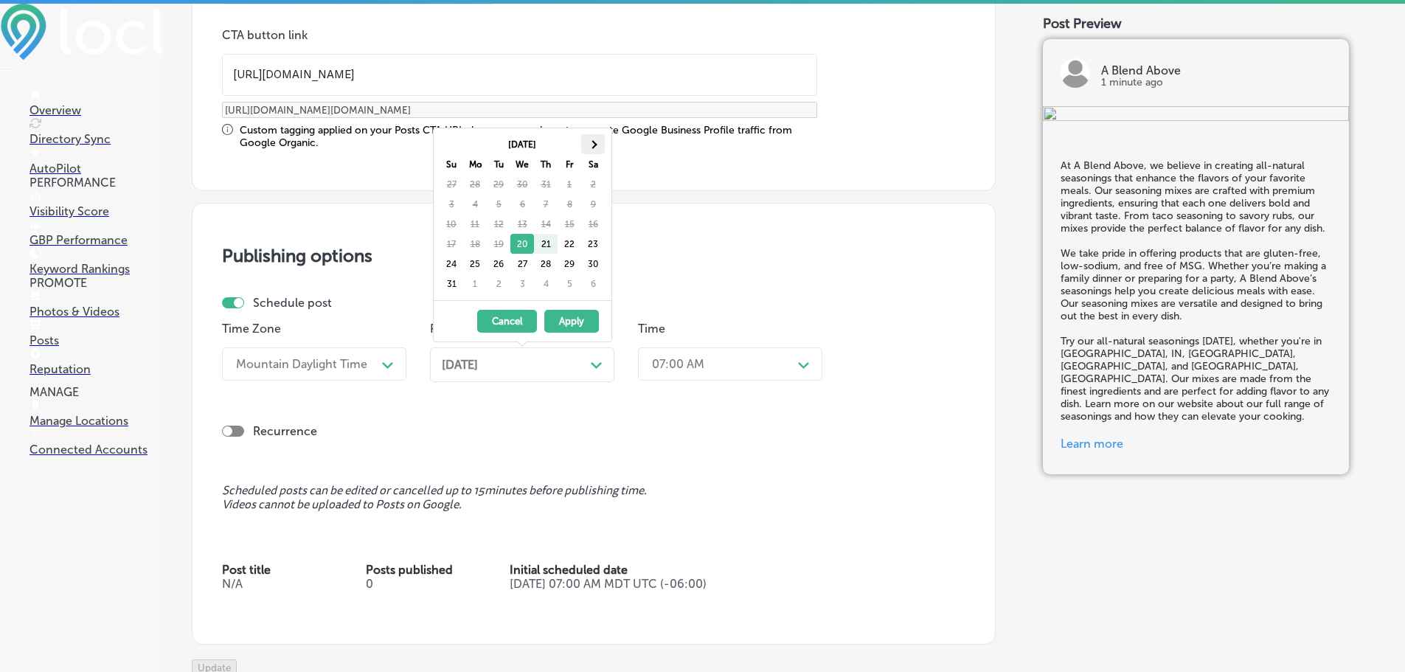
click at [601, 147] on th at bounding box center [593, 144] width 24 height 20
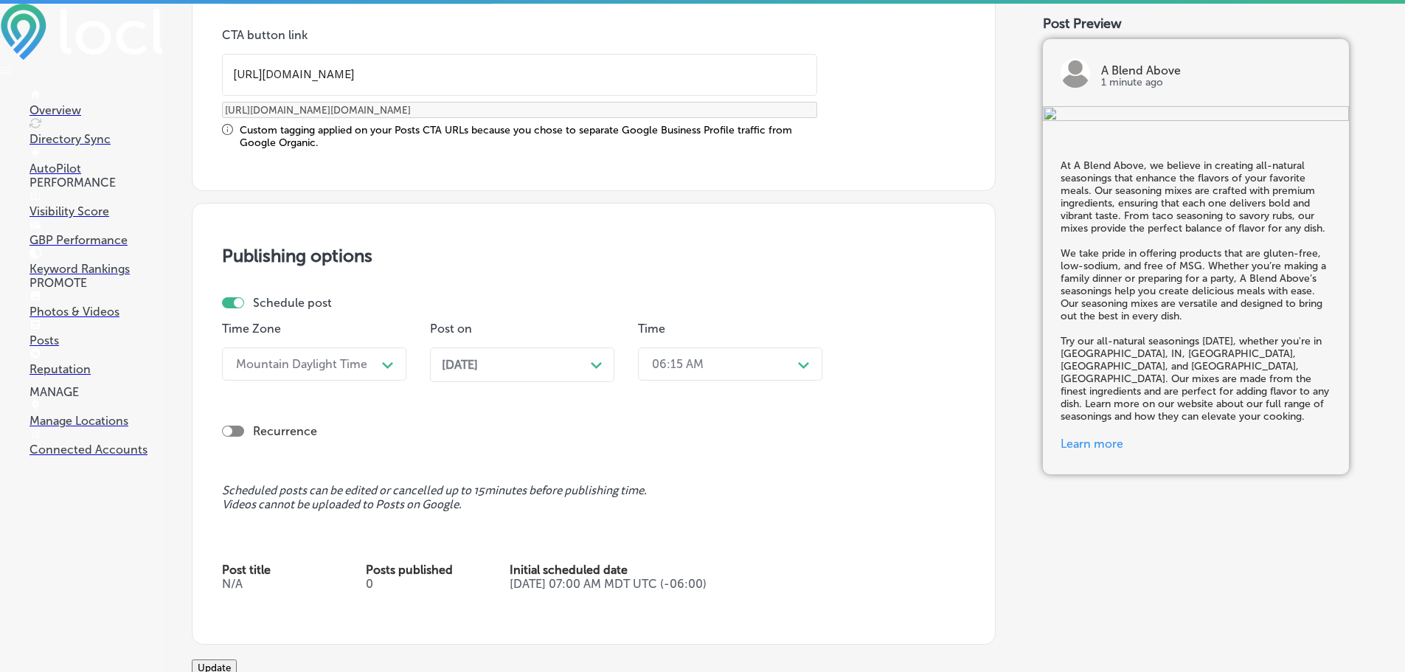
click at [765, 372] on div "06:15 AM" at bounding box center [719, 364] width 148 height 26
click at [682, 528] on div "7:00 AM" at bounding box center [730, 529] width 184 height 26
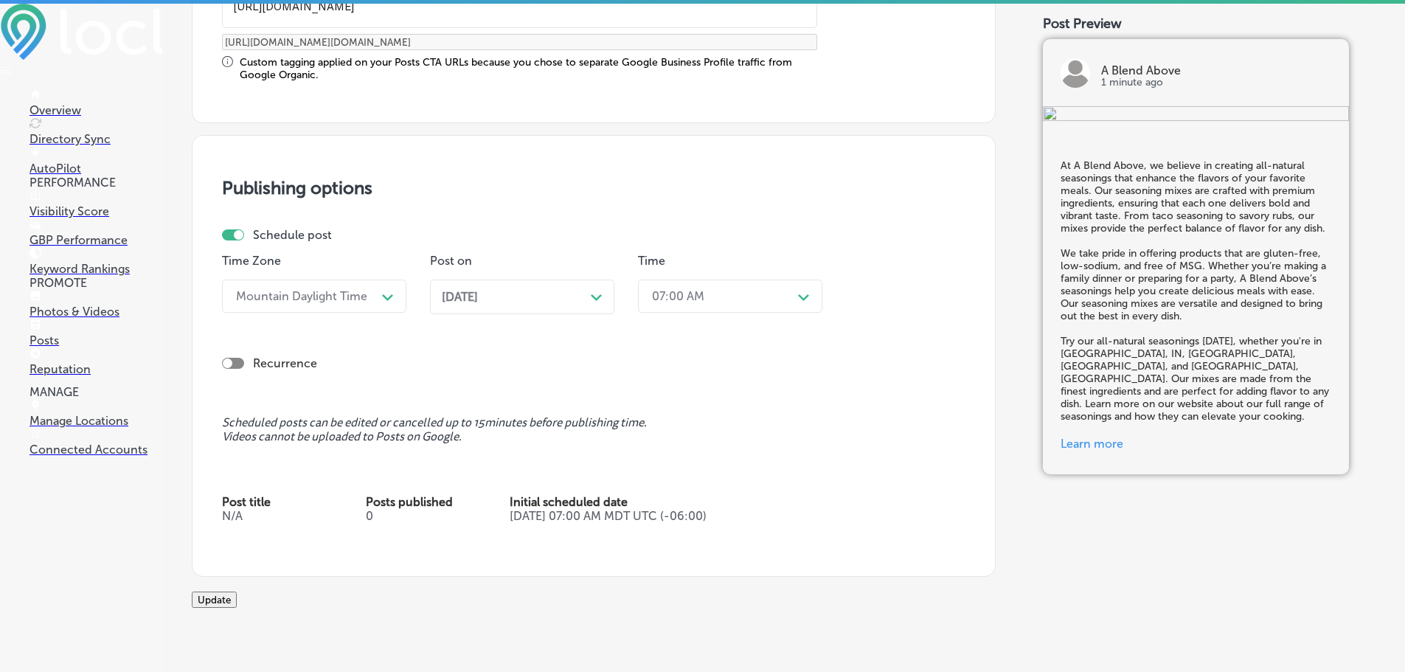
scroll to position [1327, 0]
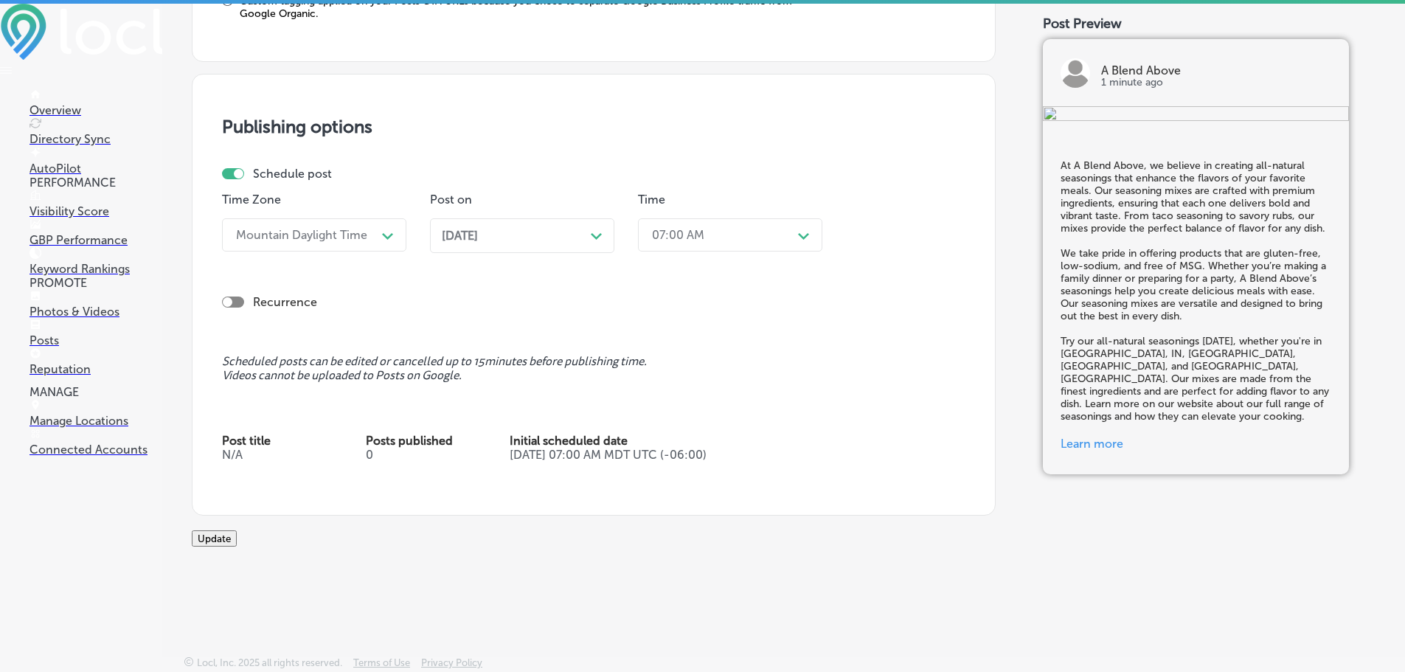
click at [237, 539] on button "Update" at bounding box center [214, 538] width 45 height 16
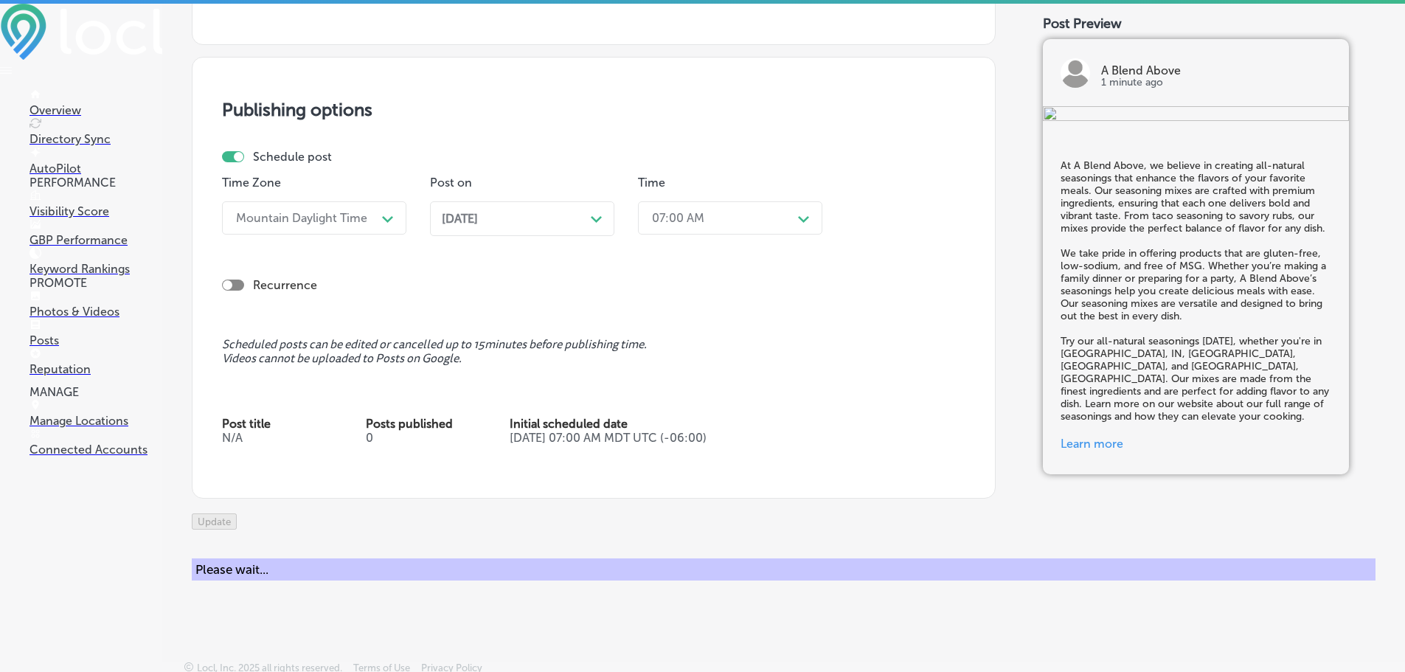
checkbox input "true"
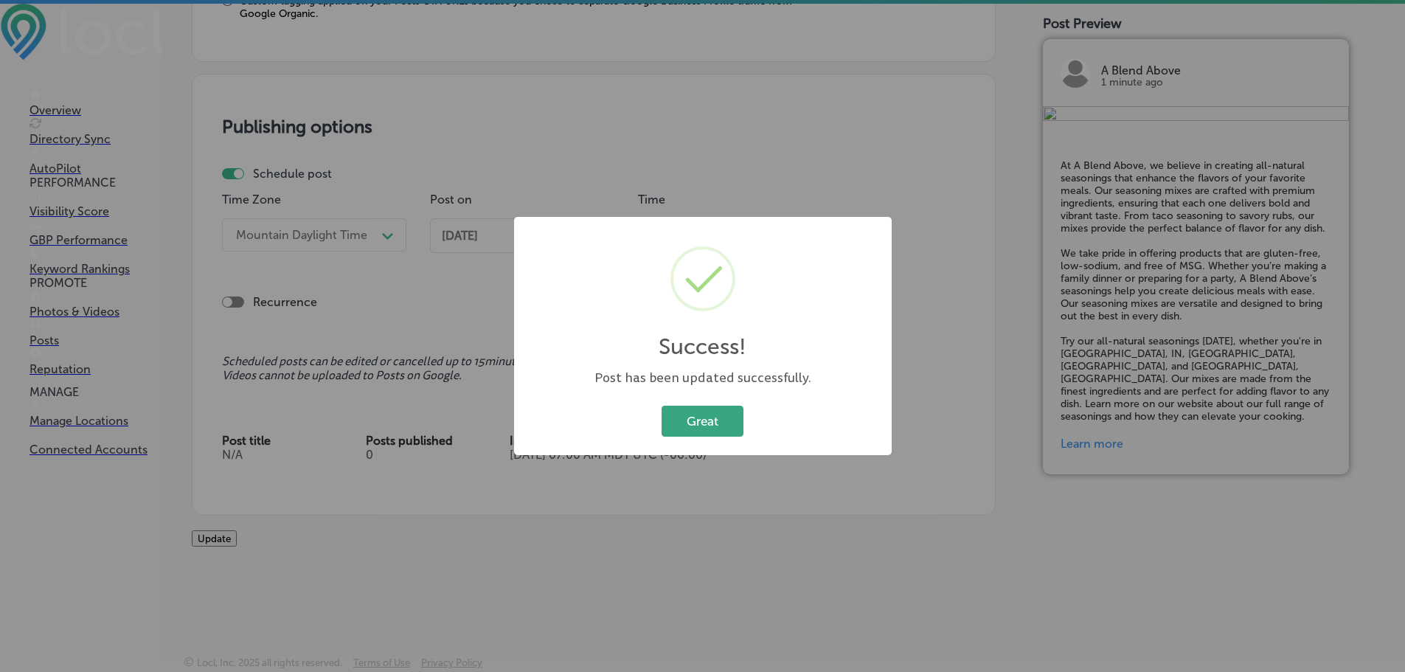
click at [692, 411] on button "Great" at bounding box center [703, 421] width 82 height 30
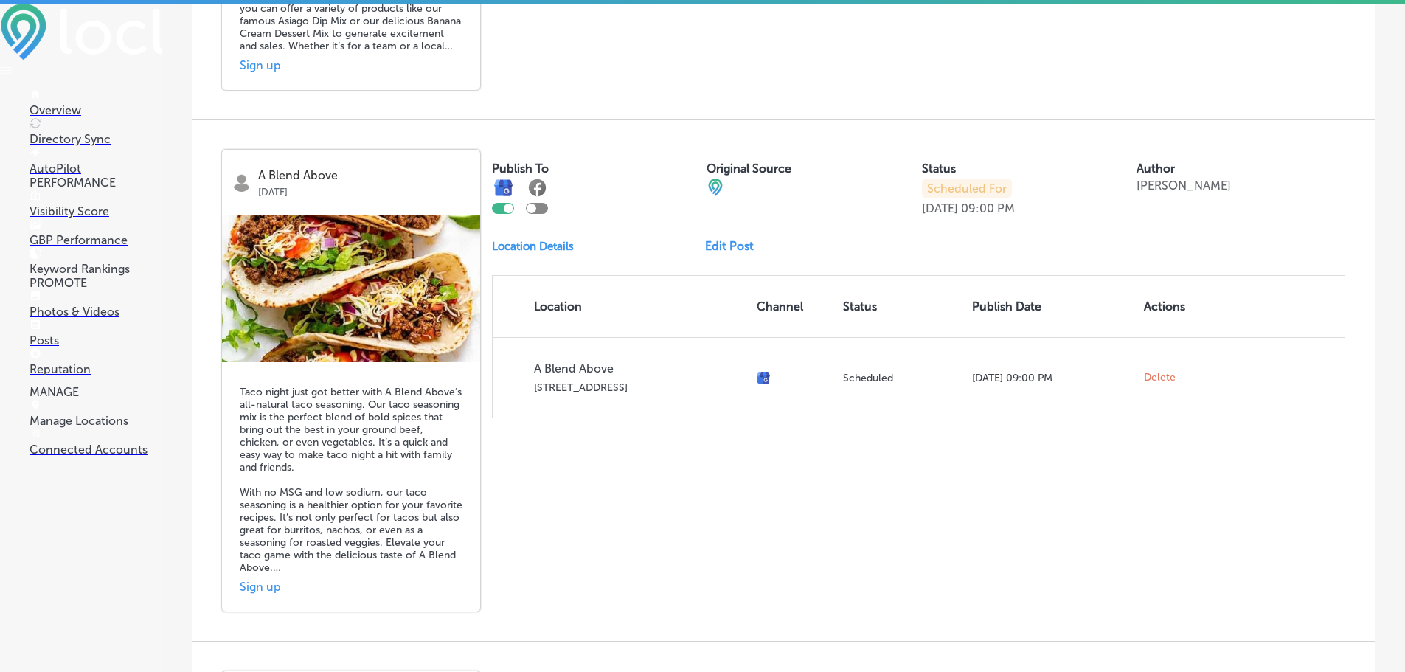
scroll to position [2508, 0]
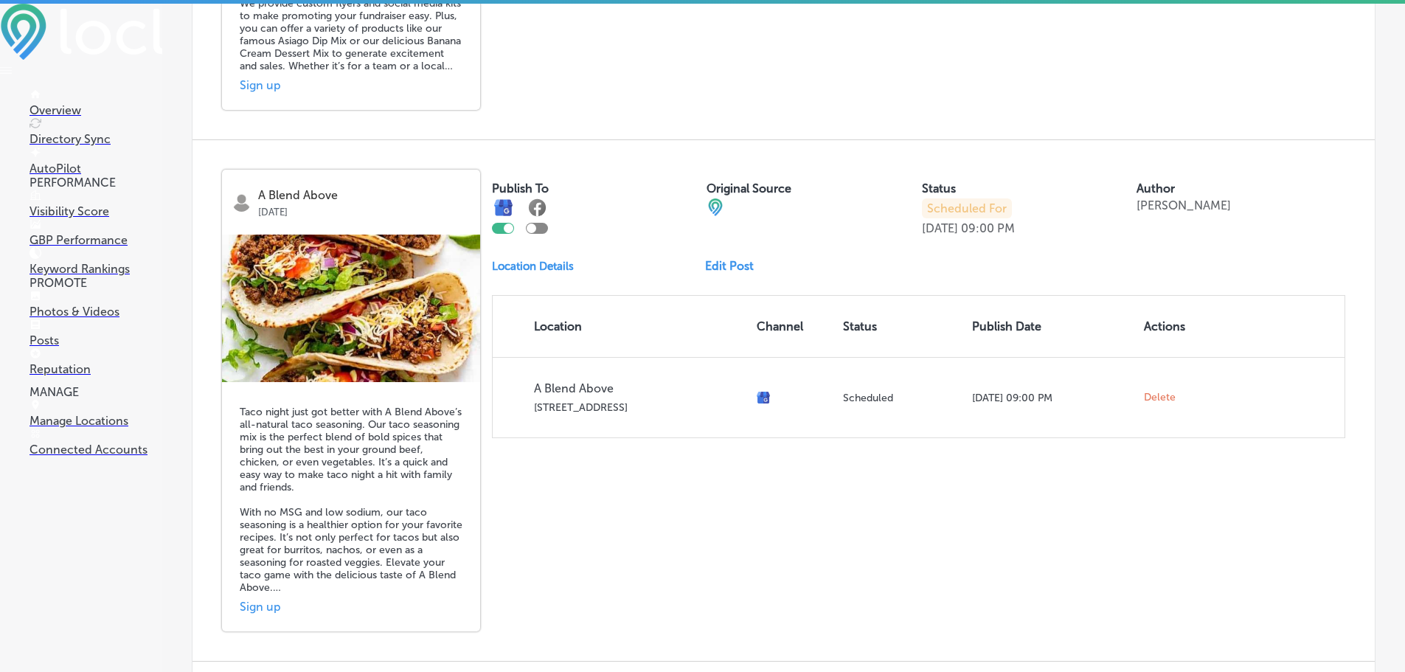
click at [730, 273] on link "Edit Post" at bounding box center [735, 266] width 60 height 14
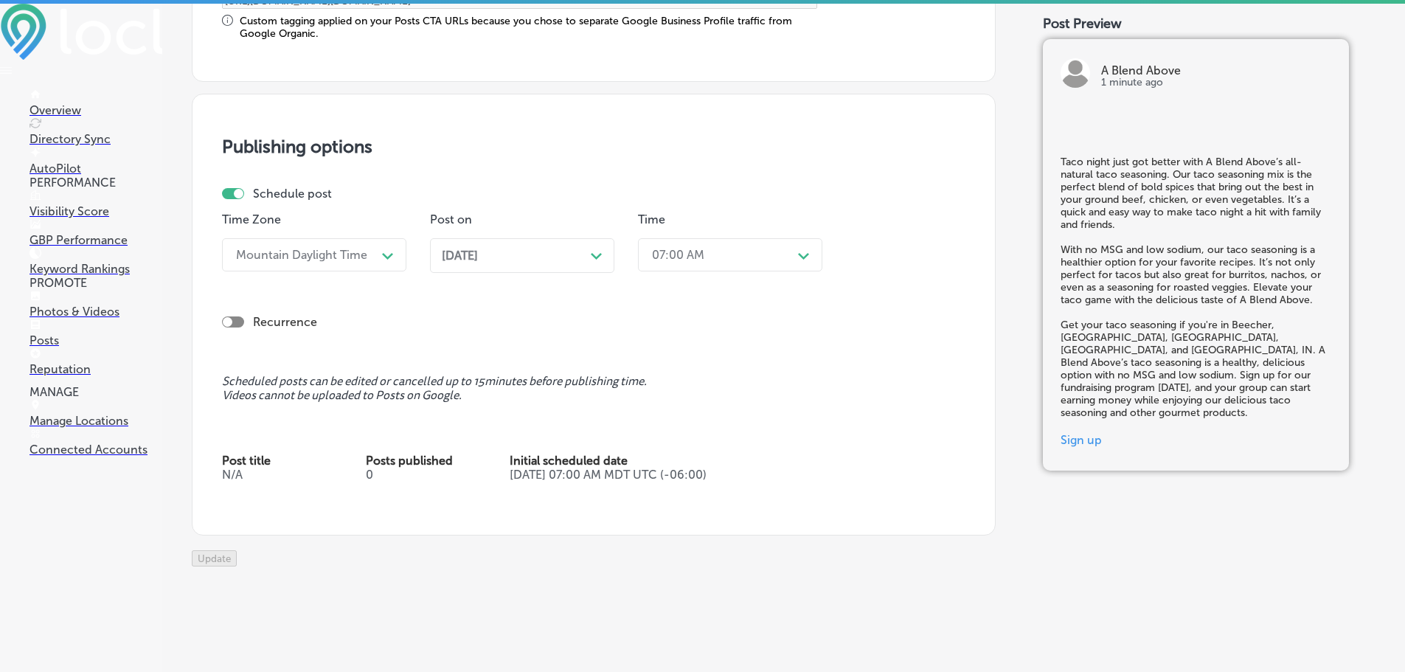
scroll to position [1327, 0]
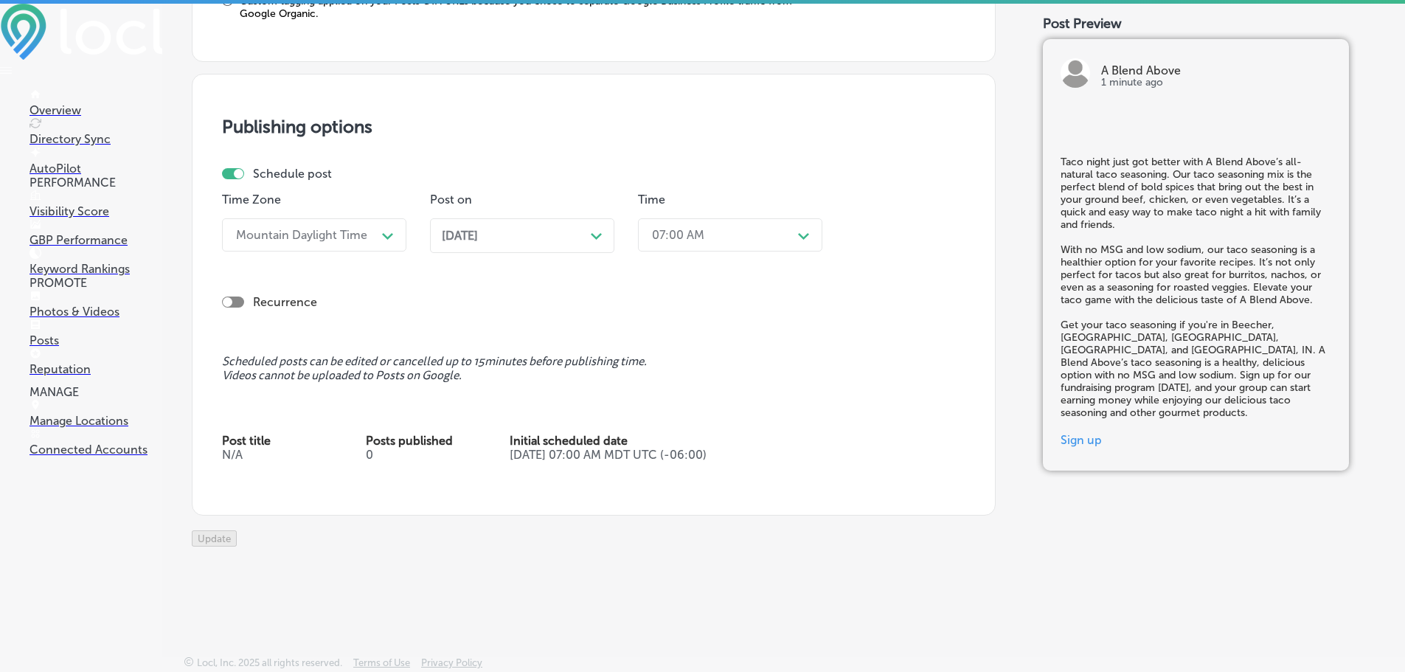
click at [558, 229] on div "[DATE] Path Created with Sketch." at bounding box center [522, 236] width 161 height 14
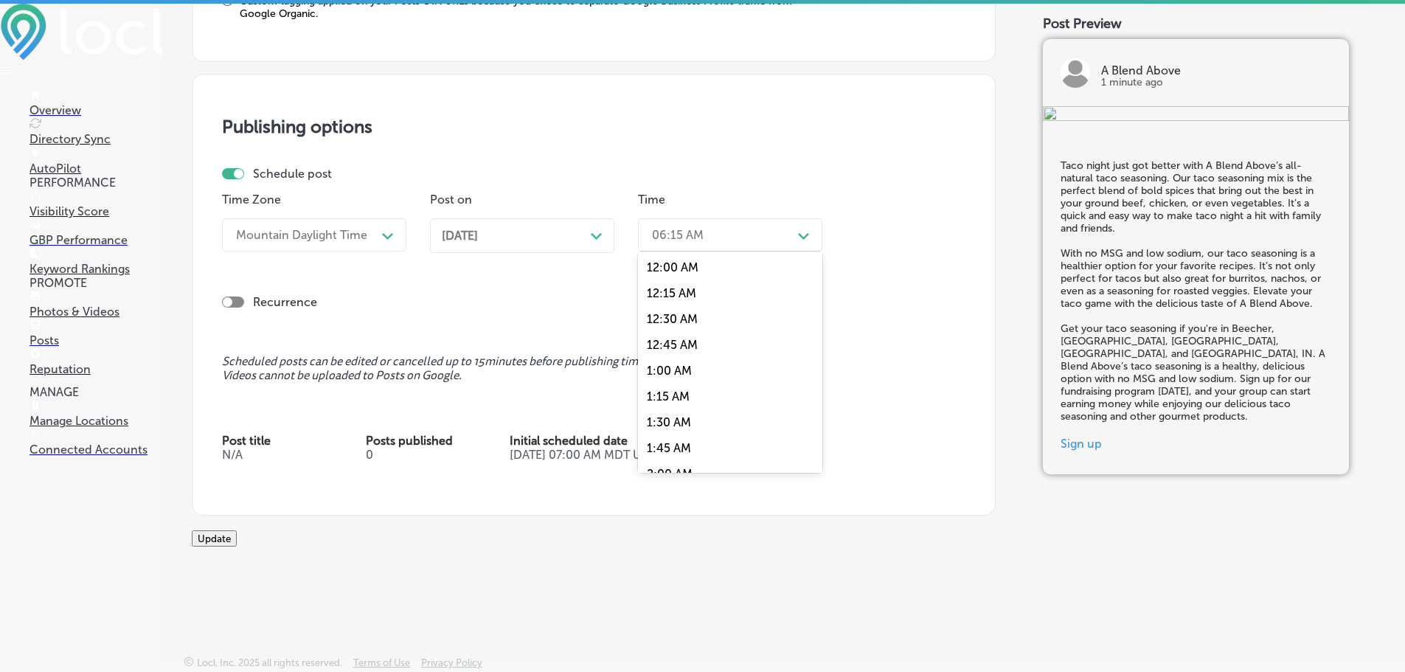
click at [697, 228] on div "06:15 AM" at bounding box center [678, 235] width 52 height 14
click at [679, 314] on div "7:00 AM" at bounding box center [730, 327] width 184 height 26
click at [237, 530] on button "Update" at bounding box center [214, 538] width 45 height 16
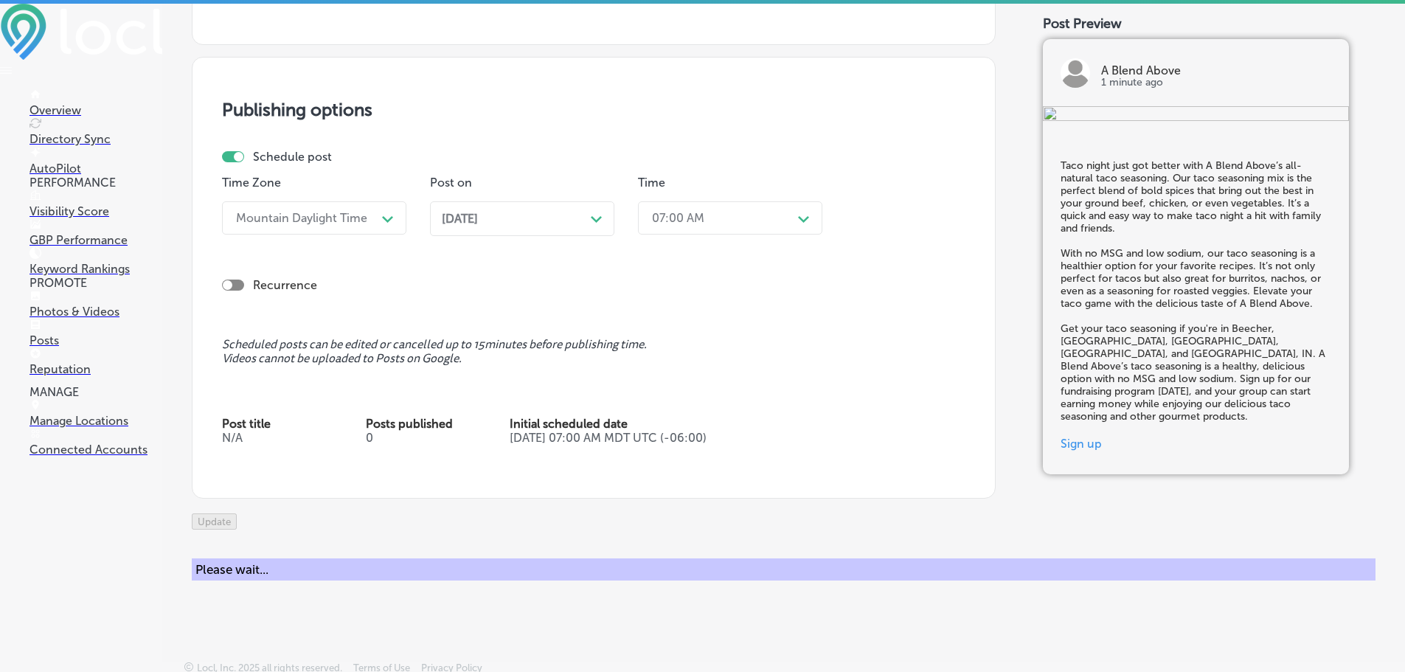
checkbox input "true"
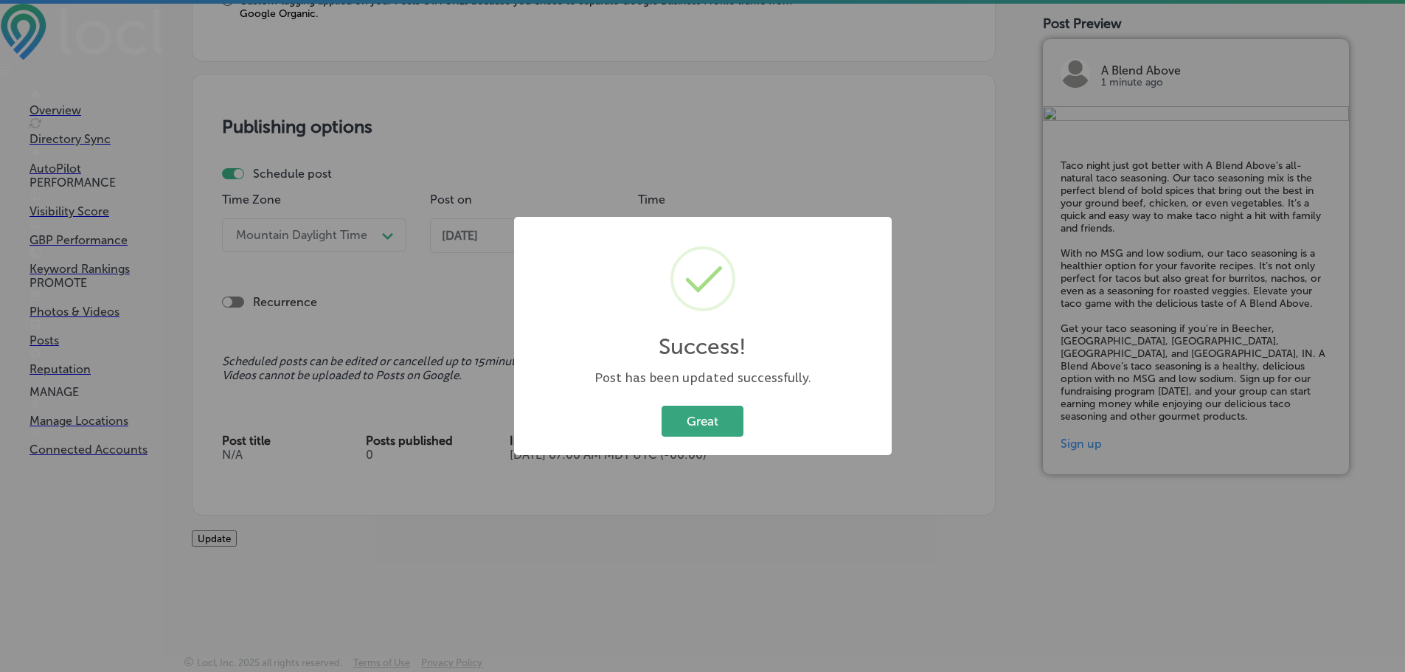
click at [685, 426] on button "Great" at bounding box center [703, 421] width 82 height 30
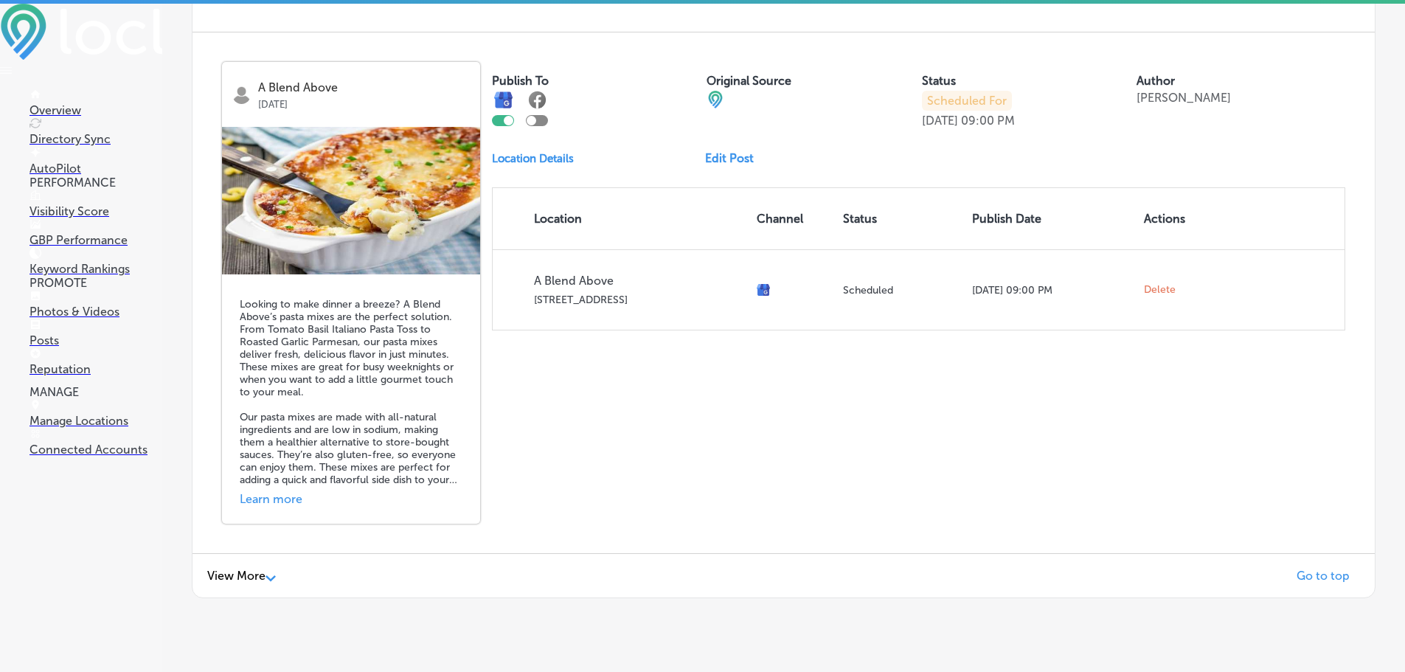
scroll to position [3223, 0]
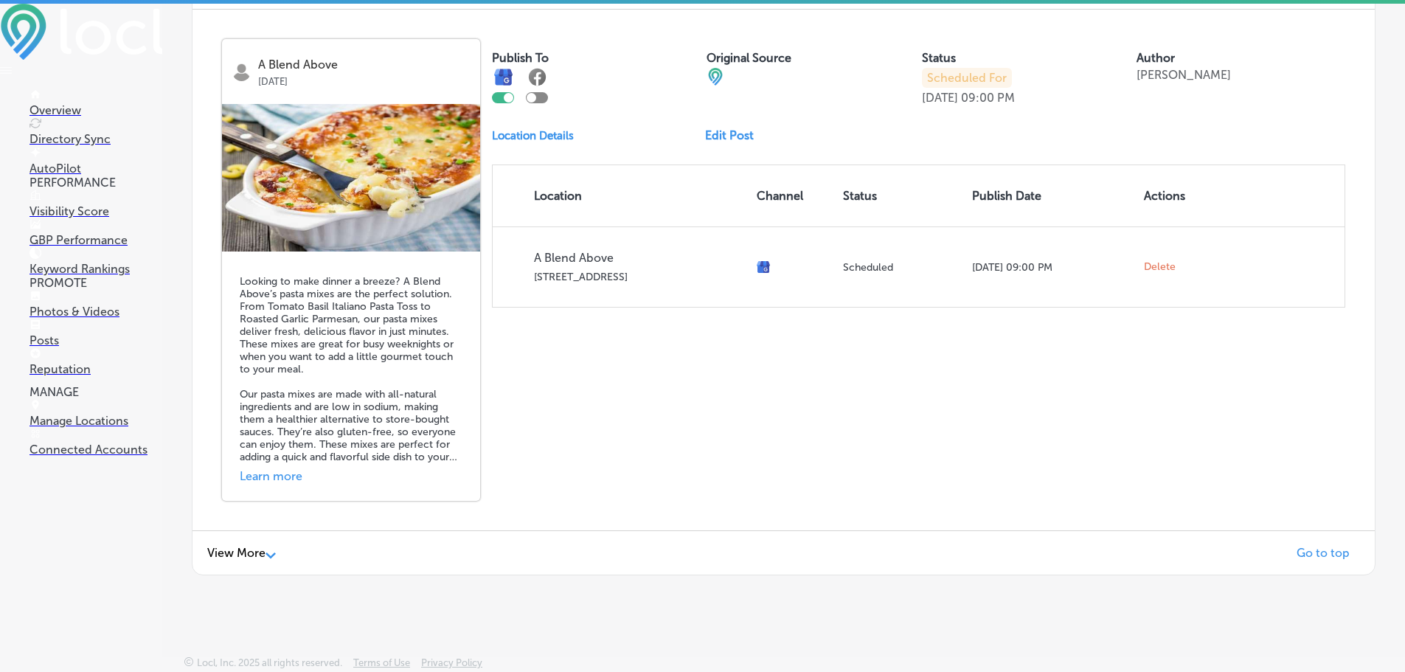
click at [235, 555] on div "View More Path Created with Sketch." at bounding box center [241, 553] width 69 height 14
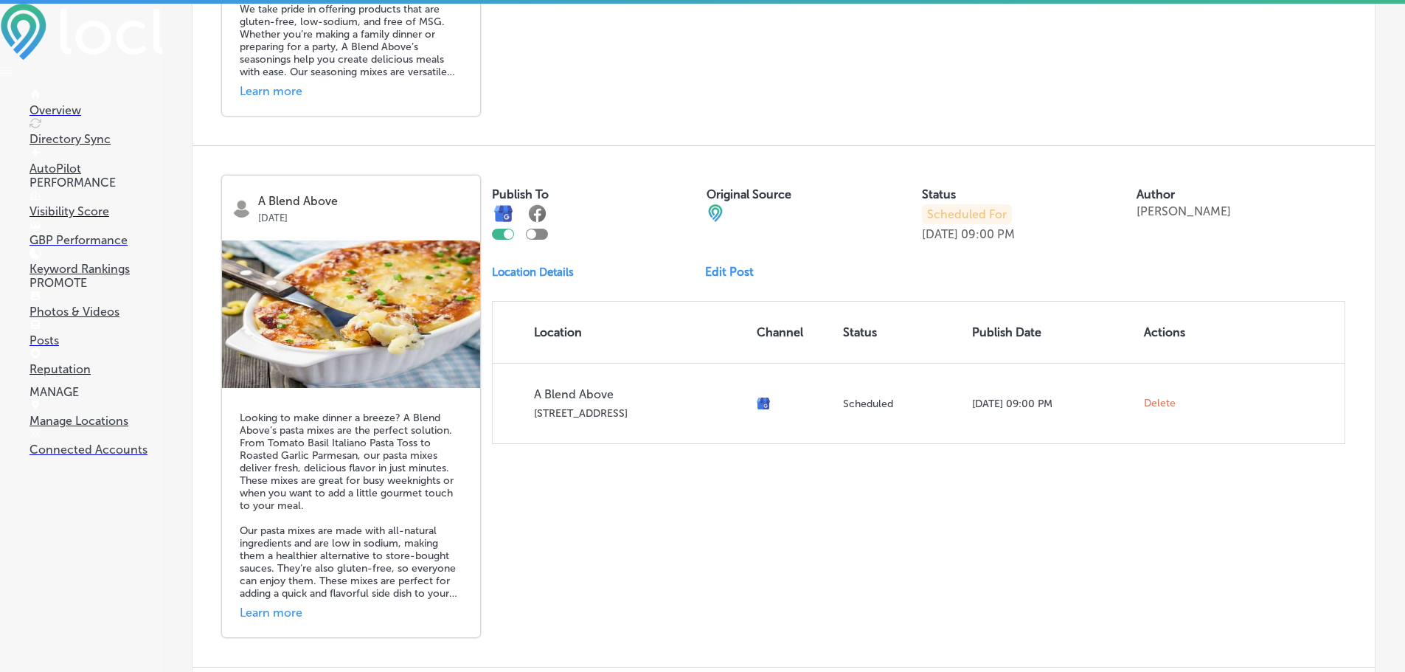
scroll to position [3023, 0]
click at [725, 328] on div "Publish To Original Source Status Scheduled For [DATE] 09:00 PM Author [PERSON_…" at bounding box center [919, 310] width 854 height 269
click at [733, 280] on link "Edit Post" at bounding box center [735, 273] width 60 height 14
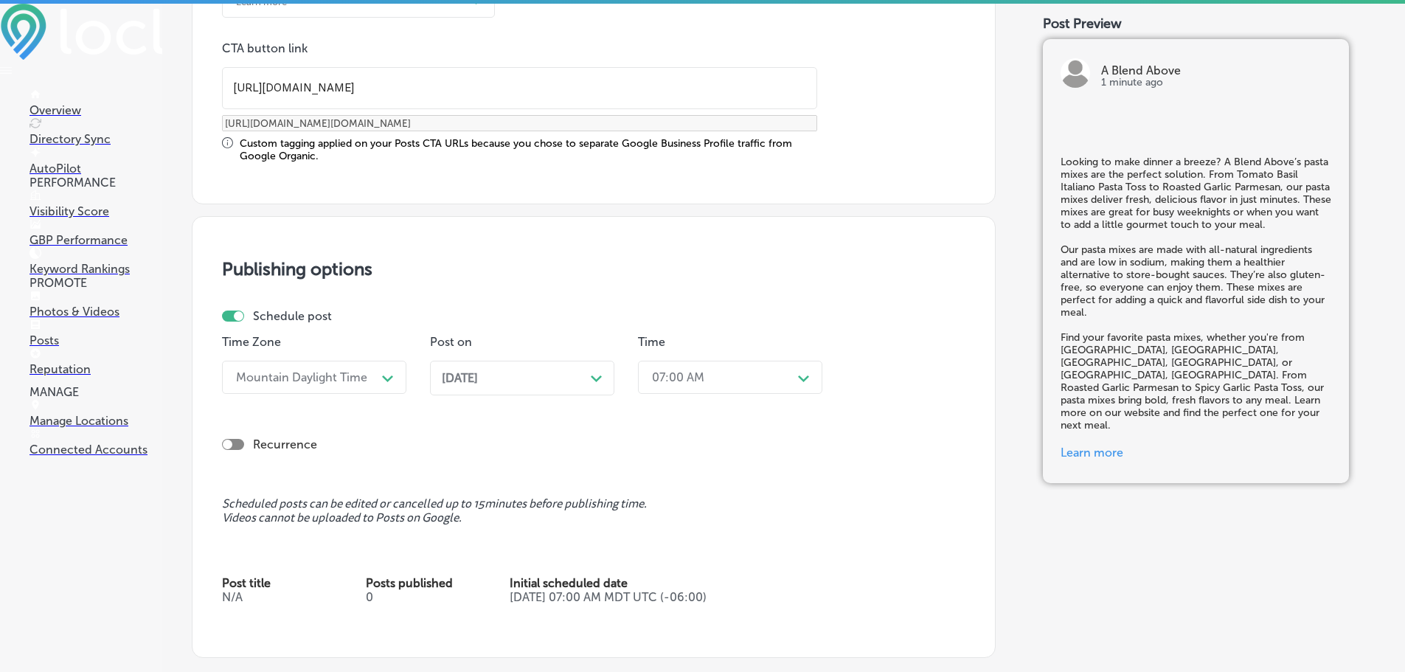
scroll to position [1254, 0]
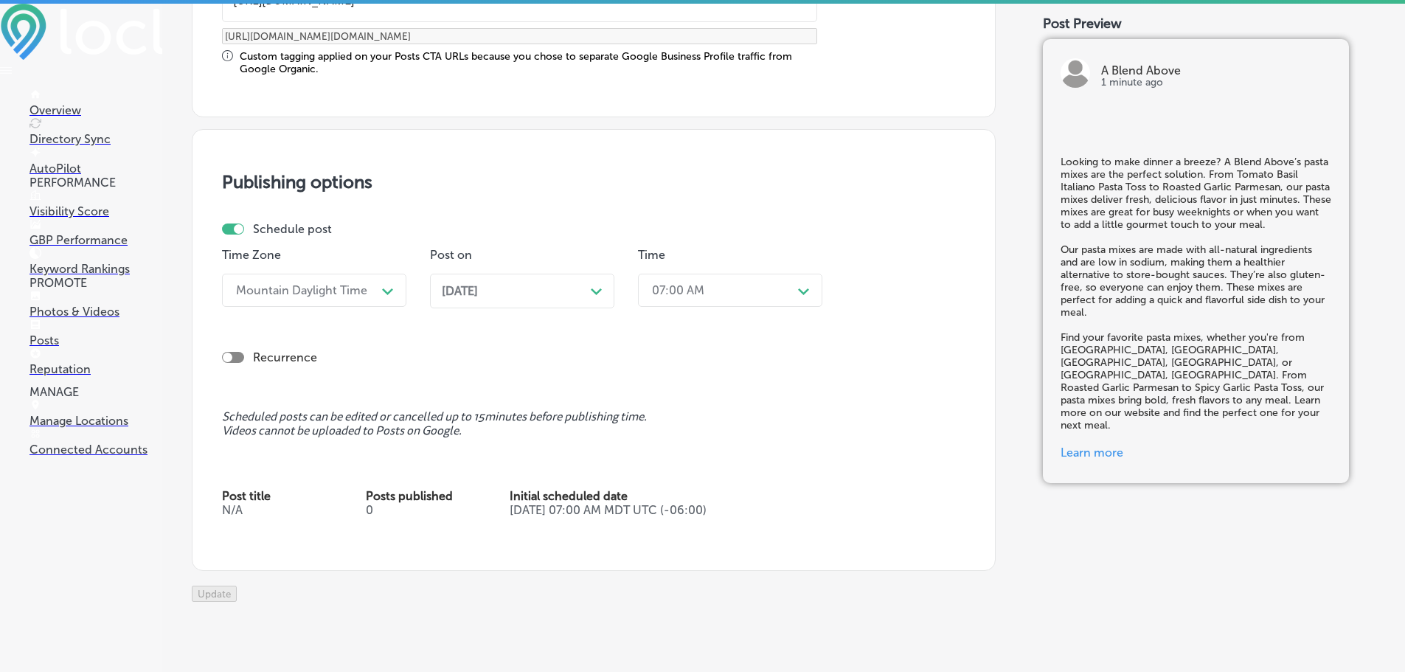
click at [536, 288] on div "[DATE] Path Created with Sketch." at bounding box center [522, 291] width 161 height 14
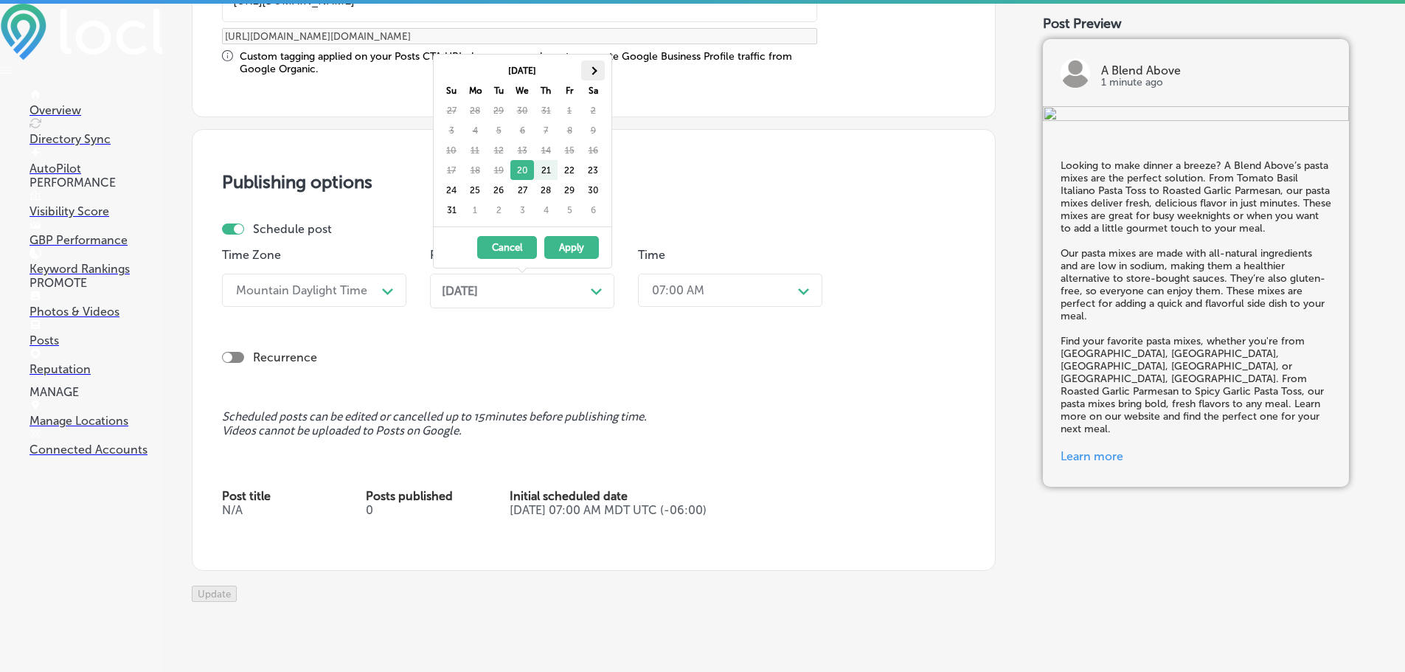
click at [597, 74] on th at bounding box center [593, 70] width 24 height 20
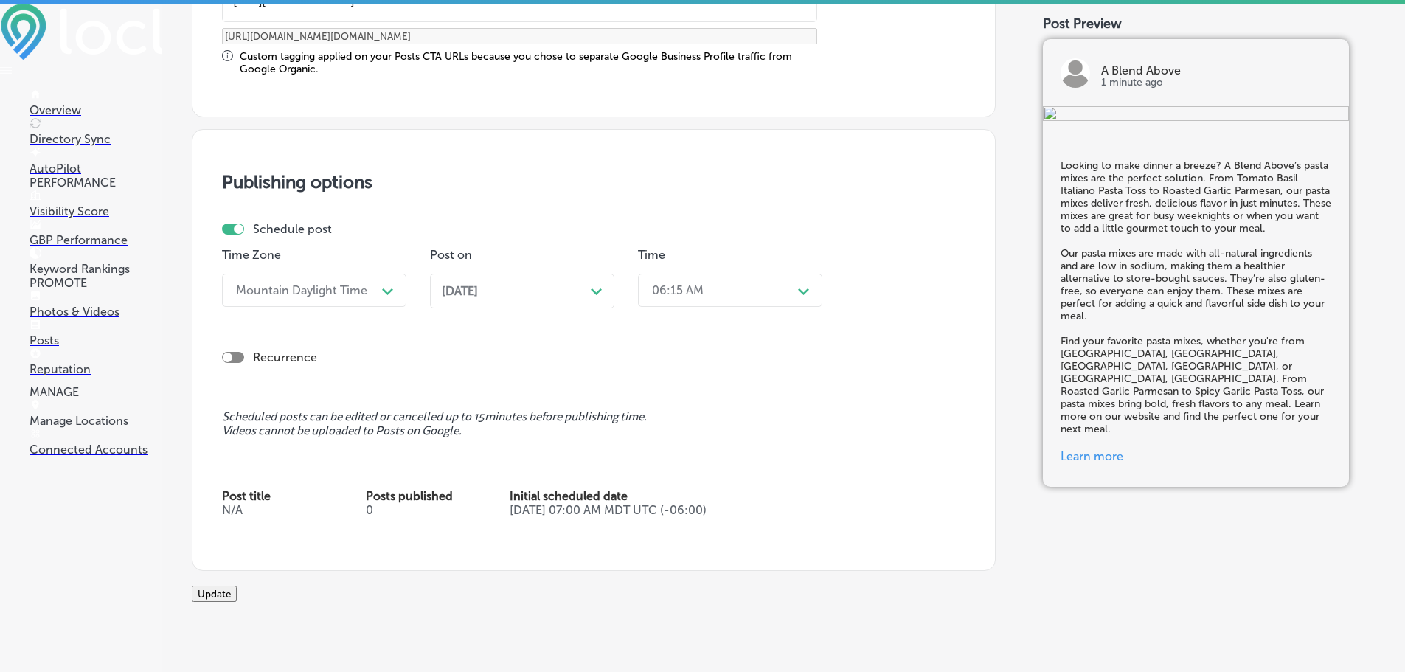
click at [730, 294] on div "06:15 AM" at bounding box center [719, 290] width 148 height 26
click at [683, 381] on div "7:00 AM" at bounding box center [730, 382] width 184 height 26
click at [237, 599] on button "Update" at bounding box center [214, 594] width 45 height 16
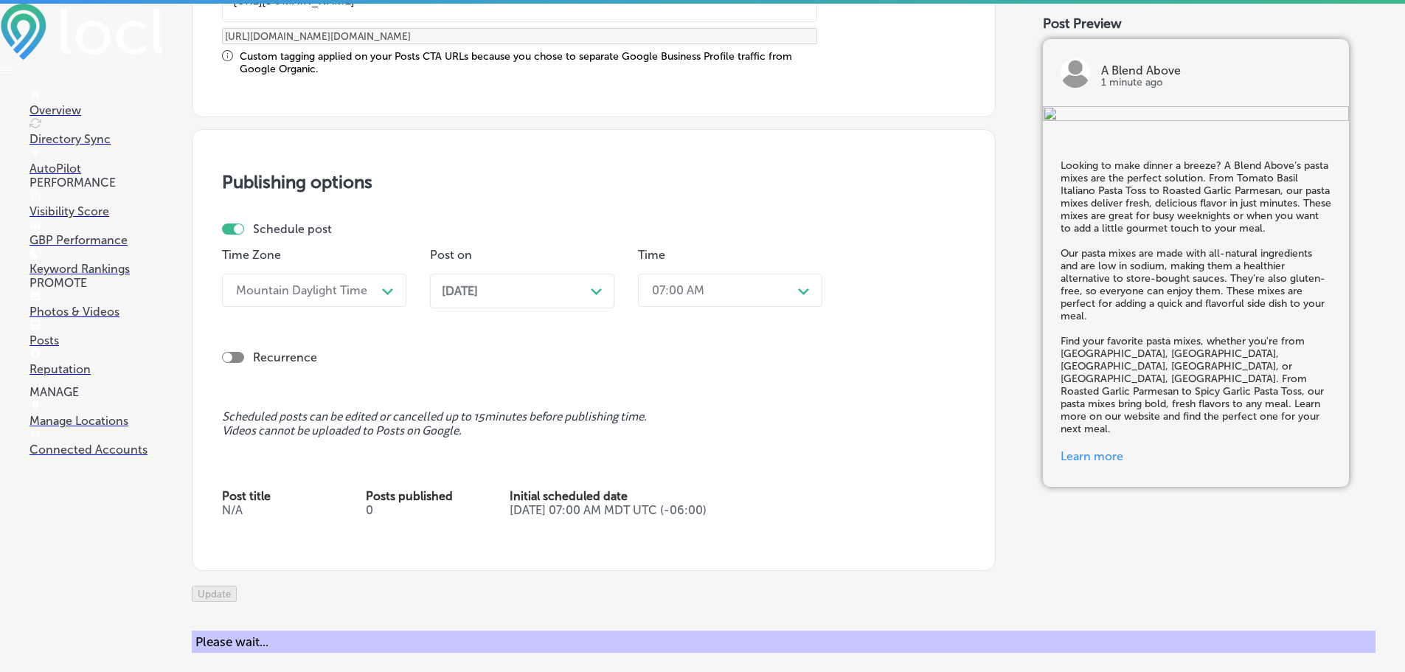
checkbox input "true"
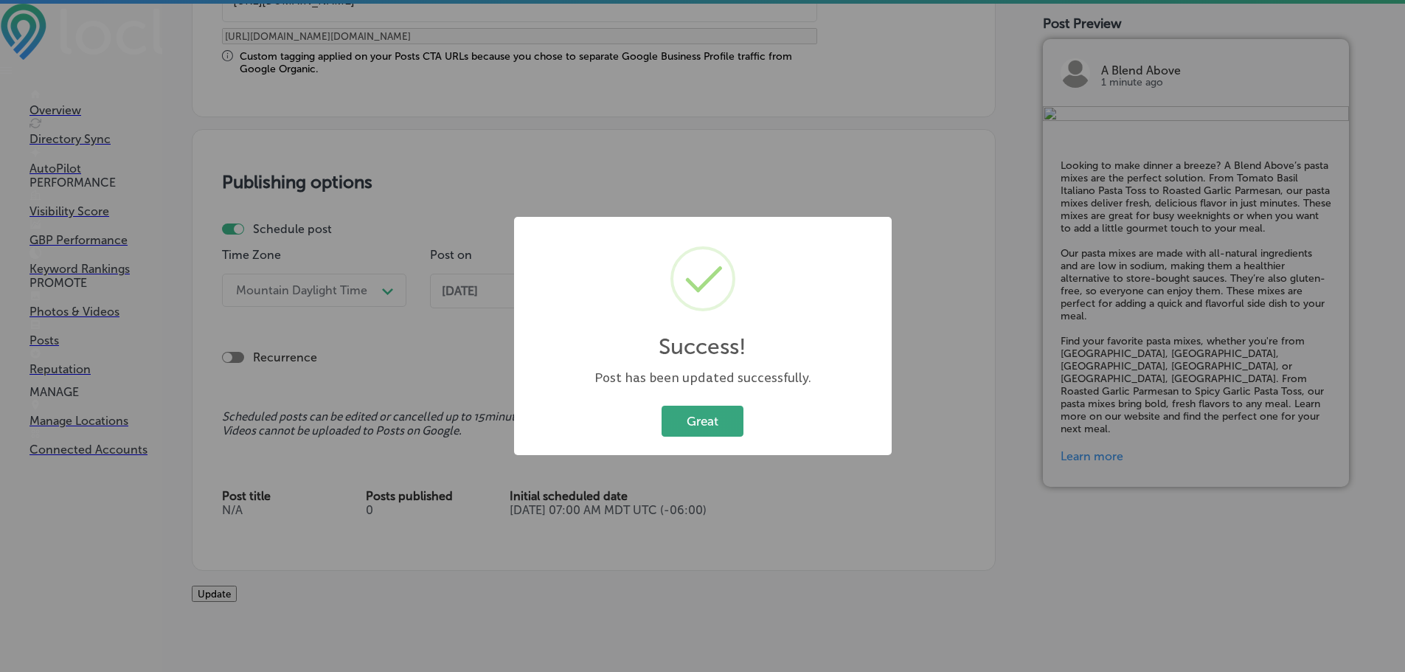
click at [710, 416] on button "Great" at bounding box center [703, 421] width 82 height 30
